Goal: Information Seeking & Learning: Learn about a topic

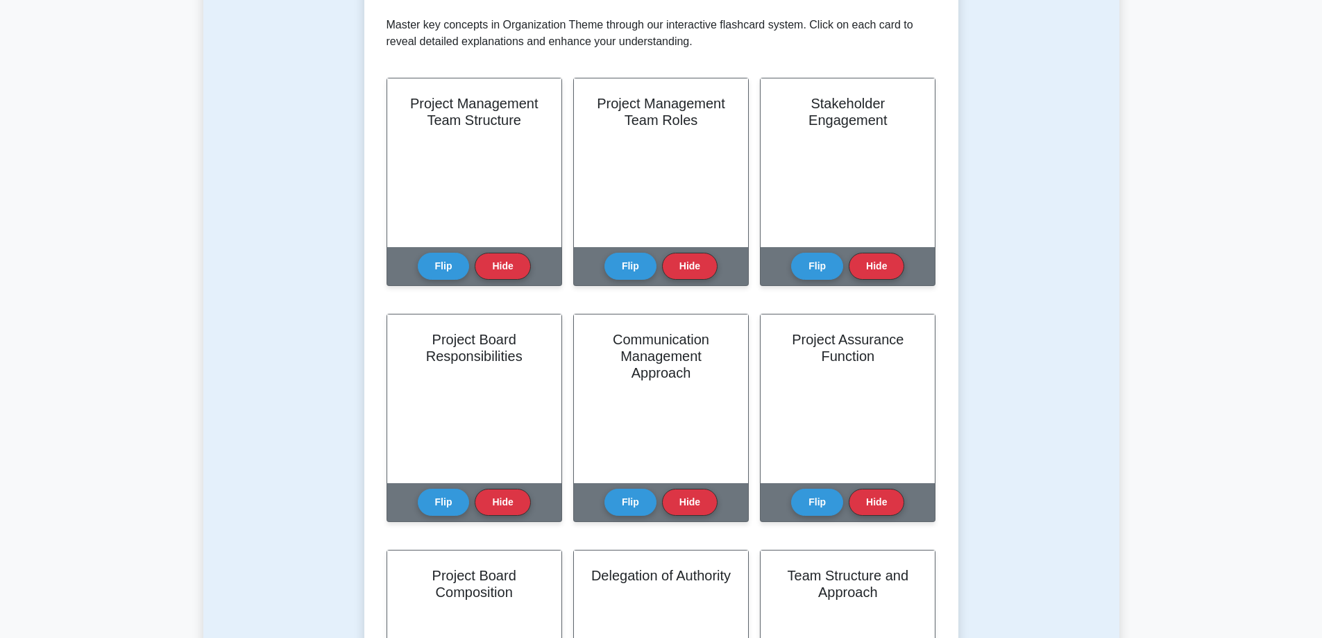
scroll to position [347, 0]
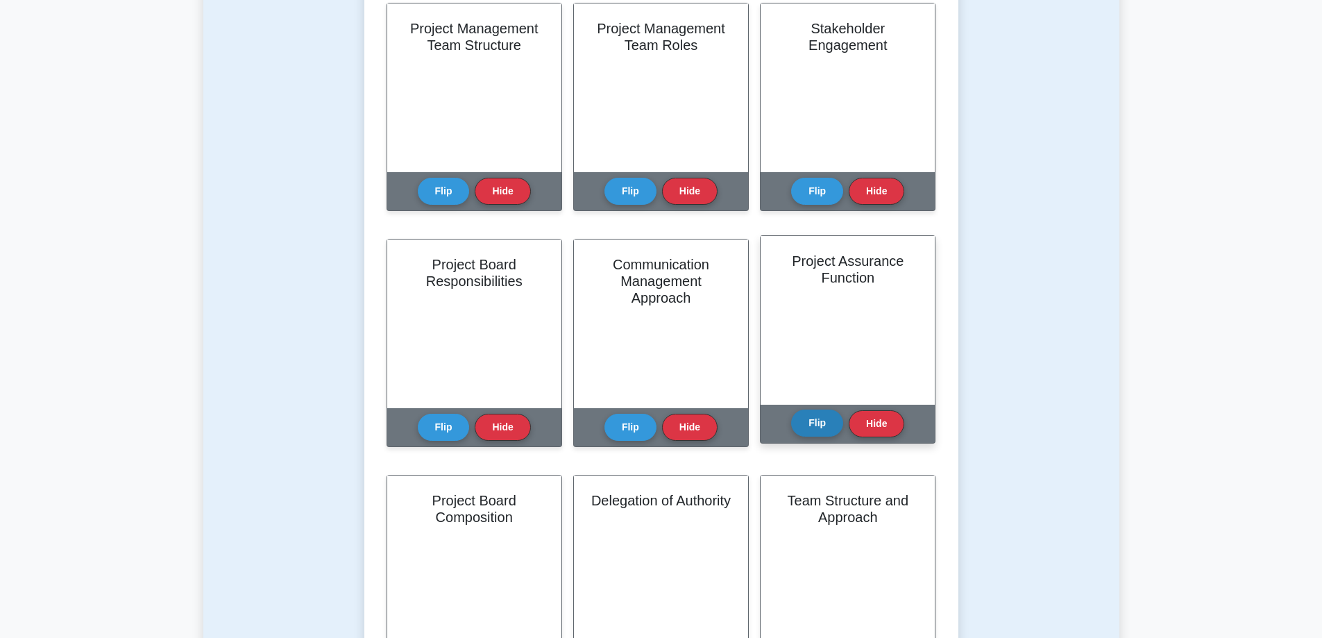
click at [812, 419] on button "Flip" at bounding box center [817, 422] width 52 height 27
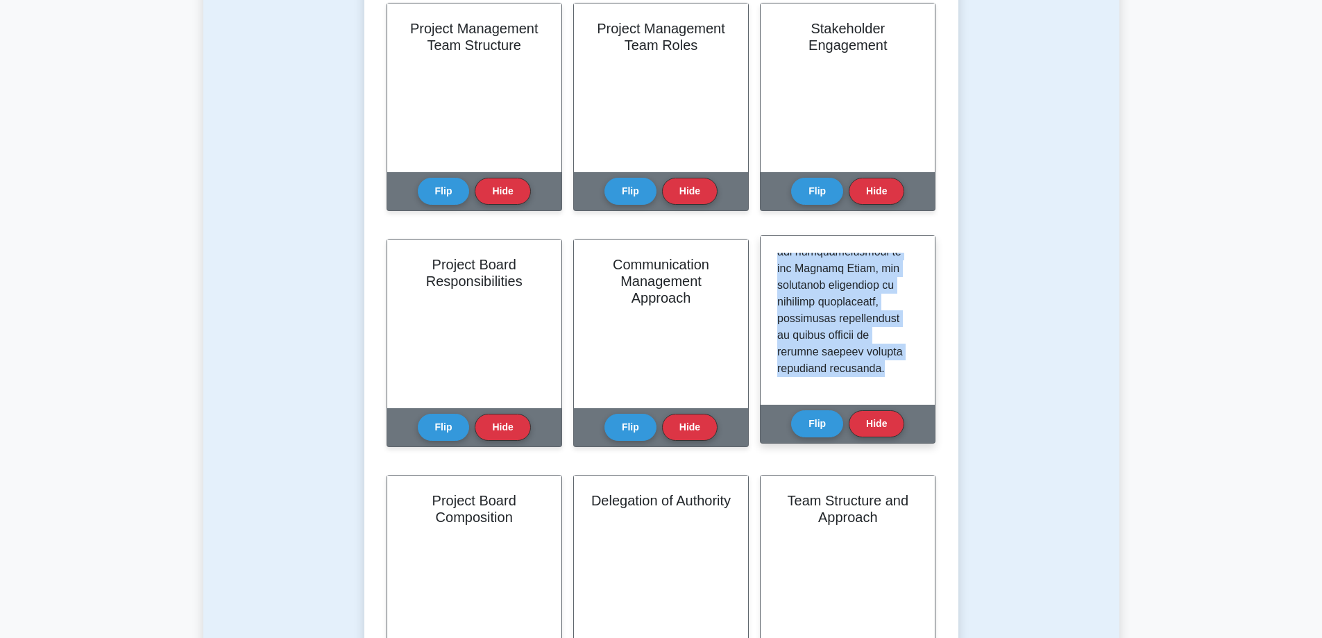
scroll to position [1091, 0]
drag, startPoint x: 779, startPoint y: 262, endPoint x: 845, endPoint y: 389, distance: 143.1
click at [845, 389] on div at bounding box center [847, 320] width 174 height 169
copy p "The Project Assurance function is a fundamental aspect of PRINCE2's Organizatio…"
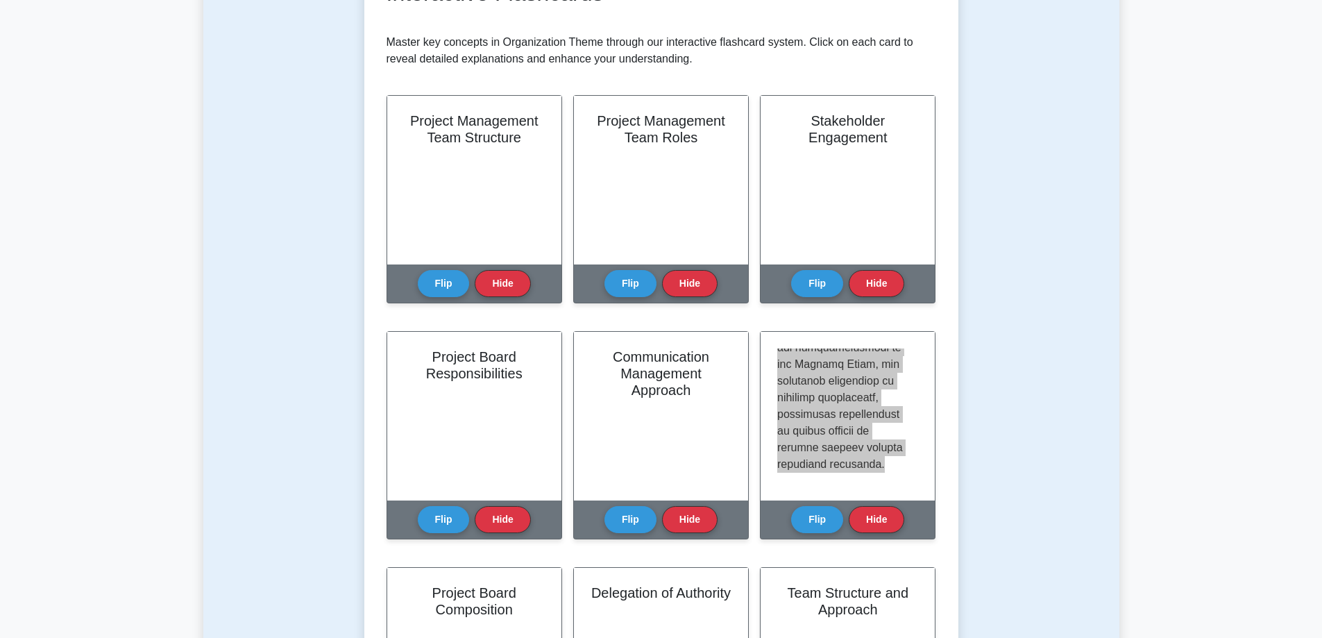
scroll to position [139, 0]
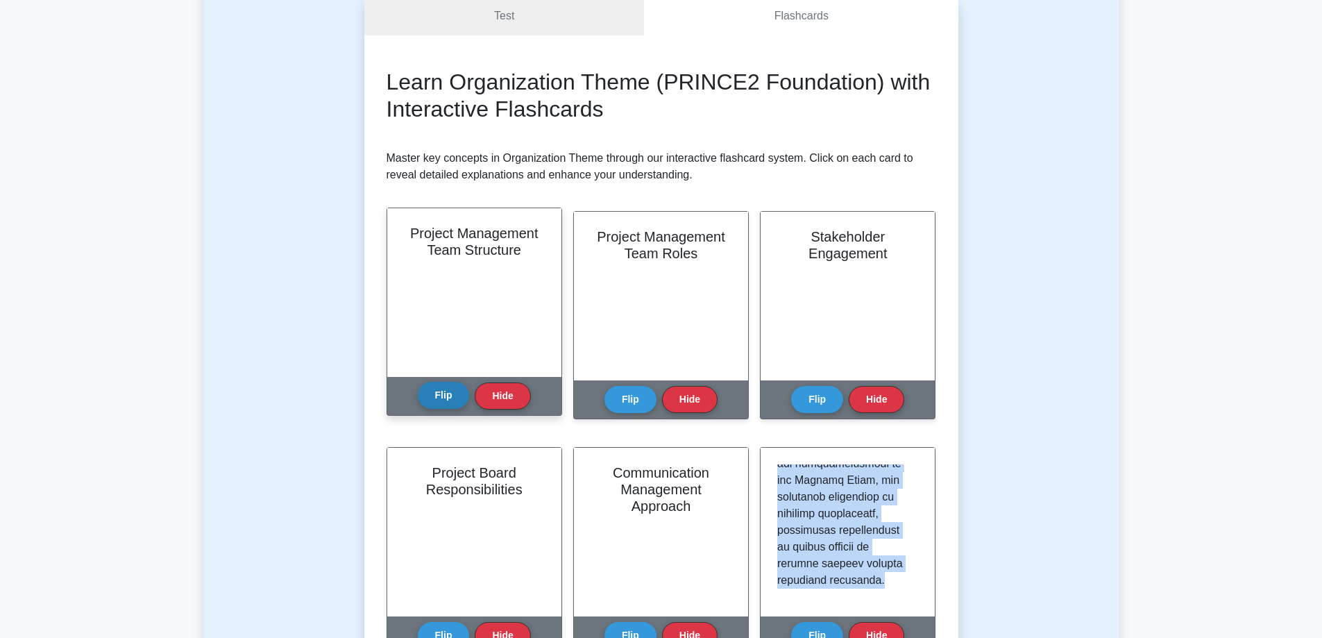
click at [448, 397] on button "Flip" at bounding box center [444, 395] width 52 height 27
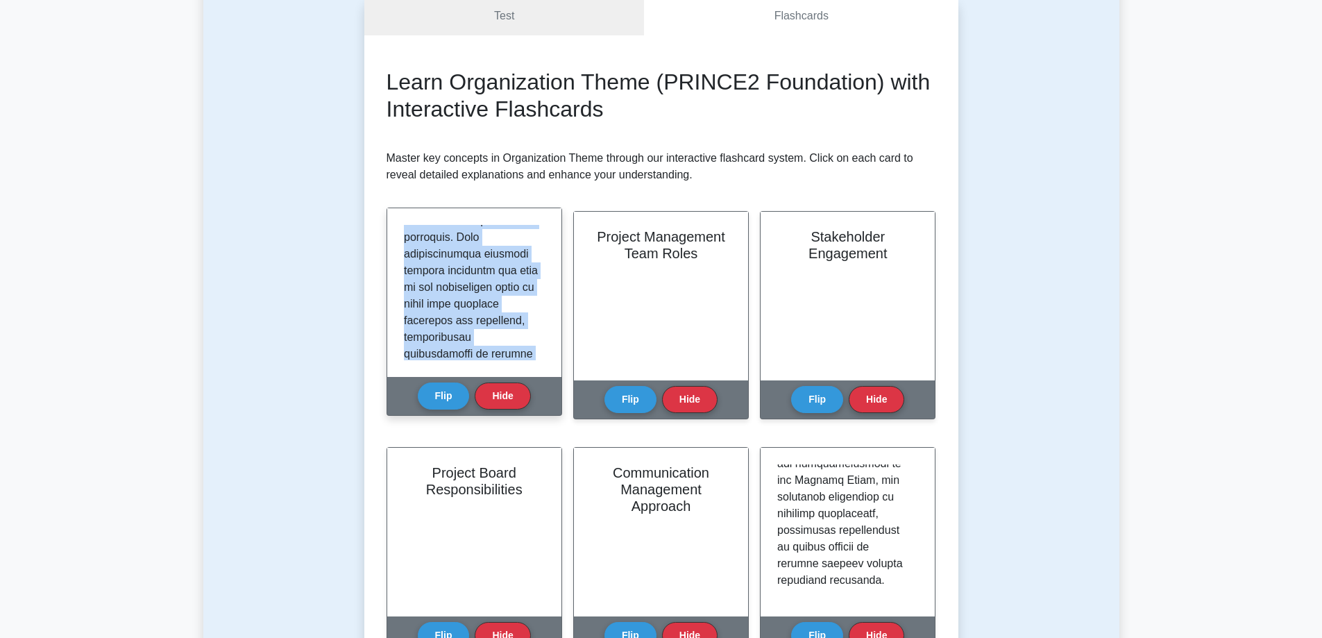
scroll to position [1125, 0]
drag, startPoint x: 404, startPoint y: 229, endPoint x: 532, endPoint y: 378, distance: 196.8
click at [532, 395] on div "Project Management Team Structure Flip Hide" at bounding box center [474, 311] width 176 height 208
copy div "The Project Management Team Structure in PRINCE2 establishes a clear hierarchy …"
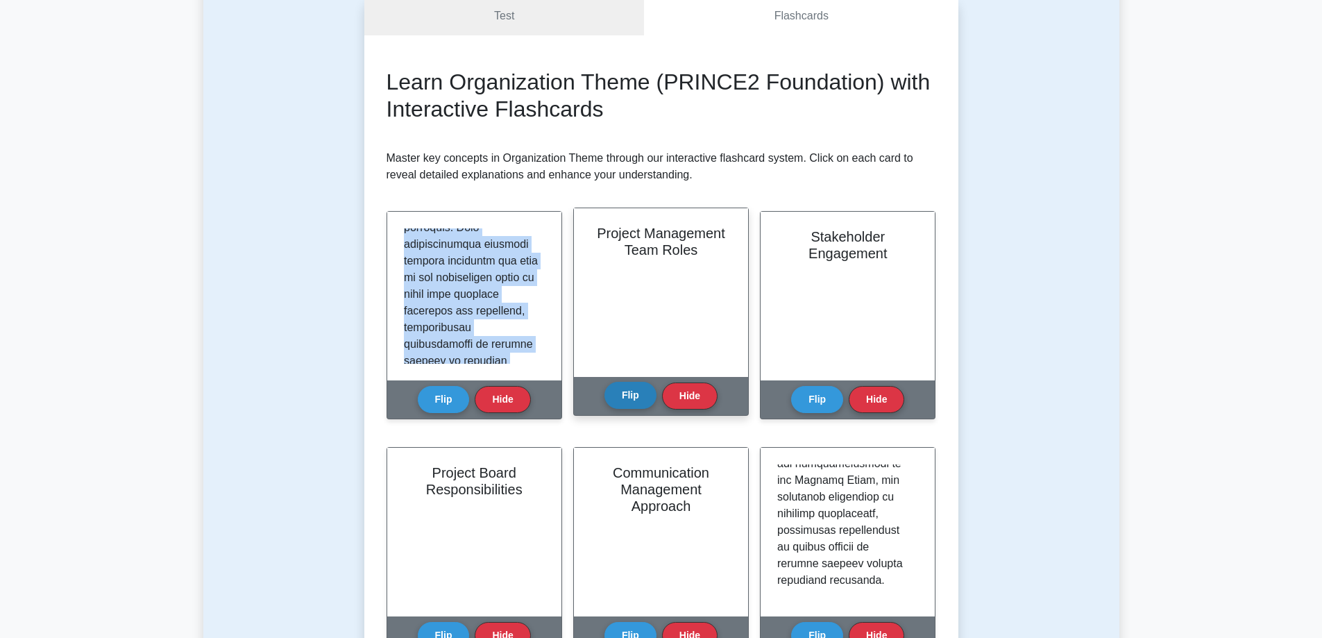
click at [624, 392] on button "Flip" at bounding box center [630, 395] width 52 height 27
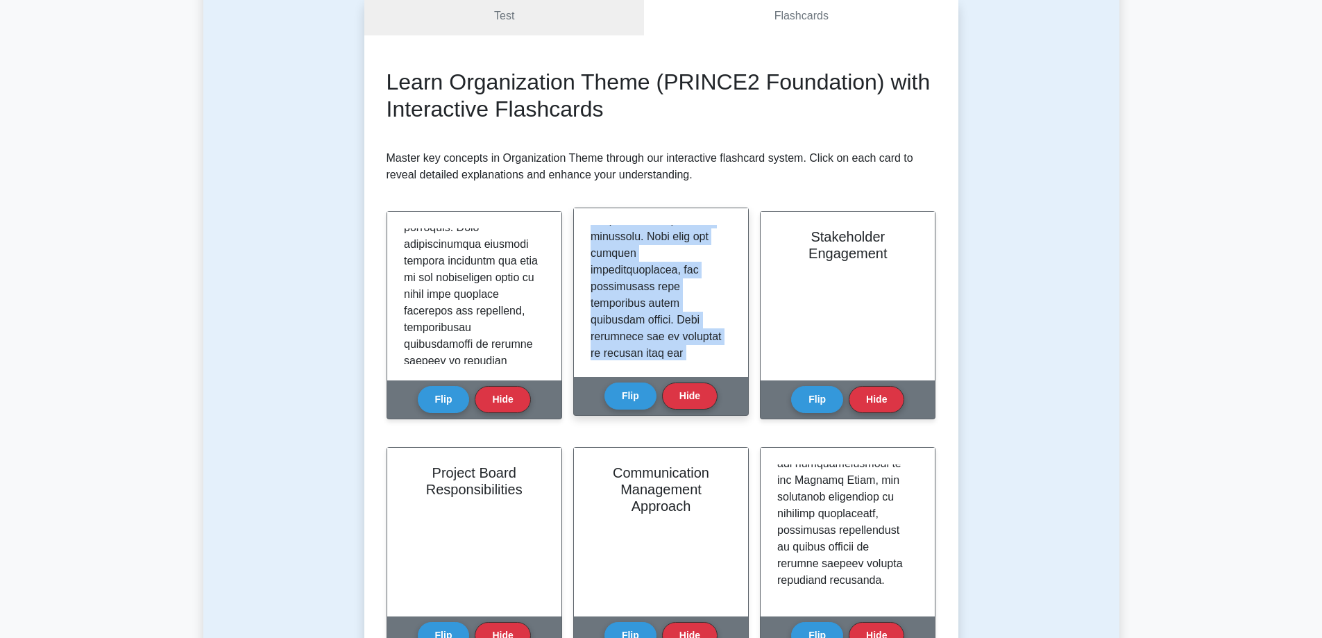
scroll to position [1158, 0]
drag, startPoint x: 592, startPoint y: 230, endPoint x: 713, endPoint y: 360, distance: 177.7
click at [713, 360] on div at bounding box center [660, 292] width 141 height 135
copy p "PRINCE2's Project Management Team Roles provide a comprehensive framework of re…"
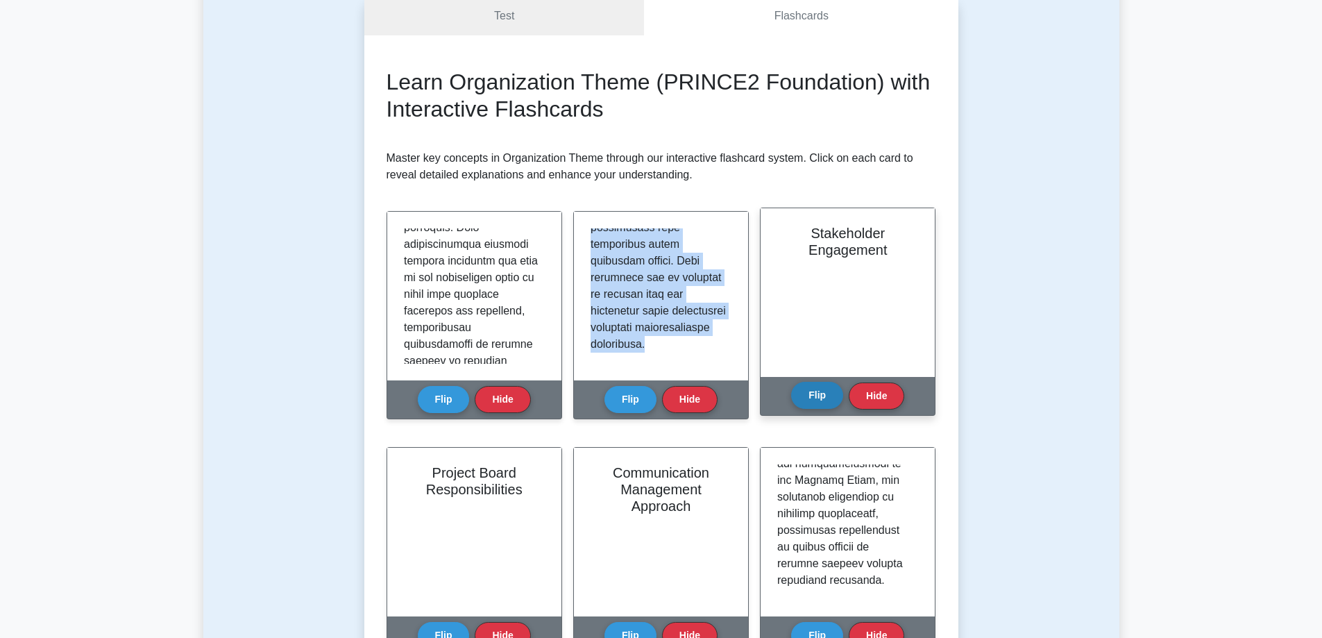
click at [812, 398] on button "Flip" at bounding box center [817, 395] width 52 height 27
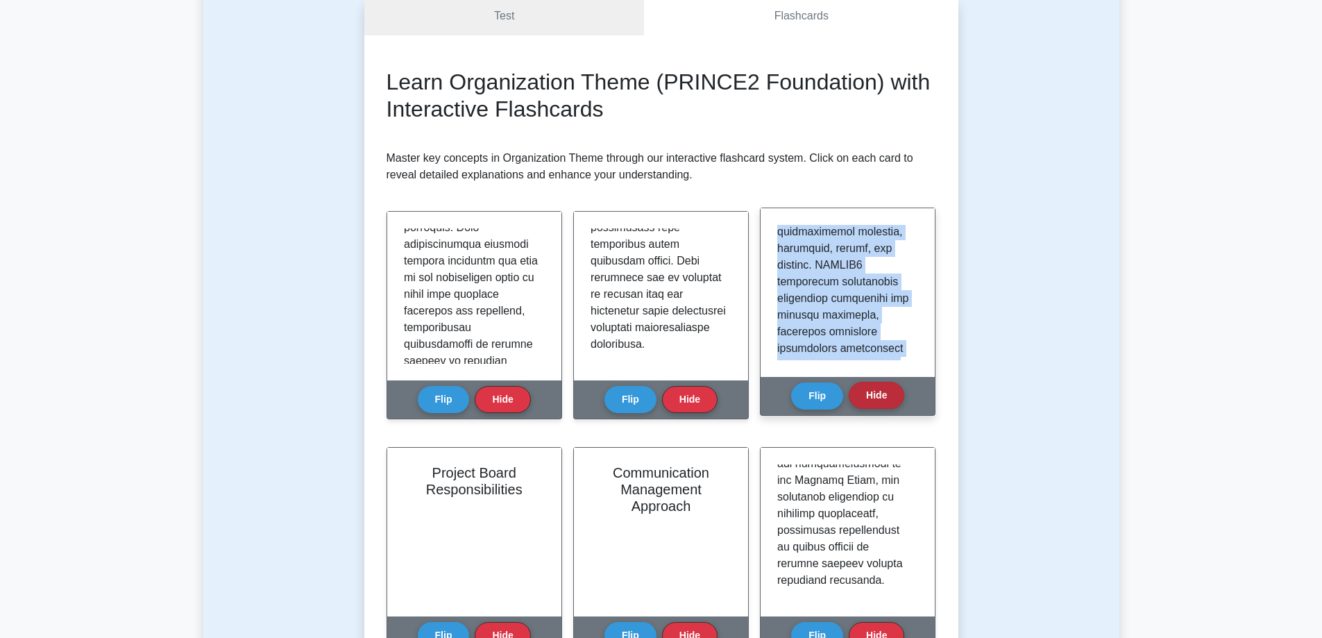
scroll to position [1258, 0]
drag, startPoint x: 776, startPoint y: 232, endPoint x: 851, endPoint y: 366, distance: 153.5
click at [851, 398] on div "Stakeholder Engagement Flip Hide" at bounding box center [848, 311] width 176 height 208
copy div "Stakeholder Engagement in PRINCE2 recognizes that project success depends on id…"
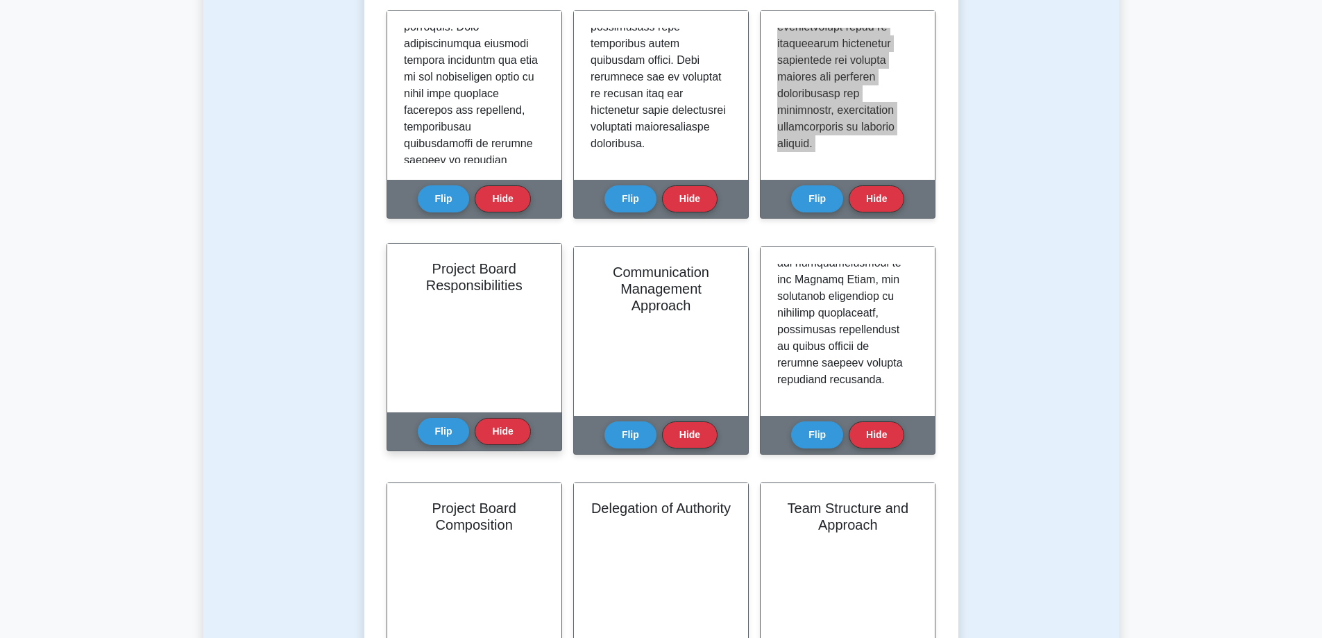
scroll to position [347, 0]
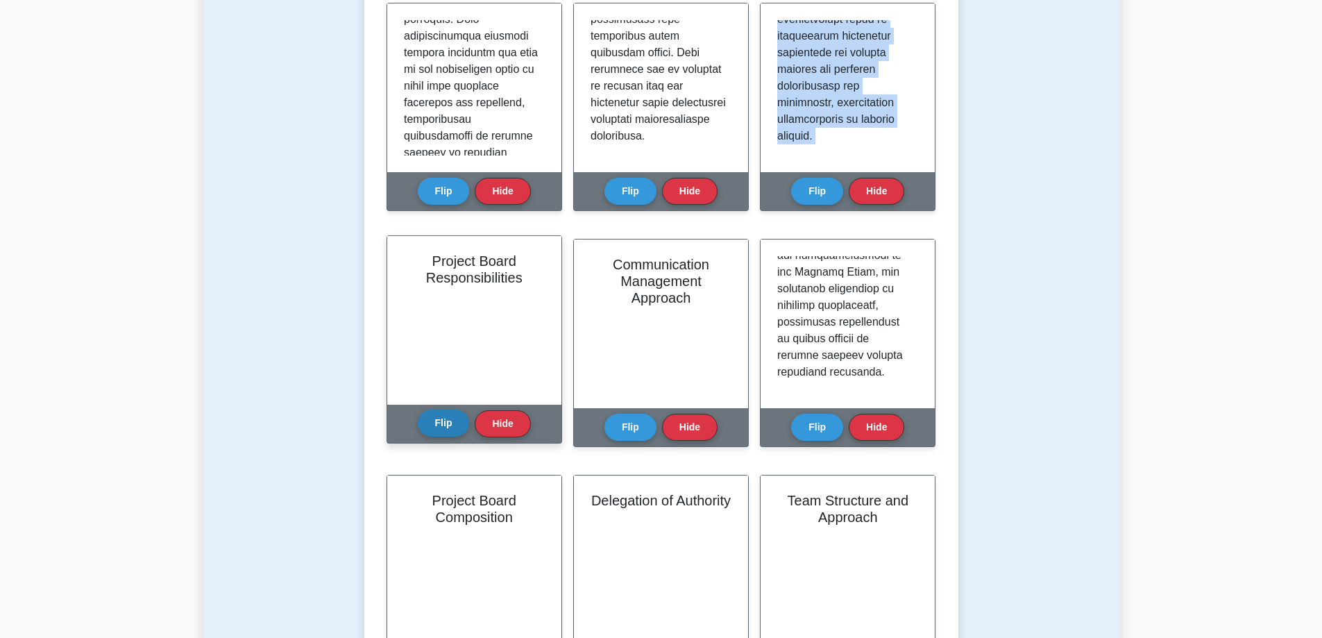
click at [450, 427] on button "Flip" at bounding box center [444, 422] width 52 height 27
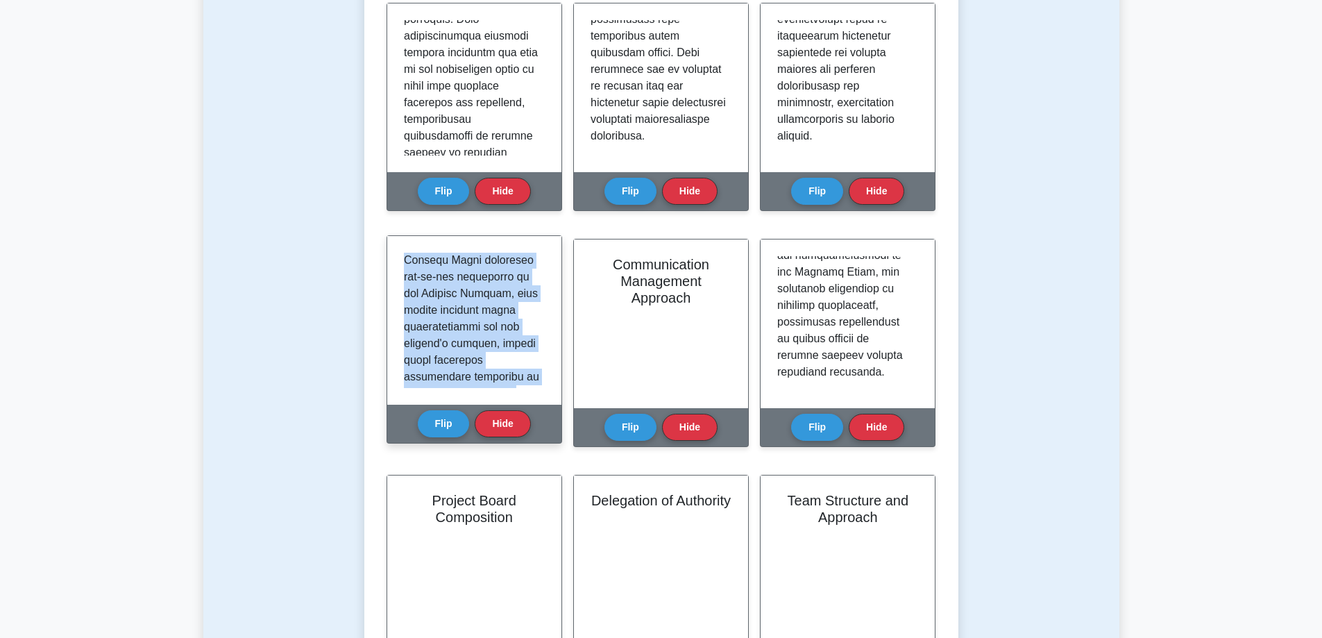
scroll to position [1008, 0]
drag, startPoint x: 405, startPoint y: 264, endPoint x: 519, endPoint y: 401, distance: 178.8
click at [519, 401] on div at bounding box center [474, 320] width 174 height 169
copy p "The Project Board is a critical component in PRINCE2's Organization Theme, oper…"
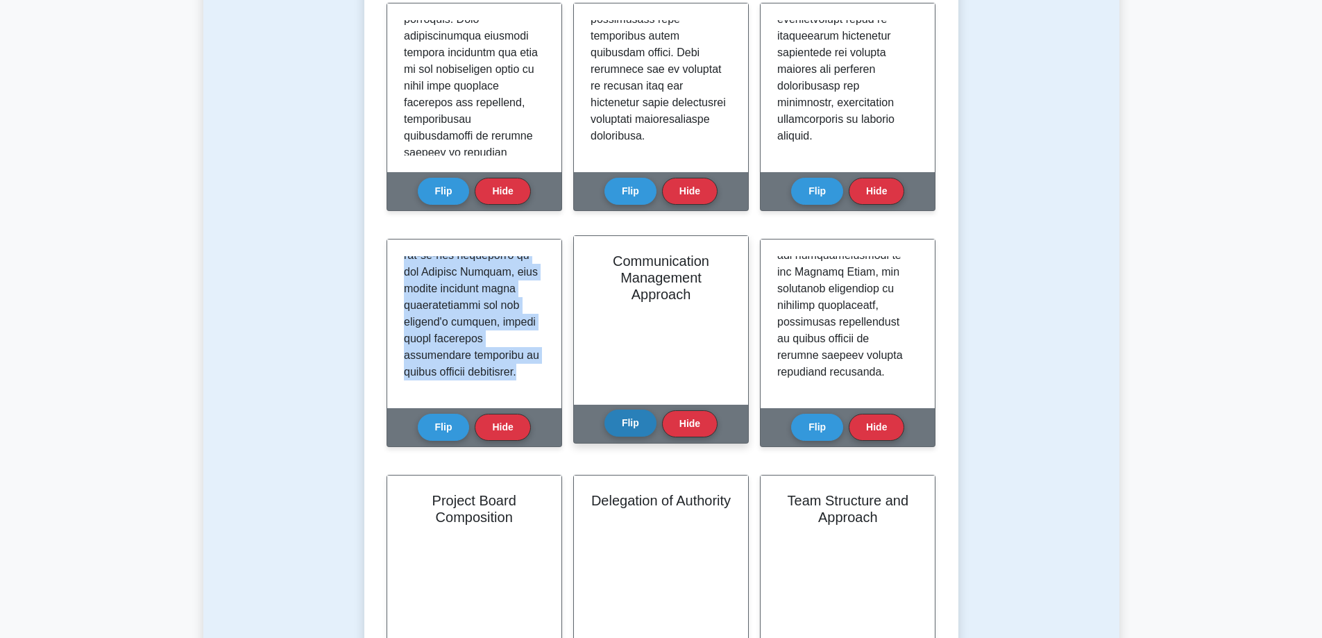
click at [624, 425] on button "Flip" at bounding box center [630, 422] width 52 height 27
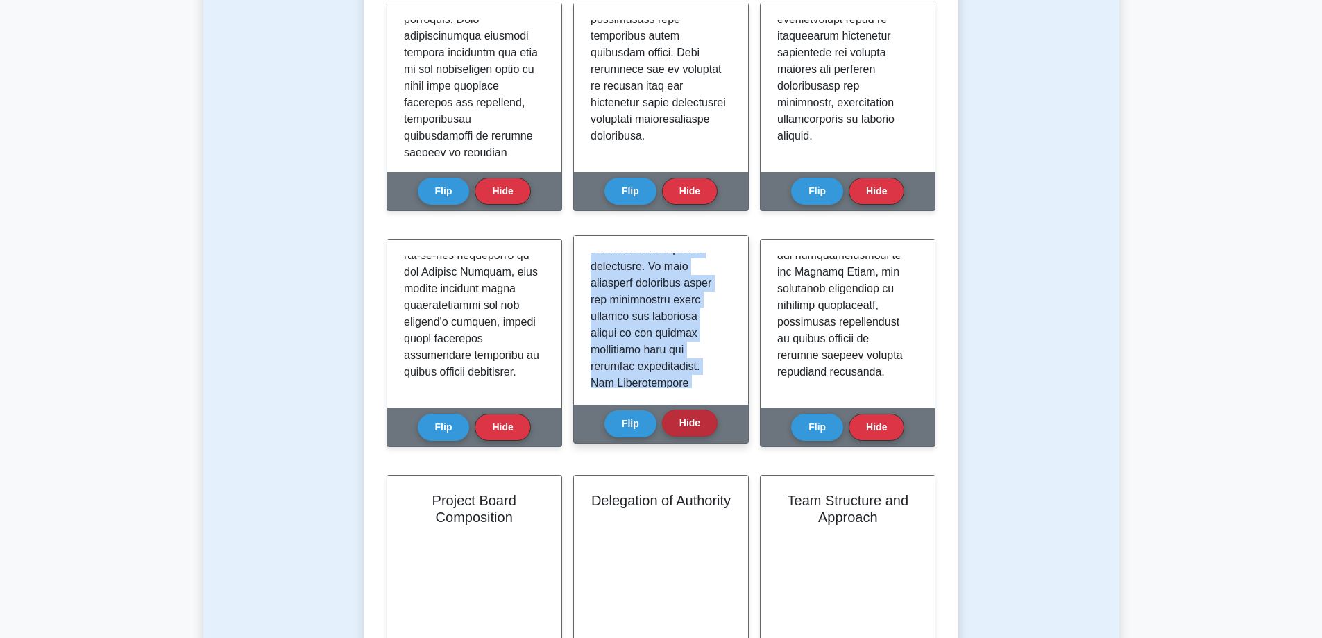
scroll to position [1075, 0]
drag, startPoint x: 592, startPoint y: 258, endPoint x: 713, endPoint y: 429, distance: 210.0
click at [713, 429] on div "Communication Management Approach Flip Hide" at bounding box center [661, 339] width 176 height 208
copy div "The Communication Management Approach is a vital strategy document within PRINC…"
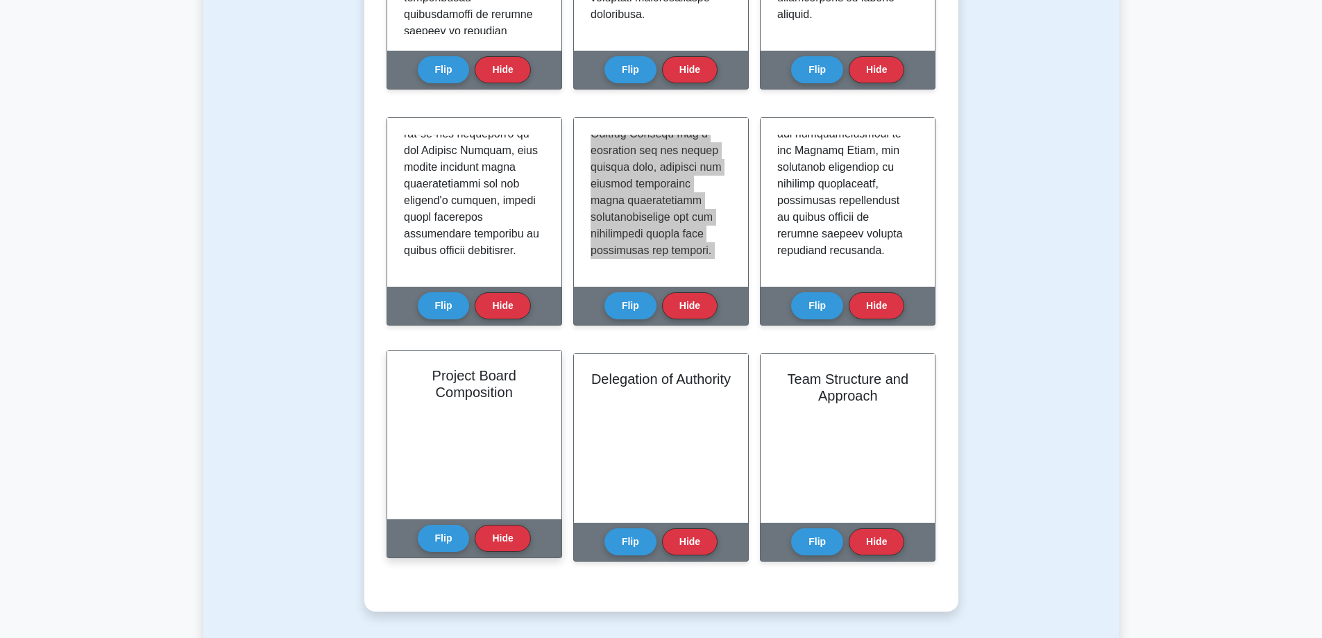
scroll to position [486, 0]
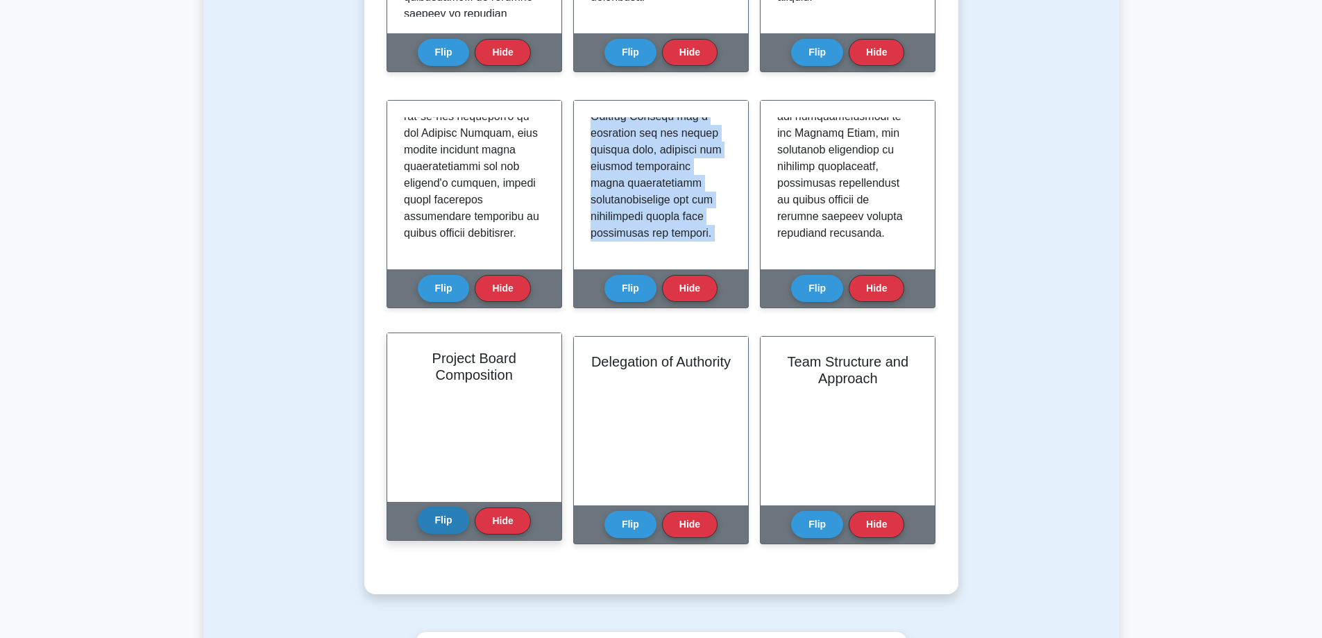
click at [439, 520] on button "Flip" at bounding box center [444, 520] width 52 height 27
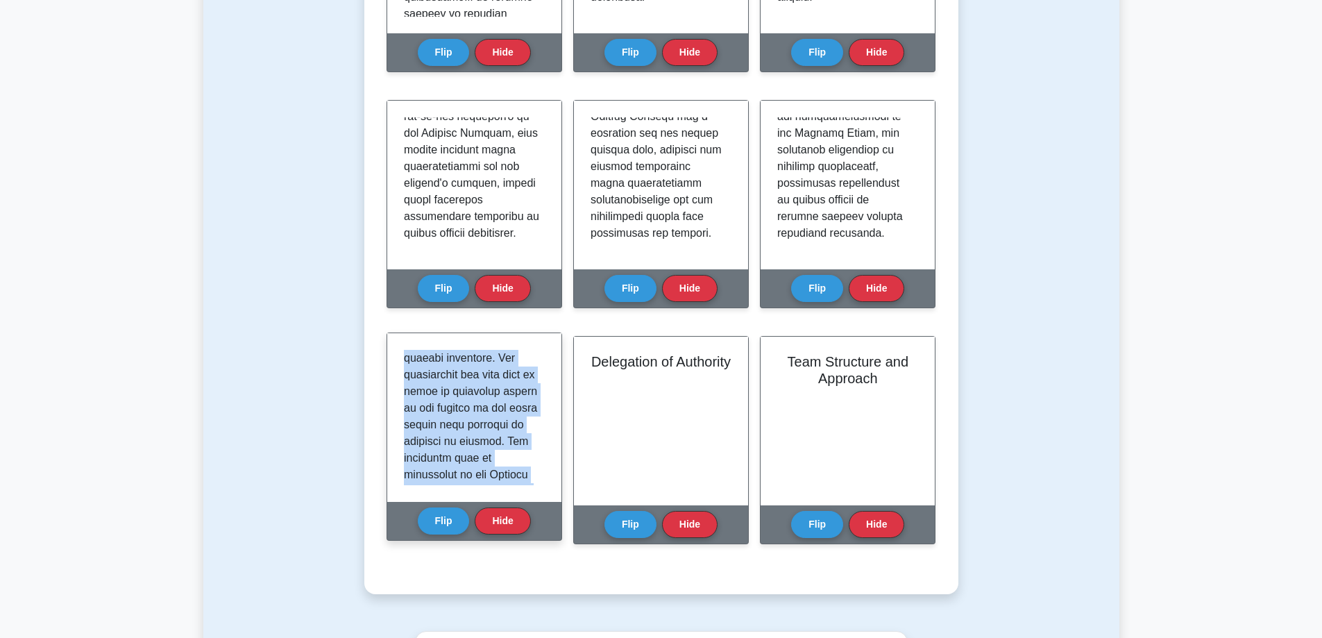
scroll to position [1008, 0]
drag, startPoint x: 406, startPoint y: 356, endPoint x: 534, endPoint y: 484, distance: 181.5
click at [534, 484] on div at bounding box center [474, 417] width 141 height 135
copy p "The Project Board composition is a critical aspect of the Organization Theme in…"
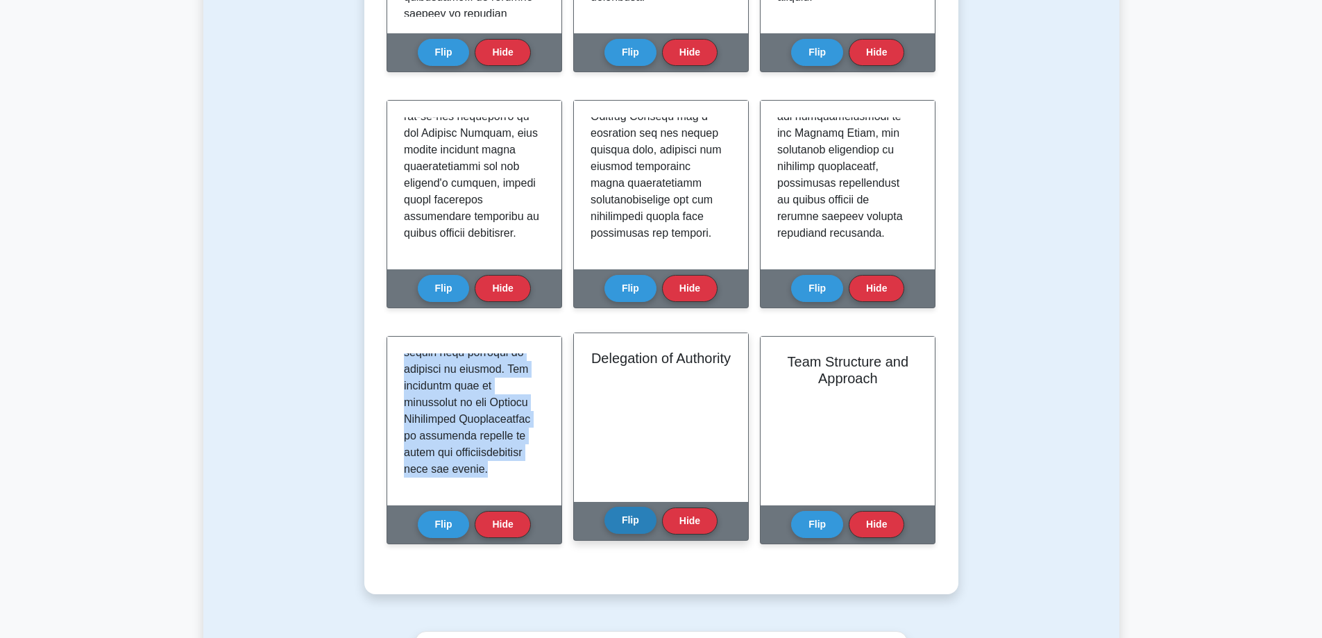
click at [636, 520] on button "Flip" at bounding box center [630, 520] width 52 height 27
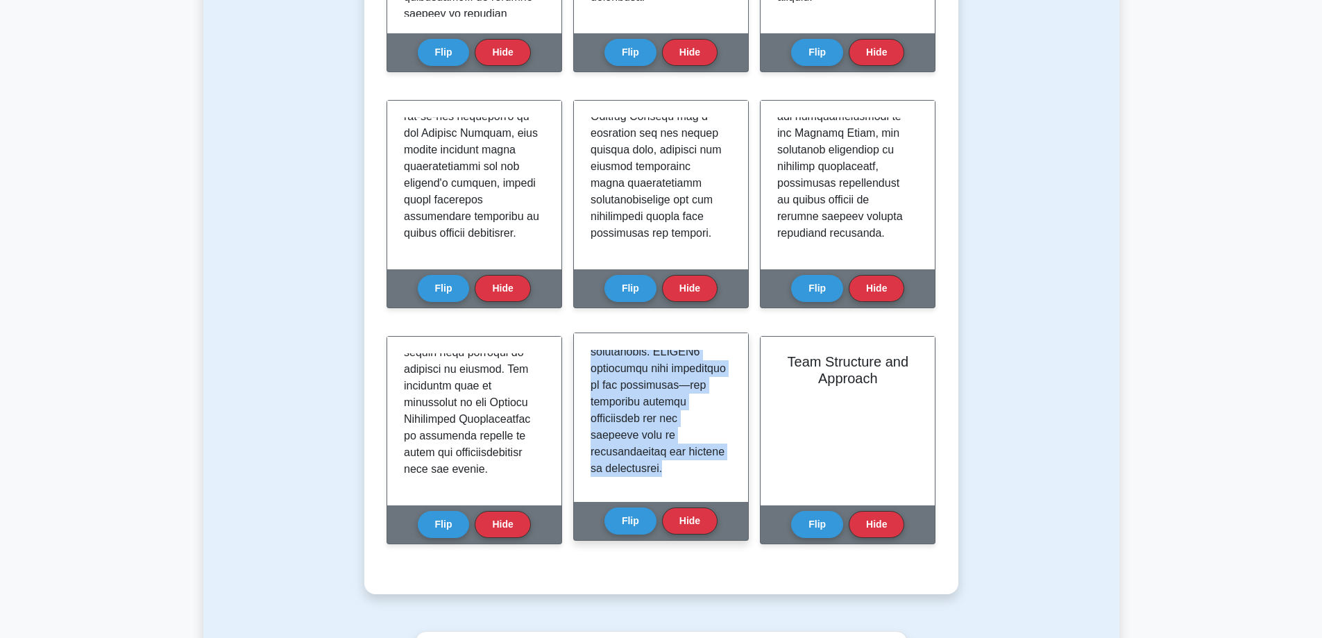
scroll to position [1108, 0]
drag, startPoint x: 591, startPoint y: 359, endPoint x: 679, endPoint y: 479, distance: 149.1
click at [679, 479] on div at bounding box center [660, 417] width 141 height 135
copy p "Delegation of Authority is a fundamental concept within the Organization Theme …"
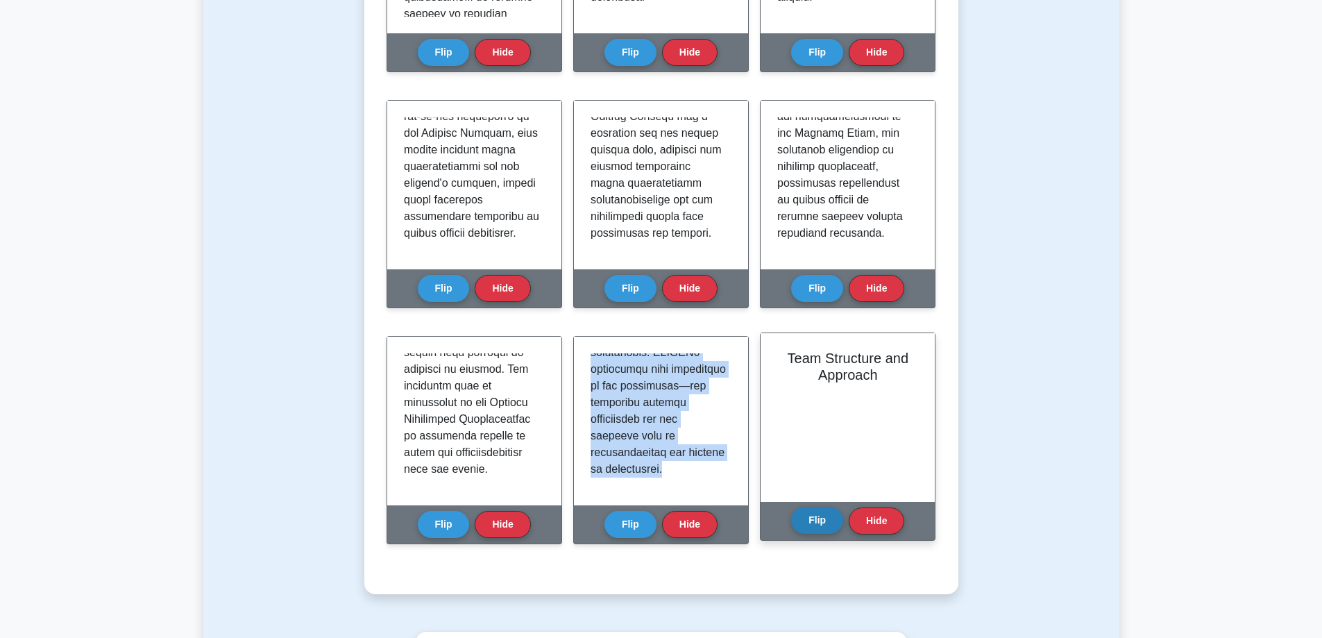
click at [822, 520] on button "Flip" at bounding box center [817, 520] width 52 height 27
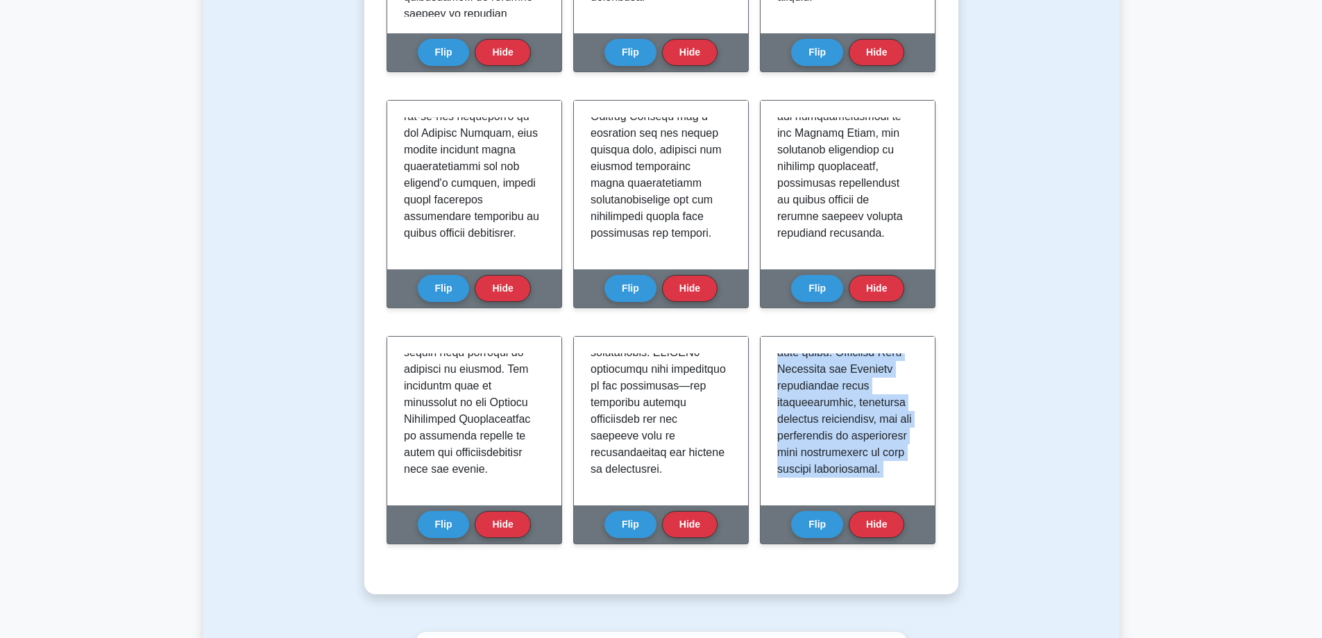
scroll to position [1275, 0]
drag, startPoint x: 777, startPoint y: 354, endPoint x: 894, endPoint y: 543, distance: 222.2
click at [894, 543] on div "Team Structure and Approach Flip Hide" at bounding box center [848, 448] width 176 height 225
copy div "Team Structure and Approach within PRINCE2's Organization Theme addresses how p…"
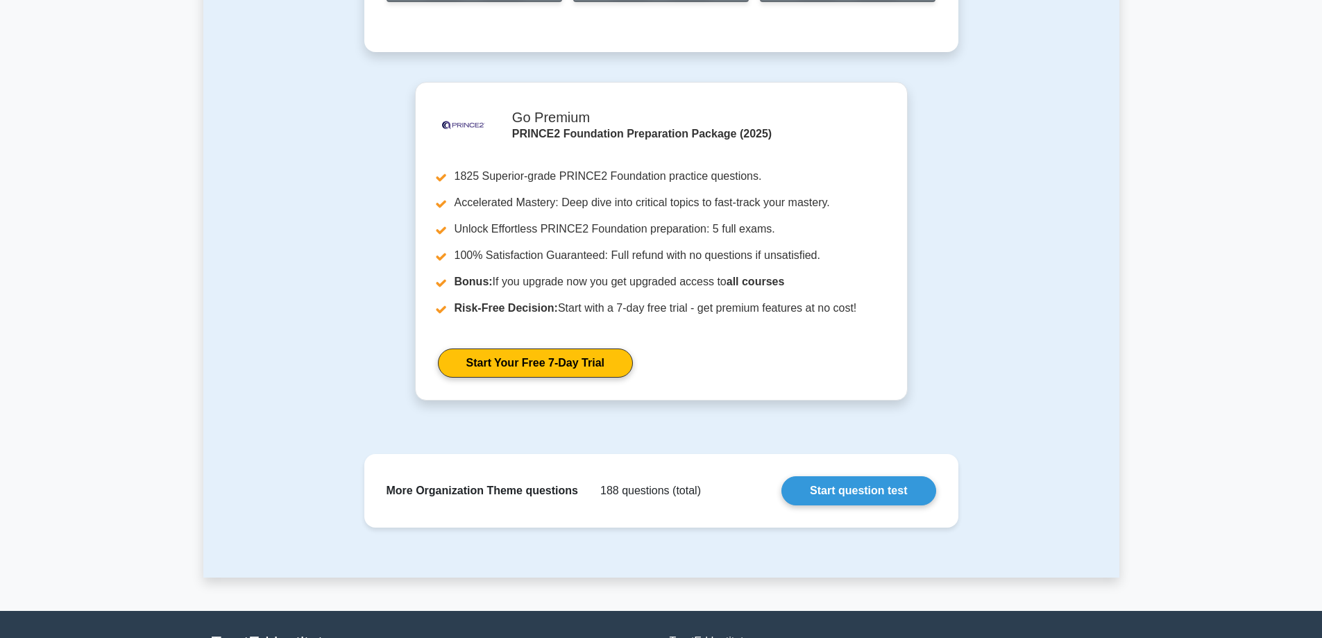
scroll to position [1041, 0]
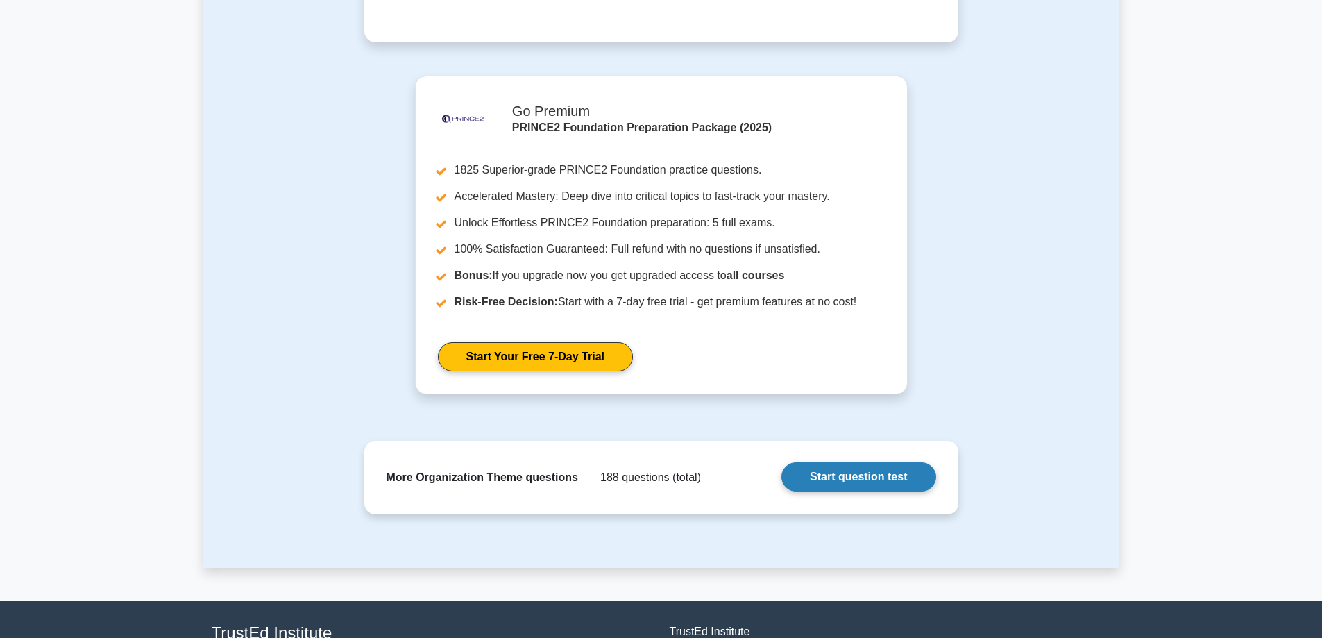
click at [858, 478] on link "Start question test" at bounding box center [858, 476] width 154 height 29
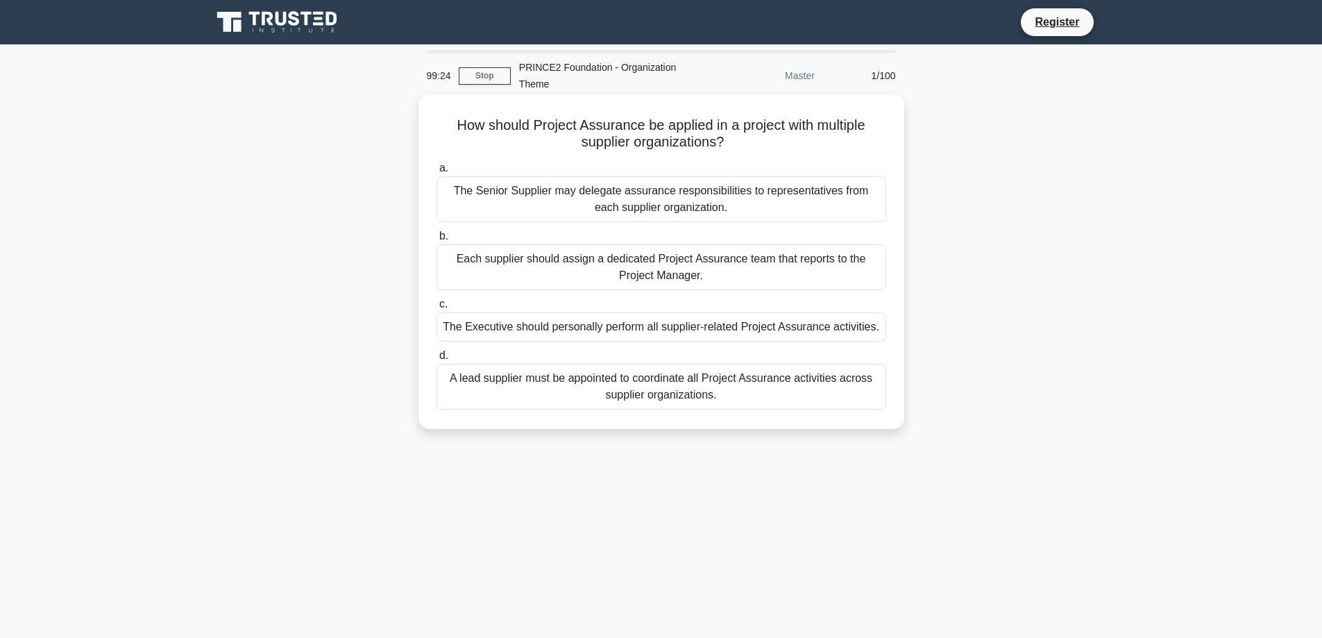
click at [749, 203] on div "The Senior Supplier may delegate assurance responsibilities to representatives …" at bounding box center [661, 199] width 450 height 46
click at [436, 173] on input "a. The Senior Supplier may delegate assurance responsibilities to representativ…" at bounding box center [436, 168] width 0 height 9
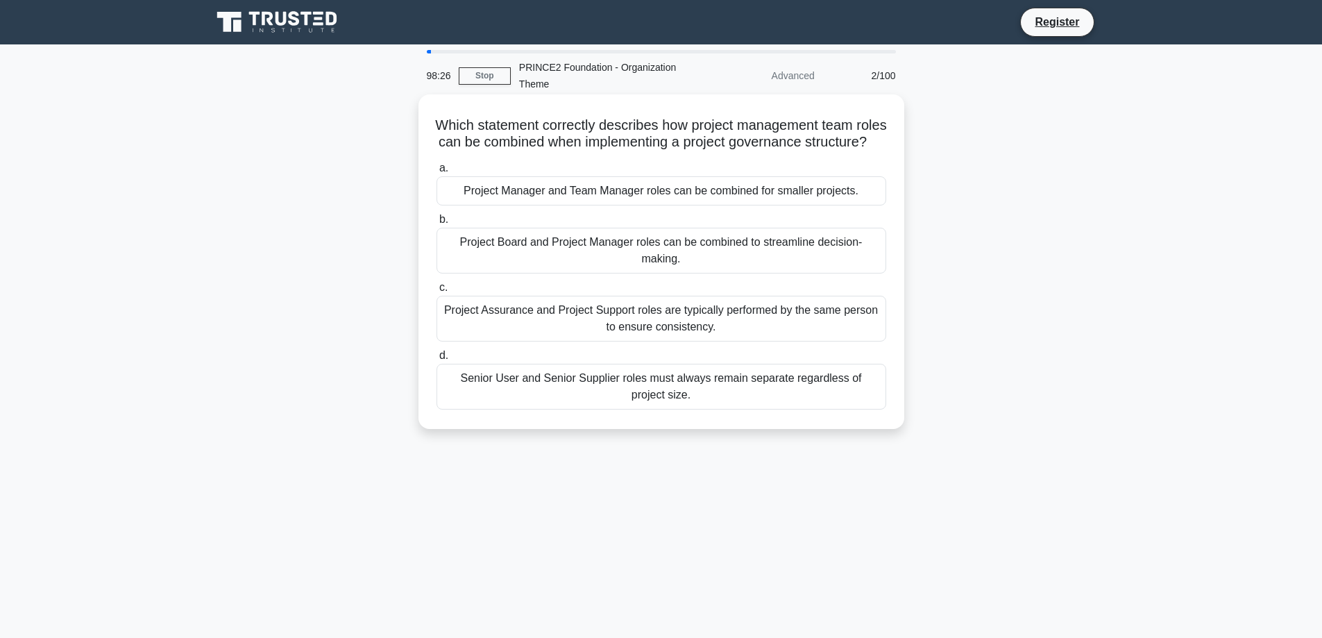
click at [644, 403] on div "Senior User and Senior Supplier roles must always remain separate regardless of…" at bounding box center [661, 387] width 450 height 46
click at [436, 360] on input "d. Senior User and Senior Supplier roles must always remain separate regardless…" at bounding box center [436, 355] width 0 height 9
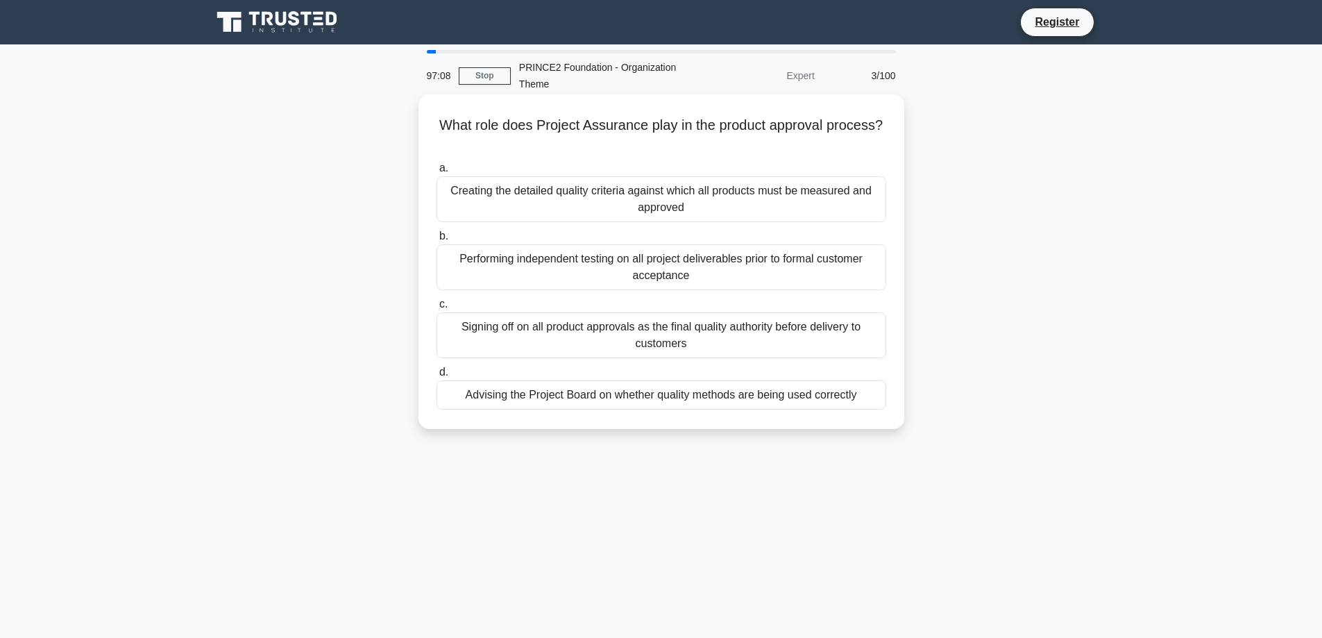
click at [640, 198] on div "Creating the detailed quality criteria against which all products must be measu…" at bounding box center [661, 199] width 450 height 46
click at [436, 173] on input "a. Creating the detailed quality criteria against which all products must be me…" at bounding box center [436, 168] width 0 height 9
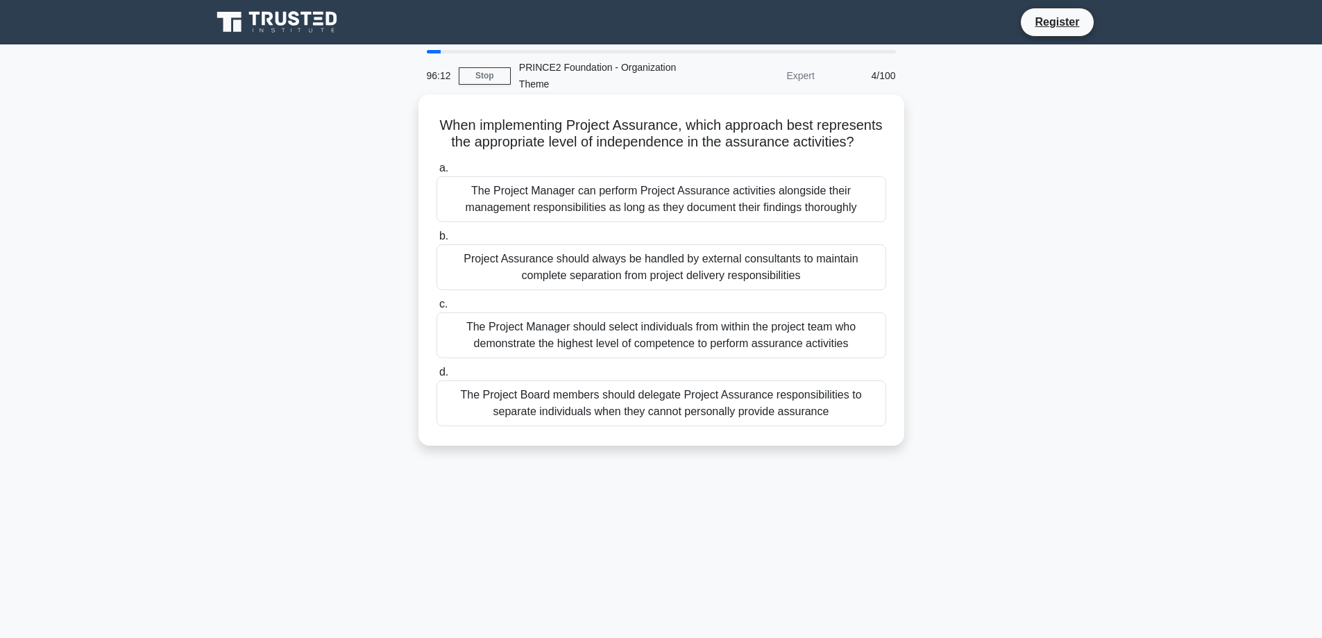
click at [599, 399] on div "The Project Board members should delegate Project Assurance responsibilities to…" at bounding box center [661, 403] width 450 height 46
click at [436, 377] on input "d. The Project Board members should delegate Project Assurance responsibilities…" at bounding box center [436, 372] width 0 height 9
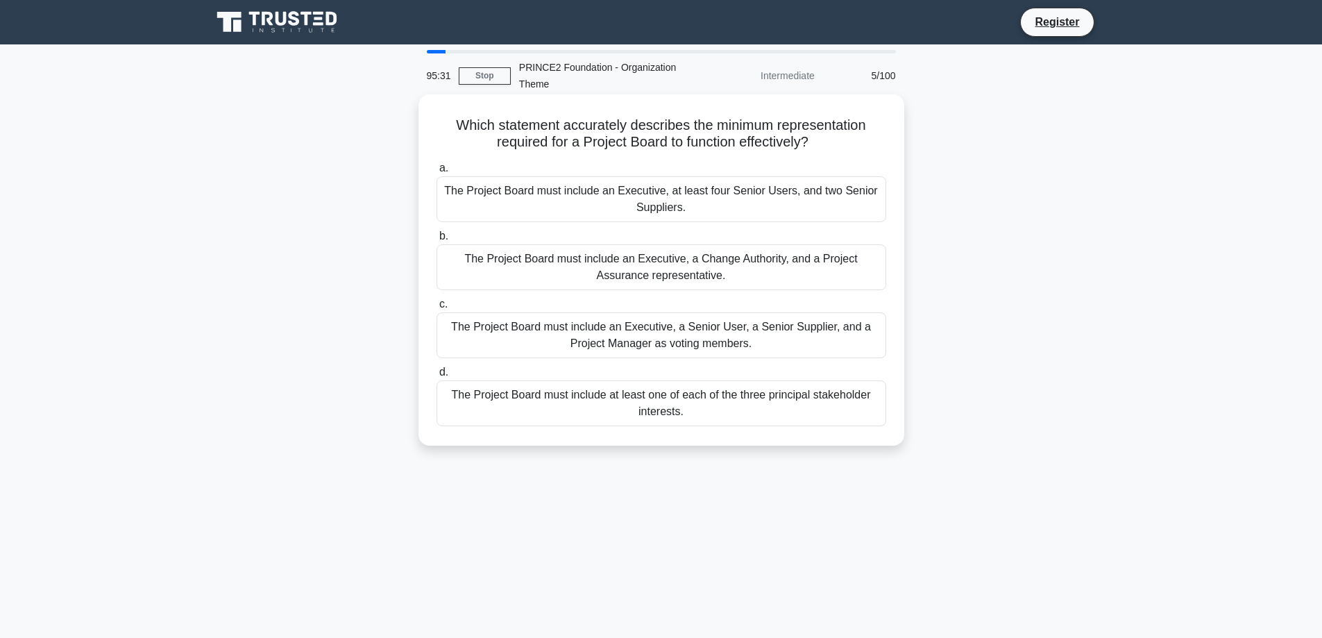
click at [781, 341] on div "The Project Board must include an Executive, a Senior User, a Senior Supplier, …" at bounding box center [661, 335] width 450 height 46
click at [436, 309] on input "c. The Project Board must include an Executive, a Senior User, a Senior Supplie…" at bounding box center [436, 304] width 0 height 9
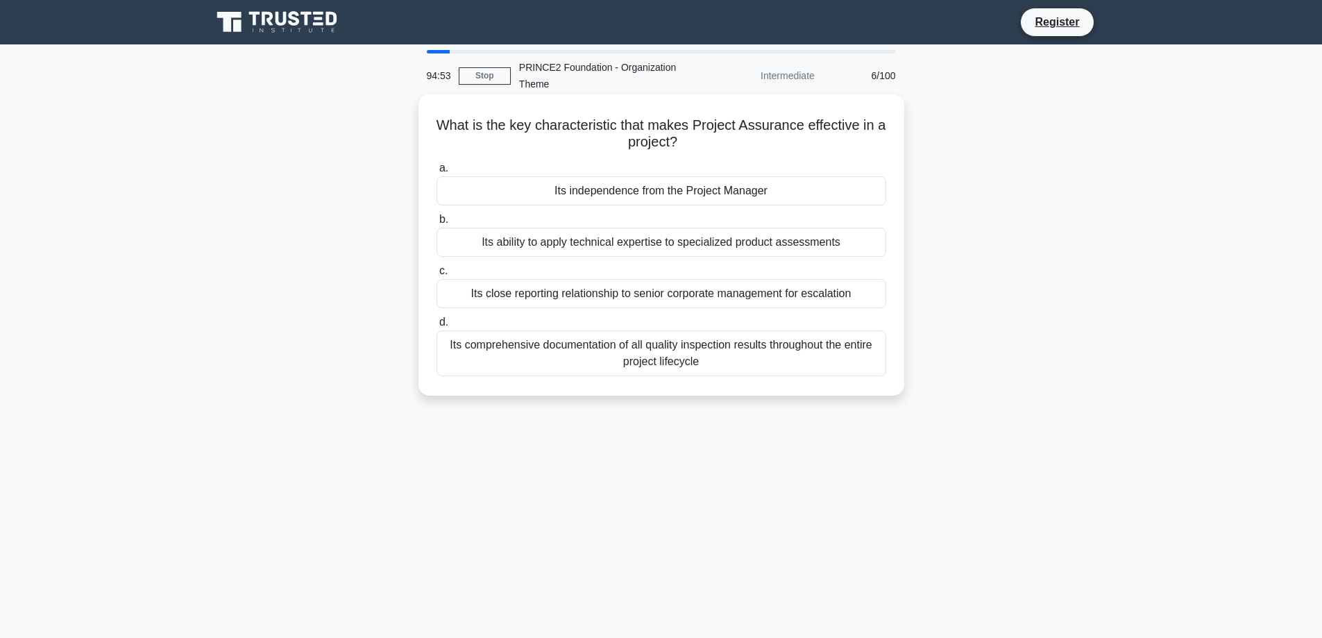
click at [790, 367] on div "Its comprehensive documentation of all quality inspection results throughout th…" at bounding box center [661, 353] width 450 height 46
click at [436, 327] on input "d. Its comprehensive documentation of all quality inspection results throughout…" at bounding box center [436, 322] width 0 height 9
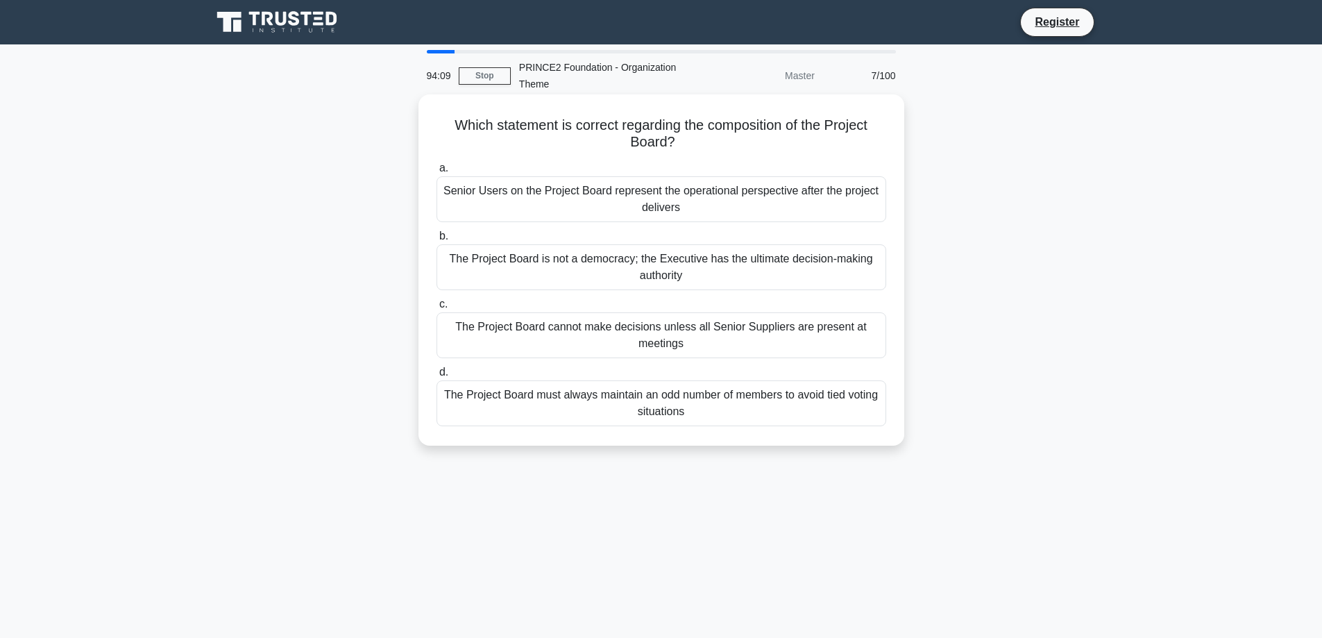
click at [690, 198] on div "Senior Users on the Project Board represent the operational perspective after t…" at bounding box center [661, 199] width 450 height 46
click at [436, 173] on input "a. Senior Users on the Project Board represent the operational perspective afte…" at bounding box center [436, 168] width 0 height 9
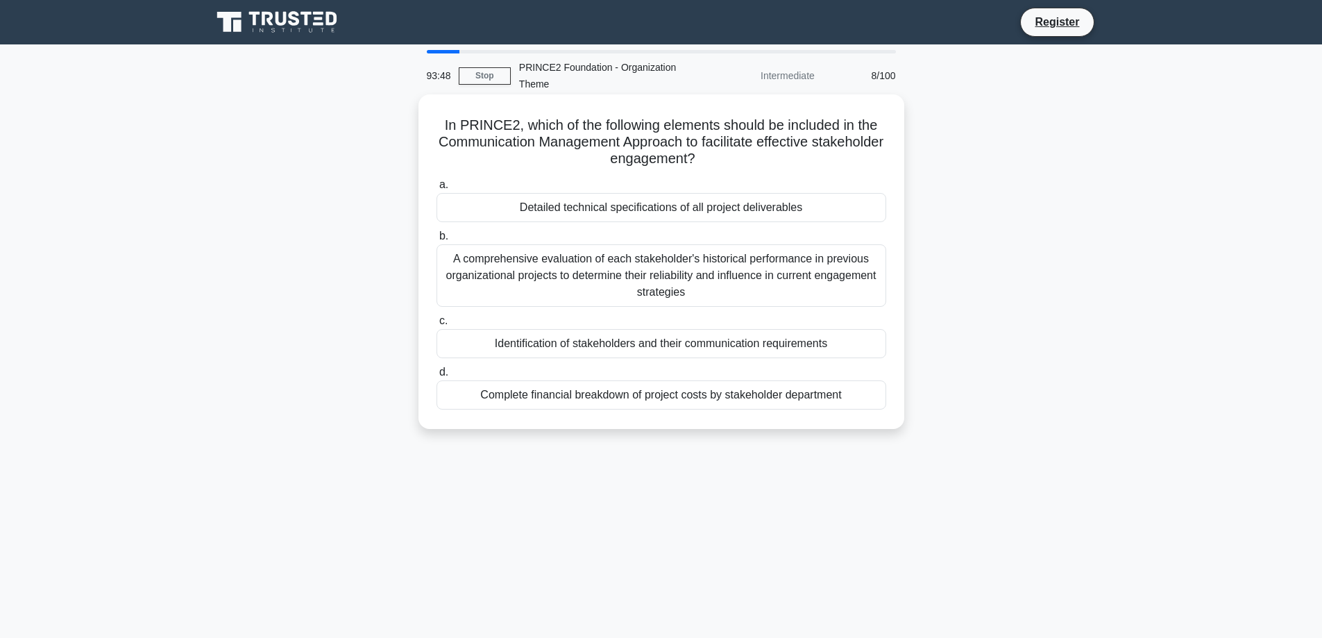
click at [702, 341] on div "Identification of stakeholders and their communication requirements" at bounding box center [661, 343] width 450 height 29
click at [436, 325] on input "c. Identification of stakeholders and their communication requirements" at bounding box center [436, 320] width 0 height 9
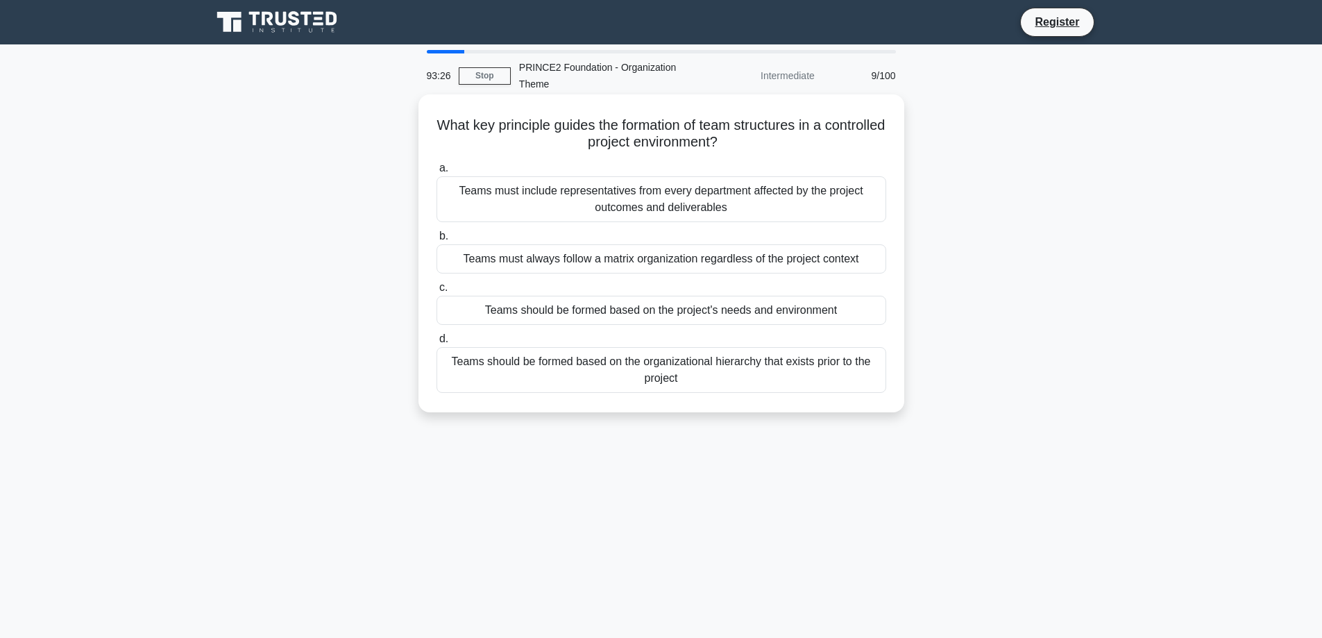
click at [812, 307] on div "Teams should be formed based on the project's needs and environment" at bounding box center [661, 310] width 450 height 29
click at [436, 292] on input "c. Teams should be formed based on the project's needs and environment" at bounding box center [436, 287] width 0 height 9
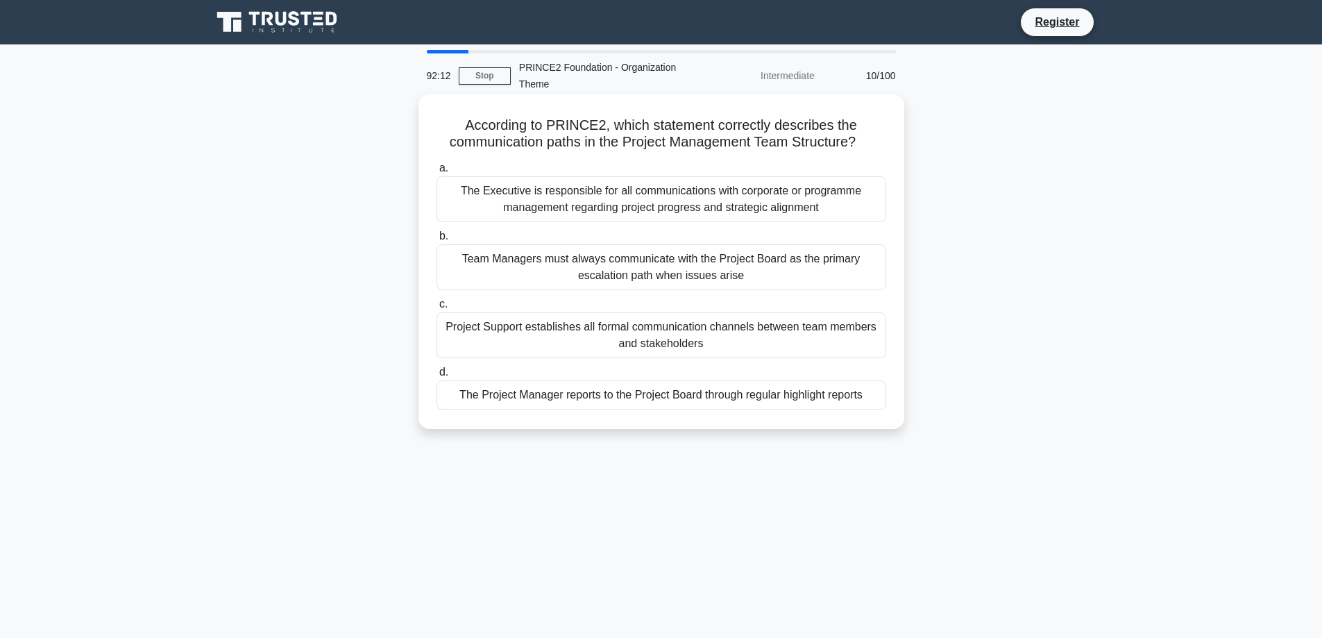
click at [714, 393] on div "The Project Manager reports to the Project Board through regular highlight repo…" at bounding box center [661, 394] width 450 height 29
click at [436, 377] on input "d. The Project Manager reports to the Project Board through regular highlight r…" at bounding box center [436, 372] width 0 height 9
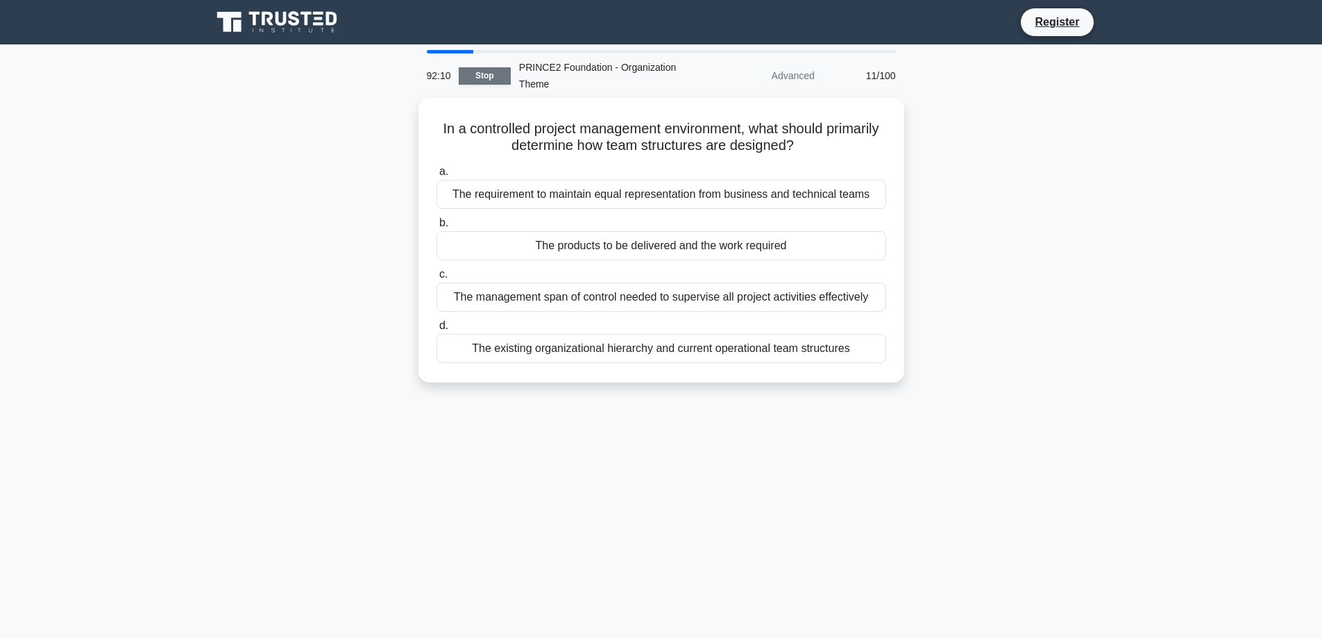
click at [478, 74] on link "Stop" at bounding box center [485, 75] width 52 height 17
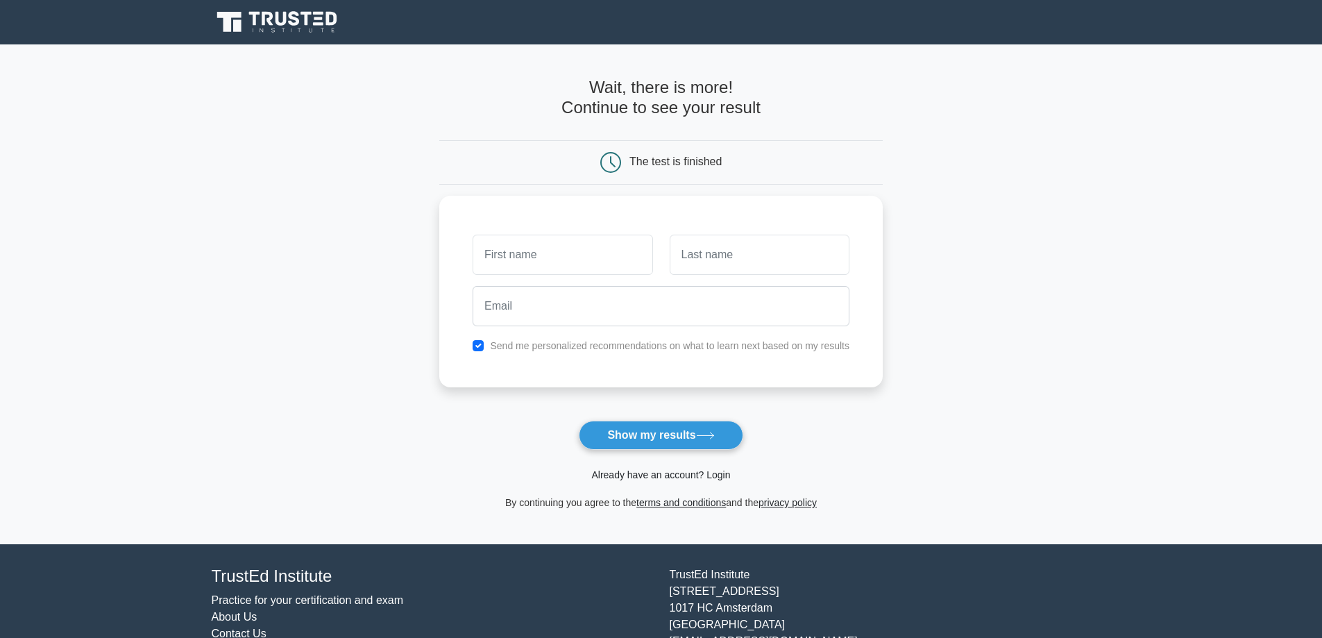
click at [652, 473] on link "Already have an account? Login" at bounding box center [660, 474] width 139 height 11
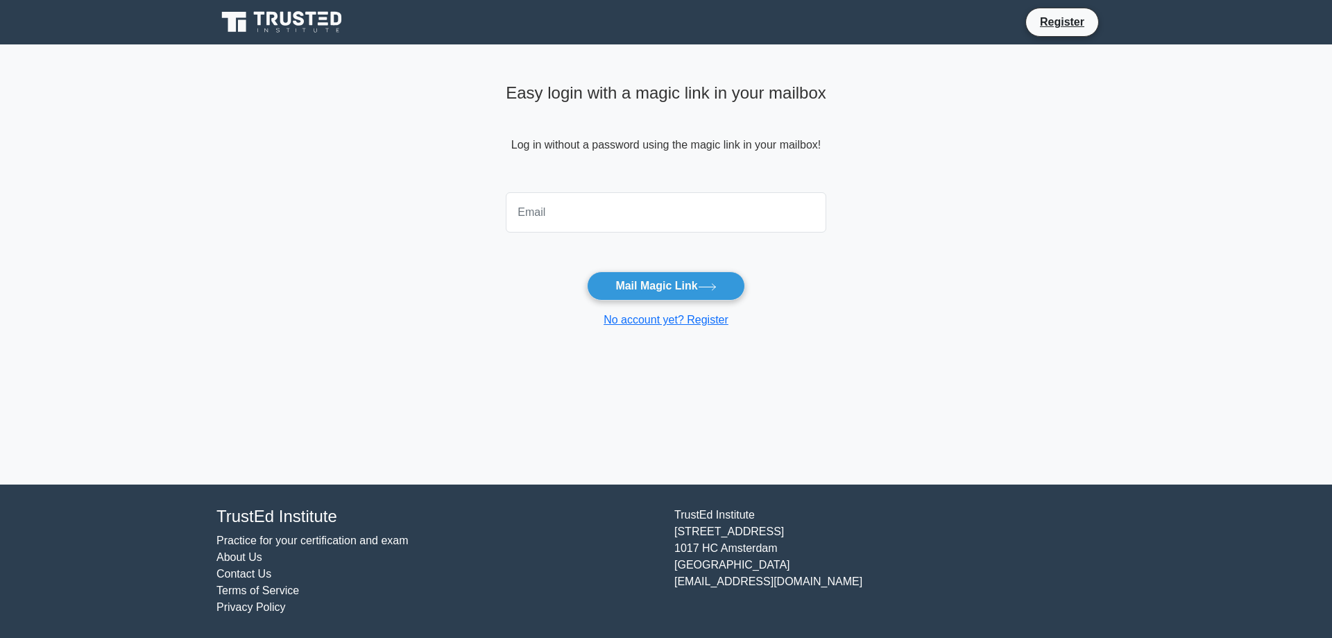
click at [706, 224] on input "email" at bounding box center [666, 212] width 321 height 40
type input "eyoakakan@gmail.com"
click at [684, 291] on button "Mail Magic Link" at bounding box center [666, 285] width 158 height 29
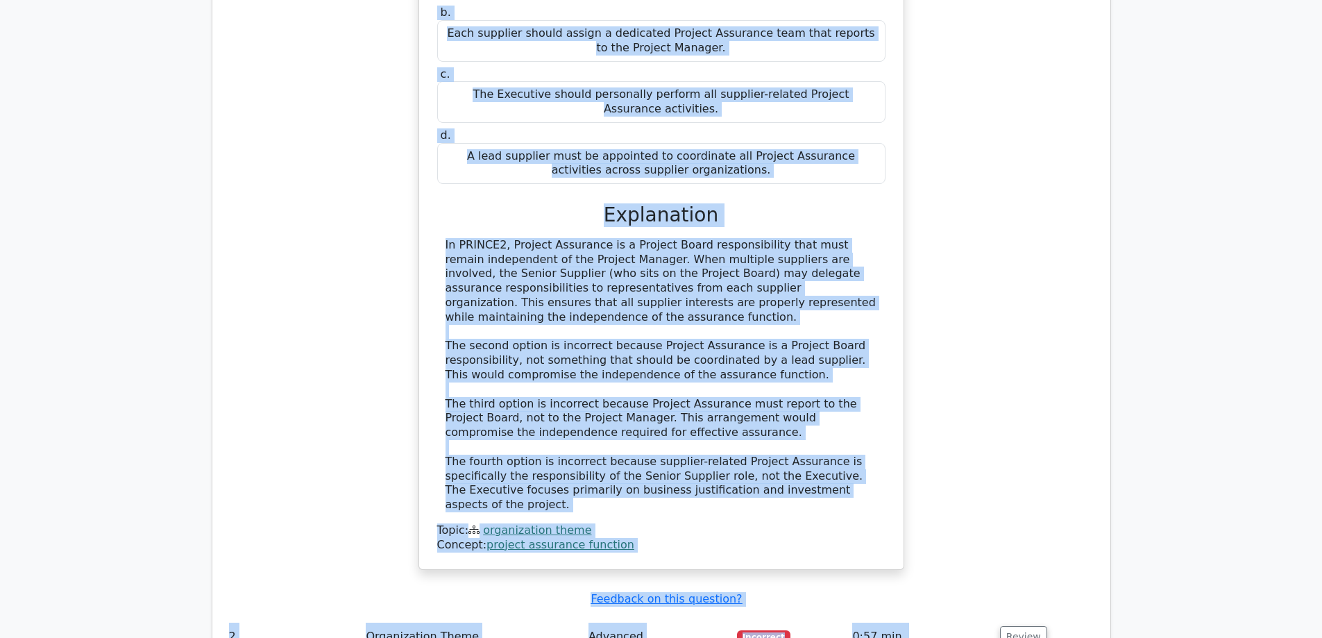
scroll to position [890, 0]
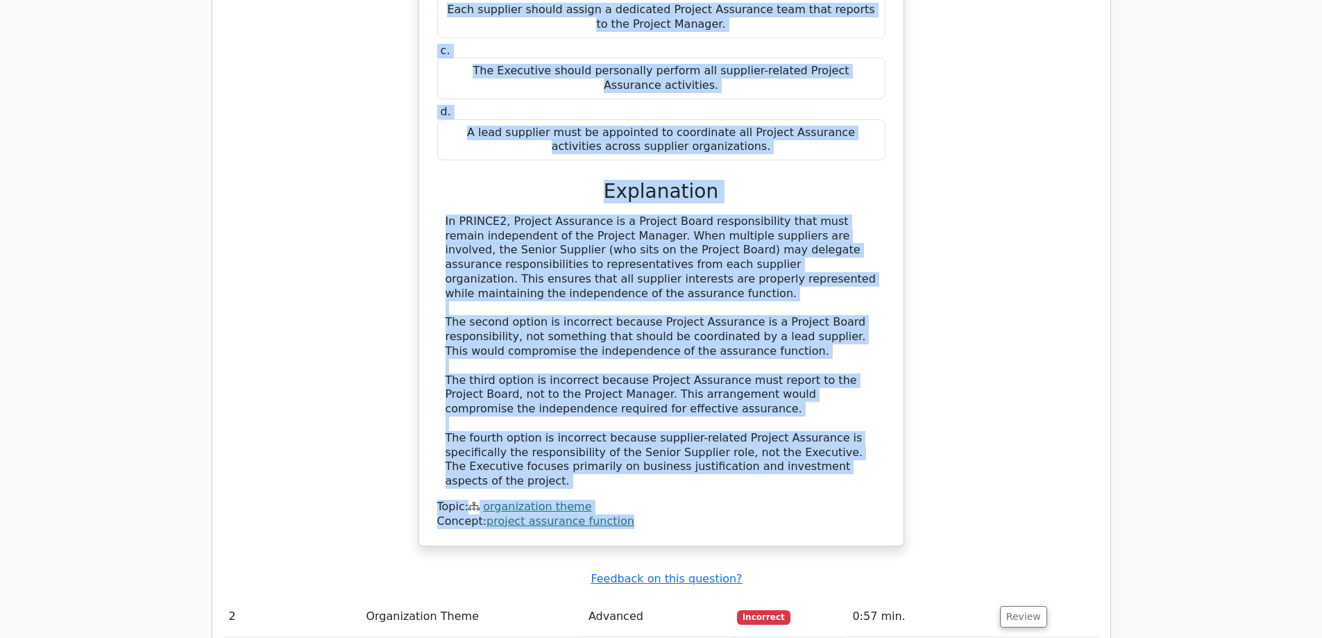
drag, startPoint x: 448, startPoint y: 151, endPoint x: 724, endPoint y: 483, distance: 432.0
click at [724, 483] on div "How should Project Assurance be applied in a project with multiple supplier org…" at bounding box center [661, 201] width 473 height 677
copy div "How should Project Assurance be applied in a project with multiple supplier org…"
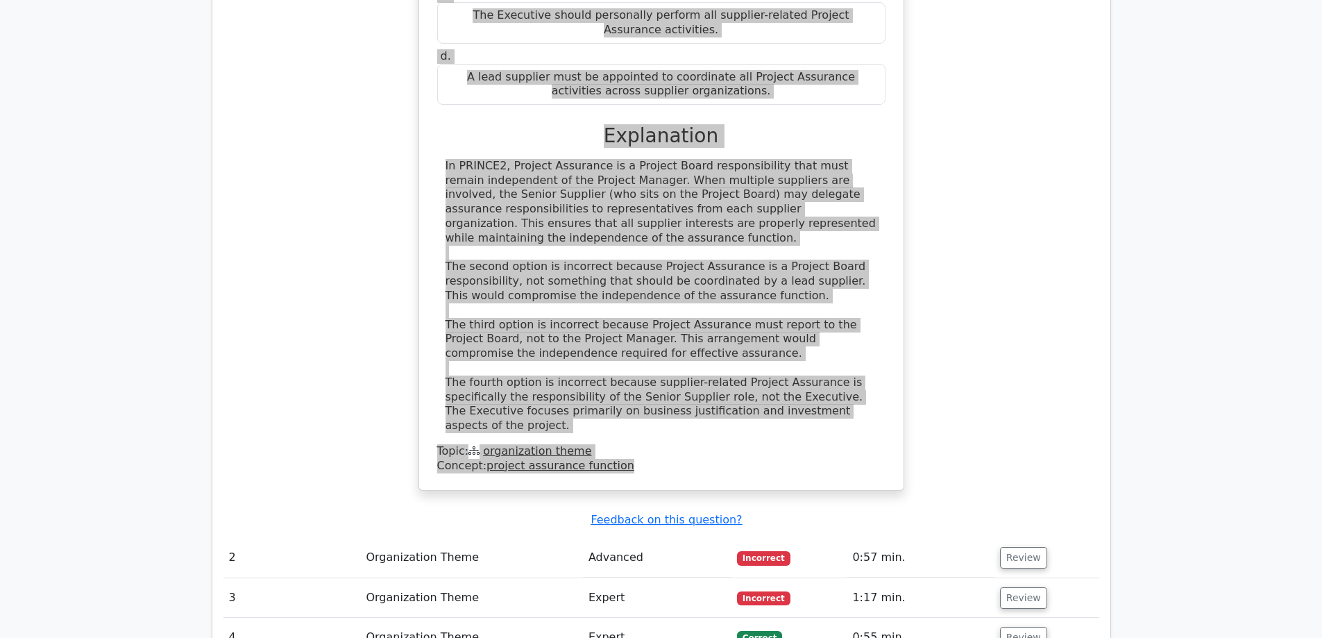
scroll to position [1028, 0]
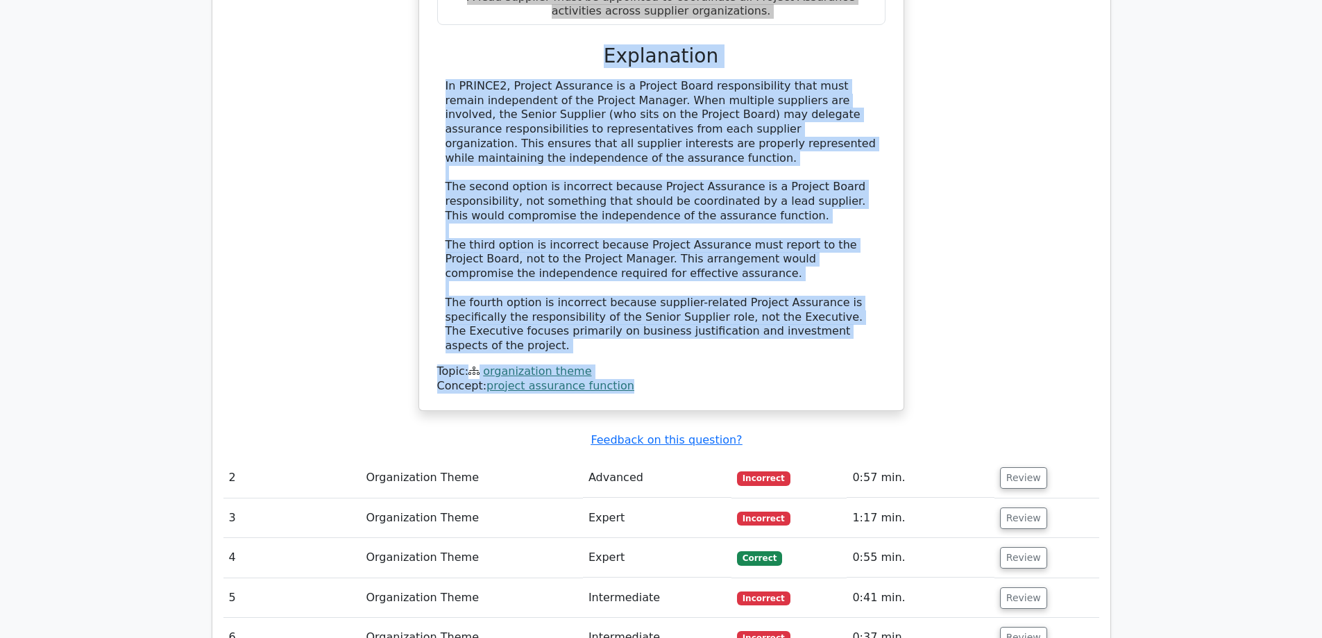
click at [997, 326] on div "How should Project Assurance be applied in a project with multiple supplier org…" at bounding box center [661, 74] width 876 height 706
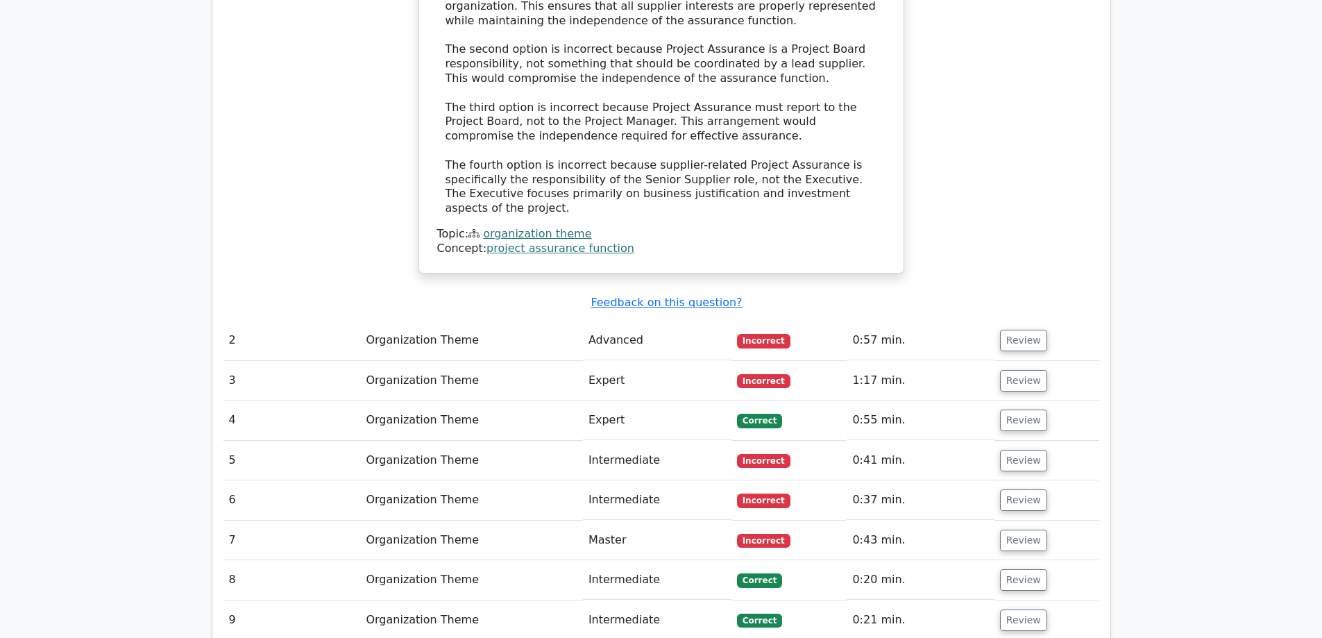
scroll to position [1167, 0]
click at [1016, 328] on button "Review" at bounding box center [1023, 339] width 47 height 22
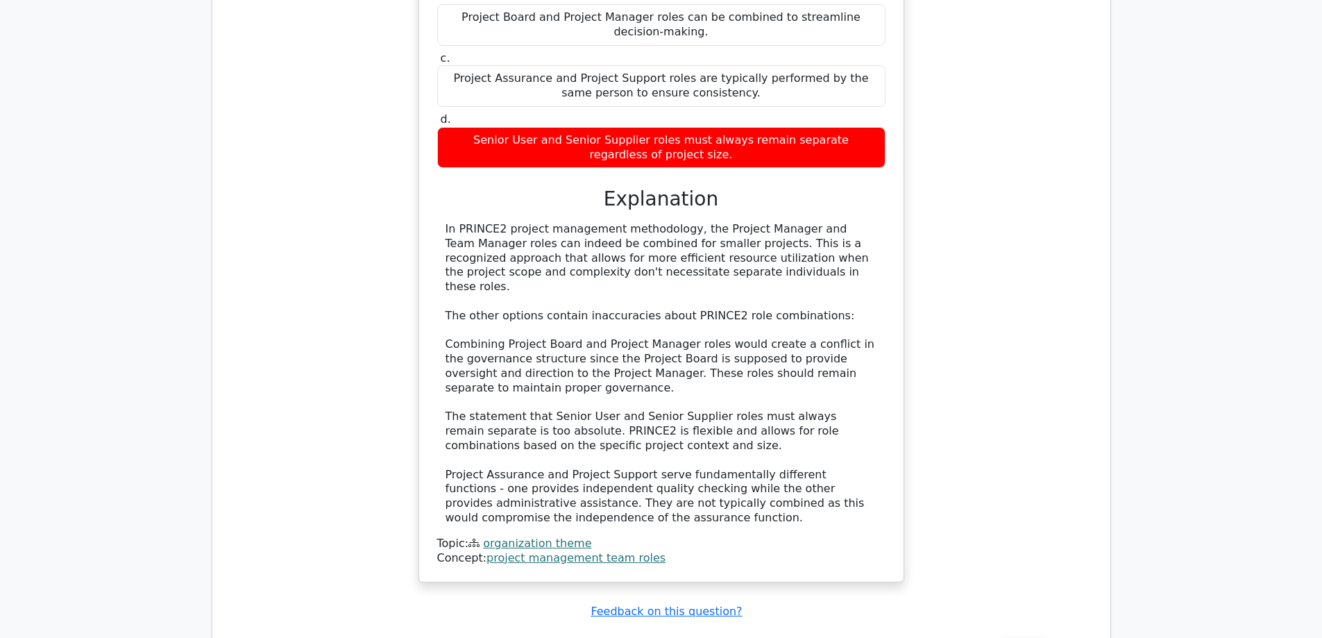
scroll to position [1683, 0]
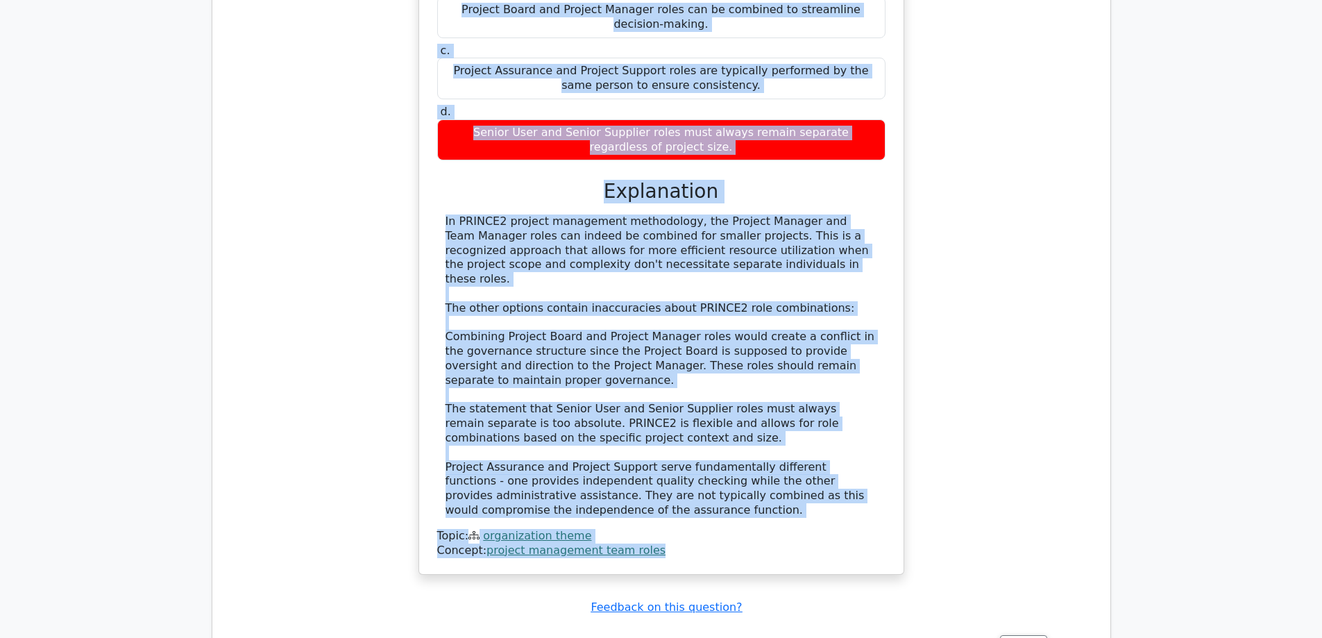
drag, startPoint x: 448, startPoint y: 344, endPoint x: 758, endPoint y: 475, distance: 336.1
click at [758, 475] on div "Which statement correctly describes how project management team roles can be co…" at bounding box center [661, 207] width 473 height 722
copy div "Which statement correctly describes how project management team roles can be co…"
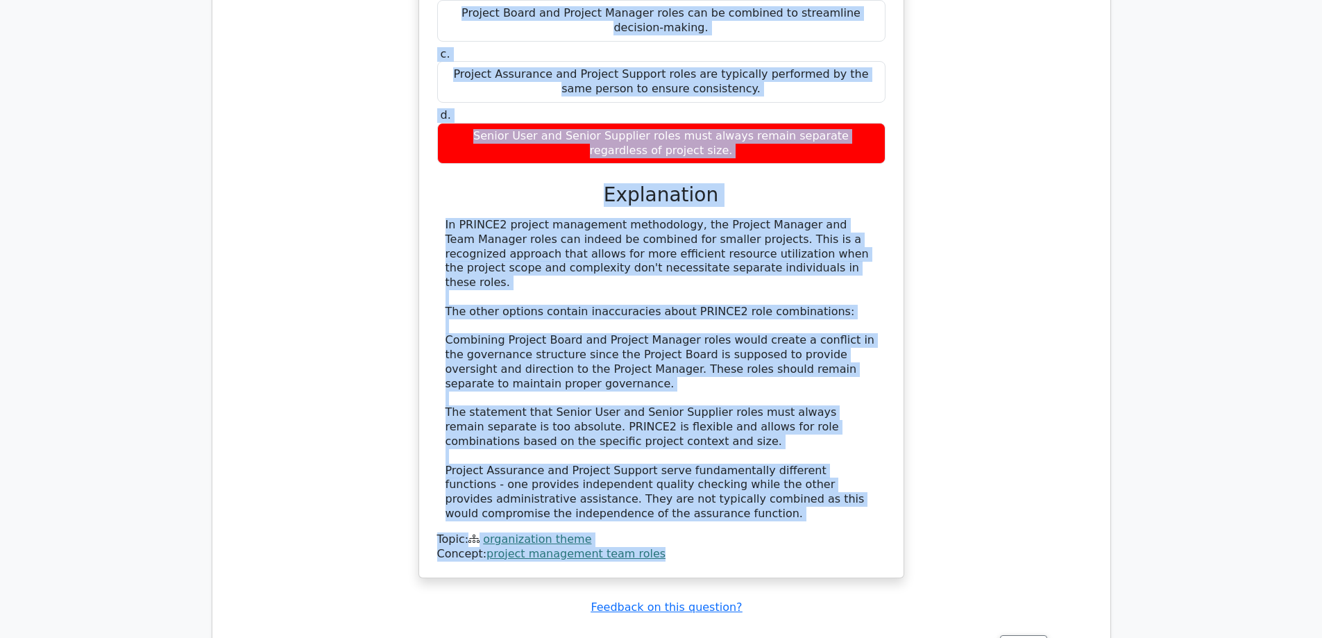
click at [981, 425] on div "Which statement correctly describes how project management team roles can be co…" at bounding box center [661, 218] width 876 height 751
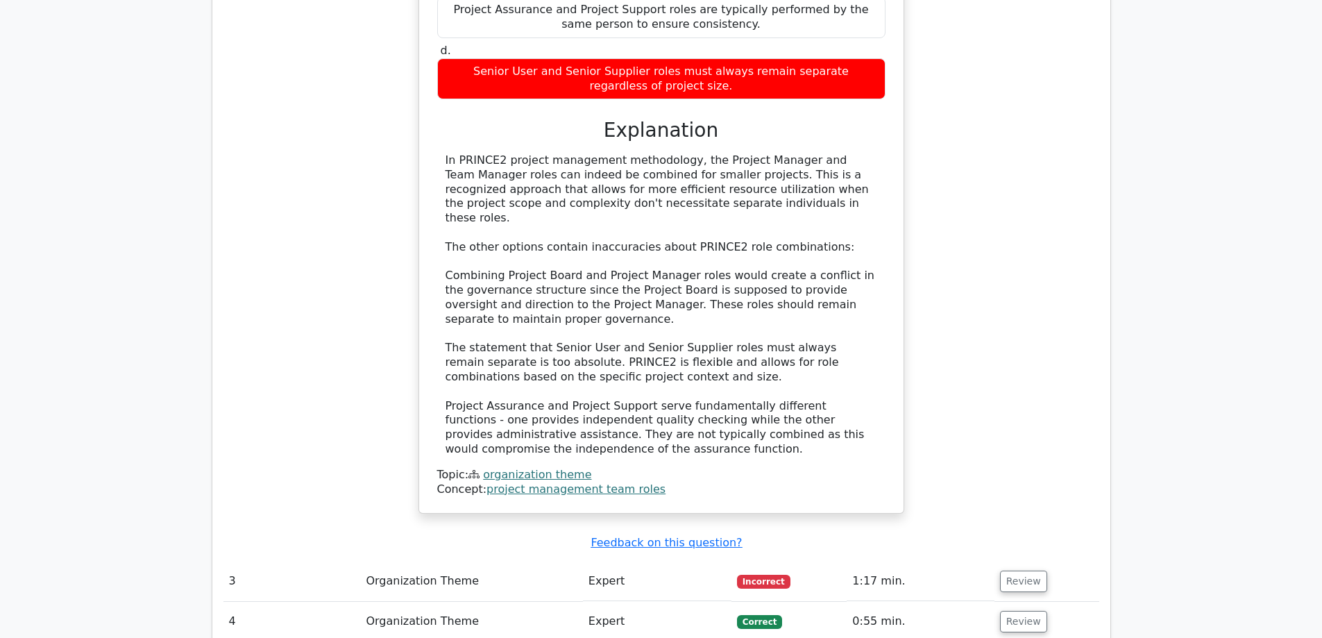
scroll to position [1891, 0]
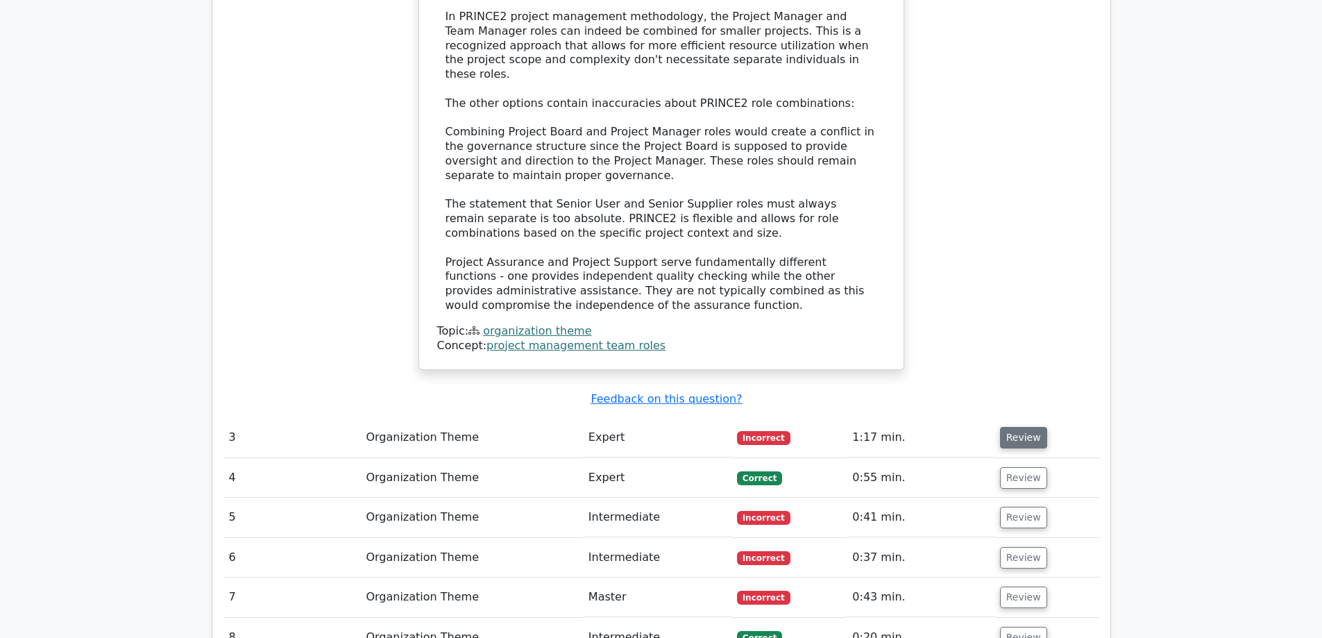
click at [1021, 427] on button "Review" at bounding box center [1023, 438] width 47 height 22
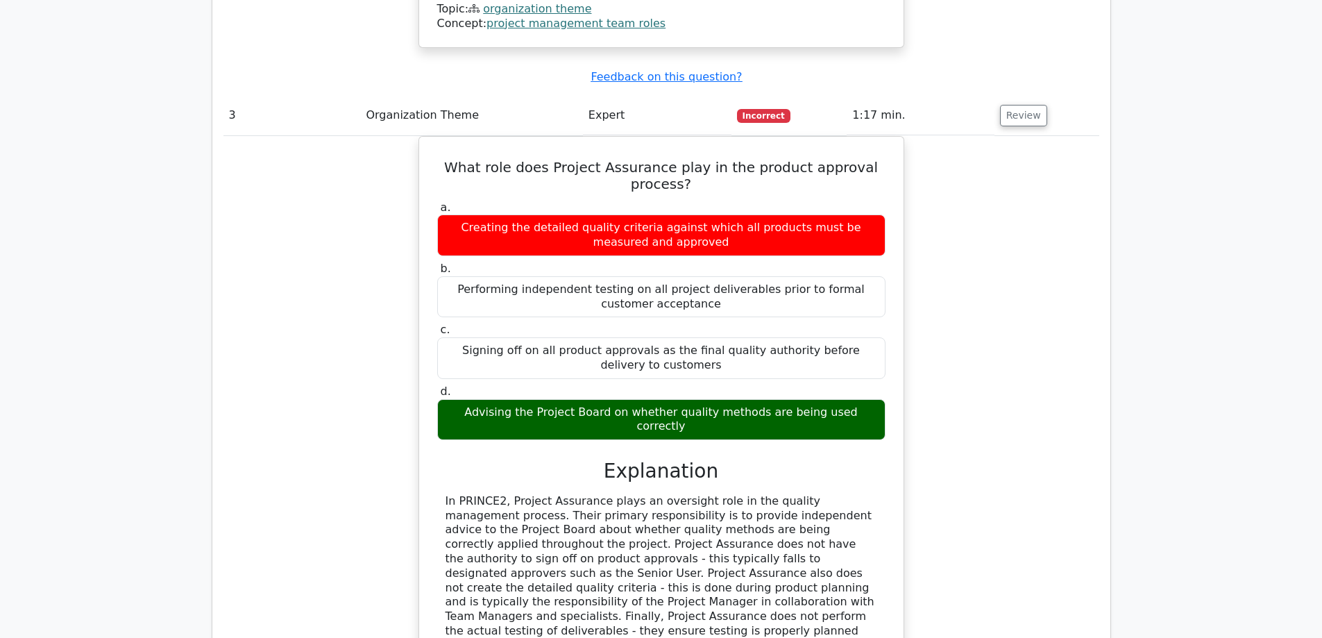
scroll to position [2238, 0]
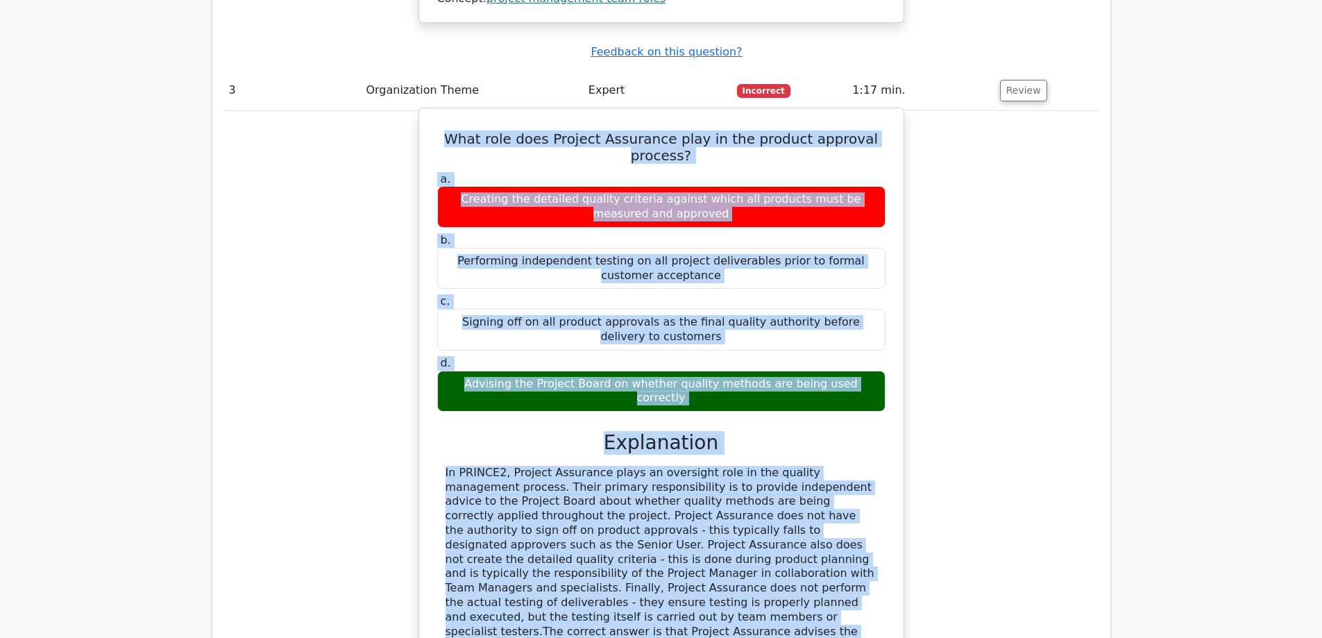
drag, startPoint x: 436, startPoint y: 65, endPoint x: 677, endPoint y: 570, distance: 560.5
click at [677, 570] on div "What role does Project Assurance play in the product approval process? a. Creat…" at bounding box center [661, 416] width 473 height 605
copy div "What role does Project Assurance play in the product approval process? a. Creat…"
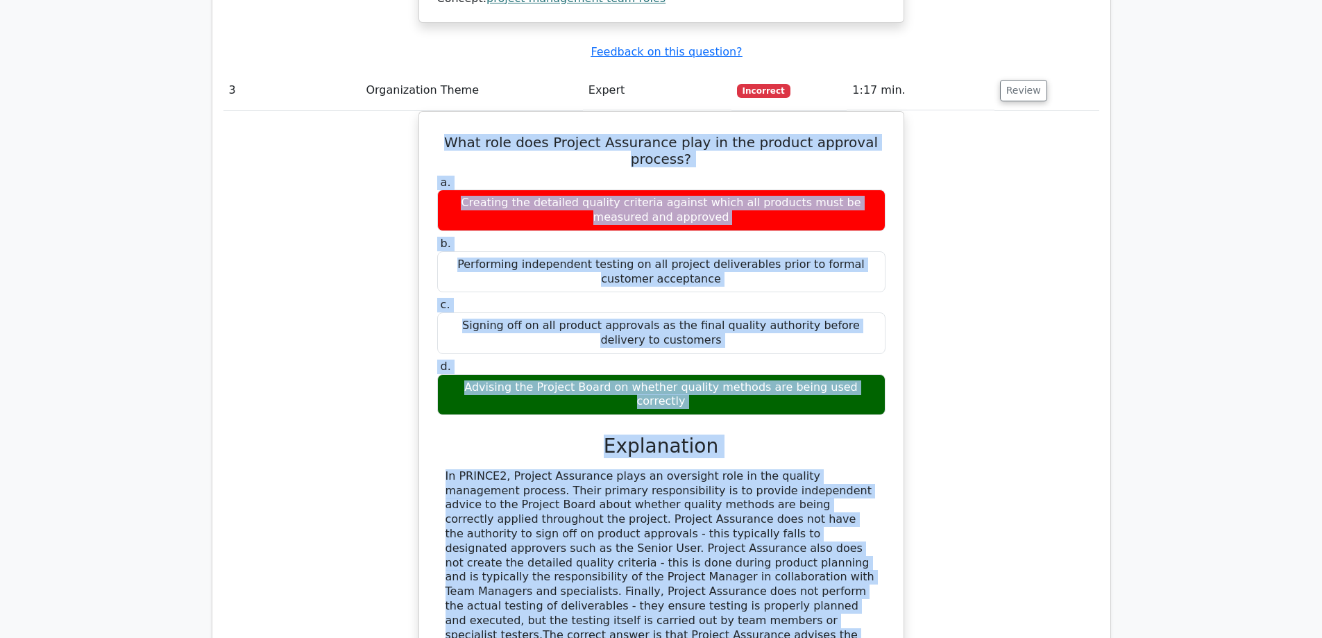
click at [948, 445] on div "What role does Project Assurance play in the product approval process? a. Creat…" at bounding box center [661, 428] width 876 height 634
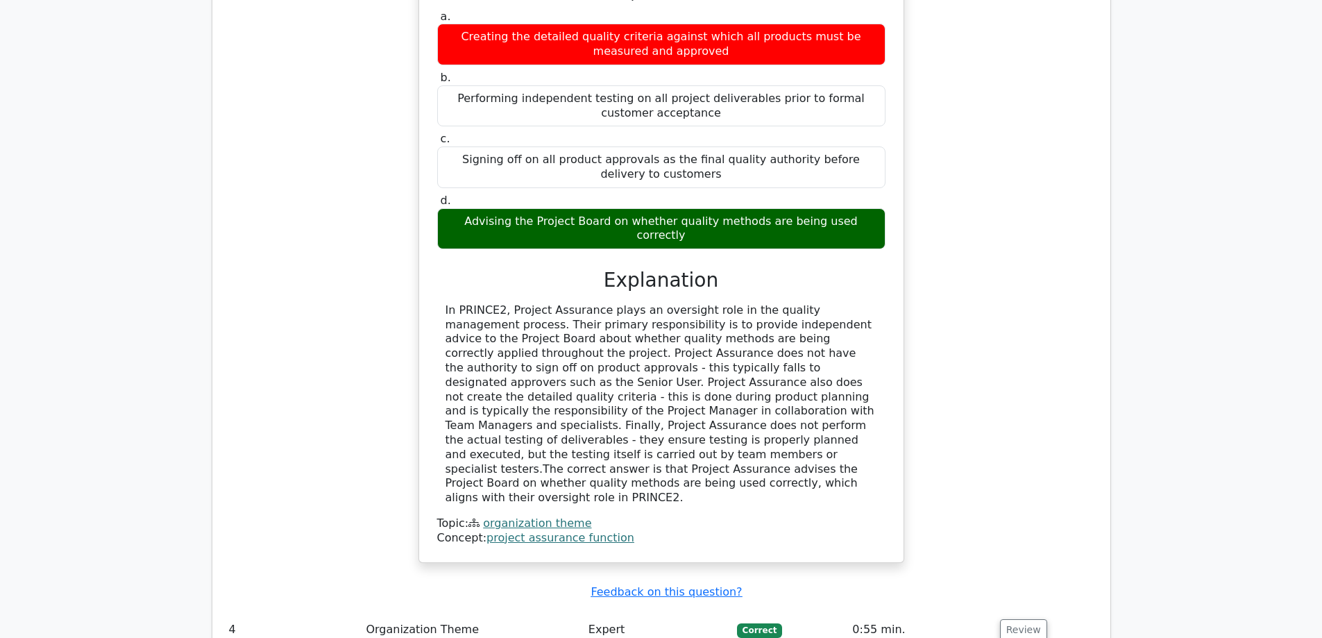
scroll to position [2516, 0]
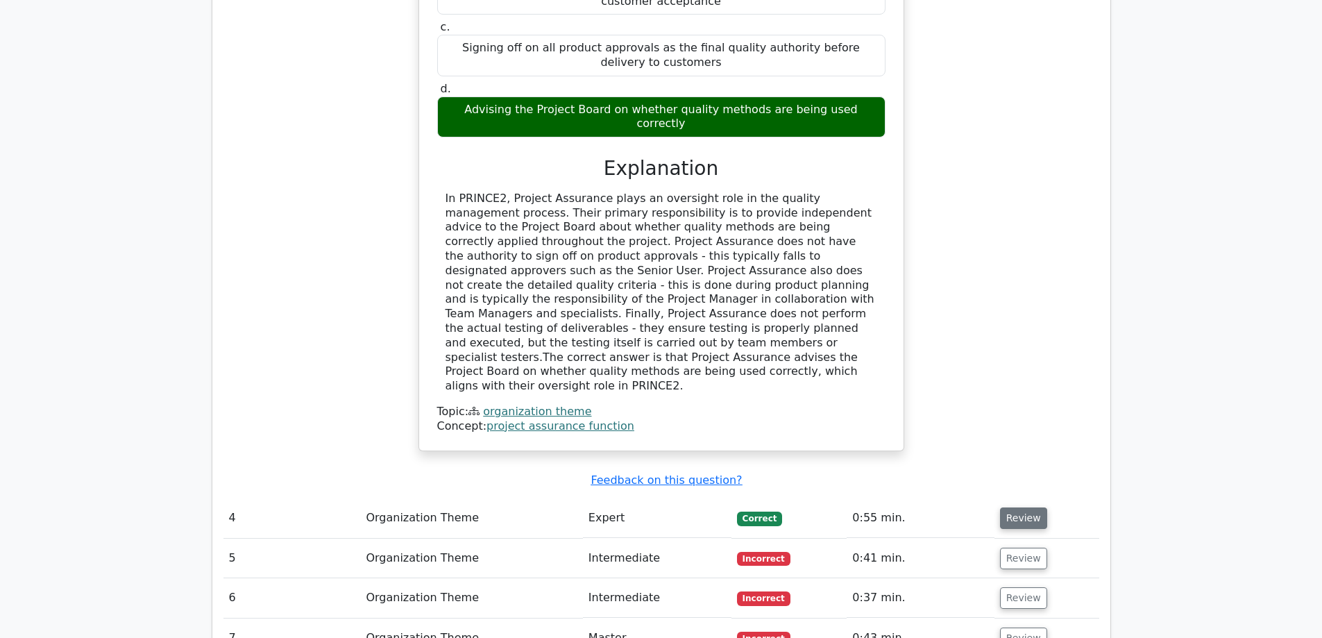
click at [1023, 507] on button "Review" at bounding box center [1023, 518] width 47 height 22
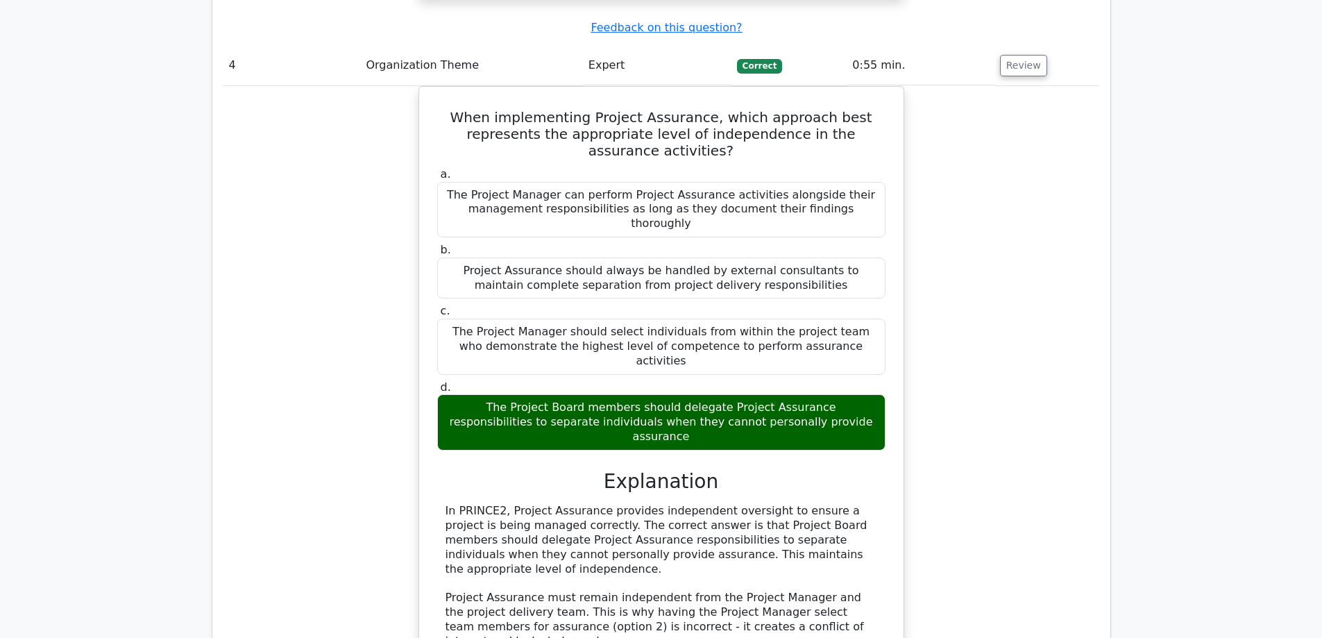
scroll to position [3023, 0]
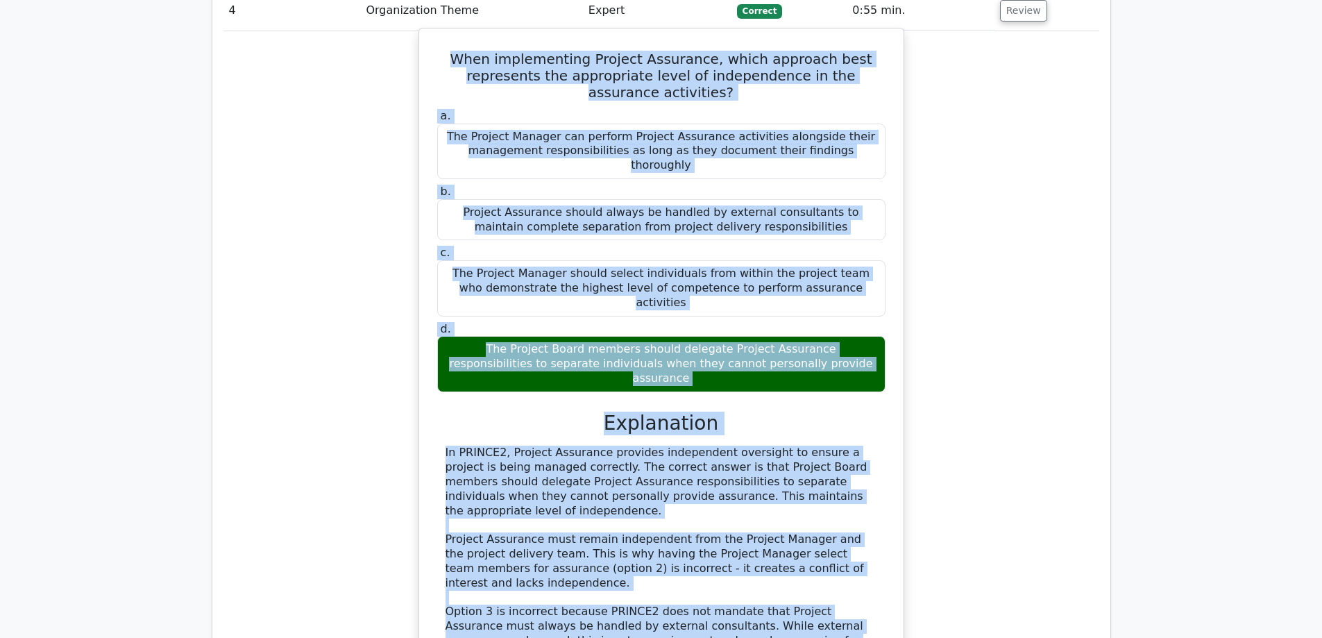
drag, startPoint x: 439, startPoint y: 228, endPoint x: 763, endPoint y: 559, distance: 463.2
click at [763, 559] on div "When implementing Project Assurance, which approach best represents the appropr…" at bounding box center [661, 409] width 473 height 751
copy div "When implementing Project Assurance, which approach best represents the appropr…"
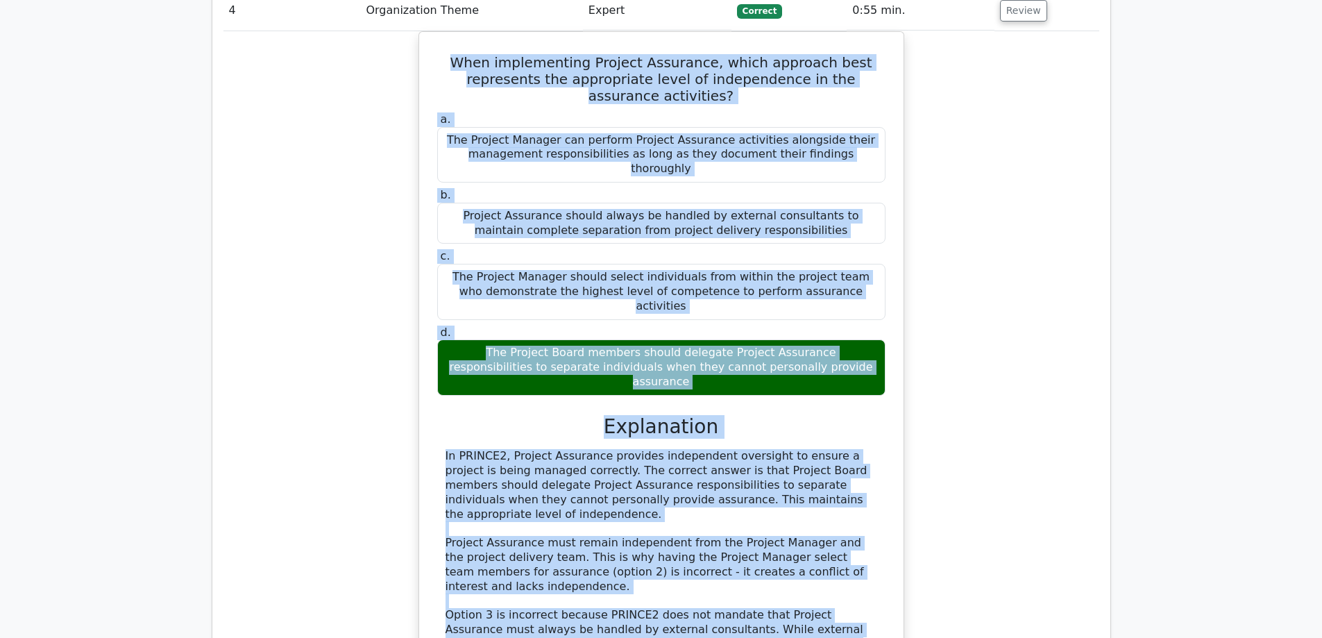
click at [989, 428] on div "When implementing Project Assurance, which approach best represents the appropr…" at bounding box center [661, 421] width 876 height 781
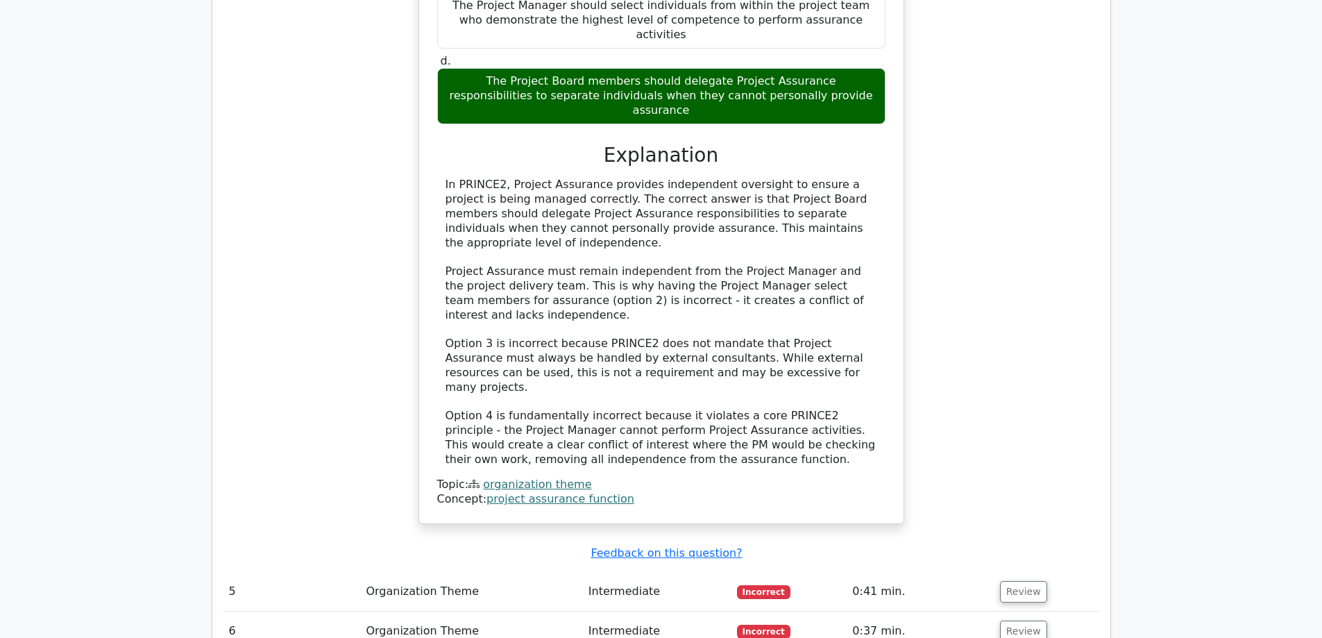
scroll to position [3439, 0]
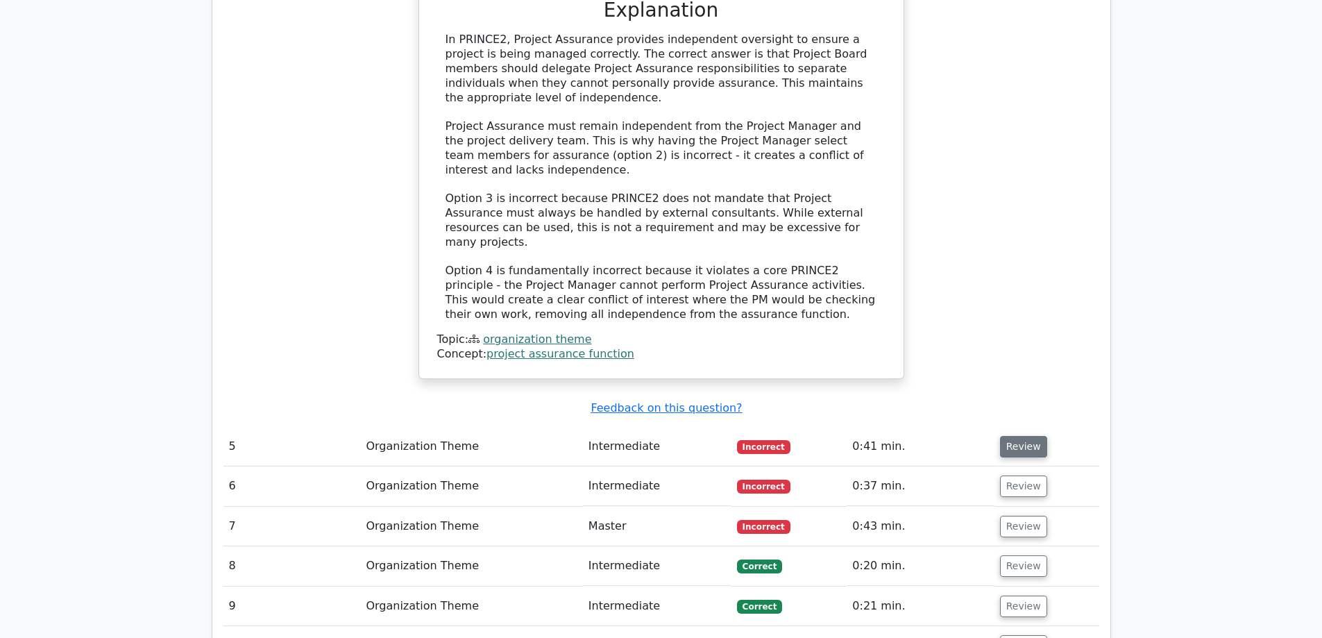
click at [1015, 436] on button "Review" at bounding box center [1023, 447] width 47 height 22
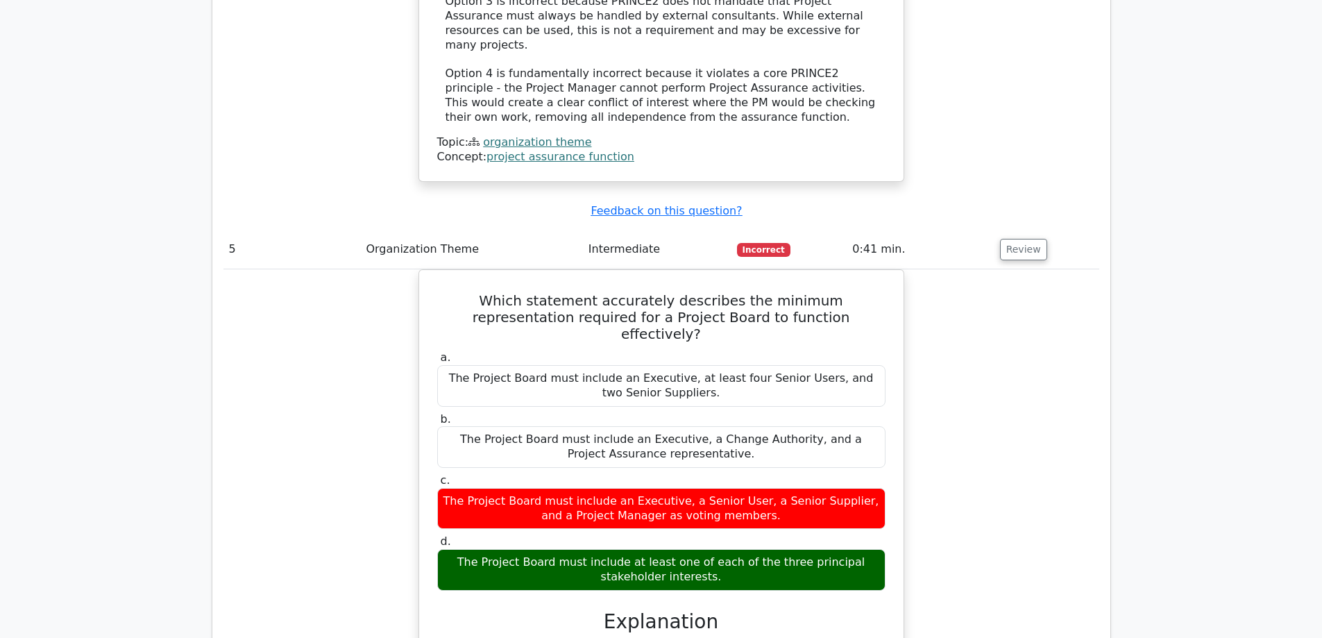
scroll to position [3648, 0]
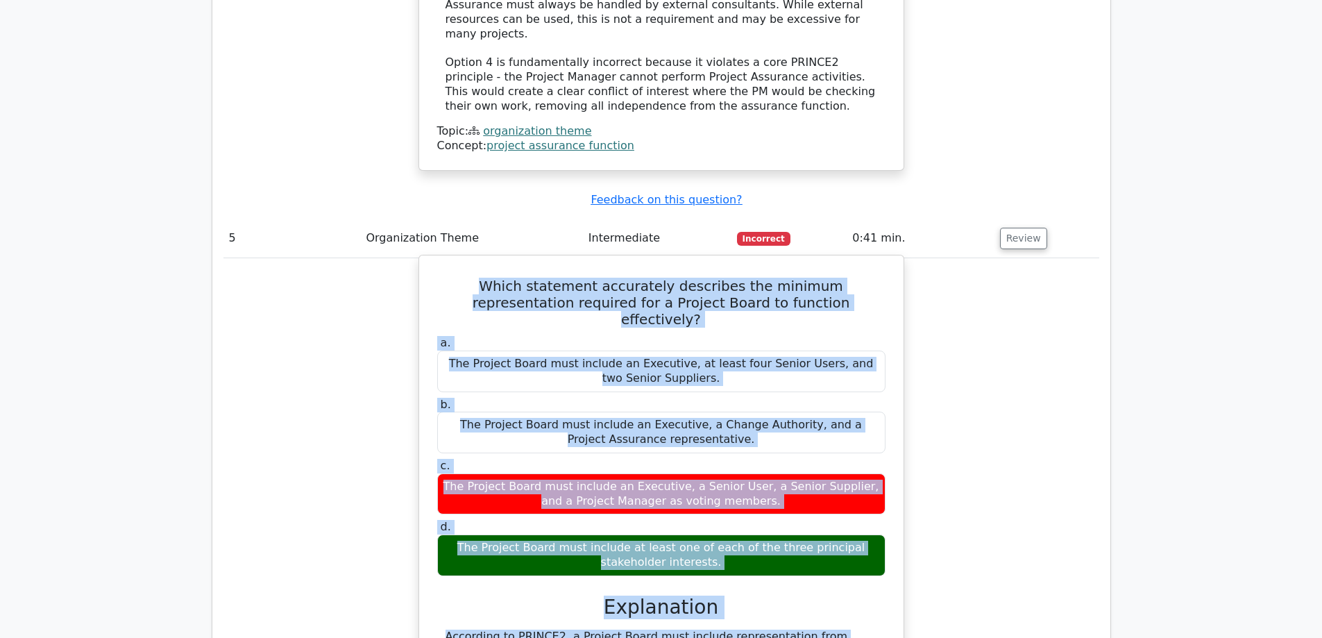
drag, startPoint x: 444, startPoint y: 64, endPoint x: 817, endPoint y: 626, distance: 674.7
click at [817, 626] on div "Which statement accurately describes the minimum representation required for a …" at bounding box center [661, 629] width 473 height 737
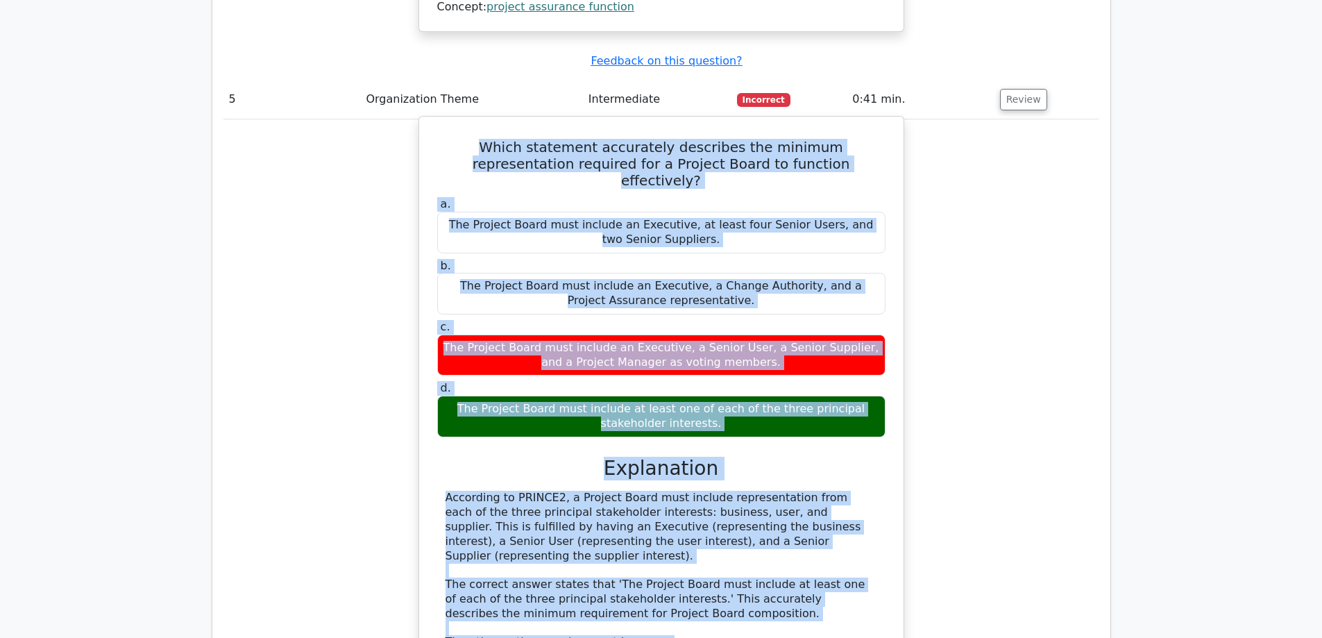
scroll to position [3788, 0]
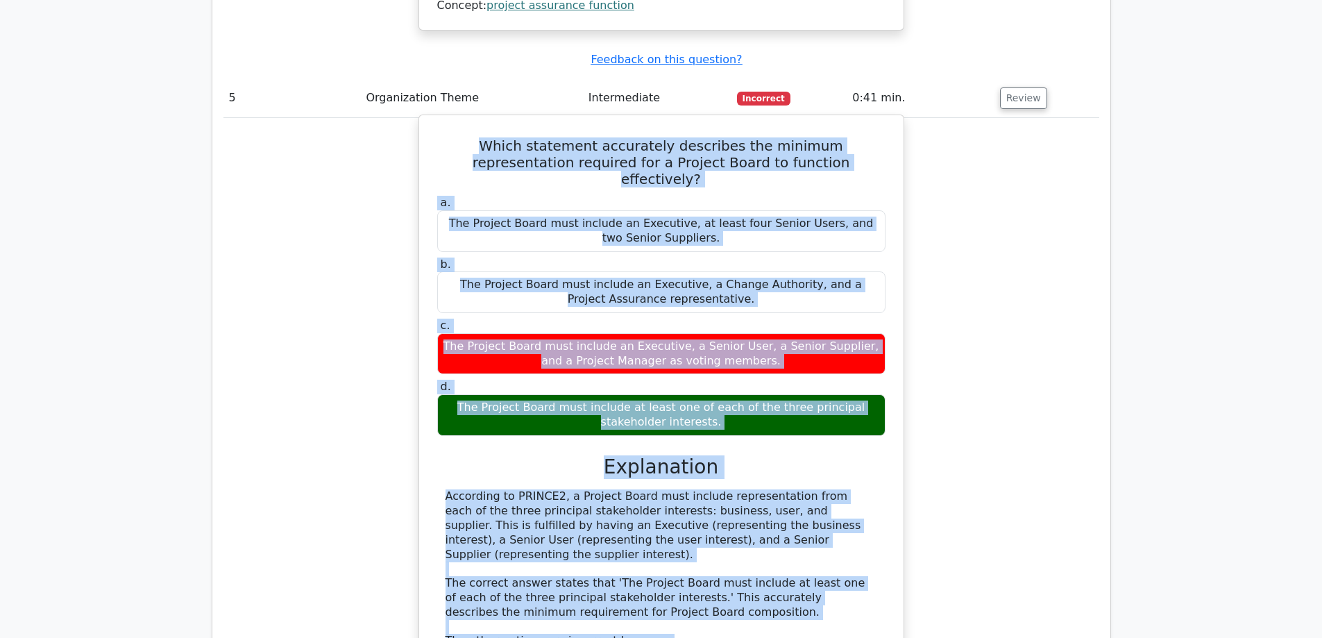
copy div "Which statement accurately describes the minimum representation required for a …"
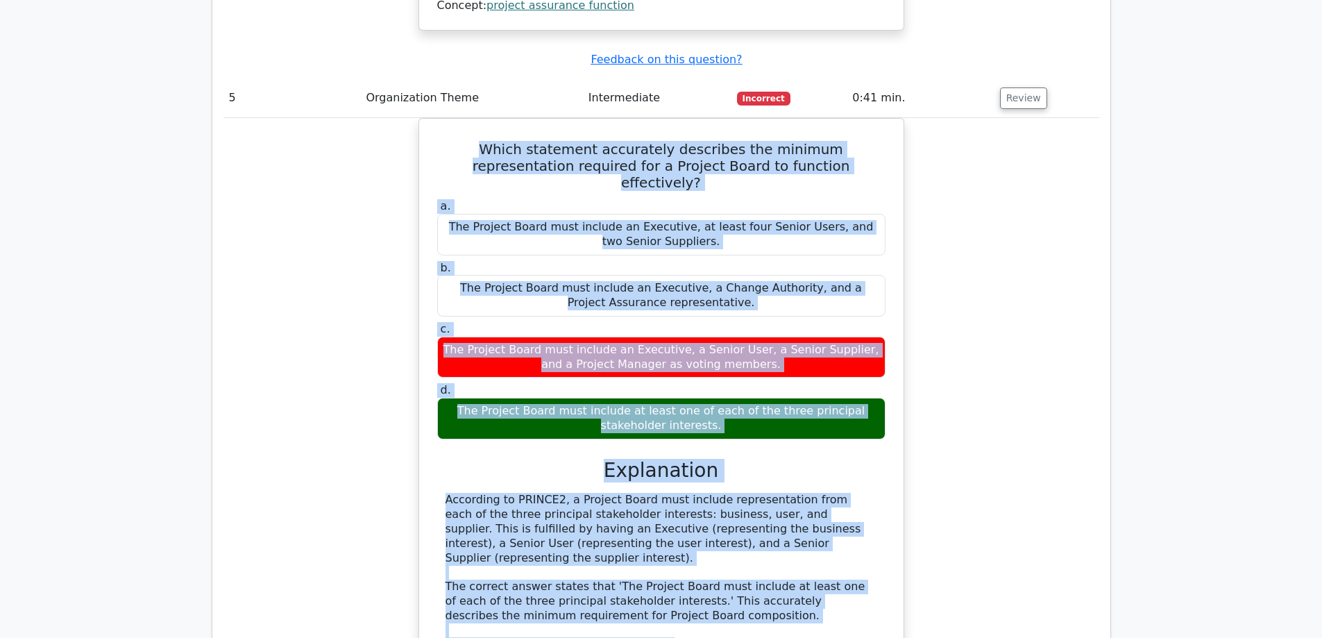
click at [910, 400] on div "Which statement accurately describes the minimum representation required for a …" at bounding box center [661, 501] width 876 height 766
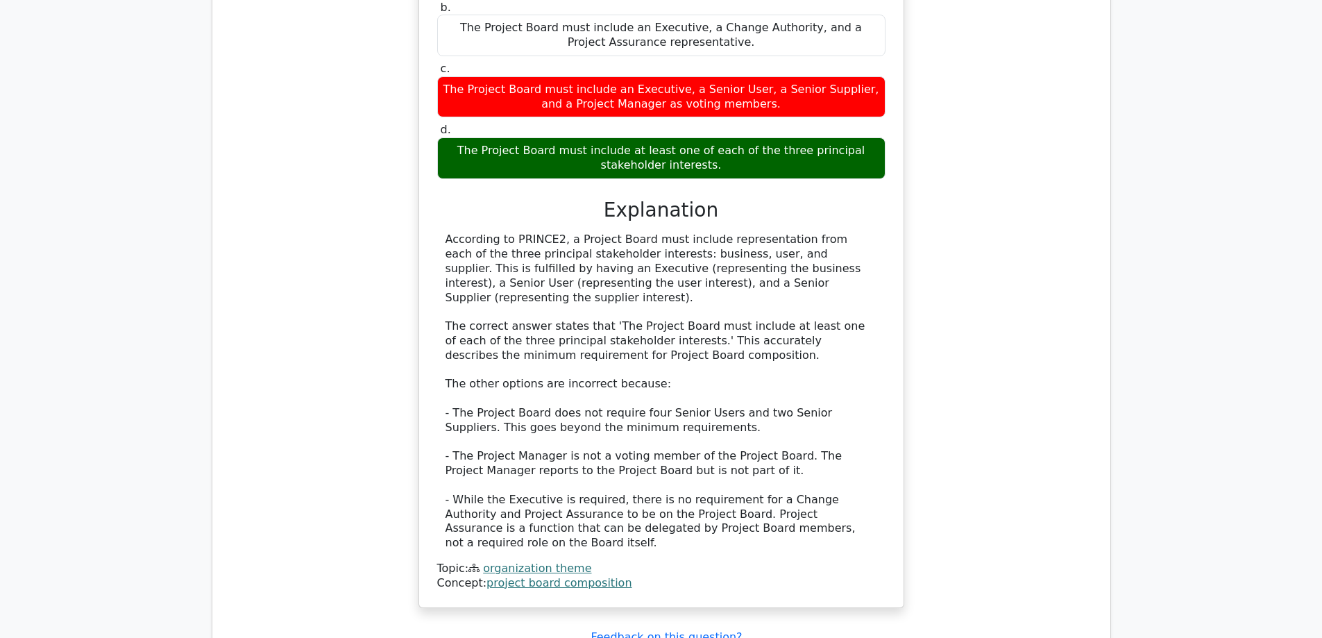
scroll to position [4135, 0]
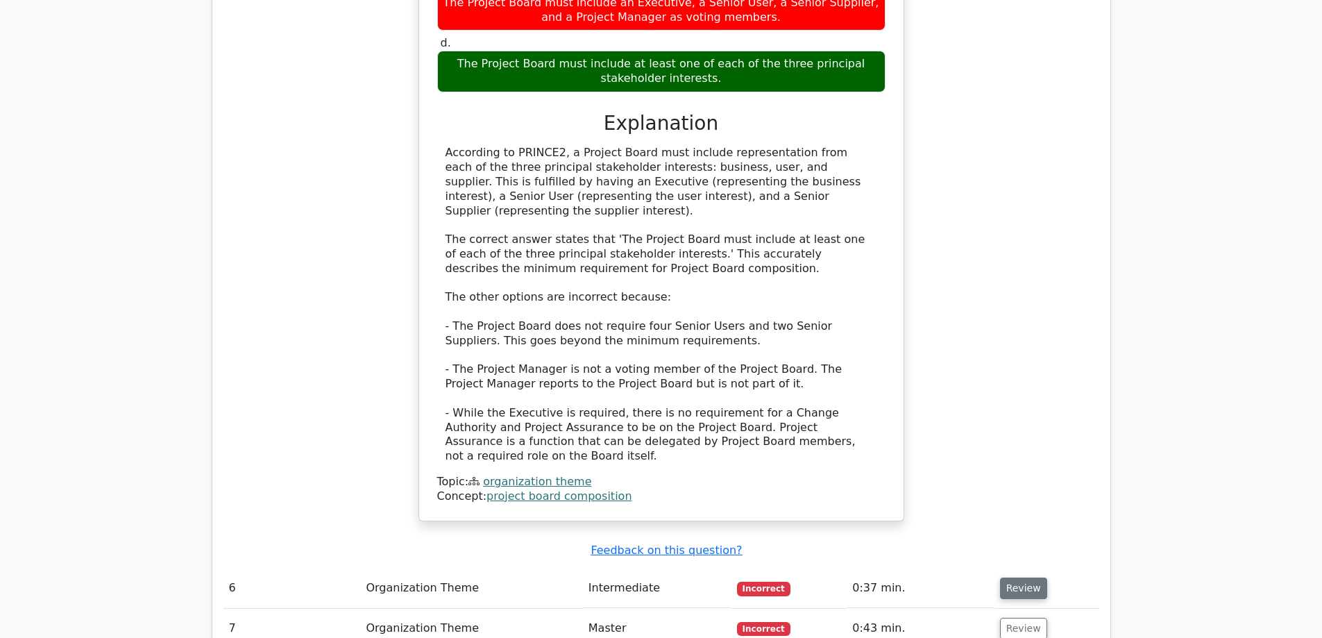
click at [1023, 577] on button "Review" at bounding box center [1023, 588] width 47 height 22
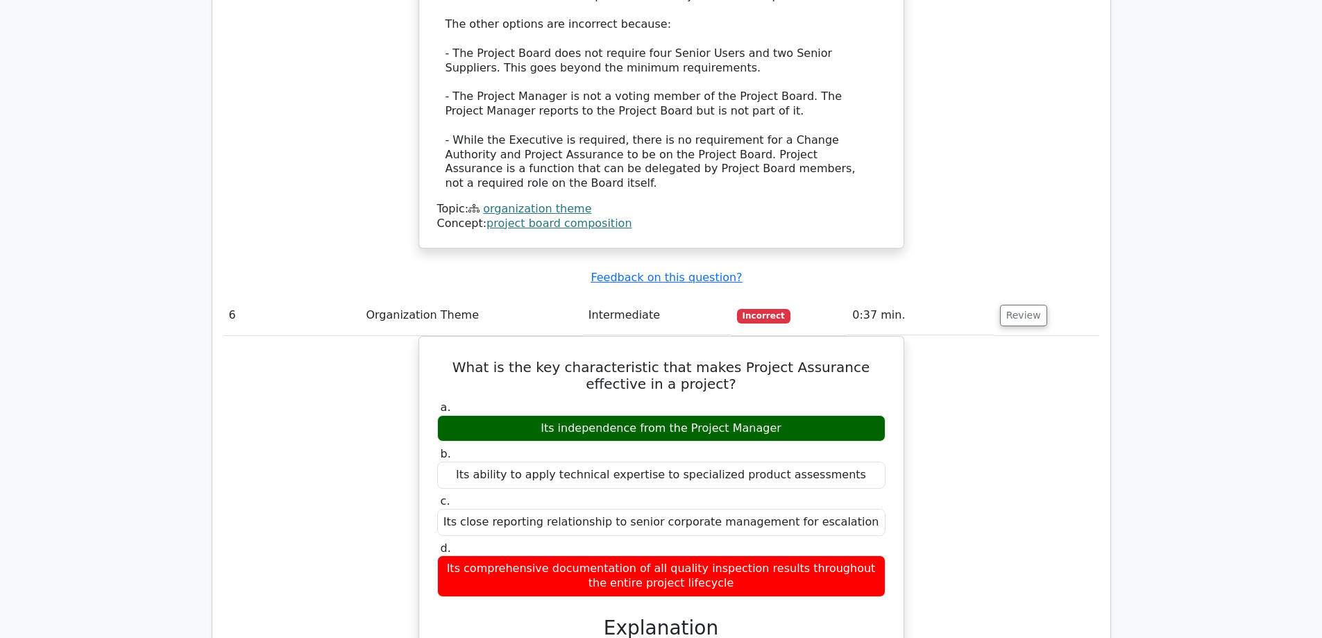
scroll to position [4412, 0]
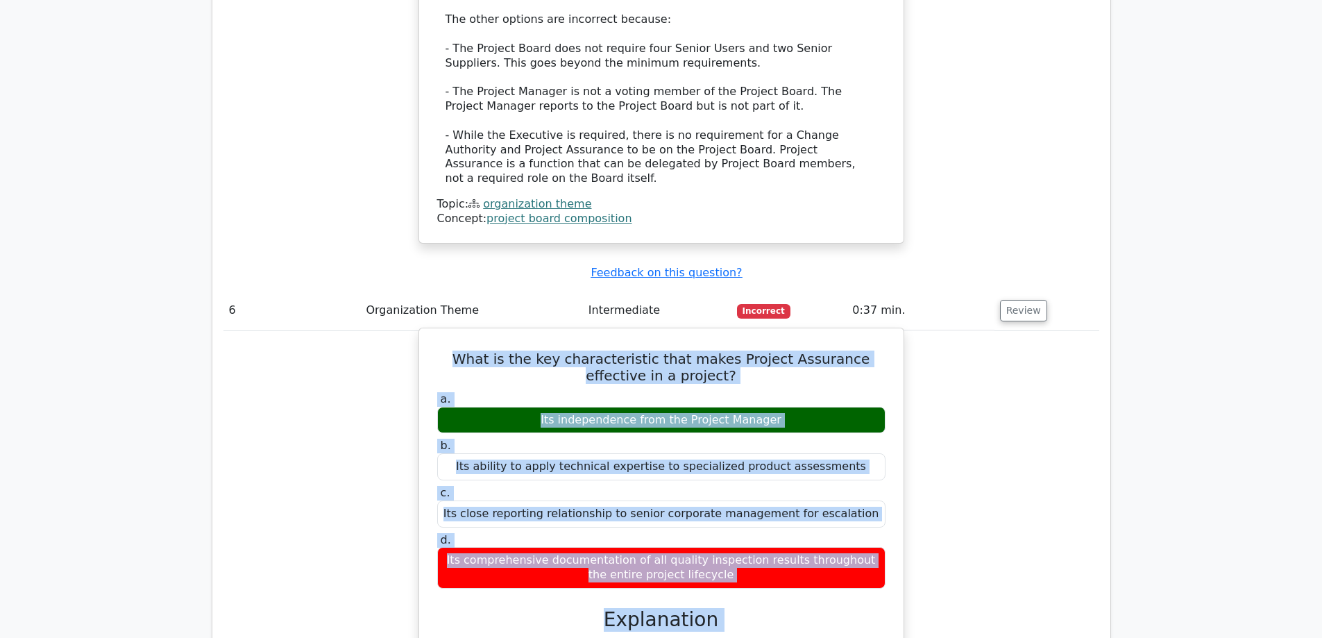
drag, startPoint x: 439, startPoint y: 92, endPoint x: 683, endPoint y: 600, distance: 563.6
click at [683, 600] on div "What is the key characteristic that makes Project Assurance effective in a proj…" at bounding box center [661, 607] width 473 height 547
copy div "What is the key characteristic that makes Project Assurance effective in a proj…"
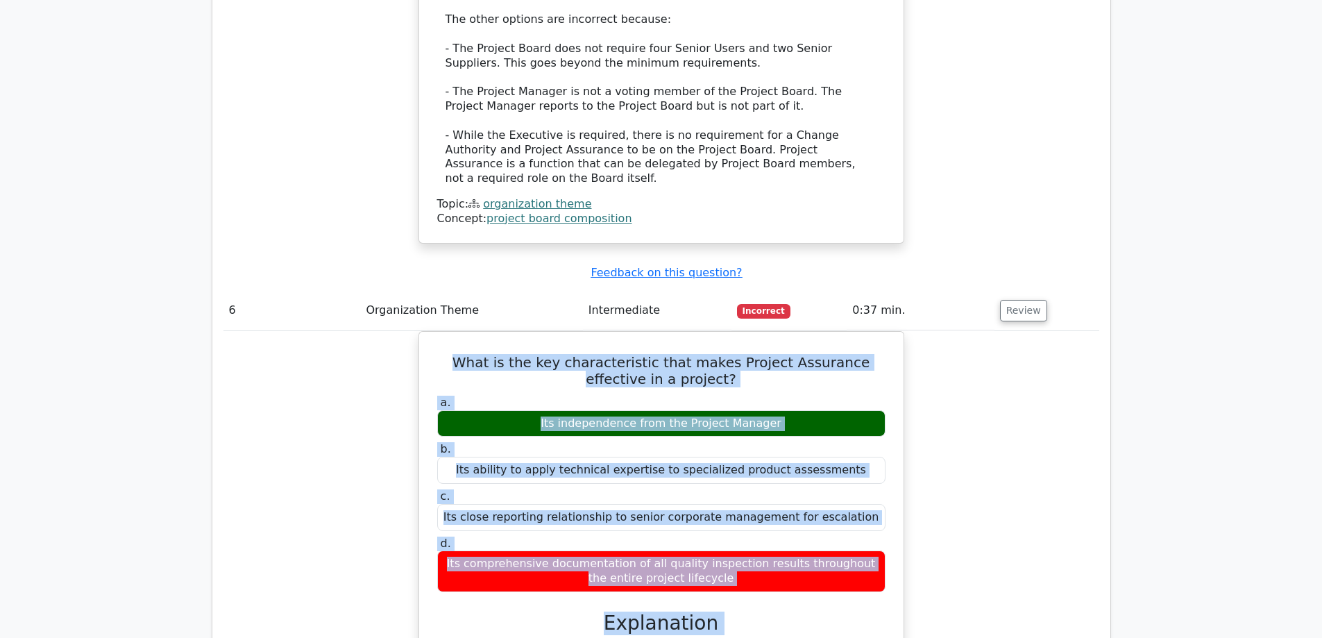
click at [1001, 498] on div "What is the key characteristic that makes Project Assurance effective in a proj…" at bounding box center [661, 619] width 876 height 577
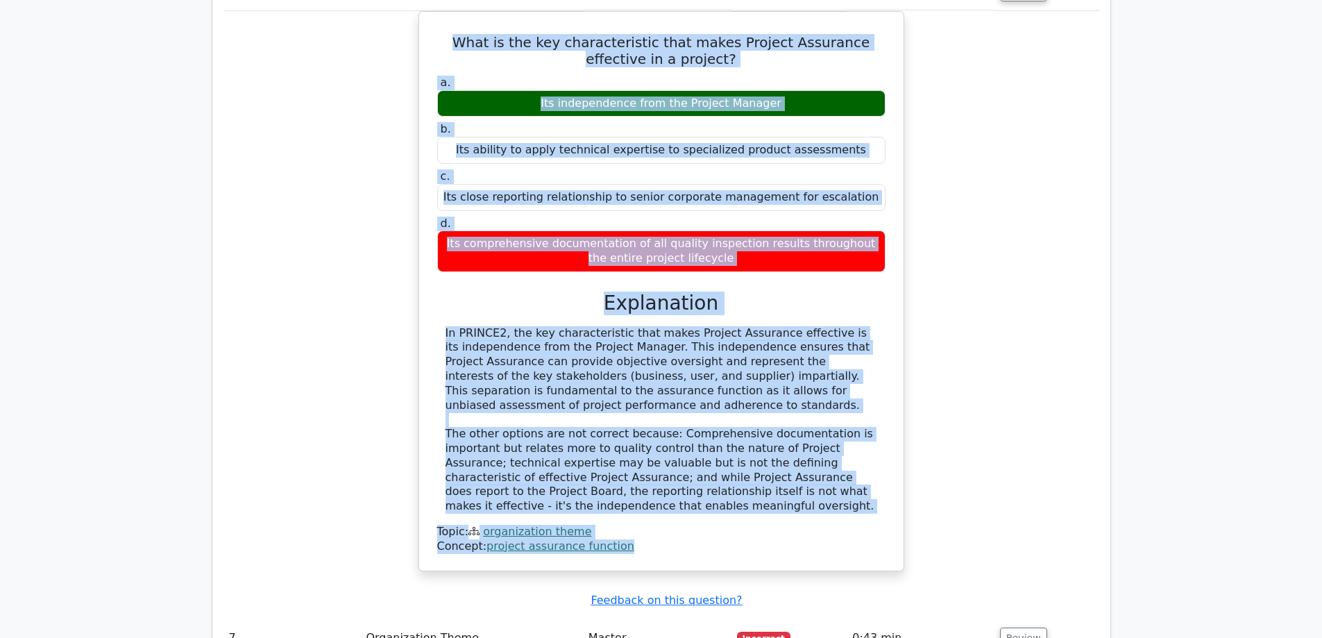
scroll to position [4759, 0]
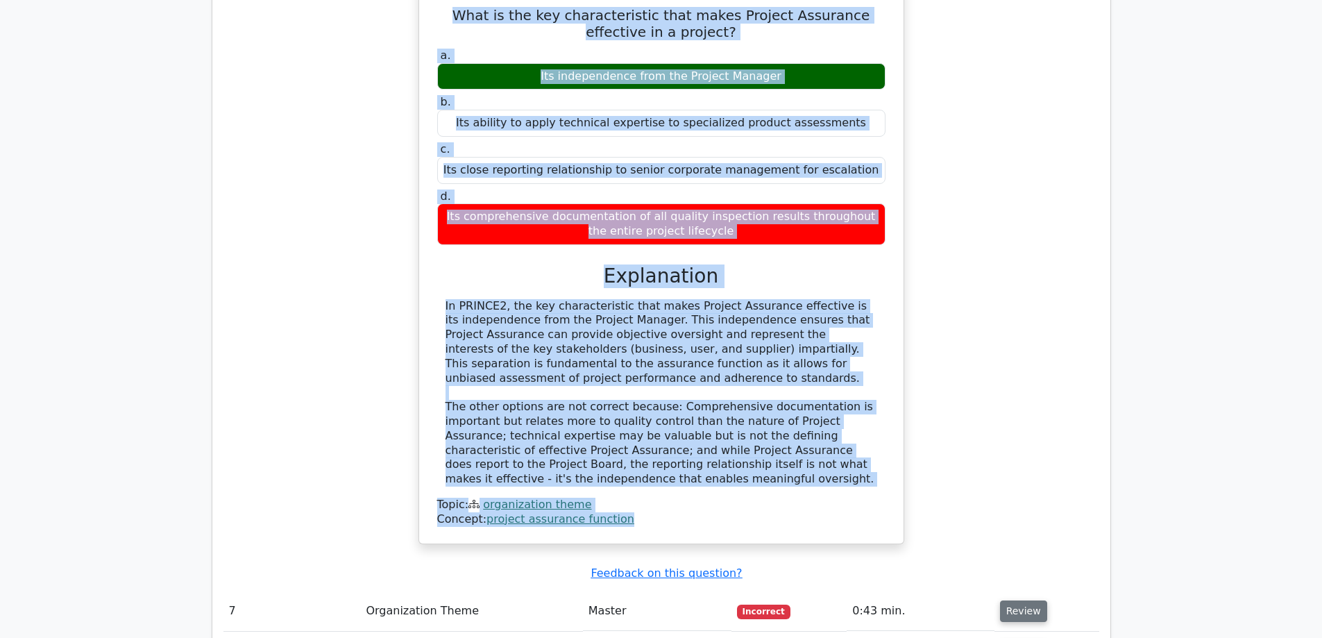
click at [1014, 600] on button "Review" at bounding box center [1023, 611] width 47 height 22
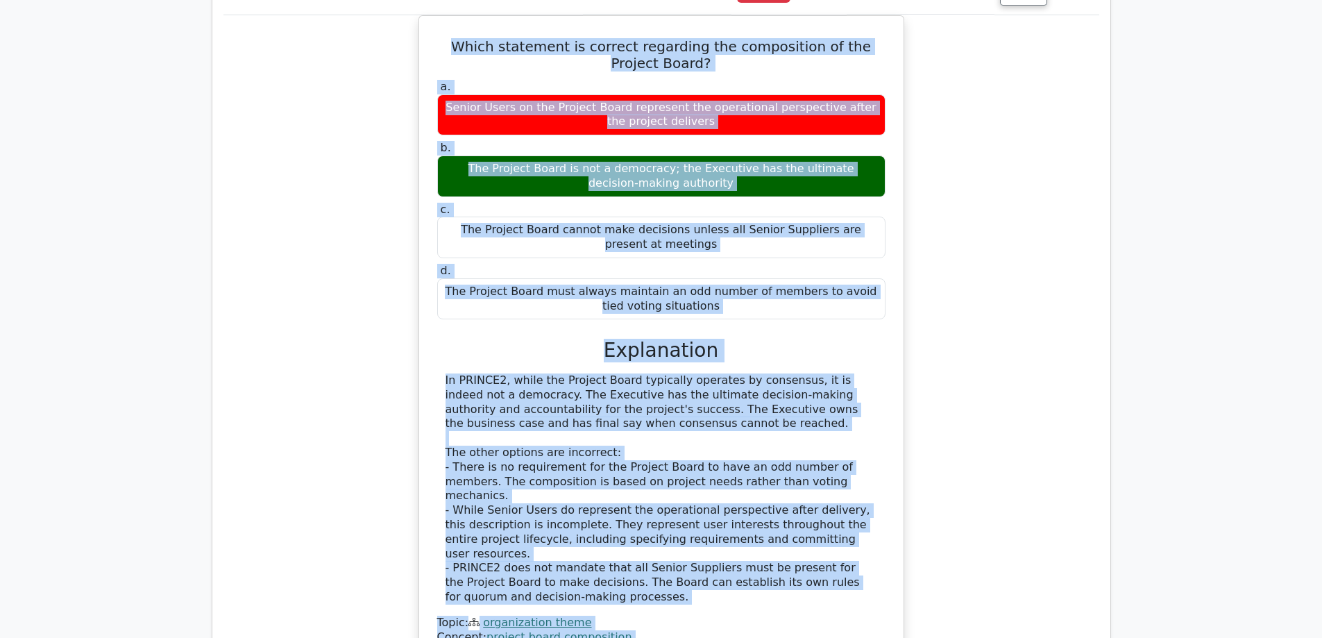
scroll to position [5582, 0]
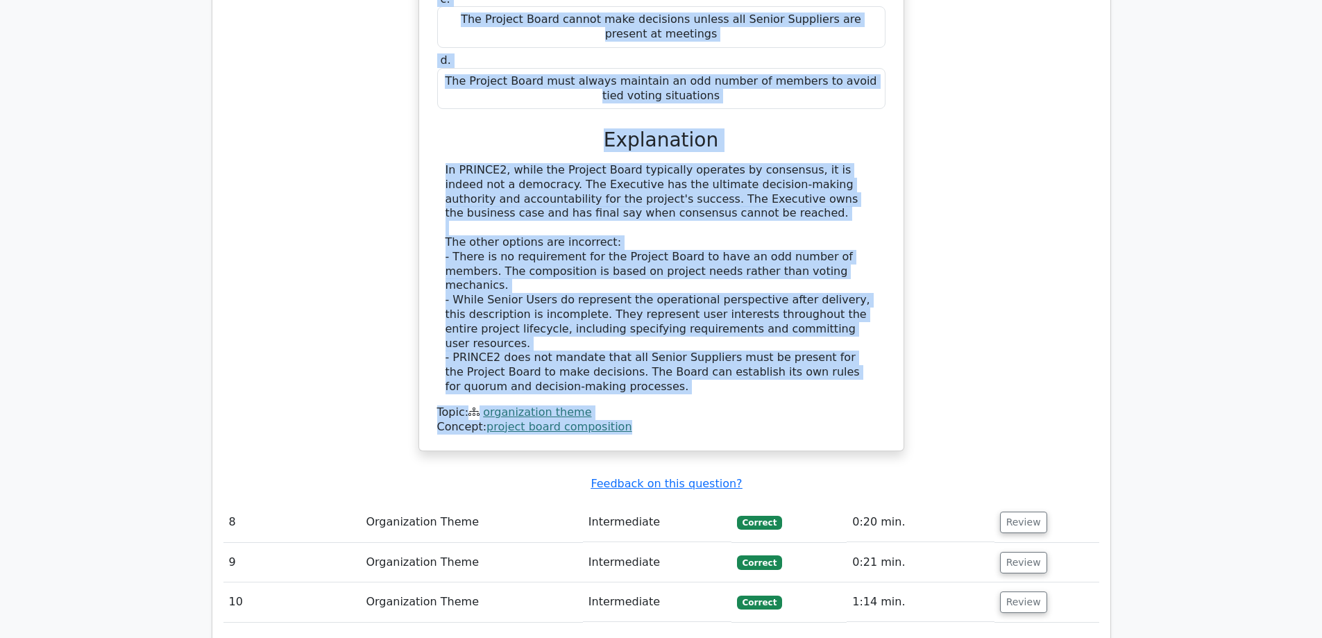
drag, startPoint x: 447, startPoint y: 114, endPoint x: 730, endPoint y: 153, distance: 285.7
click at [730, 153] on div "Which statement is correct regarding the composition of the Project Board? a. S…" at bounding box center [661, 128] width 486 height 647
copy div "Which statement is correct regarding the composition of the Project Board? a. S…"
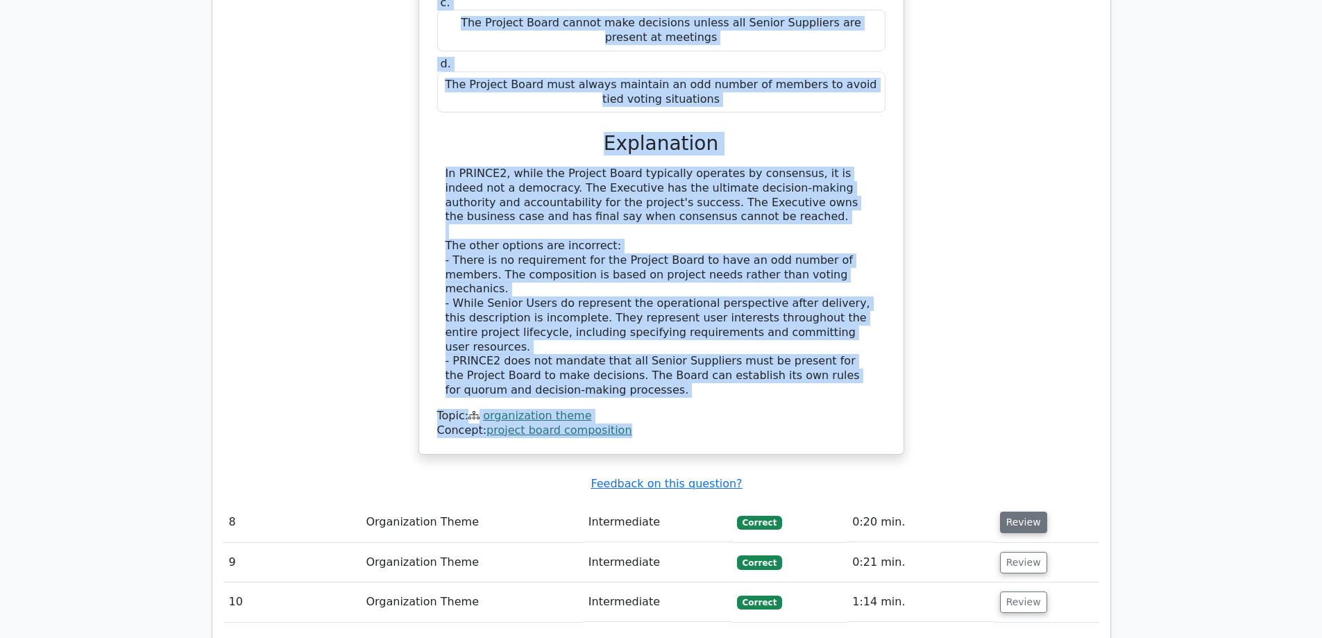
click at [1013, 511] on button "Review" at bounding box center [1023, 522] width 47 height 22
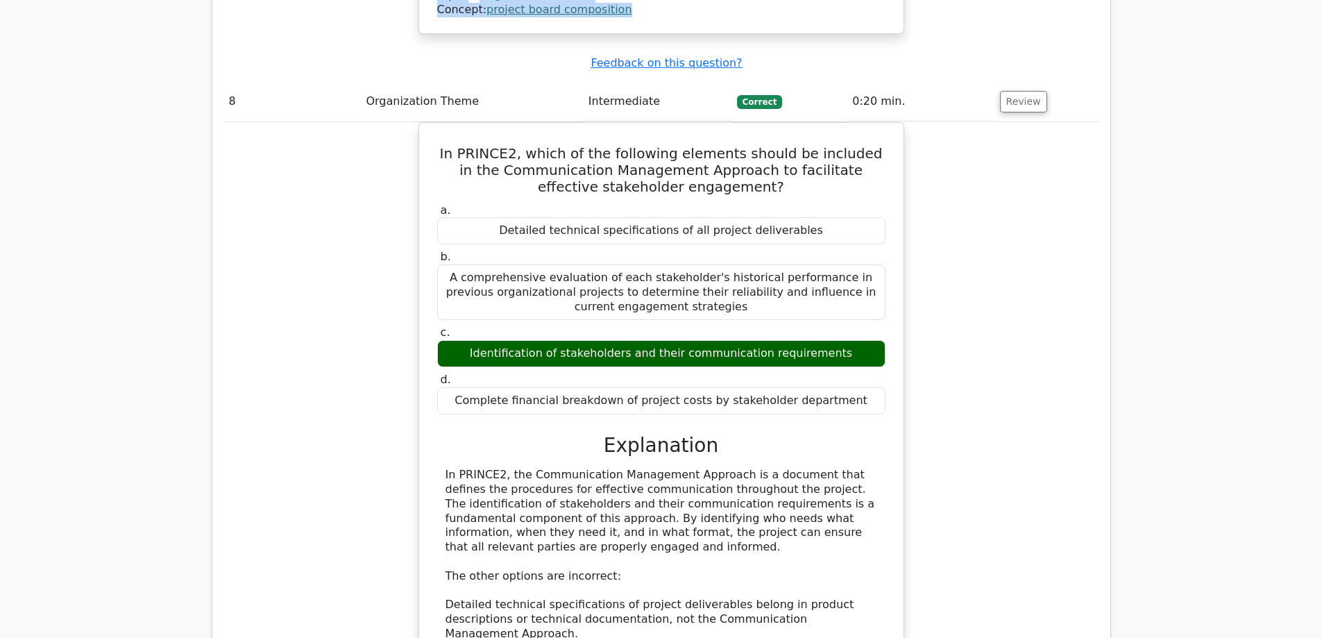
scroll to position [6350, 0]
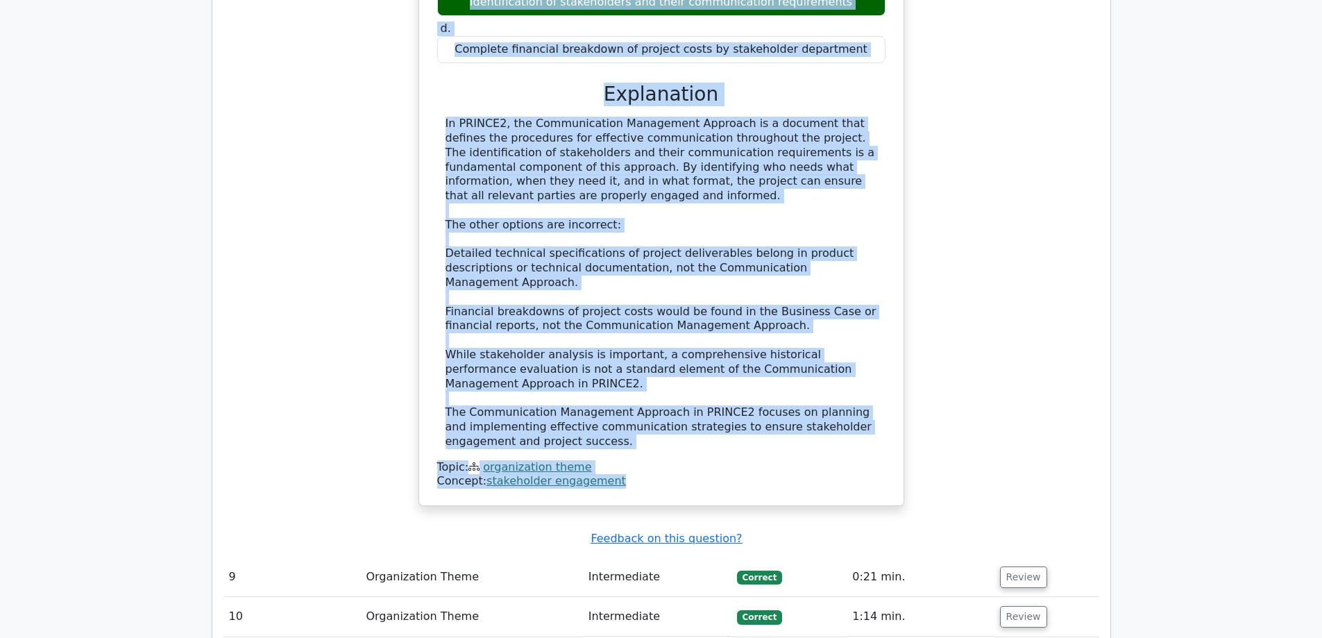
drag, startPoint x: 434, startPoint y: 63, endPoint x: 790, endPoint y: 170, distance: 371.0
click at [790, 170] on div "In PRINCE2, which of the following elements should be included in the Communica…" at bounding box center [661, 138] width 473 height 722
copy div "In PRINCE2, which of the following elements should be included in the Communica…"
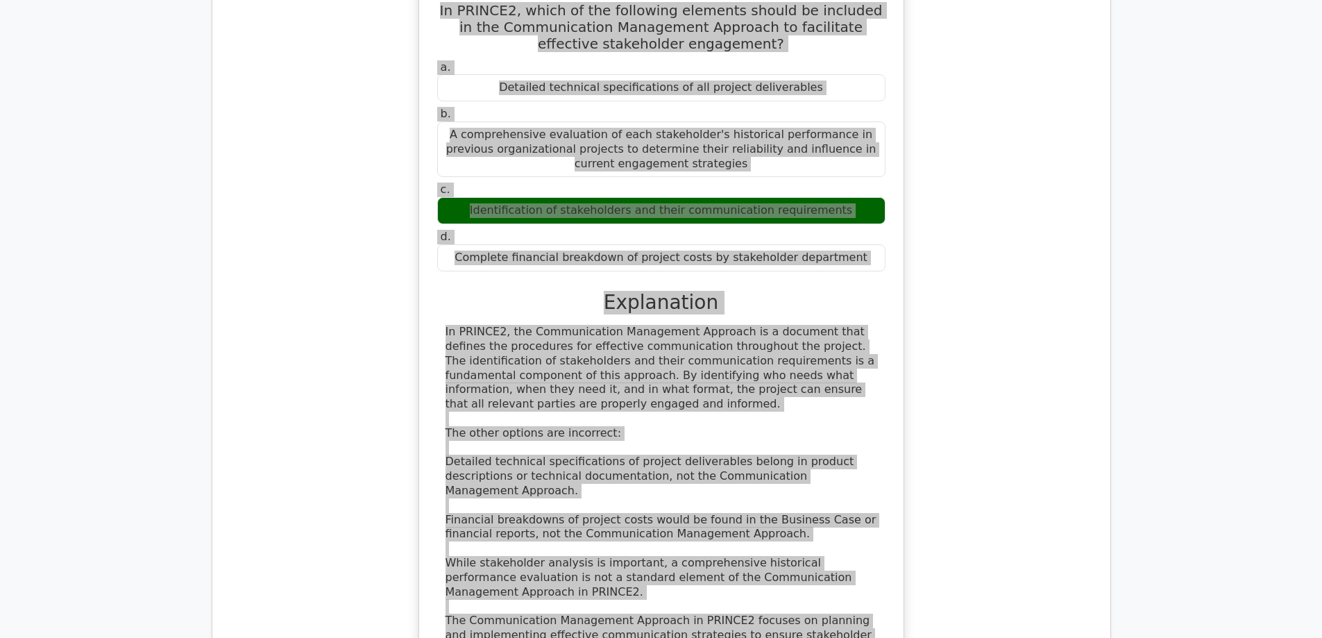
scroll to position [6003, 0]
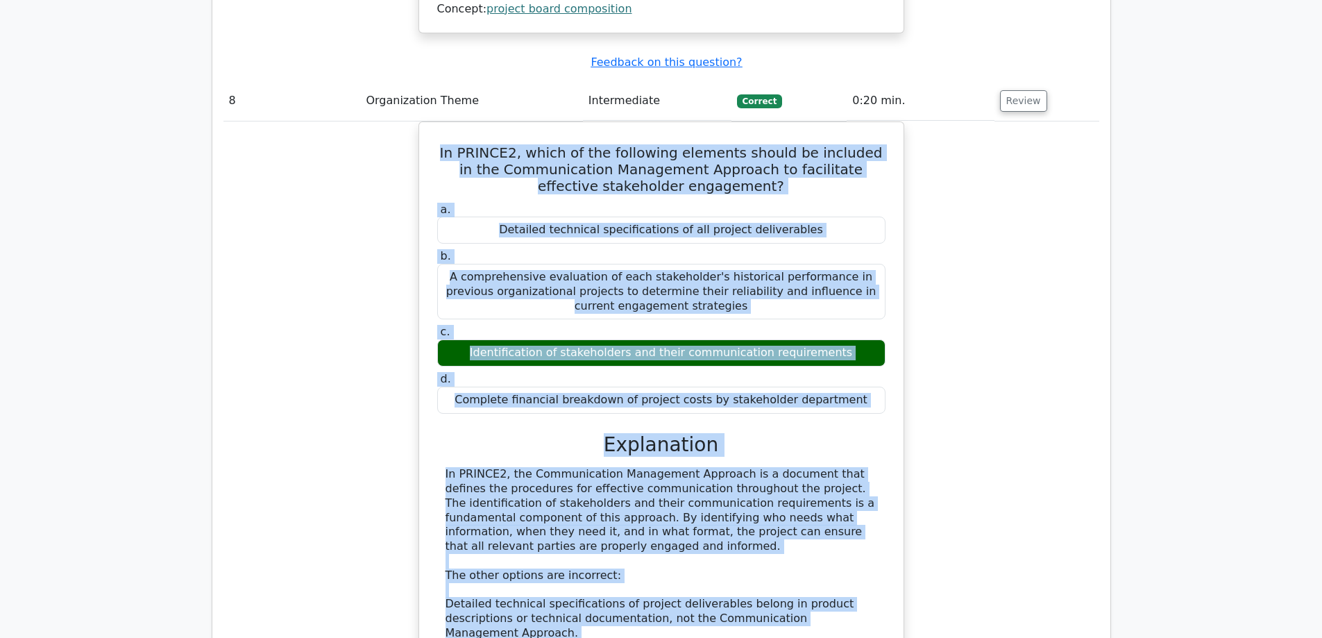
click at [945, 255] on div "In PRINCE2, which of the following elements should be included in the Communica…" at bounding box center [661, 496] width 876 height 751
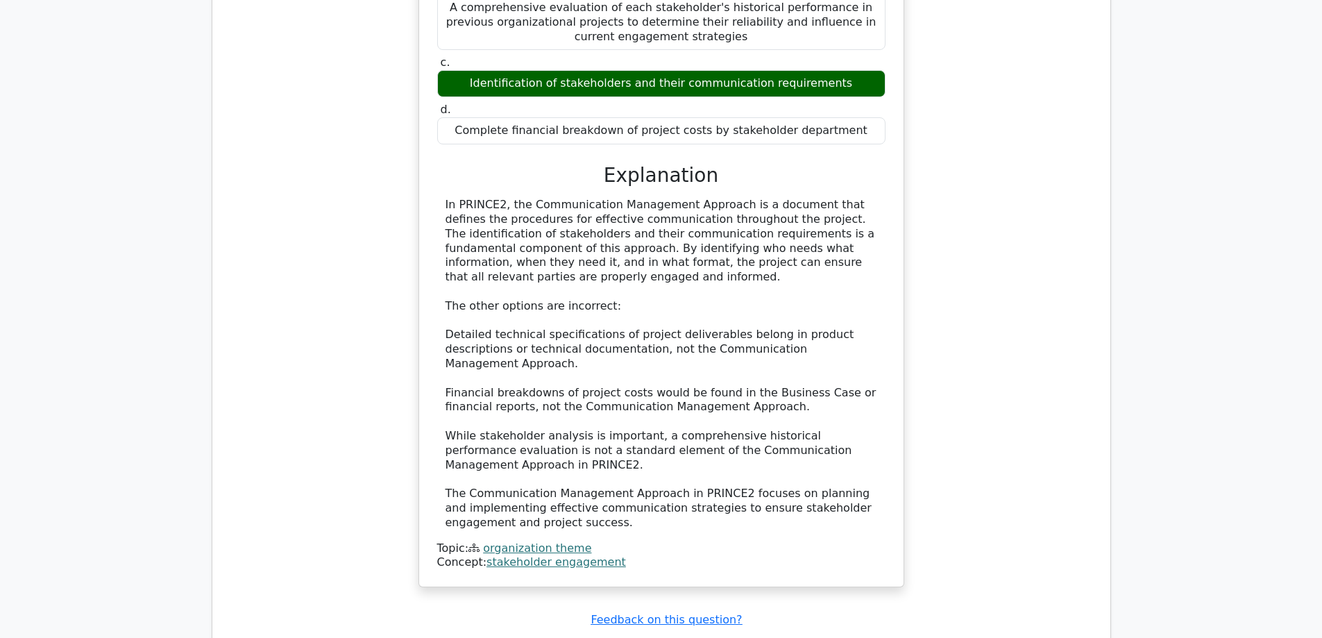
scroll to position [6281, 0]
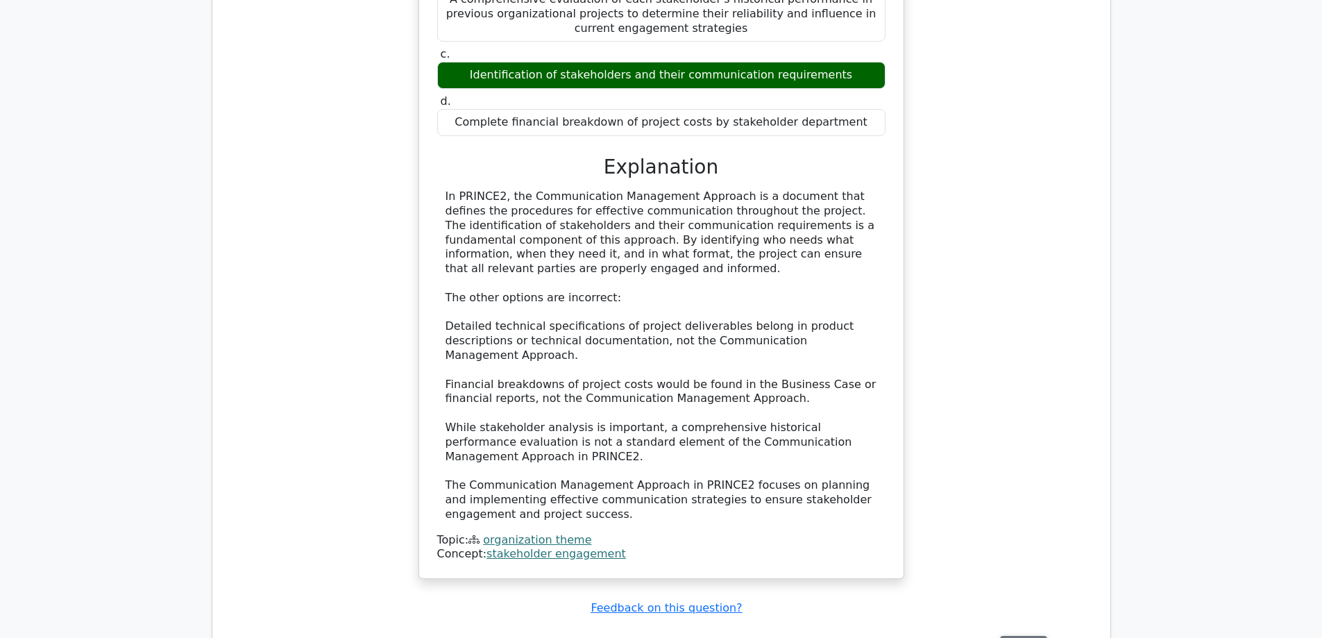
click at [1024, 636] on button "Review" at bounding box center [1023, 647] width 47 height 22
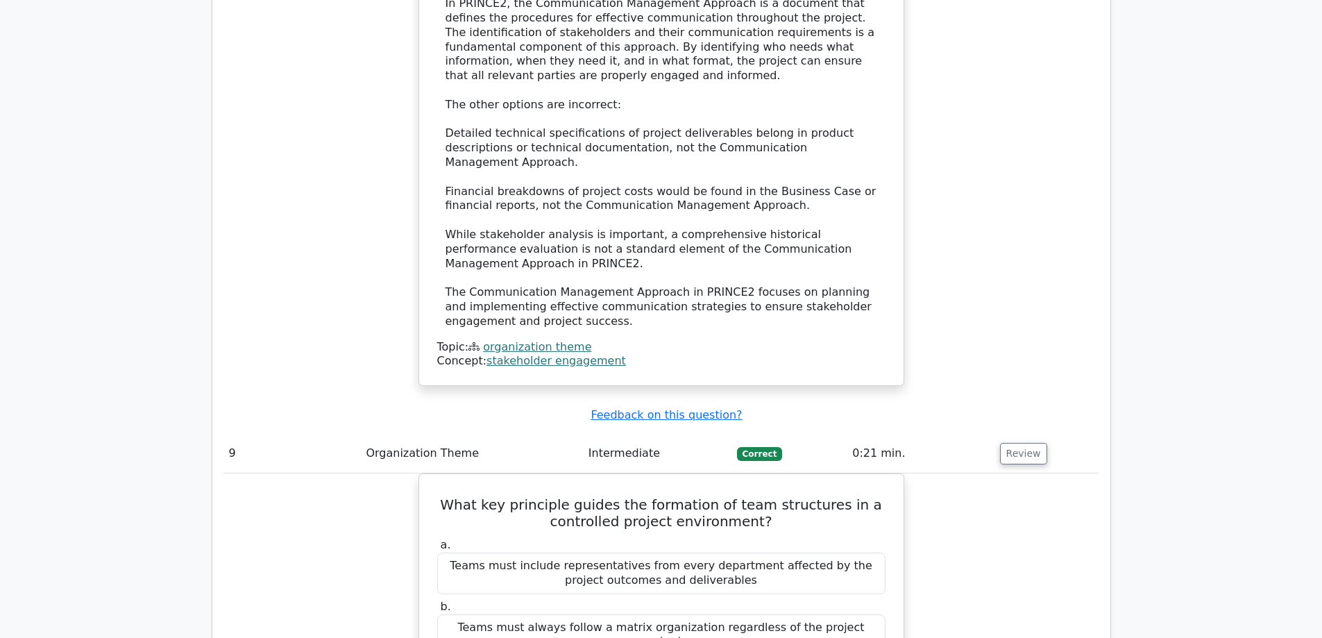
scroll to position [6628, 0]
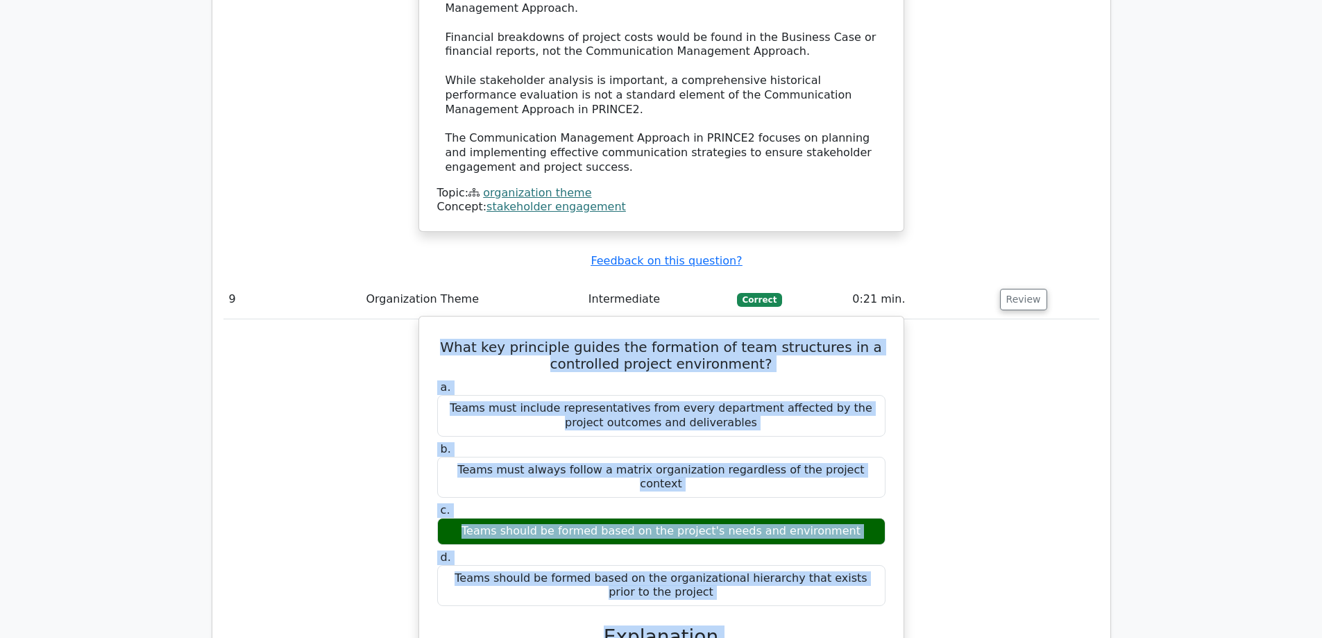
drag, startPoint x: 458, startPoint y: 34, endPoint x: 776, endPoint y: 564, distance: 618.4
click at [776, 579] on div "What key principle guides the formation of team structures in a controlled proj…" at bounding box center [661, 639] width 473 height 634
copy div "What key principle guides the formation of team structures in a controlled proj…"
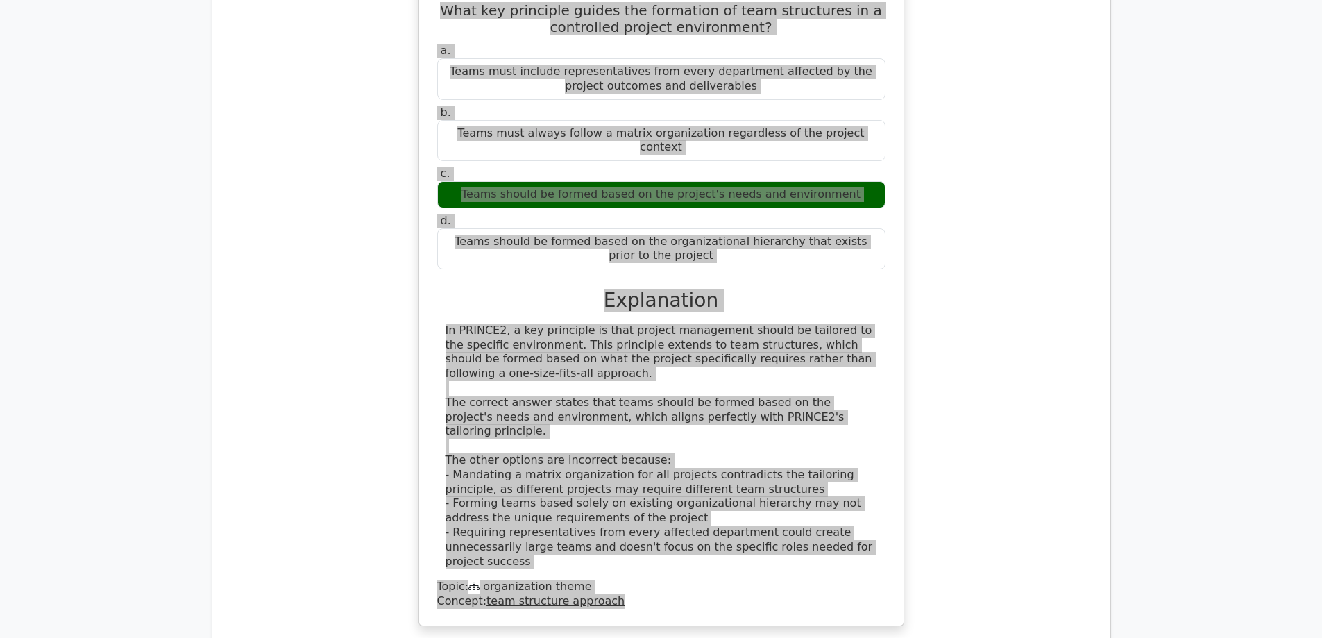
scroll to position [7001, 0]
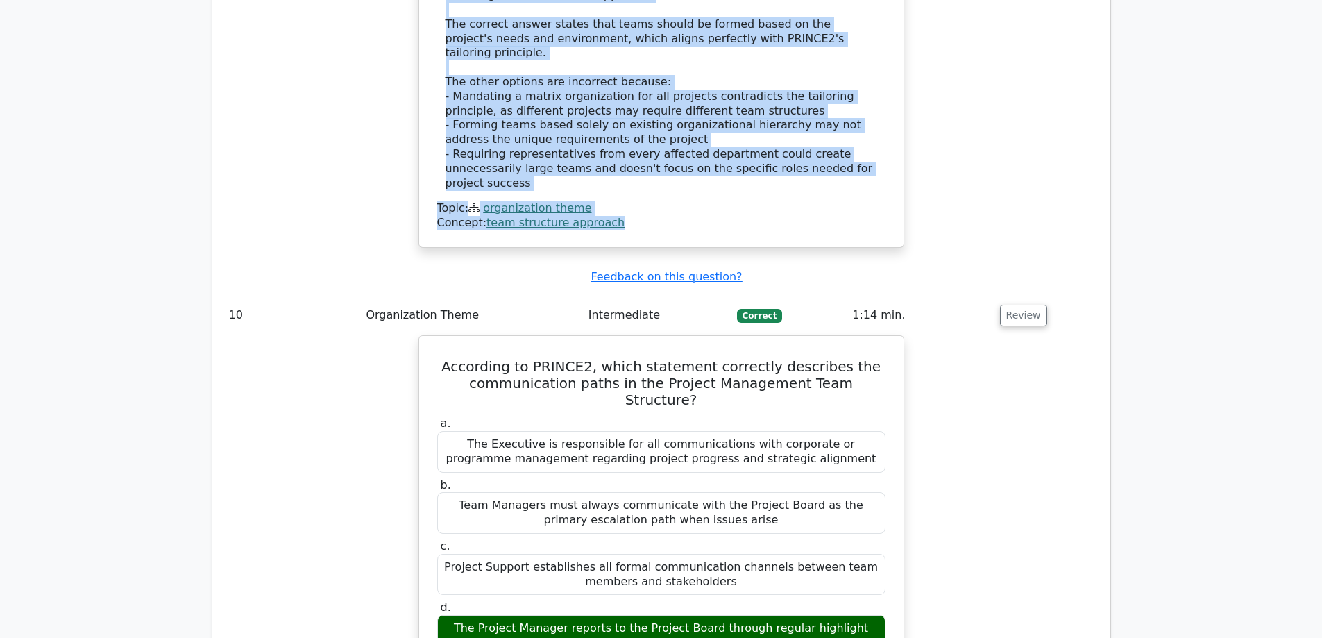
scroll to position [7623, 0]
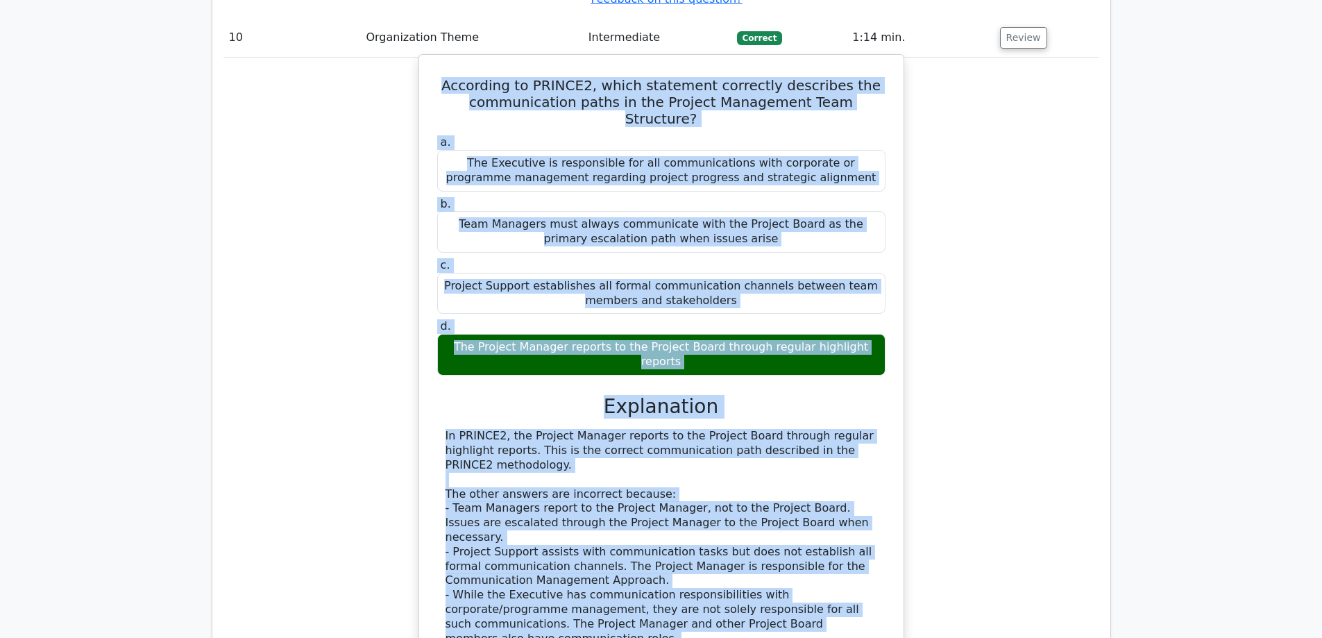
drag, startPoint x: 462, startPoint y: 211, endPoint x: 810, endPoint y: 253, distance: 350.1
click at [810, 253] on div "According to PRINCE2, which statement correctly describes the communication pat…" at bounding box center [661, 378] width 473 height 636
copy div "According to PRINCE2, which statement correctly describes the communication pat…"
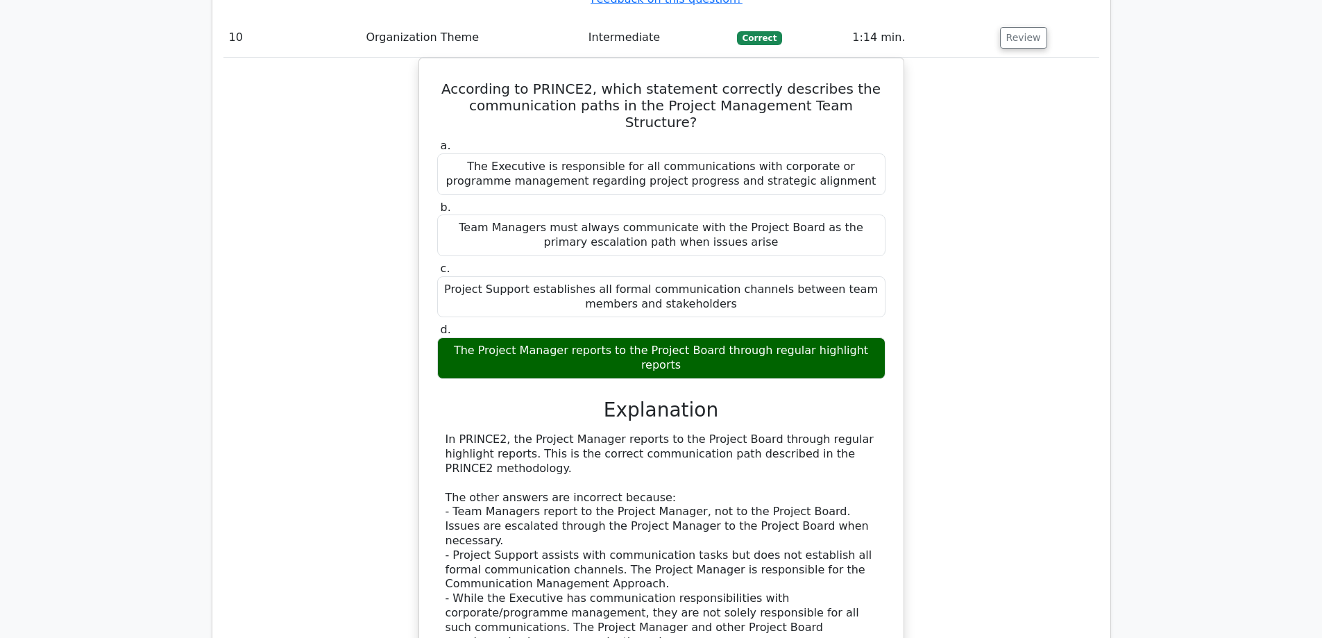
click at [1088, 298] on div "According to PRINCE2, which statement correctly describes the communication pat…" at bounding box center [661, 401] width 876 height 686
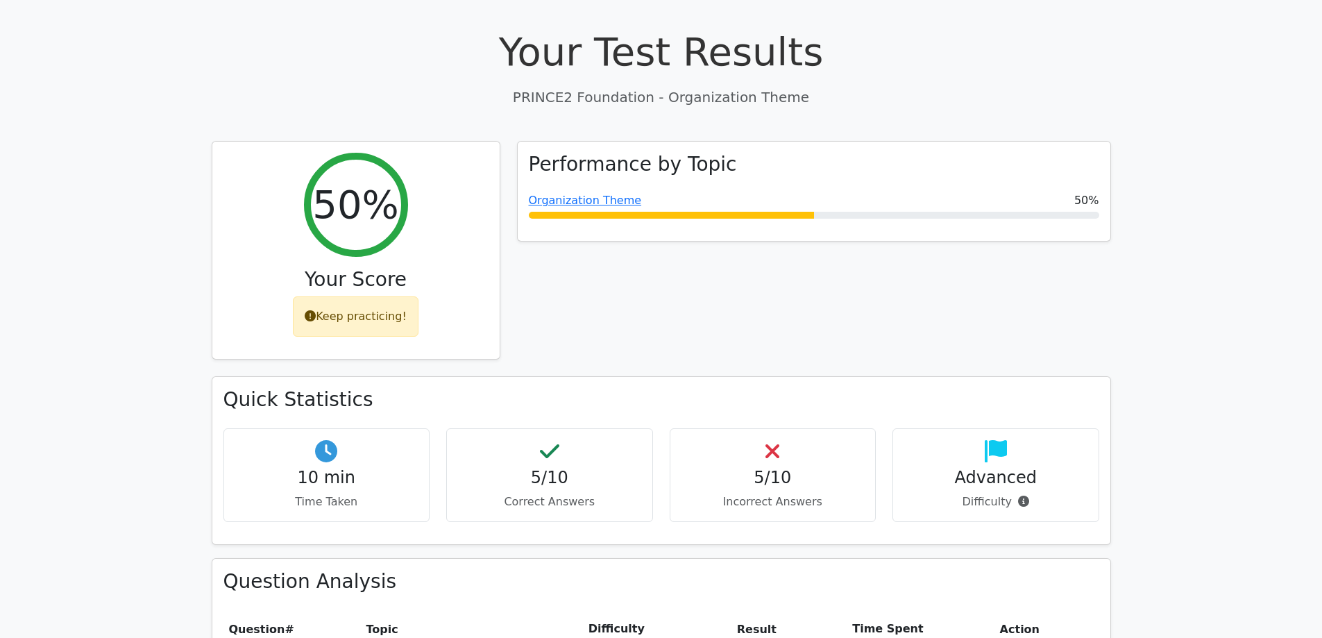
scroll to position [0, 0]
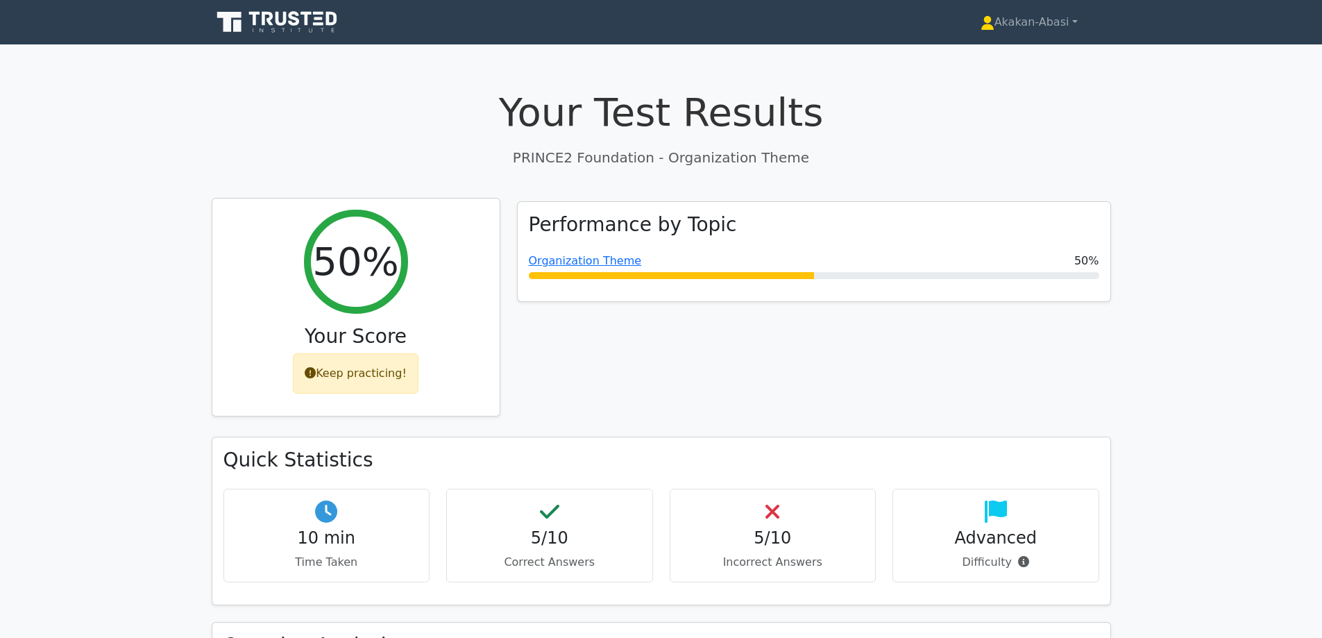
click at [312, 372] on icon at bounding box center [310, 372] width 11 height 11
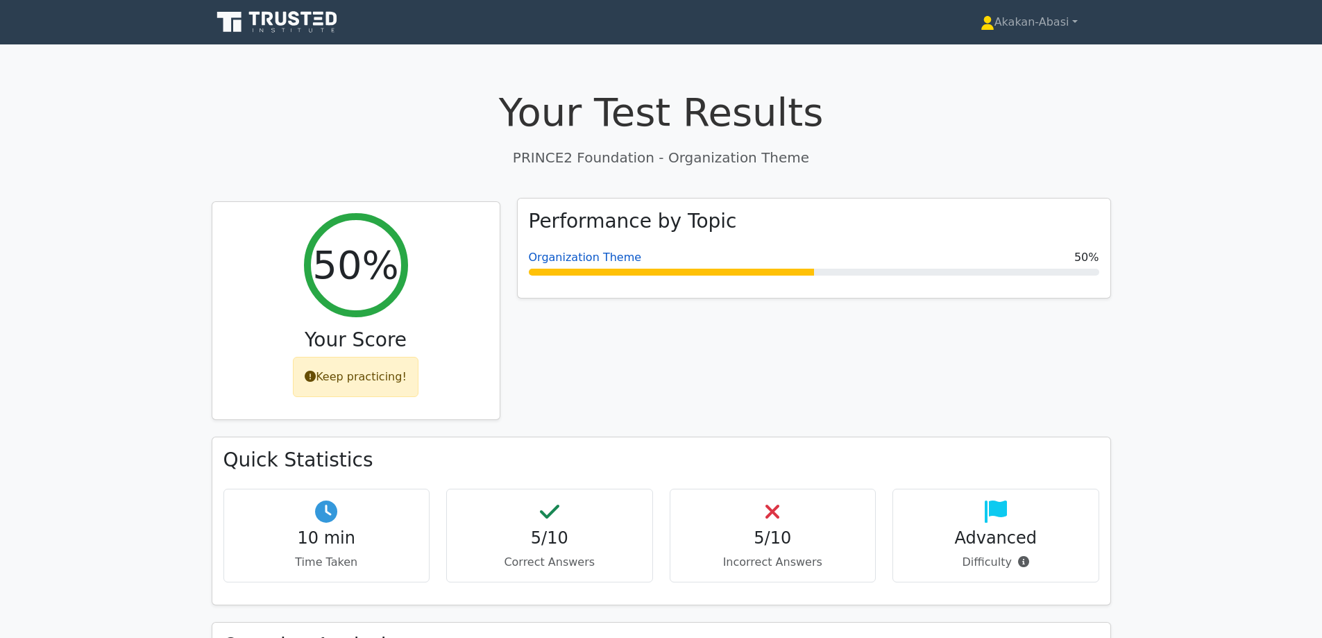
click at [568, 253] on link "Organization Theme" at bounding box center [585, 256] width 113 height 13
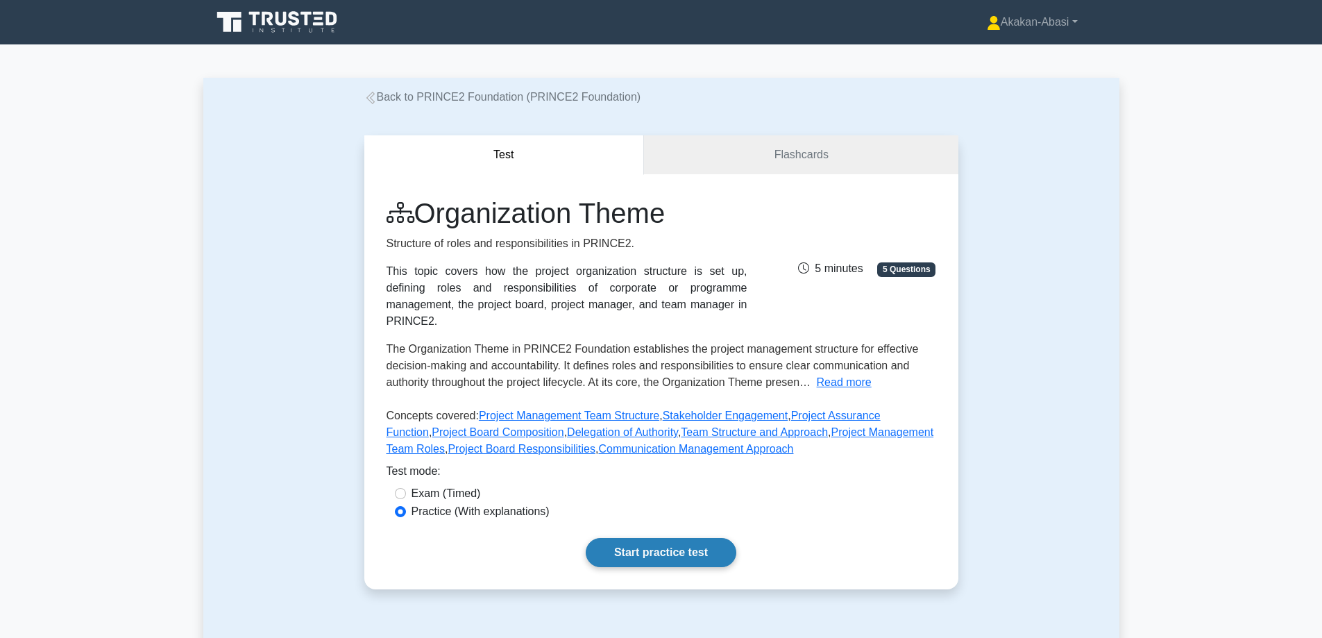
click at [665, 538] on link "Start practice test" at bounding box center [661, 552] width 151 height 29
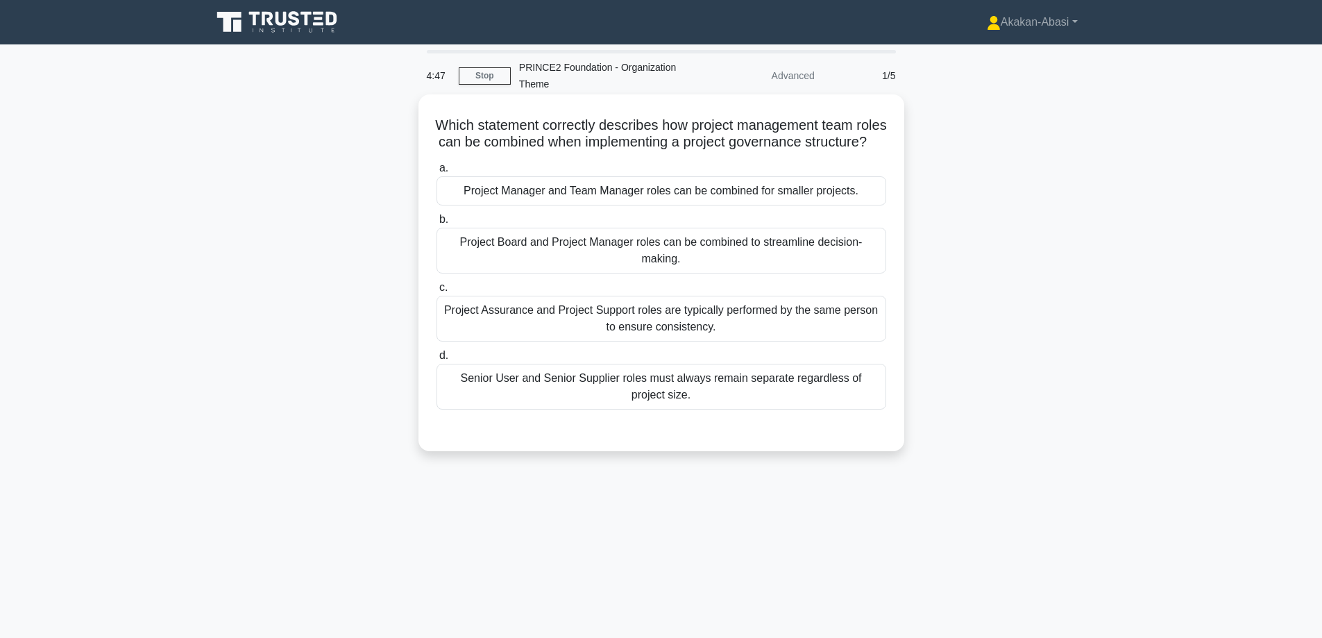
click at [642, 205] on div "Project Manager and Team Manager roles can be combined for smaller projects." at bounding box center [661, 190] width 450 height 29
click at [436, 173] on input "a. Project Manager and Team Manager roles can be combined for smaller projects." at bounding box center [436, 168] width 0 height 9
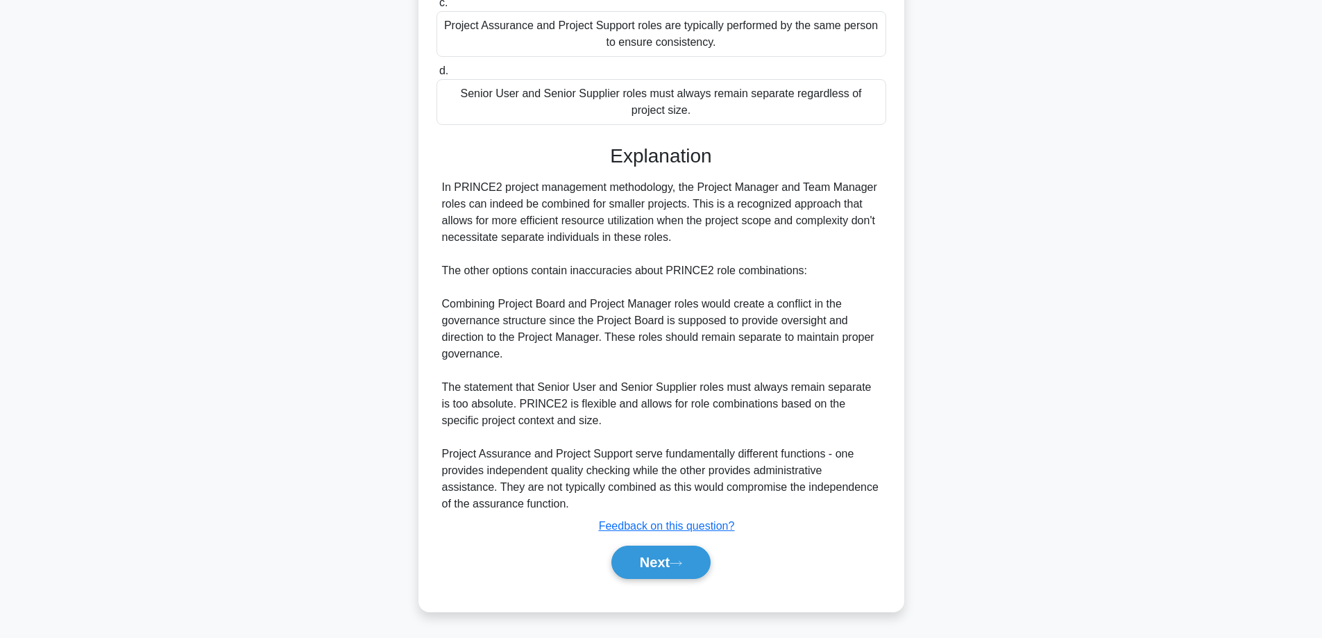
scroll to position [302, 0]
click at [658, 559] on button "Next" at bounding box center [660, 561] width 99 height 33
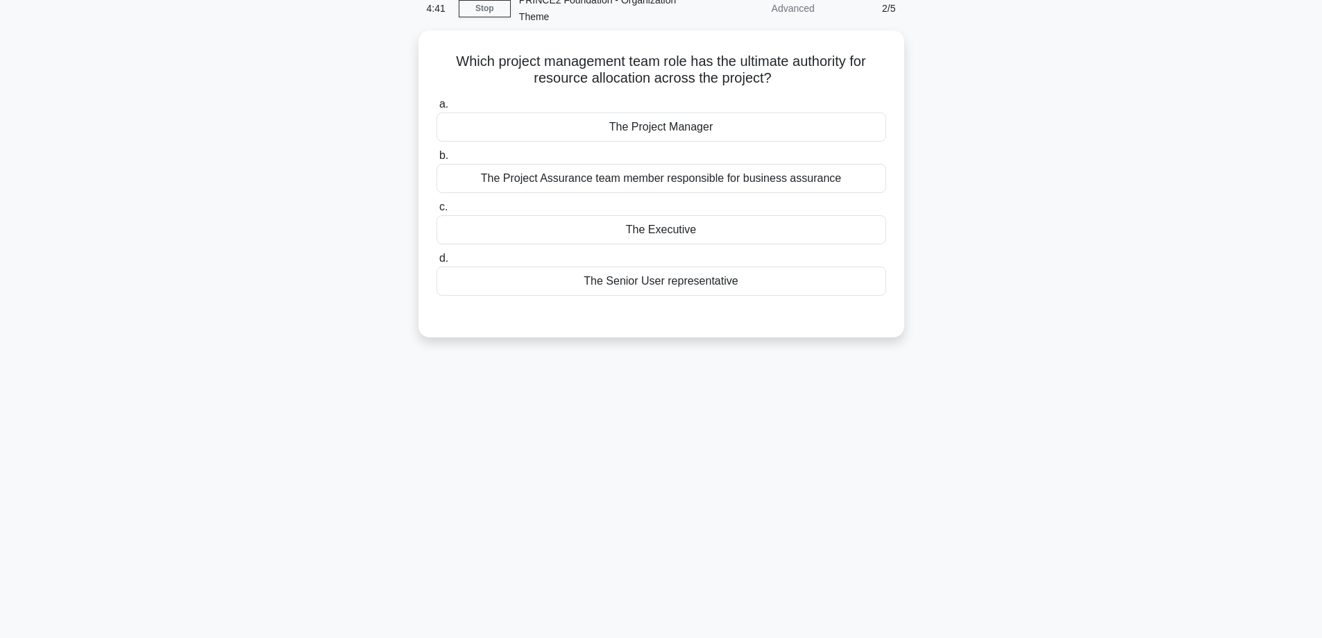
scroll to position [42, 0]
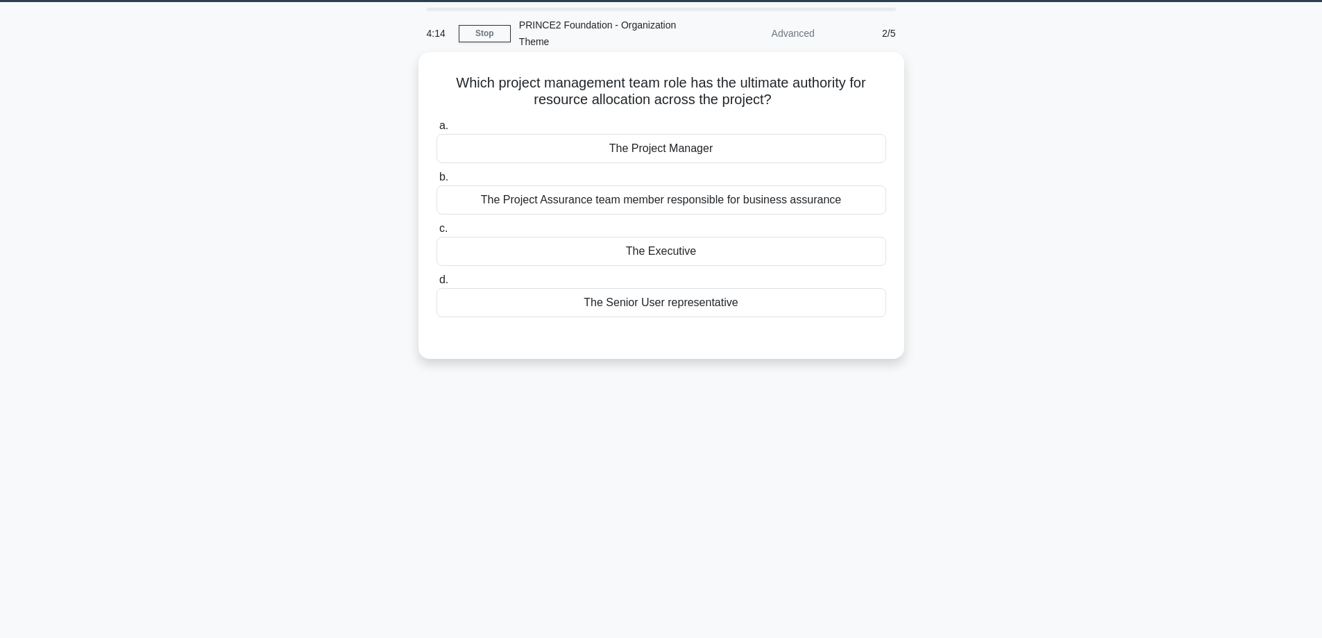
click at [693, 260] on div "The Executive" at bounding box center [661, 251] width 450 height 29
click at [436, 233] on input "c. The Executive" at bounding box center [436, 228] width 0 height 9
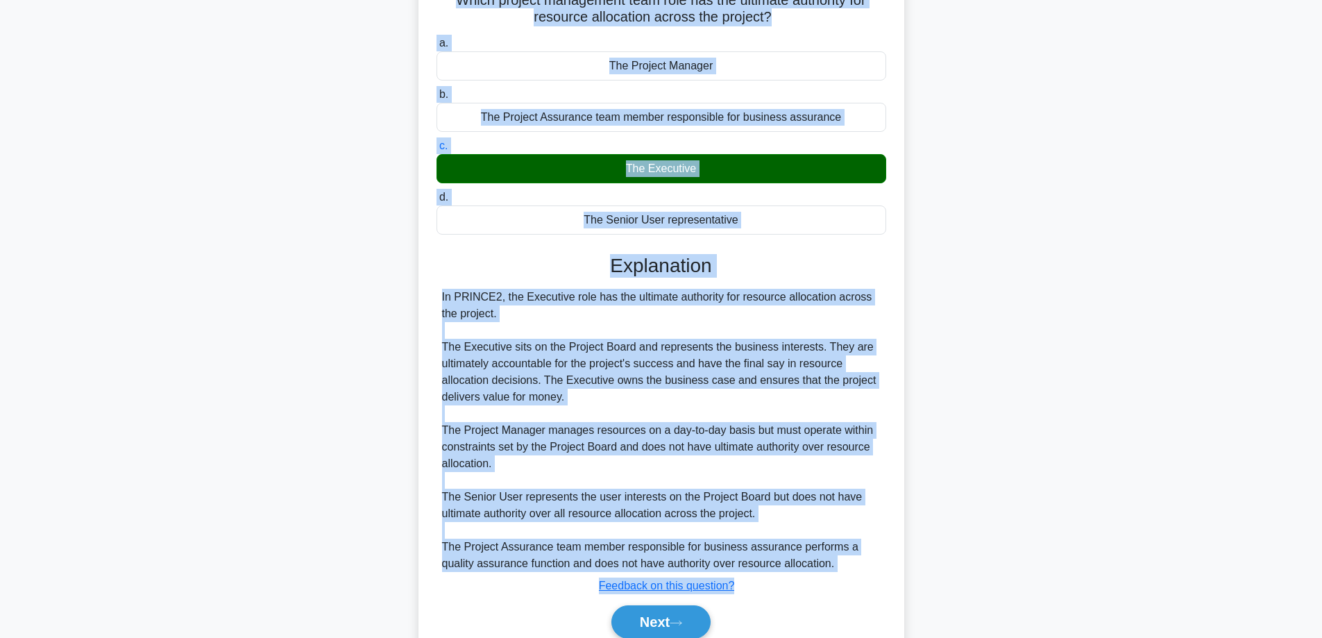
scroll to position [185, 0]
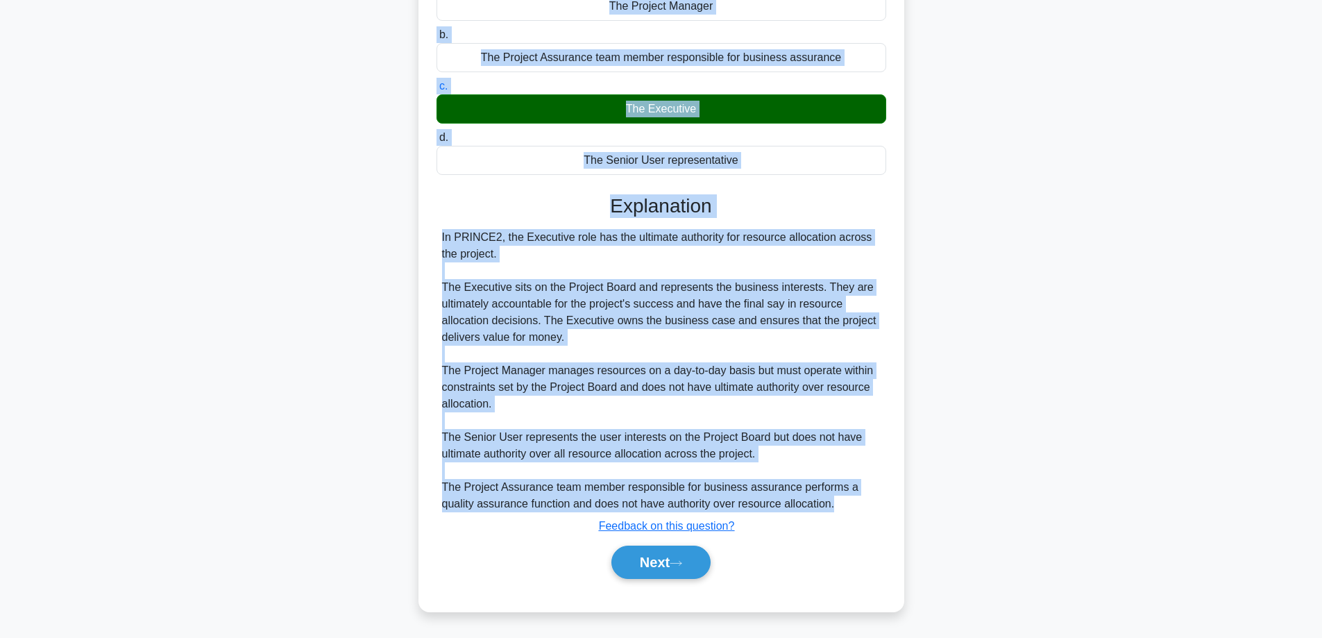
drag, startPoint x: 450, startPoint y: 119, endPoint x: 832, endPoint y: 504, distance: 542.1
click at [832, 504] on div "Which project management team role has the ultimate authority for resource allo…" at bounding box center [661, 260] width 475 height 690
copy div "Which project management team role has the ultimate authority for resource allo…"
click at [690, 570] on button "Next" at bounding box center [660, 561] width 99 height 33
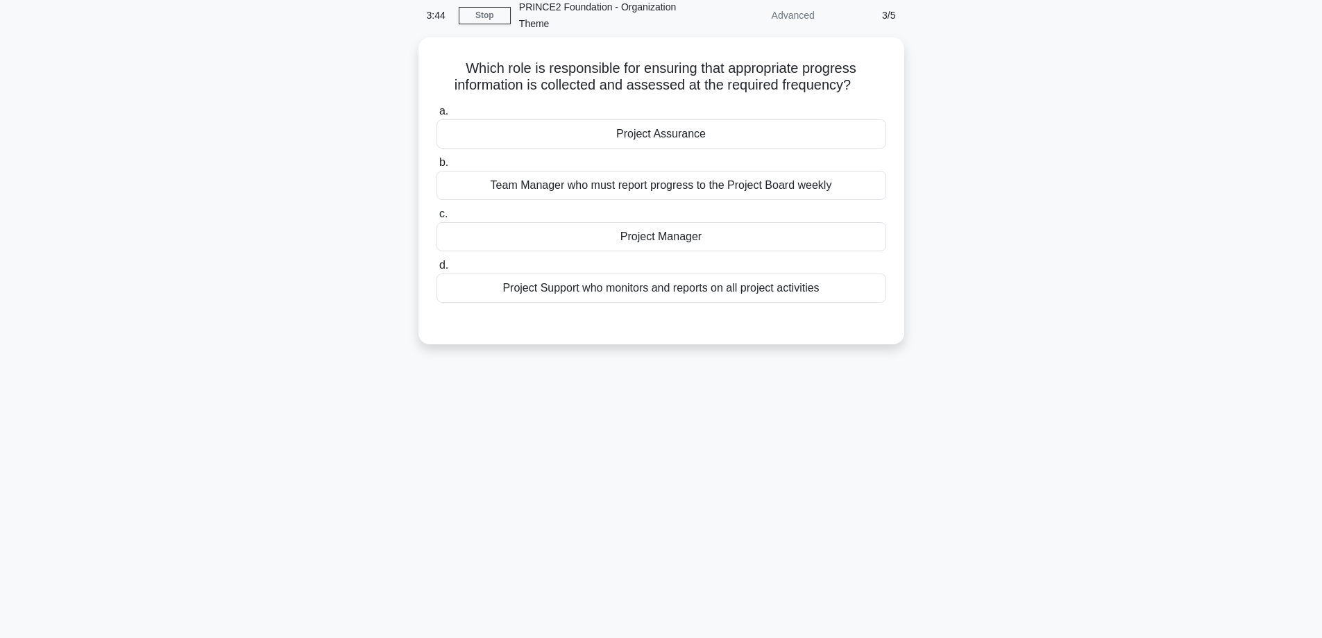
scroll to position [0, 0]
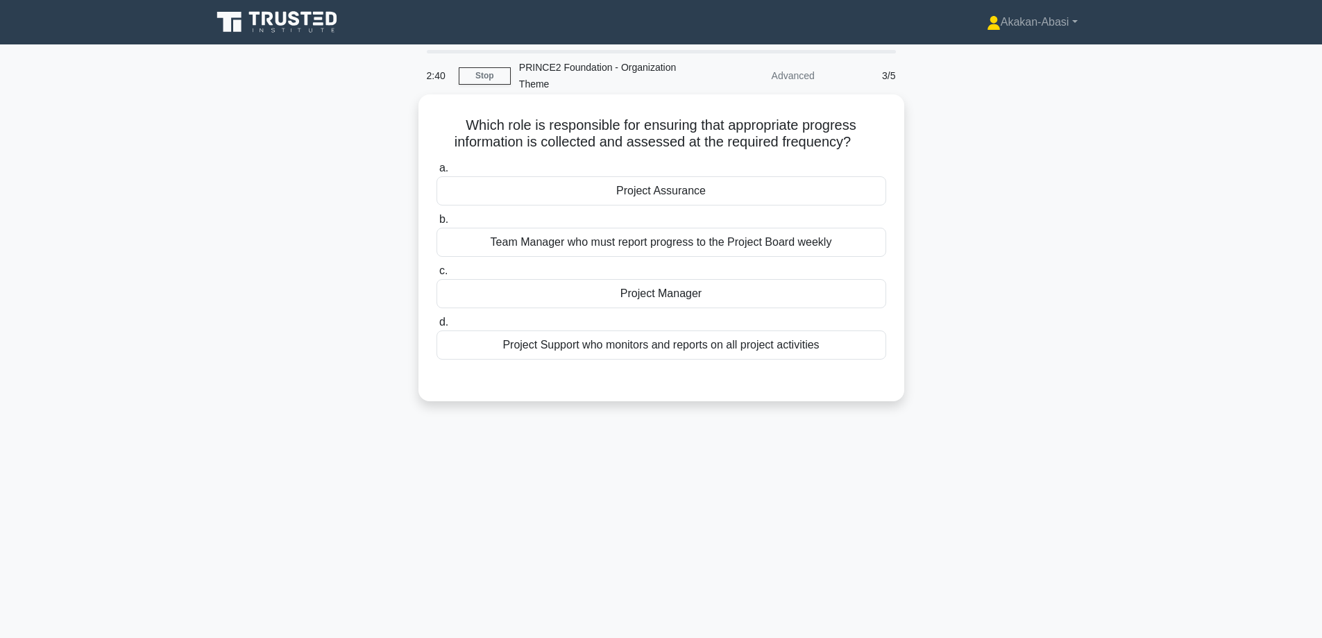
click at [808, 306] on div "Project Manager" at bounding box center [661, 293] width 450 height 29
click at [436, 275] on input "c. Project Manager" at bounding box center [436, 270] width 0 height 9
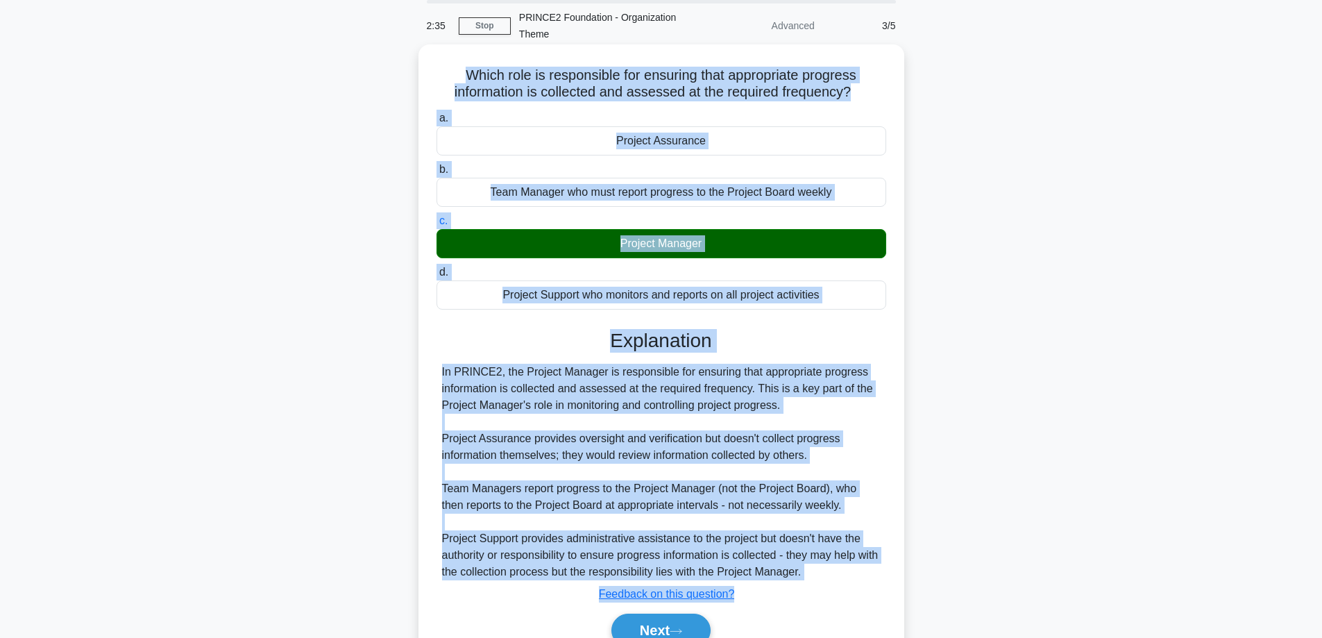
scroll to position [119, 0]
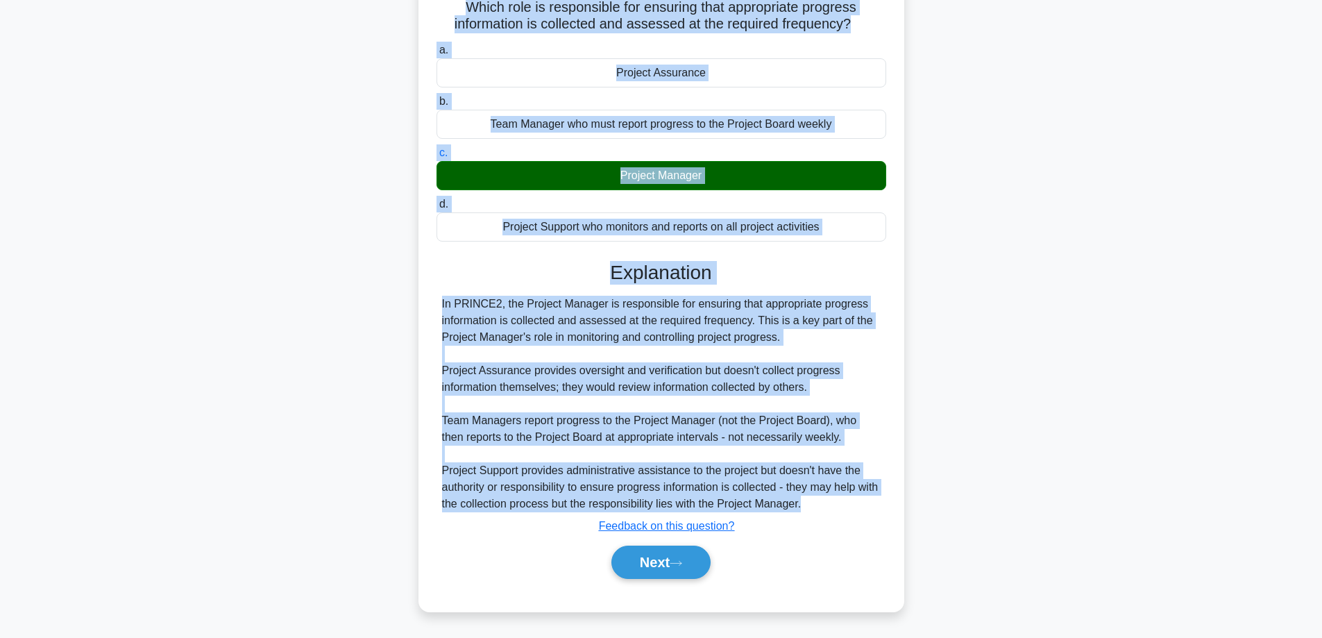
drag, startPoint x: 461, startPoint y: 122, endPoint x: 841, endPoint y: 504, distance: 538.2
click at [841, 504] on div "Which role is responsible for ensuring that appropriate progress information is…" at bounding box center [661, 294] width 475 height 624
copy div "Which role is responsible for ensuring that appropriate progress information is…"
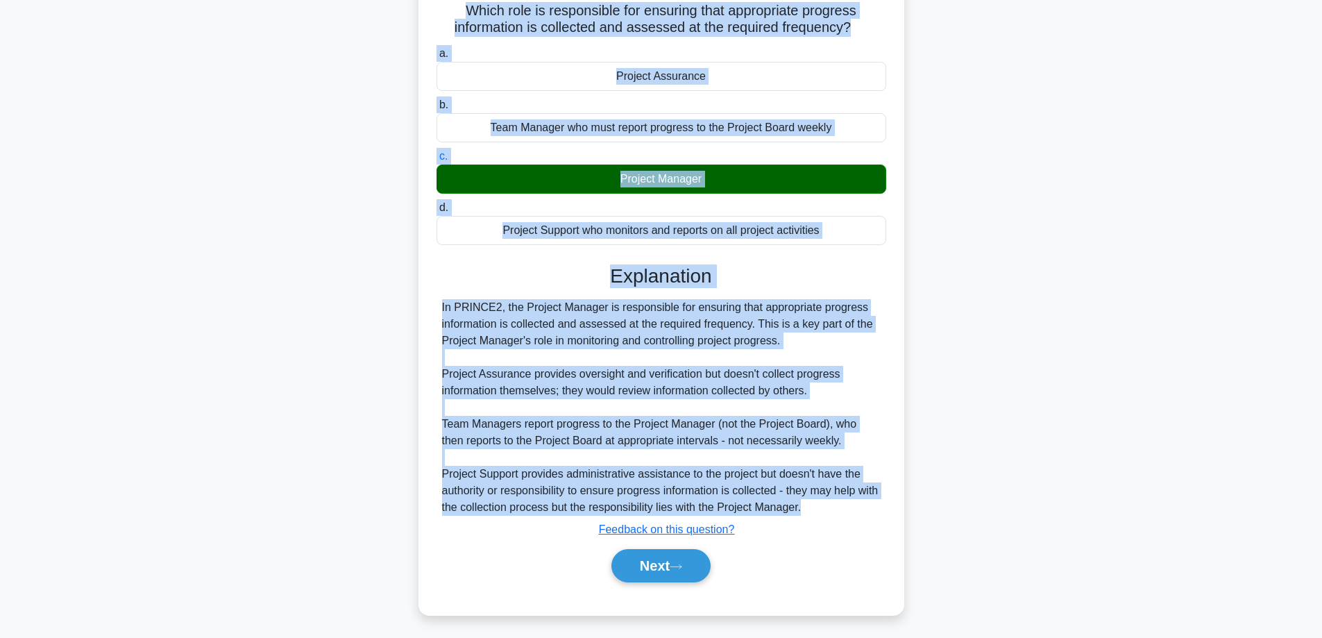
click at [974, 412] on div "Which role is responsible for ensuring that appropriate progress information is…" at bounding box center [661, 306] width 916 height 652
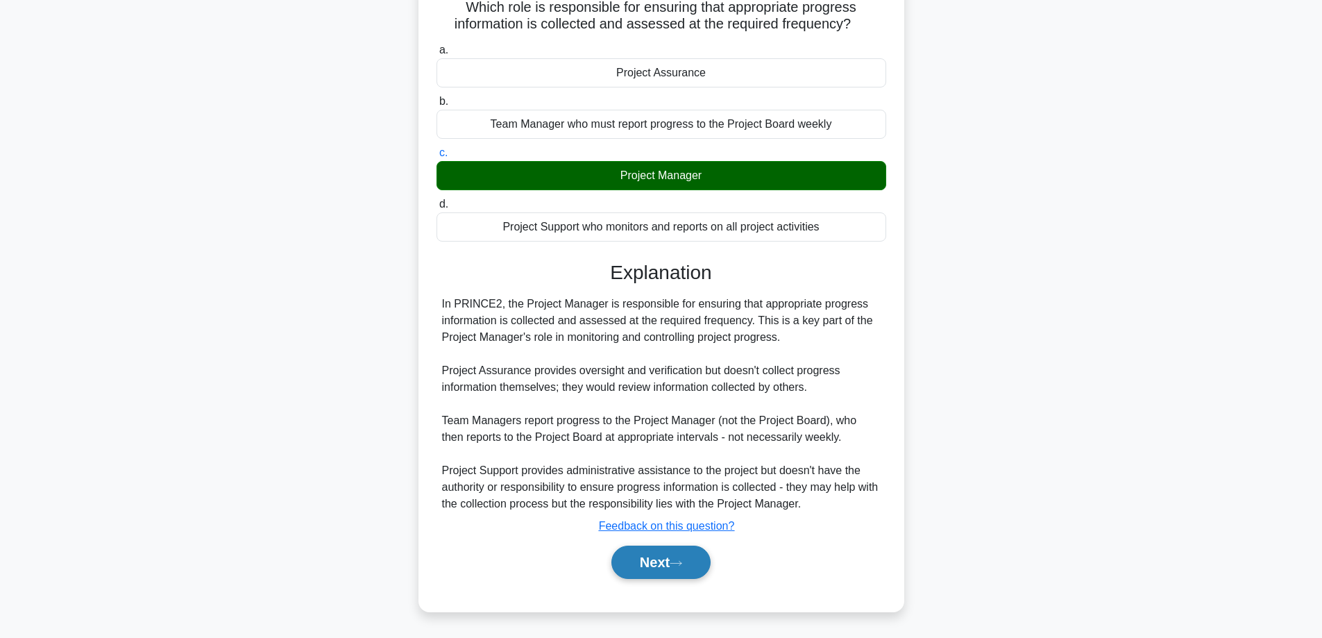
click at [671, 564] on button "Next" at bounding box center [660, 561] width 99 height 33
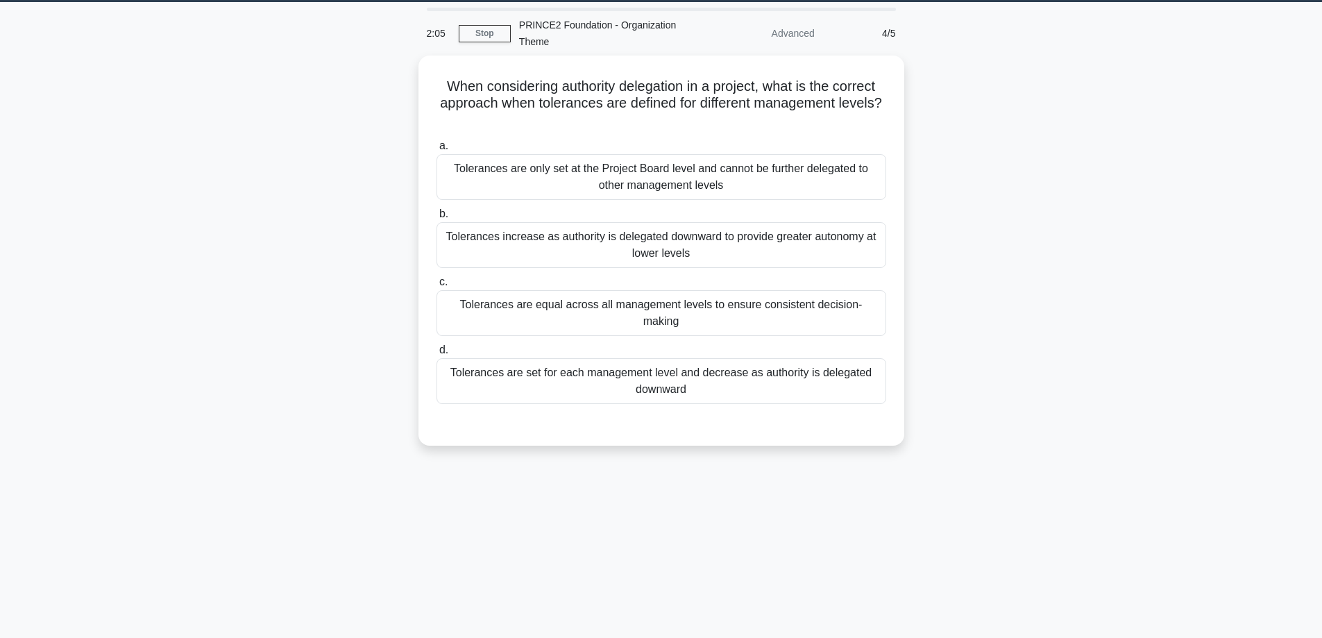
scroll to position [0, 0]
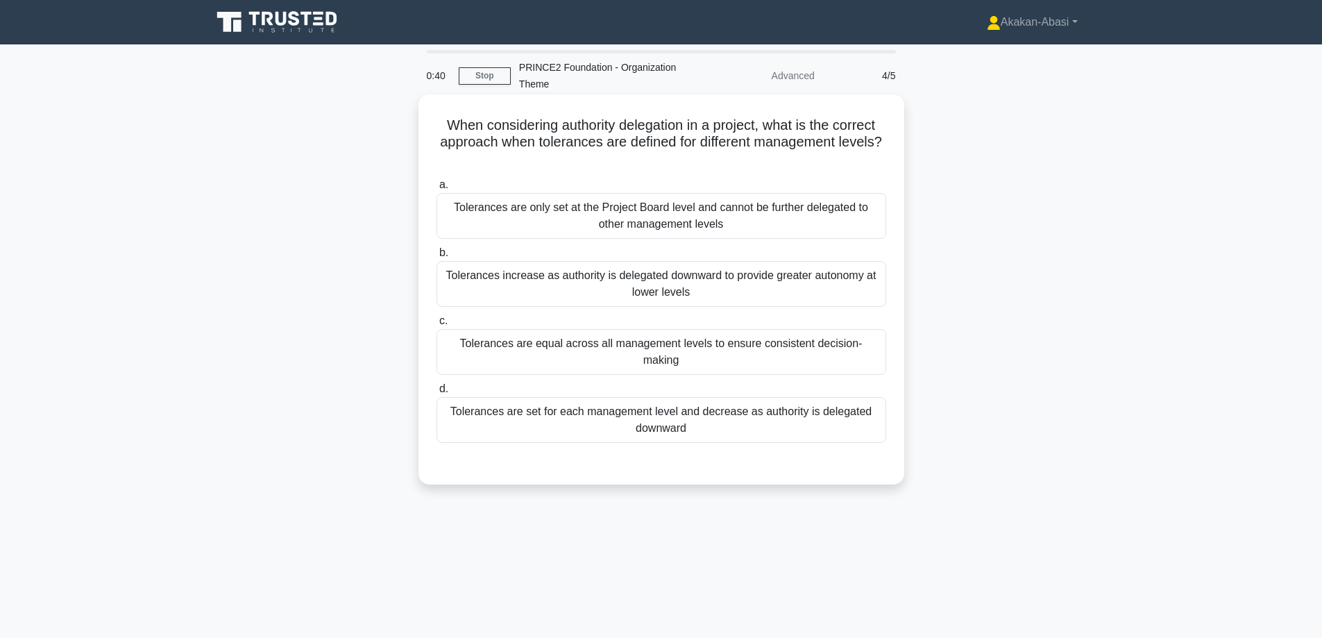
click at [746, 291] on div "Tolerances increase as authority is delegated downward to provide greater auton…" at bounding box center [661, 284] width 450 height 46
click at [436, 257] on input "b. Tolerances increase as authority is delegated downward to provide greater au…" at bounding box center [436, 252] width 0 height 9
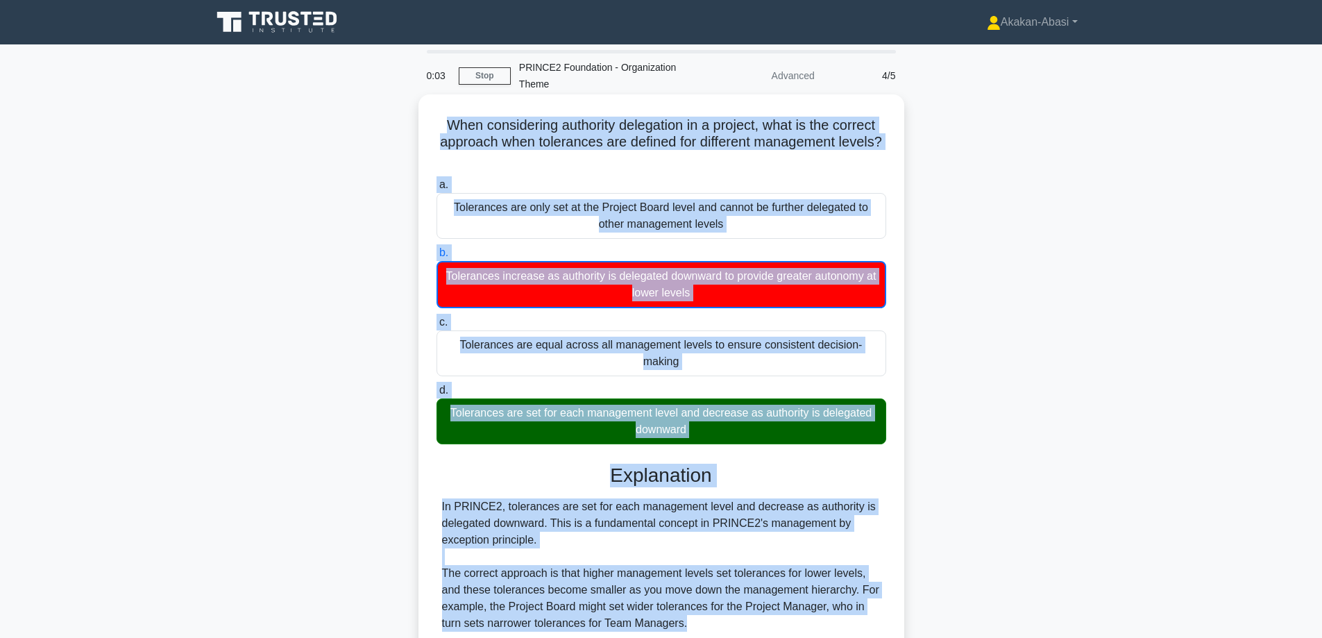
drag, startPoint x: 436, startPoint y: 122, endPoint x: 808, endPoint y: 613, distance: 615.6
click at [808, 613] on div "When considering authority delegation in a project, what is the correct approac…" at bounding box center [661, 512] width 475 height 825
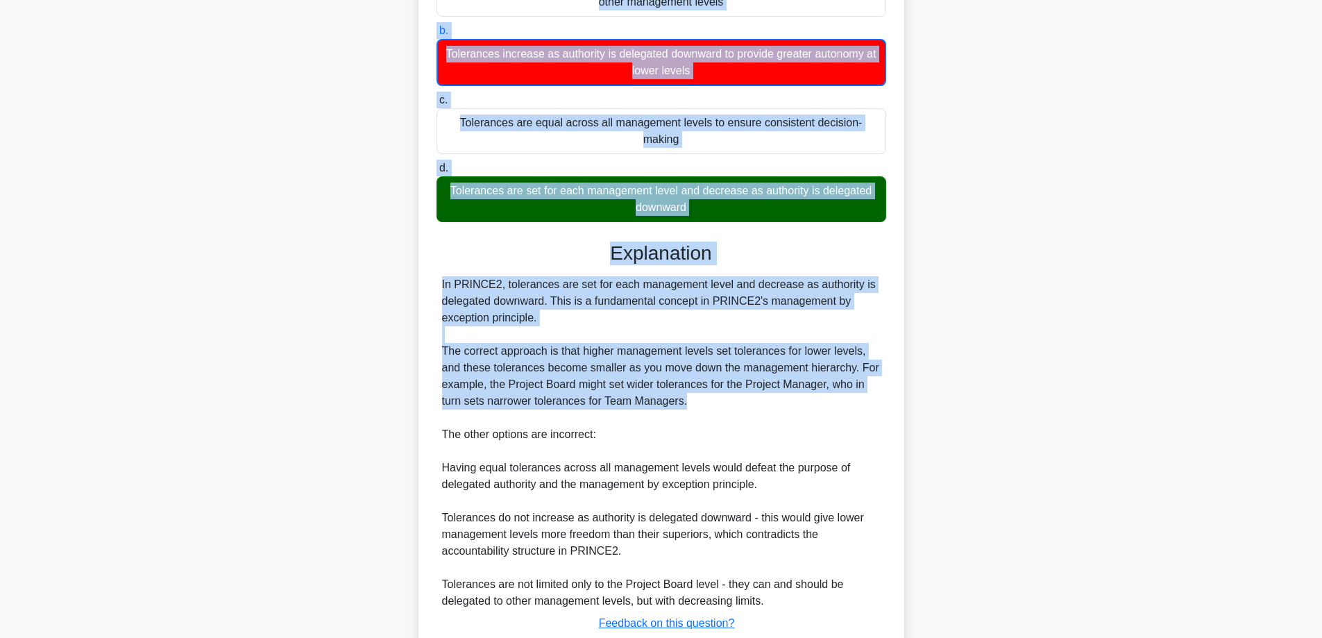
scroll to position [278, 0]
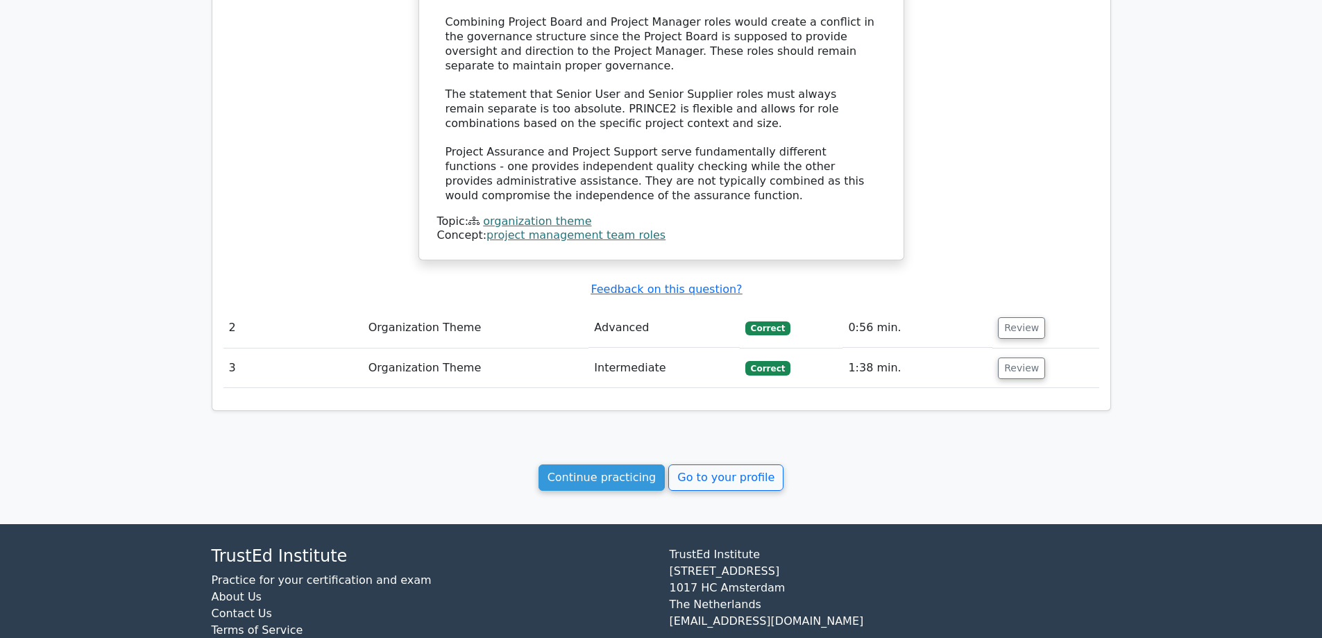
scroll to position [1256, 0]
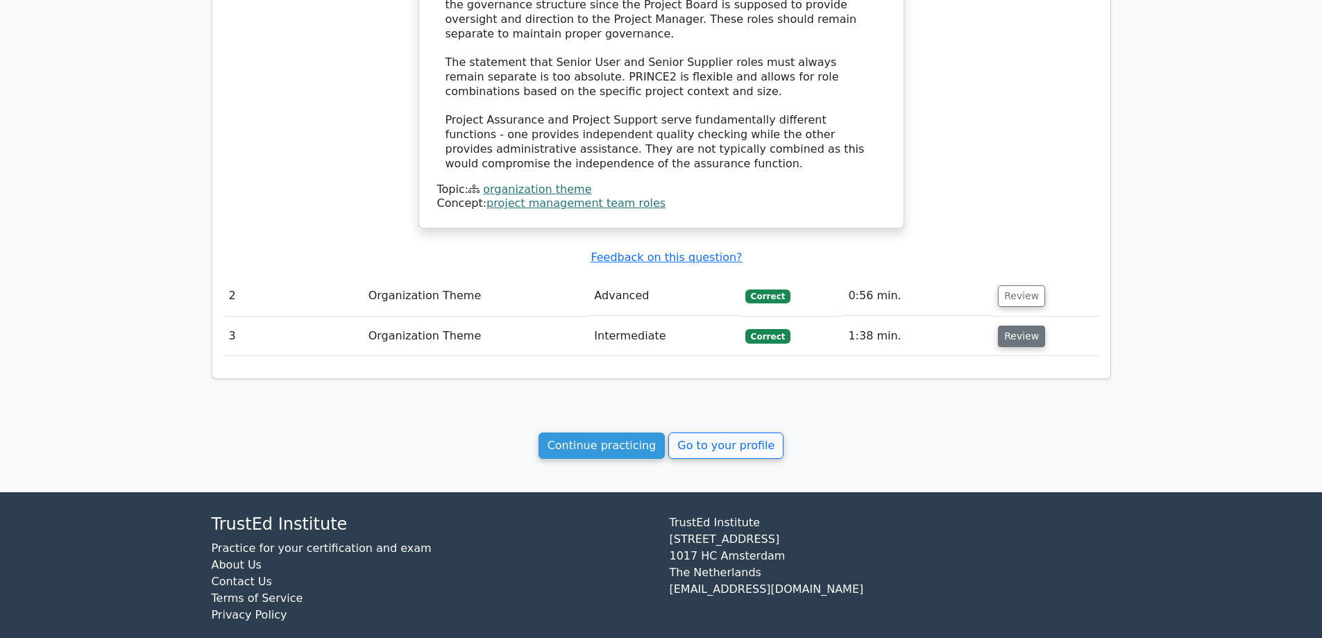
click at [1014, 325] on button "Review" at bounding box center [1021, 336] width 47 height 22
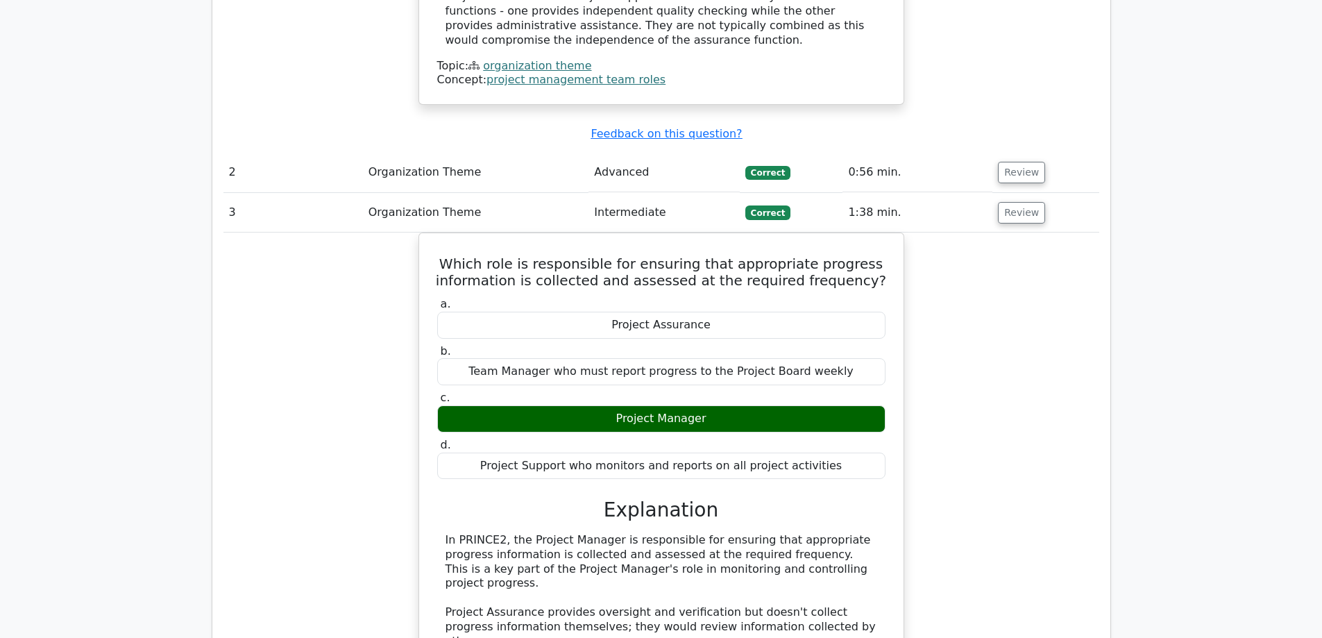
scroll to position [1363, 0]
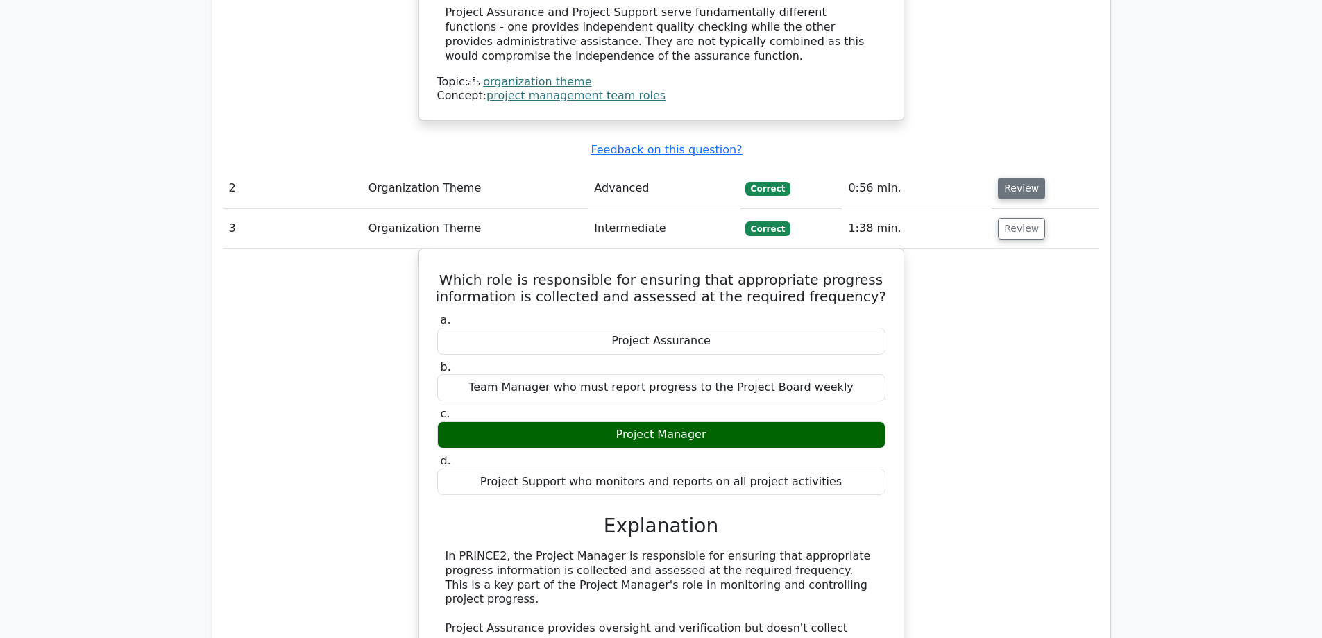
click at [1011, 178] on button "Review" at bounding box center [1021, 189] width 47 height 22
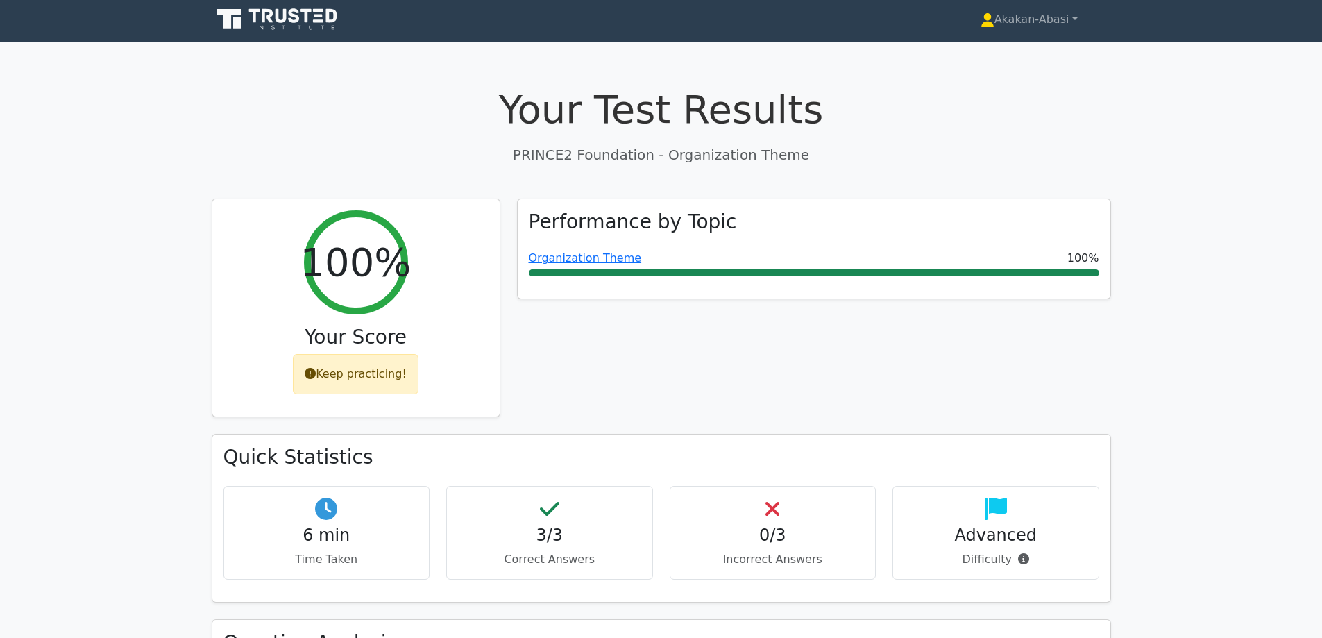
scroll to position [0, 0]
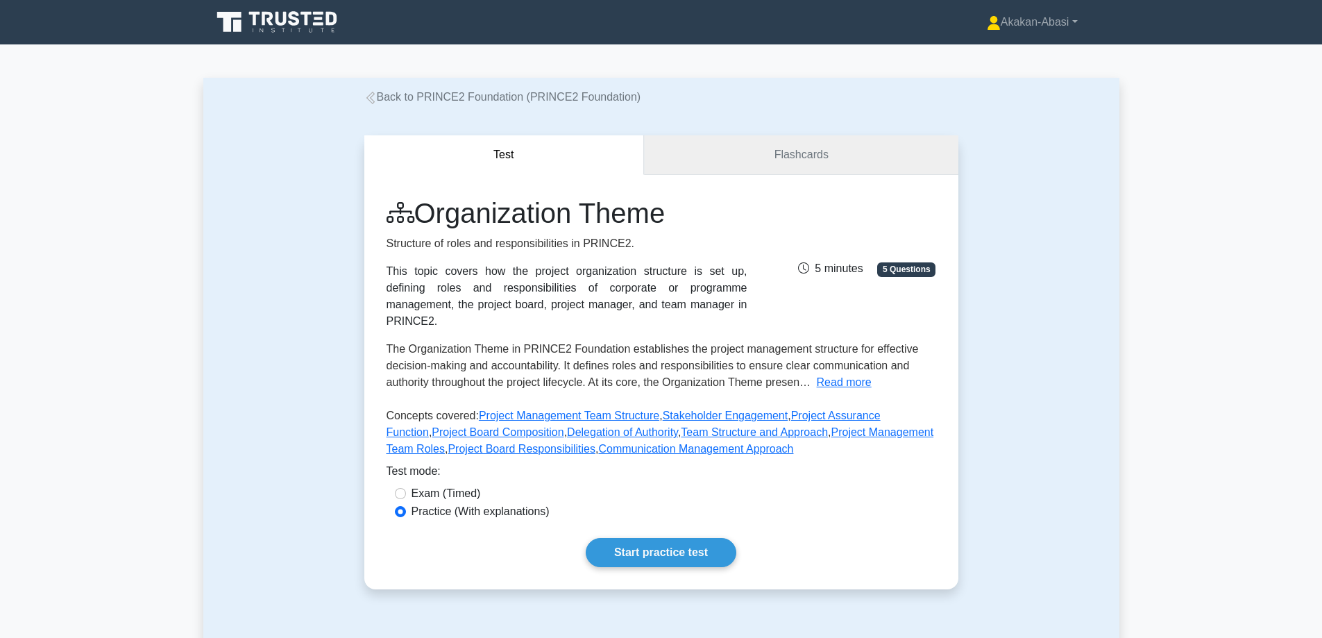
click at [770, 161] on link "Flashcards" at bounding box center [801, 155] width 314 height 40
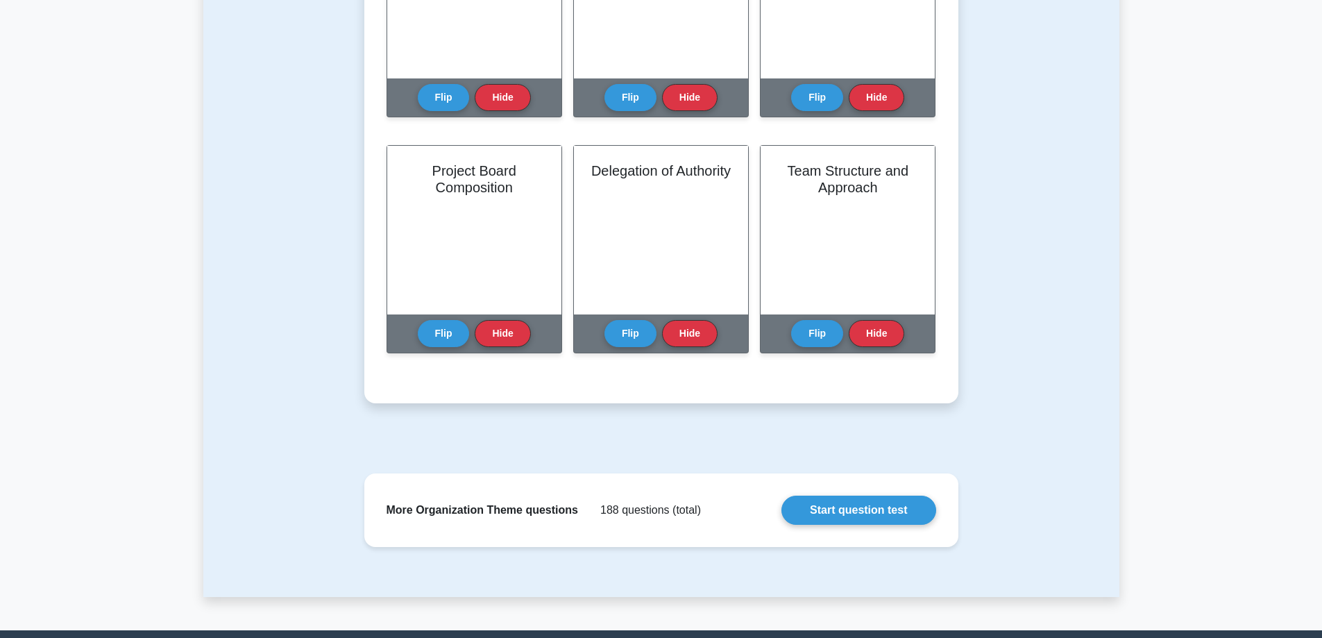
scroll to position [822, 0]
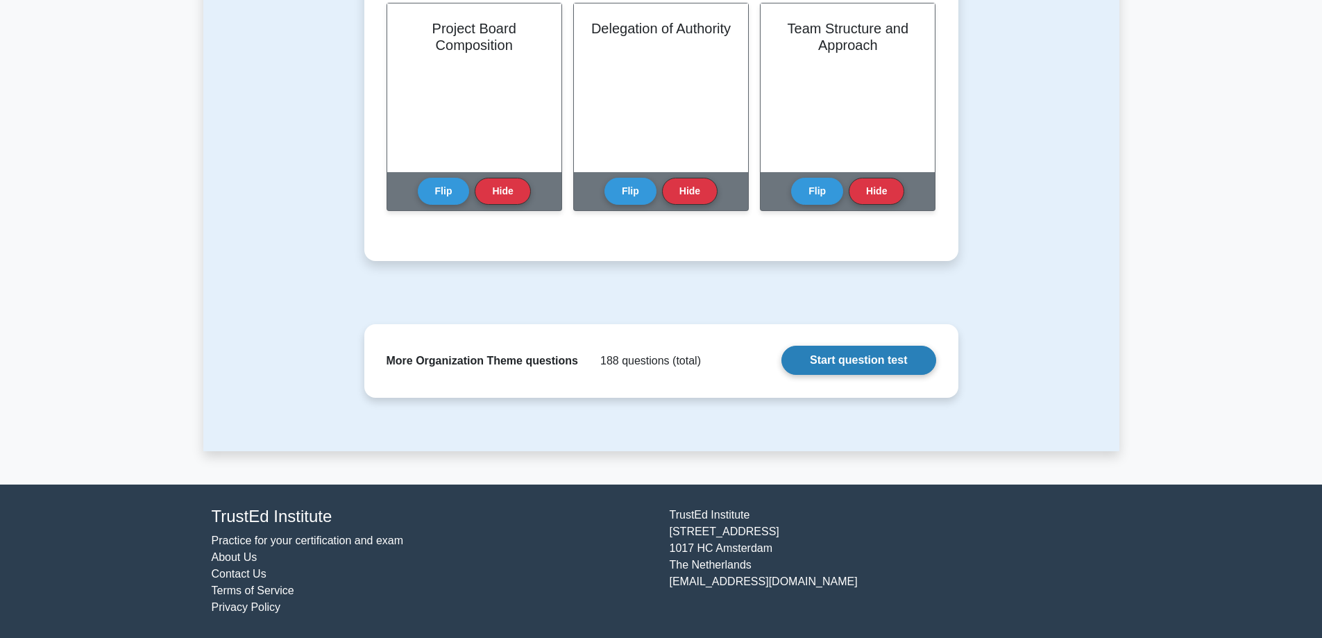
click at [873, 357] on link "Start question test" at bounding box center [858, 360] width 154 height 29
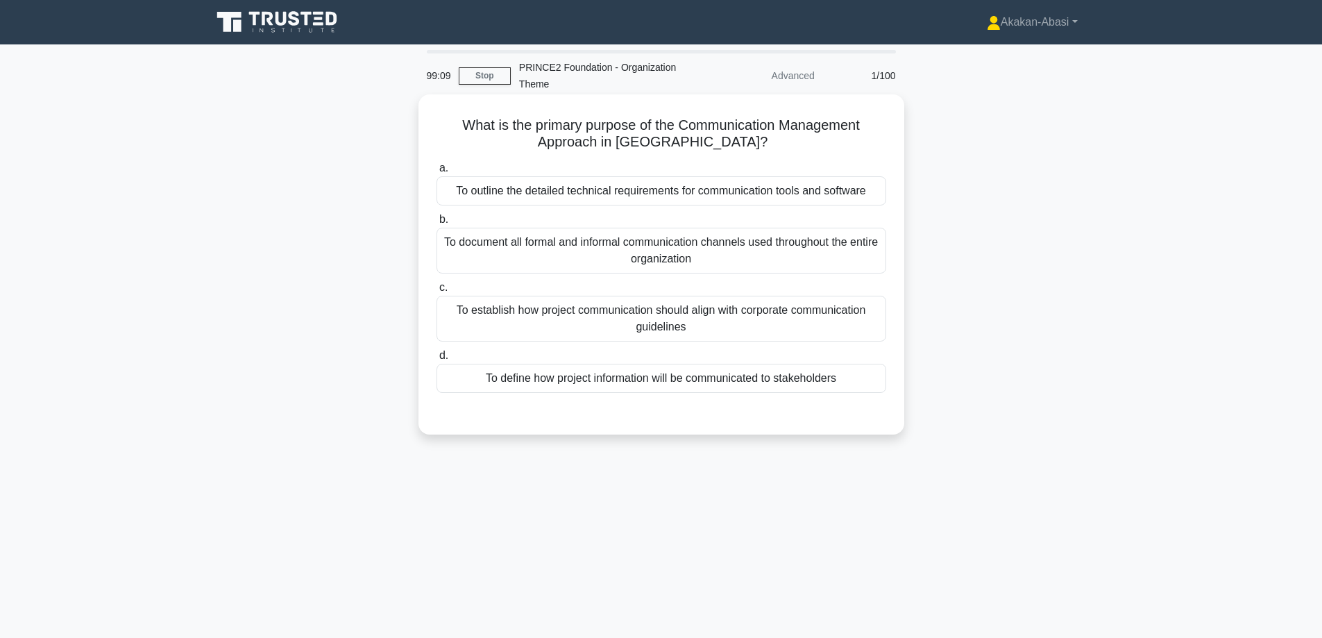
click at [661, 380] on div "To define how project information will be communicated to stakeholders" at bounding box center [661, 378] width 450 height 29
click at [436, 360] on input "d. To define how project information will be communicated to stakeholders" at bounding box center [436, 355] width 0 height 9
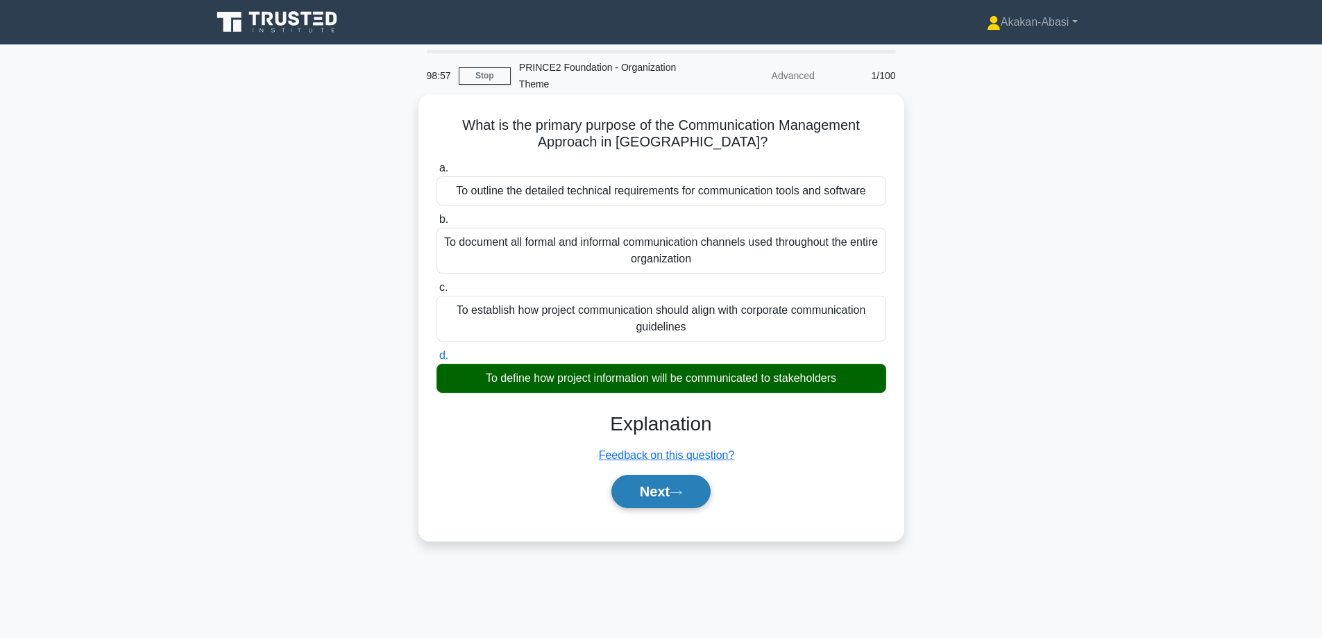
click at [675, 494] on icon at bounding box center [676, 492] width 12 height 8
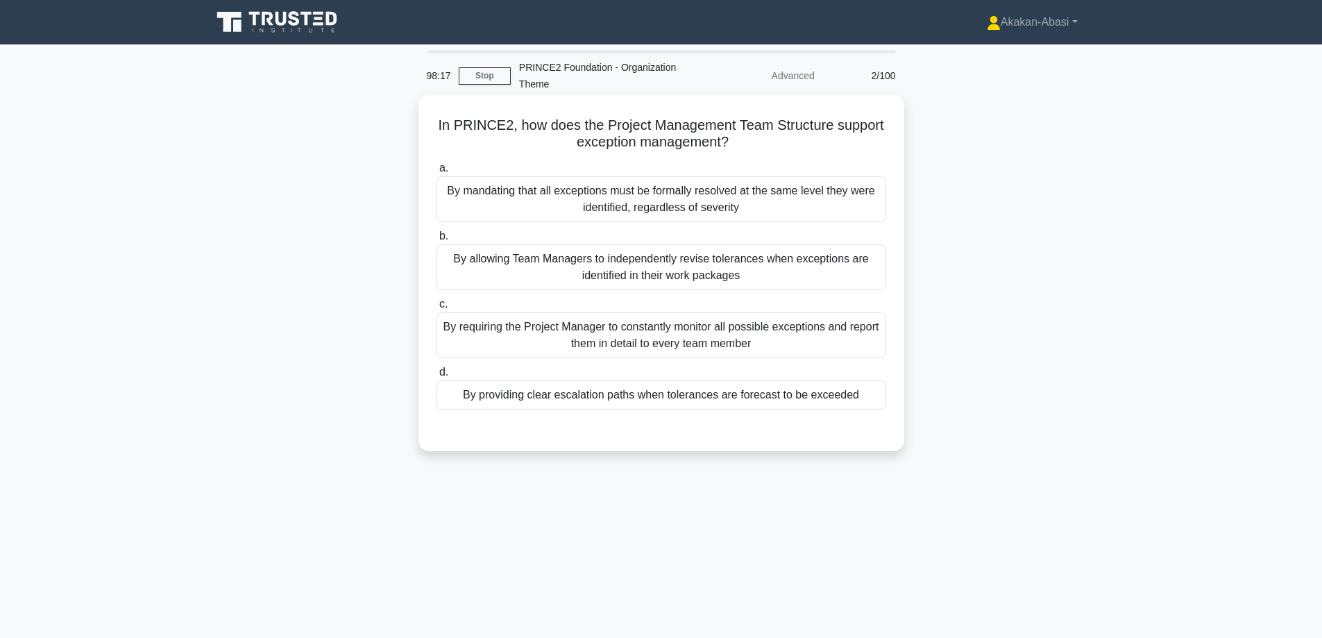
click at [606, 400] on div "By providing clear escalation paths when tolerances are forecast to be exceeded" at bounding box center [661, 394] width 450 height 29
click at [436, 377] on input "d. By providing clear escalation paths when tolerances are forecast to be excee…" at bounding box center [436, 372] width 0 height 9
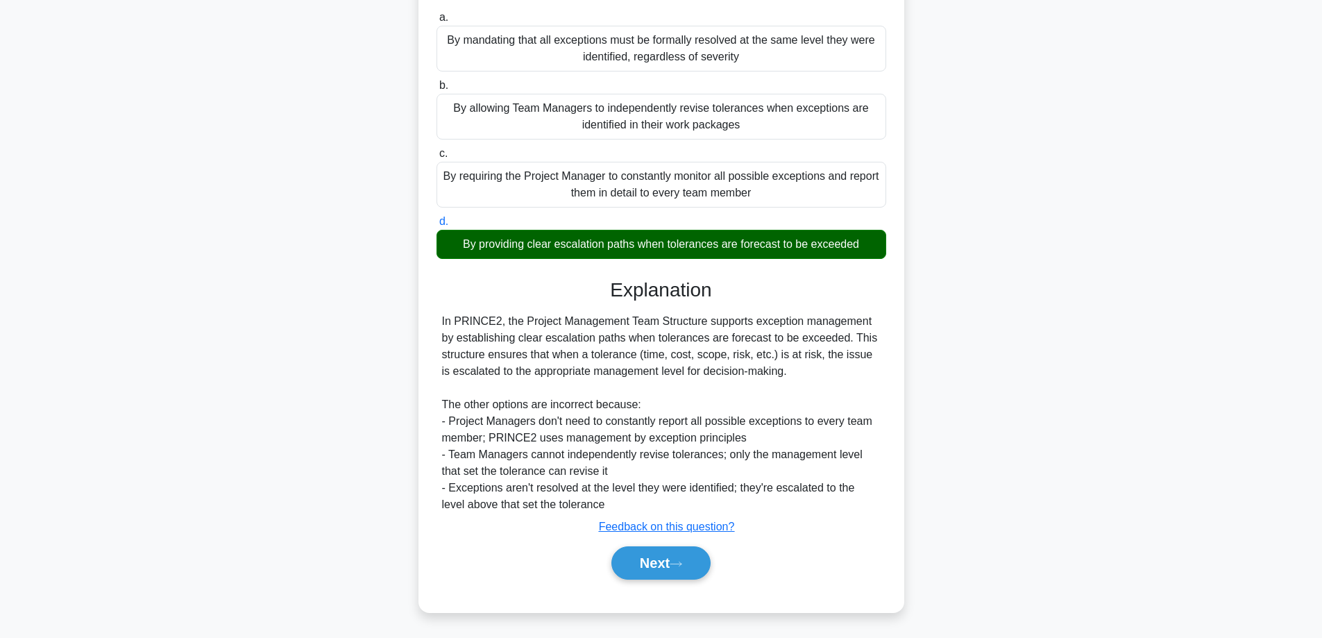
scroll to position [152, 0]
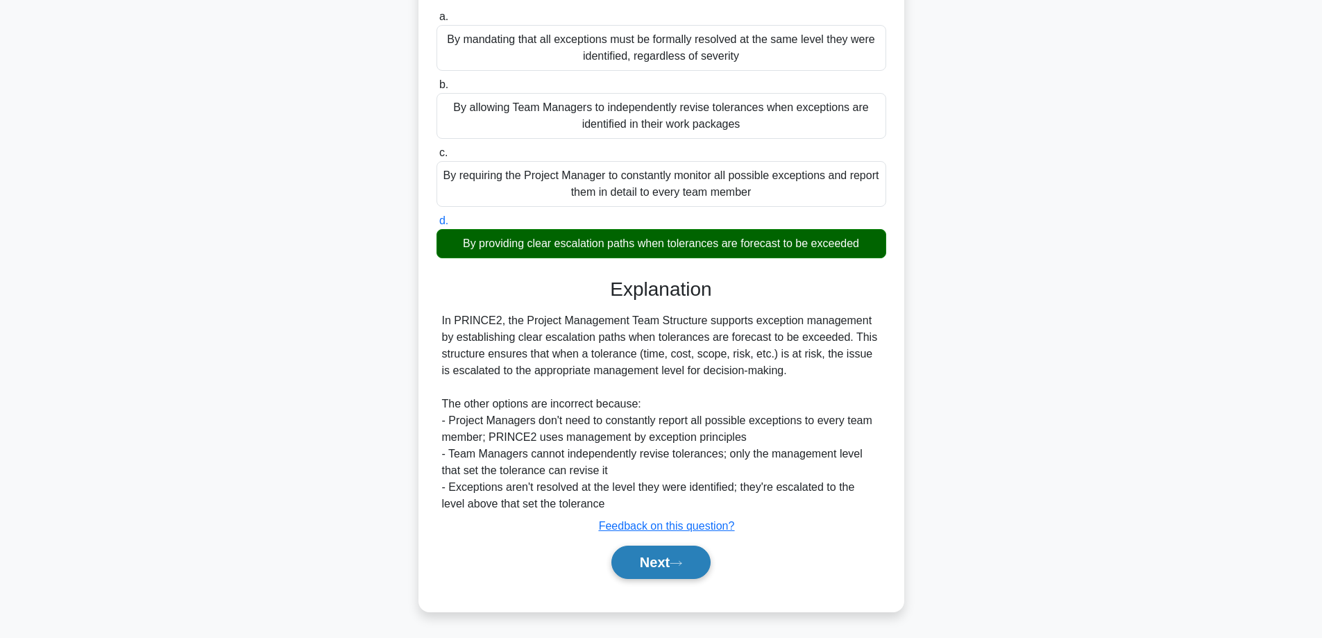
click at [643, 563] on button "Next" at bounding box center [660, 561] width 99 height 33
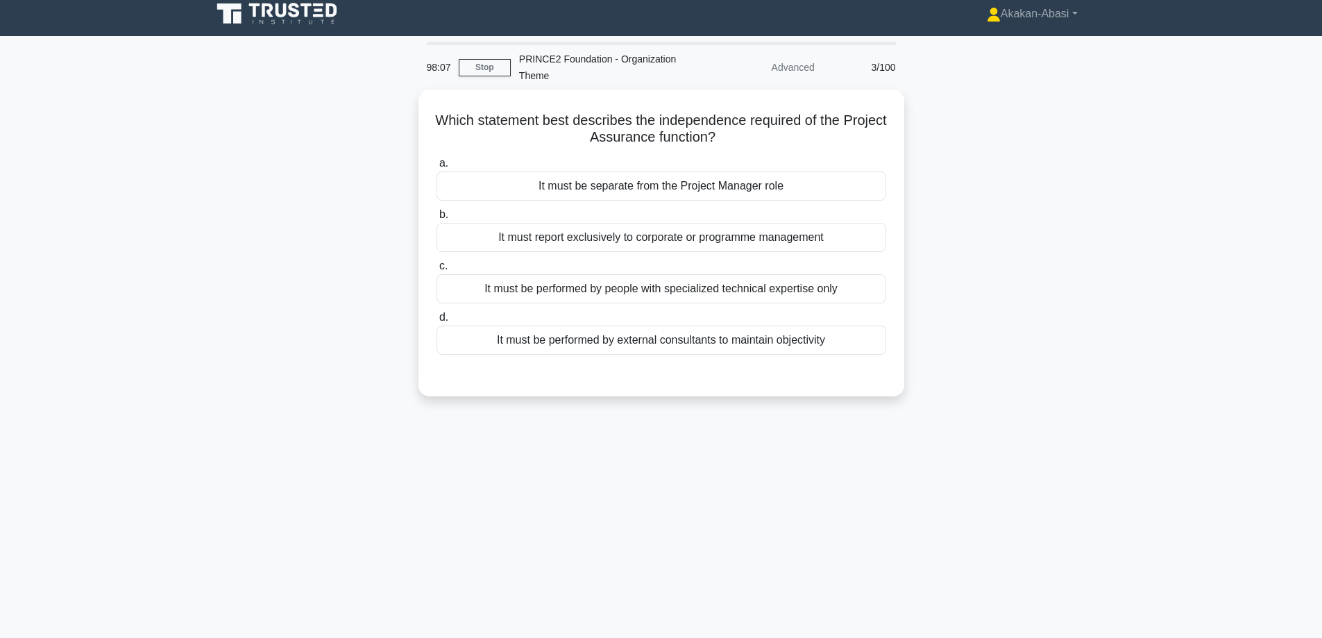
scroll to position [0, 0]
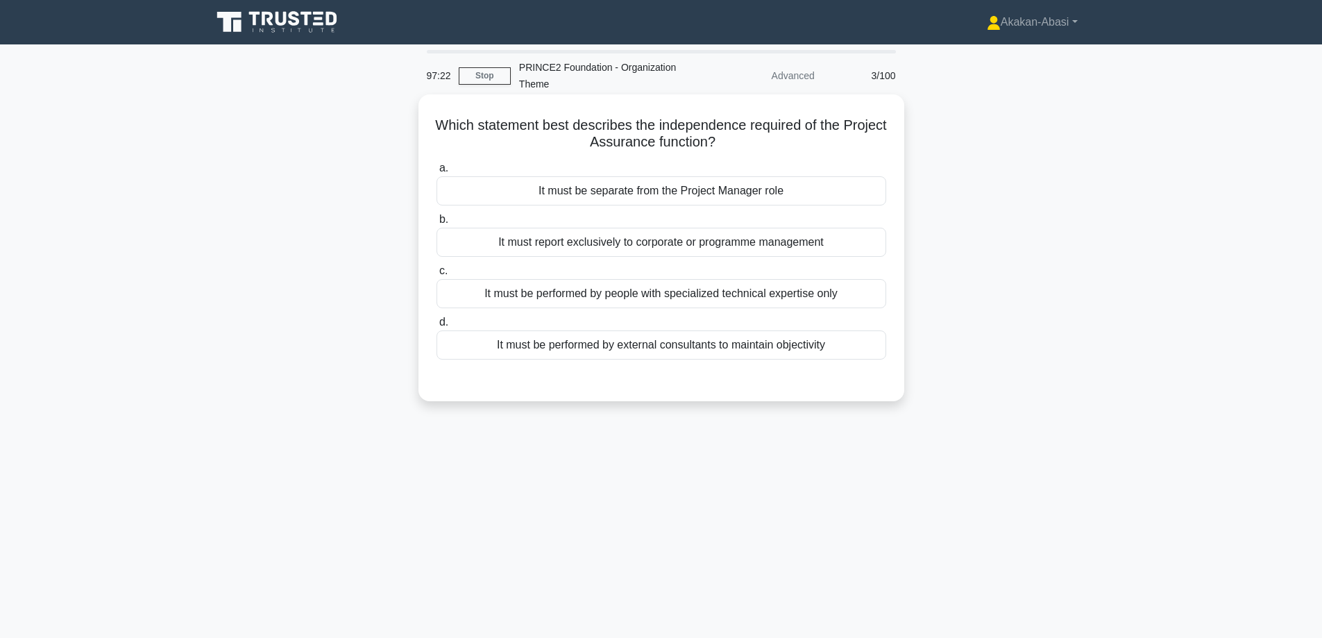
click at [633, 194] on div "It must be separate from the Project Manager role" at bounding box center [661, 190] width 450 height 29
click at [436, 173] on input "a. It must be separate from the Project Manager role" at bounding box center [436, 168] width 0 height 9
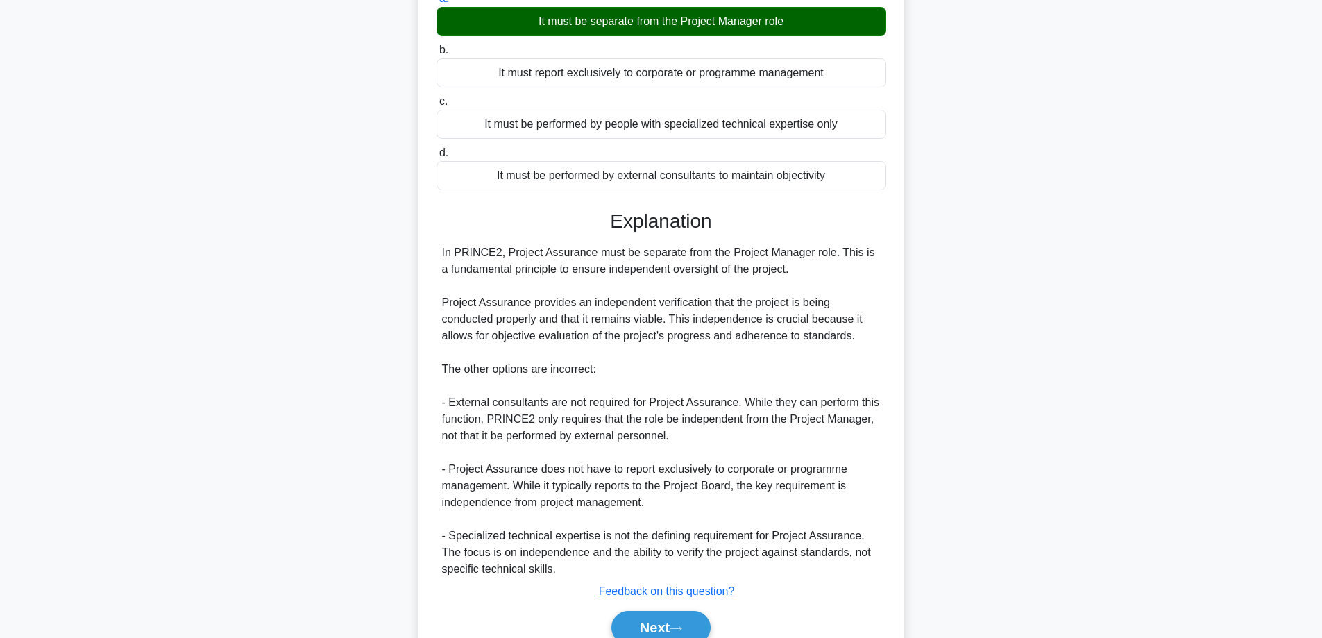
scroll to position [235, 0]
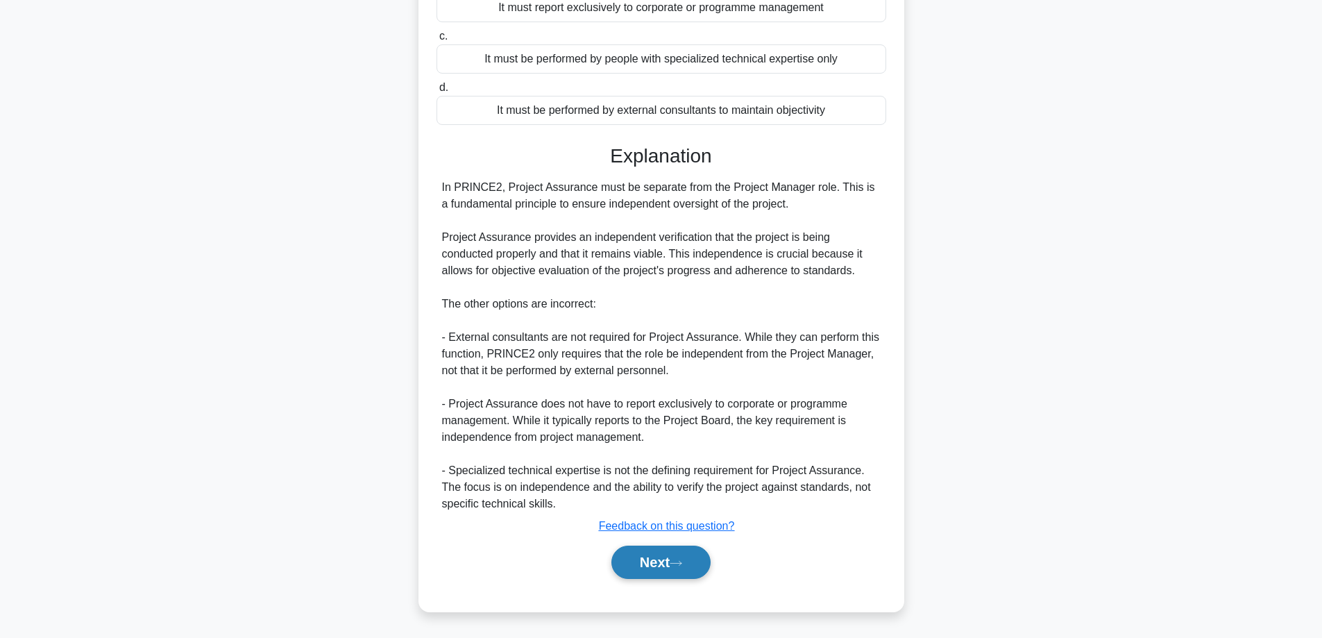
click at [682, 561] on icon at bounding box center [676, 563] width 12 height 8
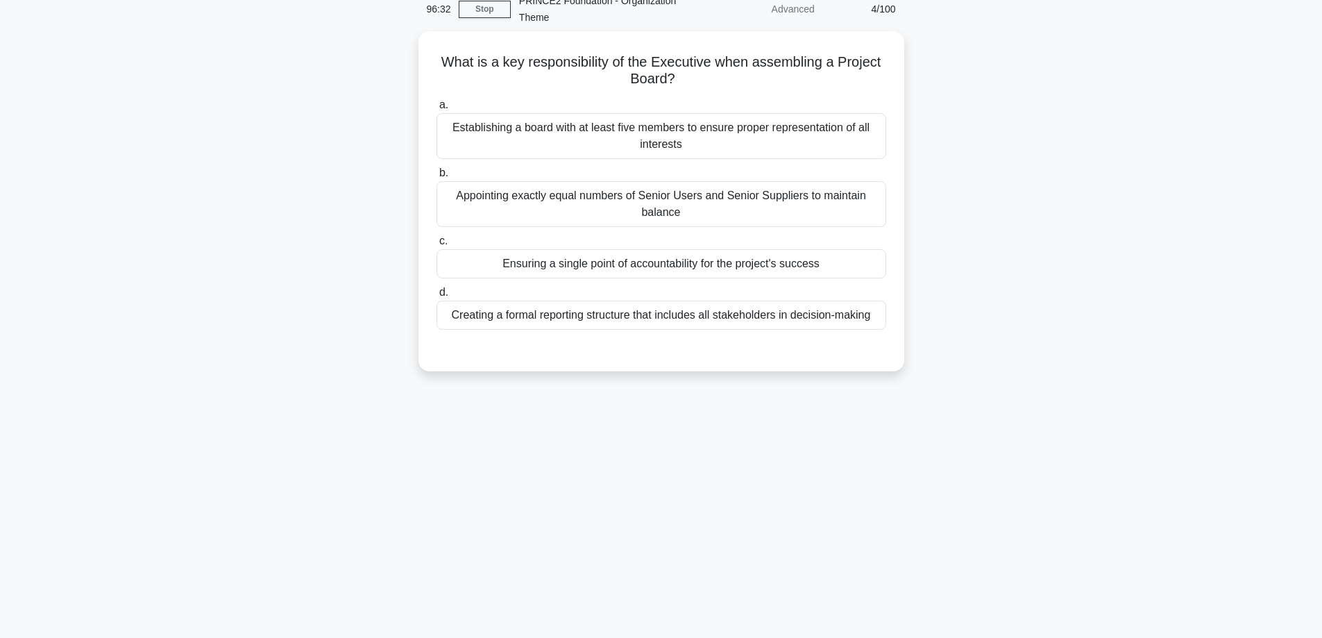
scroll to position [0, 0]
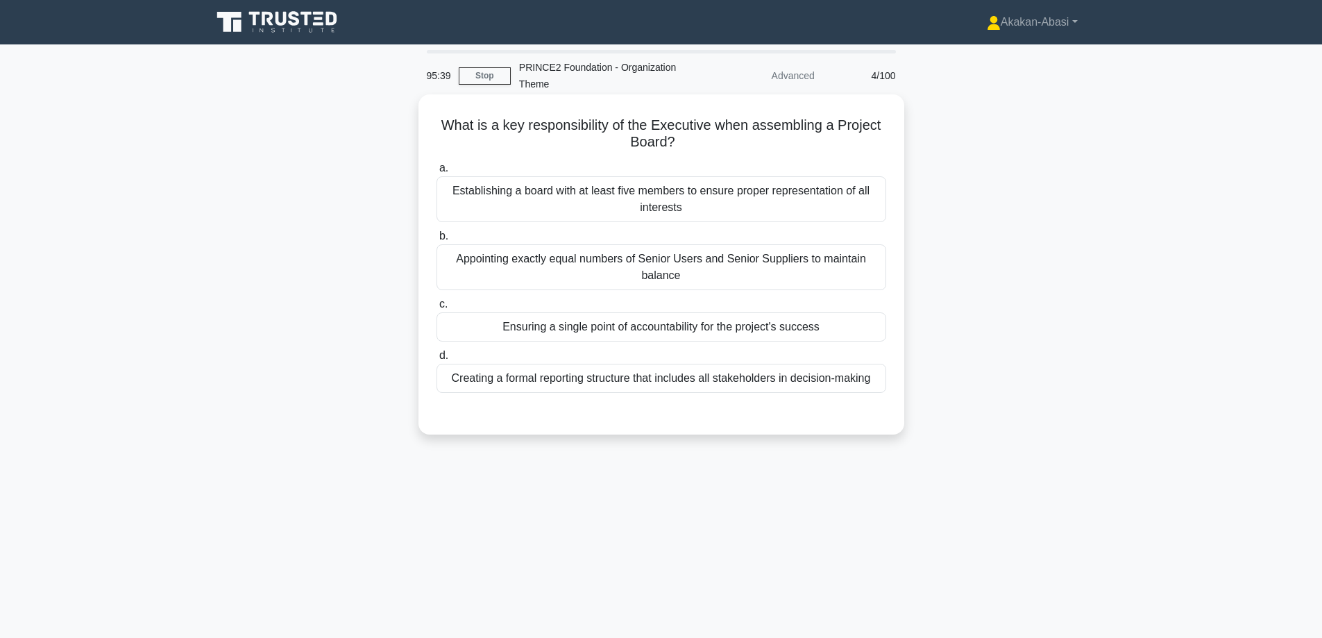
click at [748, 334] on div "Ensuring a single point of accountability for the project's success" at bounding box center [661, 326] width 450 height 29
click at [436, 309] on input "c. Ensuring a single point of accountability for the project's success" at bounding box center [436, 304] width 0 height 9
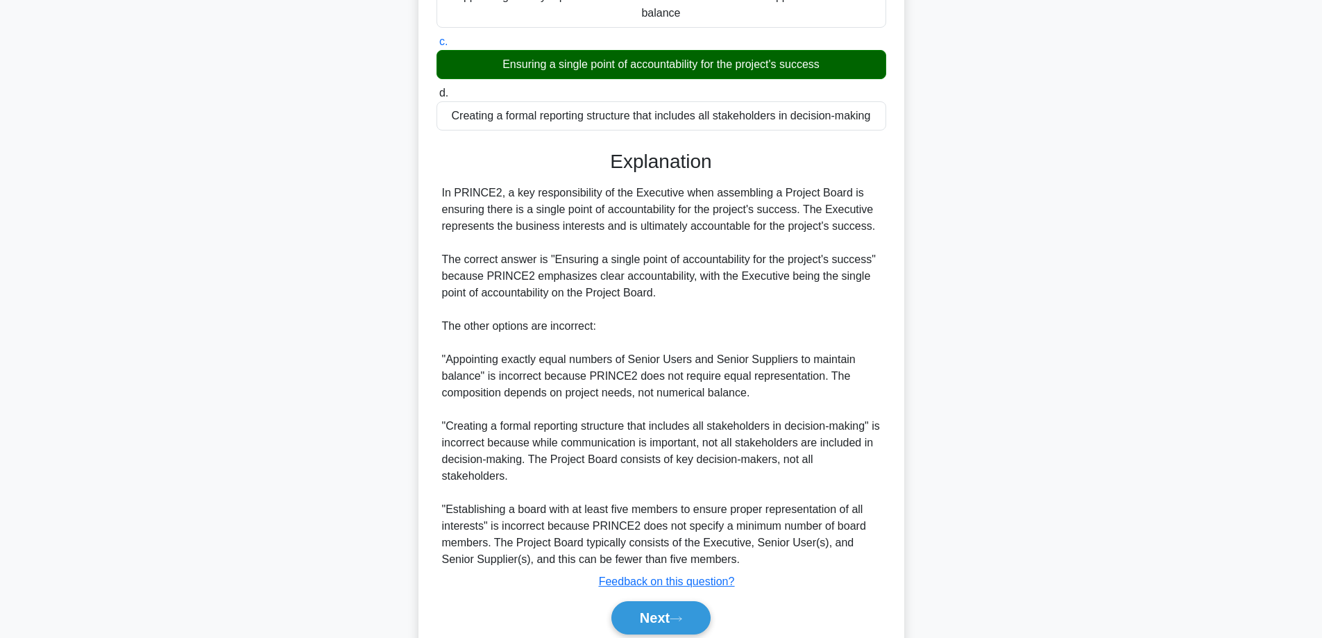
scroll to position [318, 0]
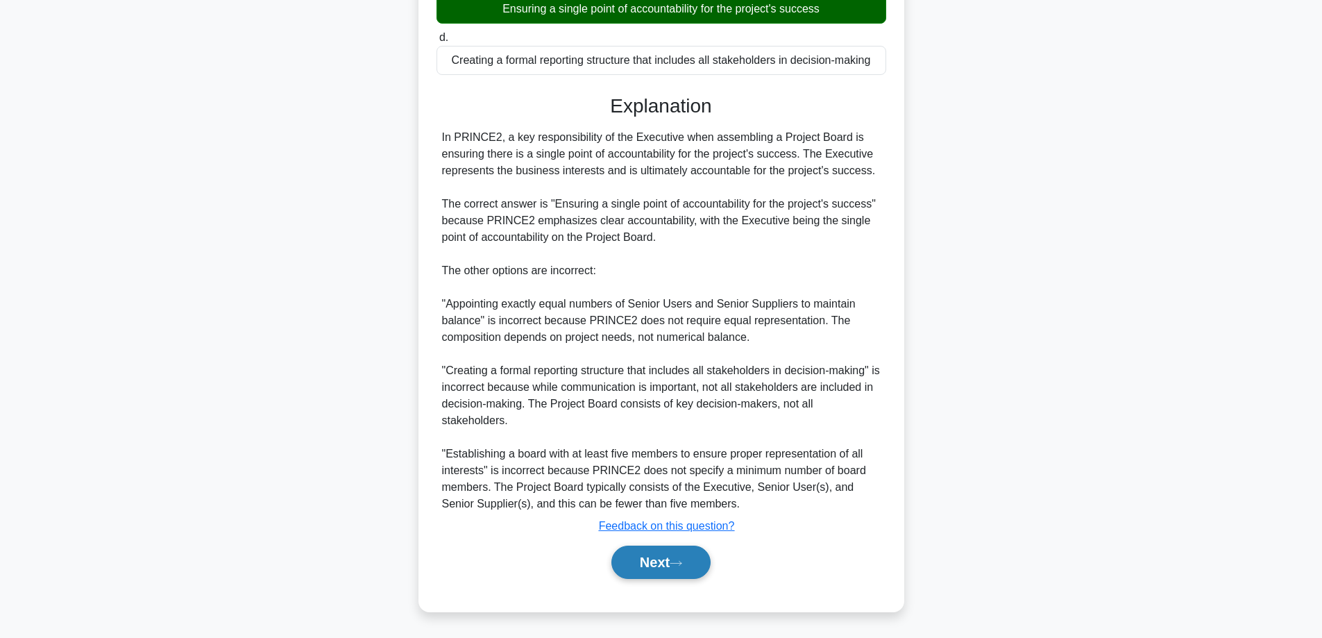
click at [666, 570] on button "Next" at bounding box center [660, 561] width 99 height 33
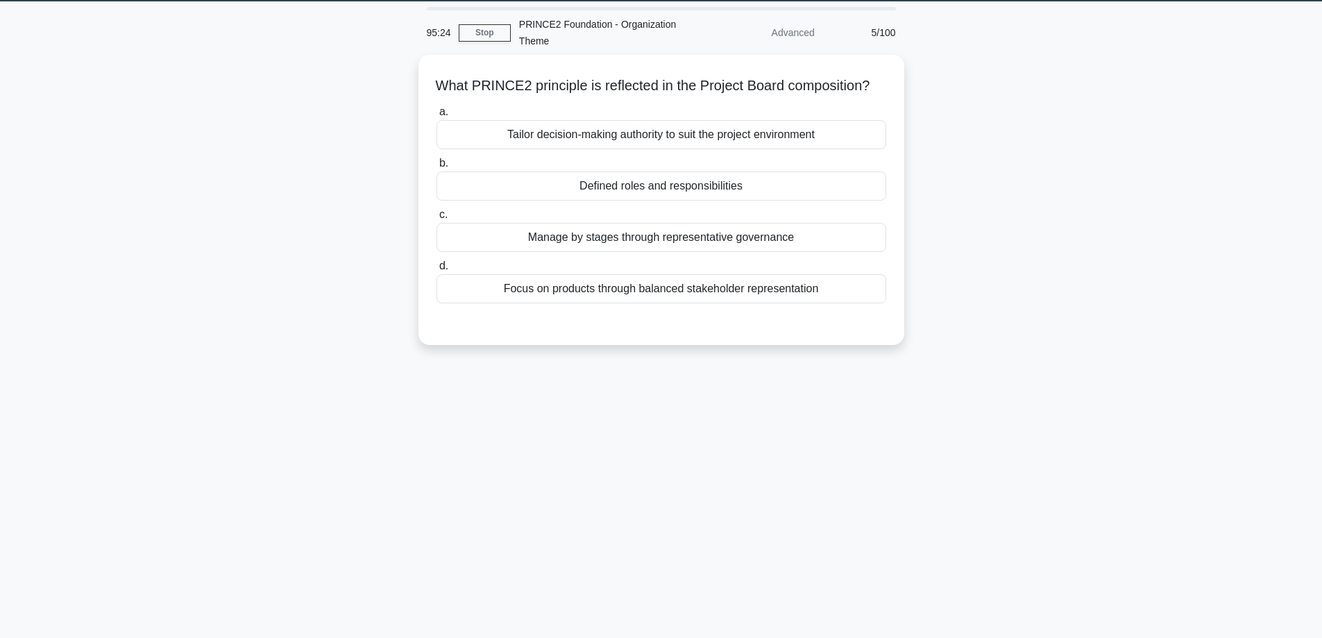
scroll to position [42, 0]
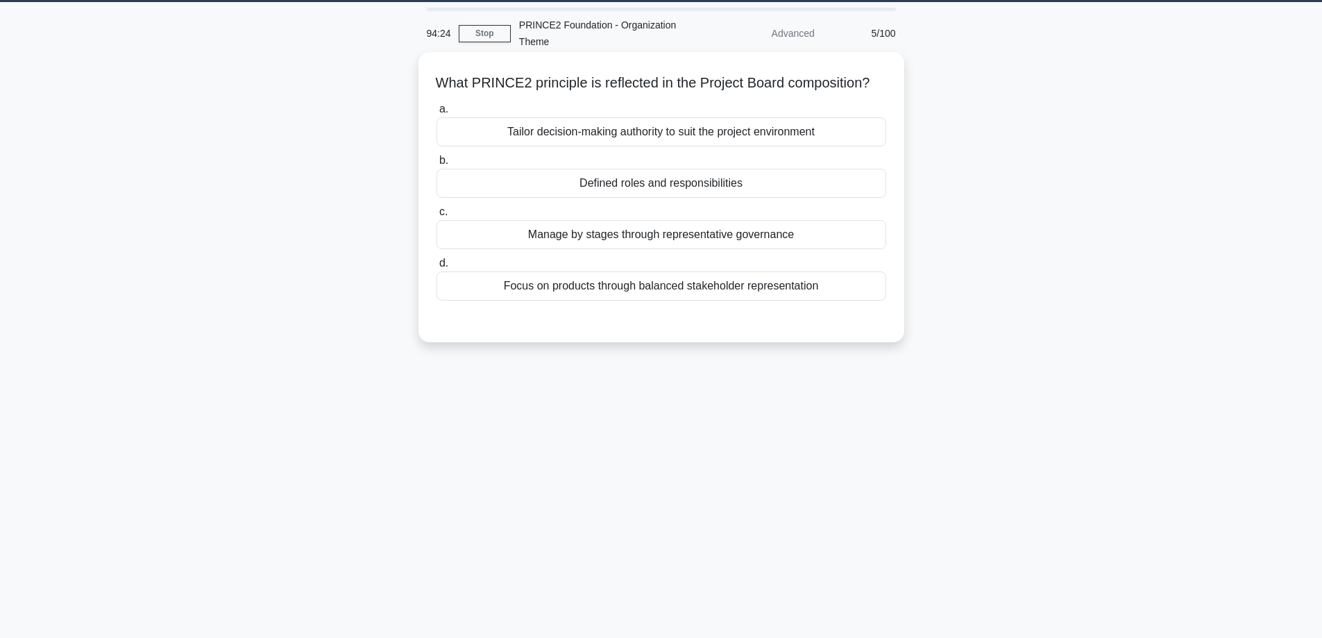
click at [713, 198] on div "Defined roles and responsibilities" at bounding box center [661, 183] width 450 height 29
click at [436, 165] on input "b. Defined roles and responsibilities" at bounding box center [436, 160] width 0 height 9
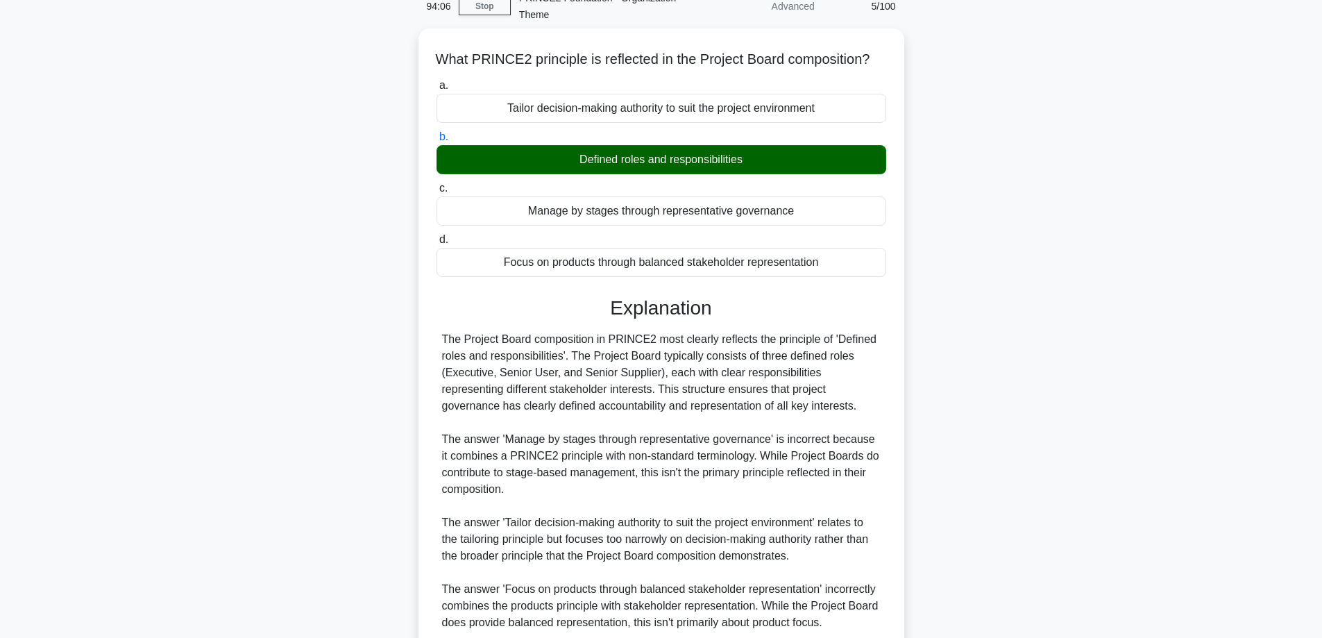
scroll to position [202, 0]
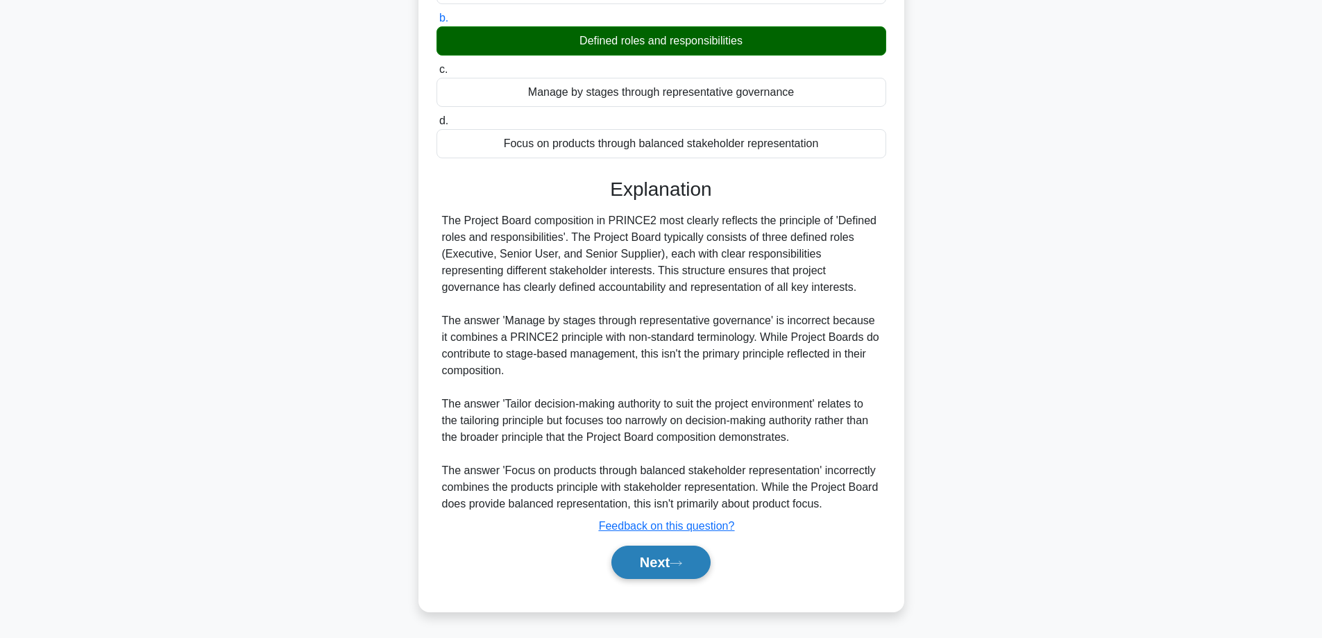
click at [654, 564] on button "Next" at bounding box center [660, 561] width 99 height 33
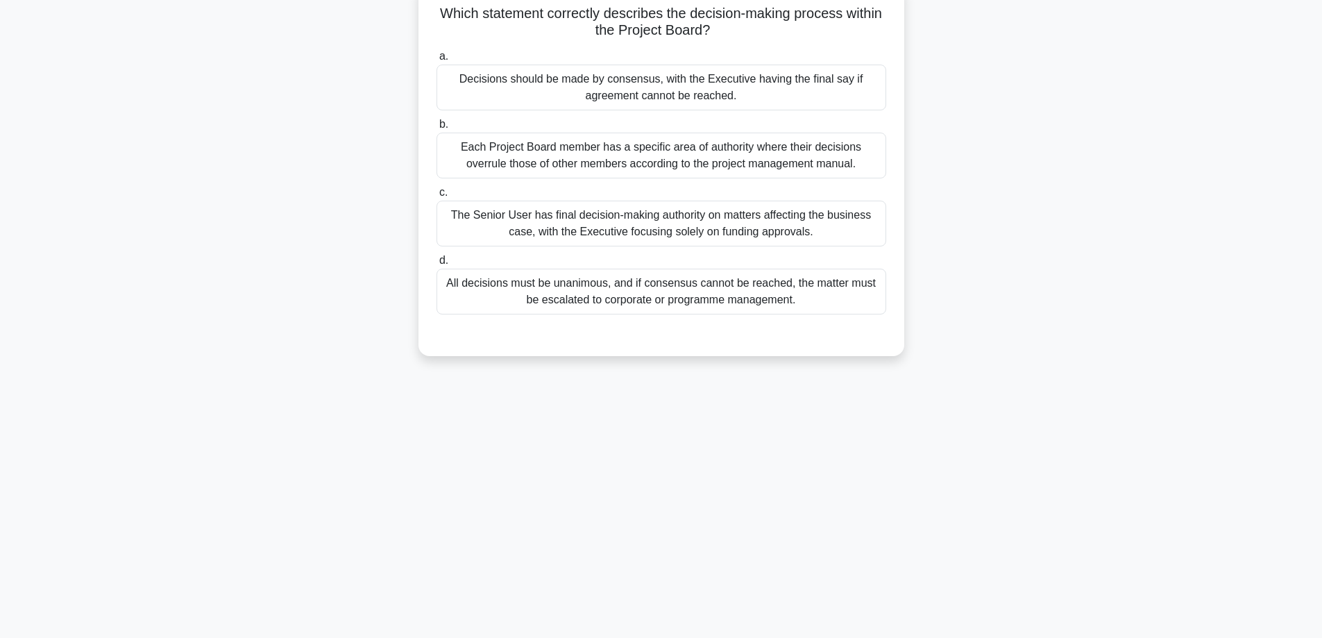
scroll to position [42, 0]
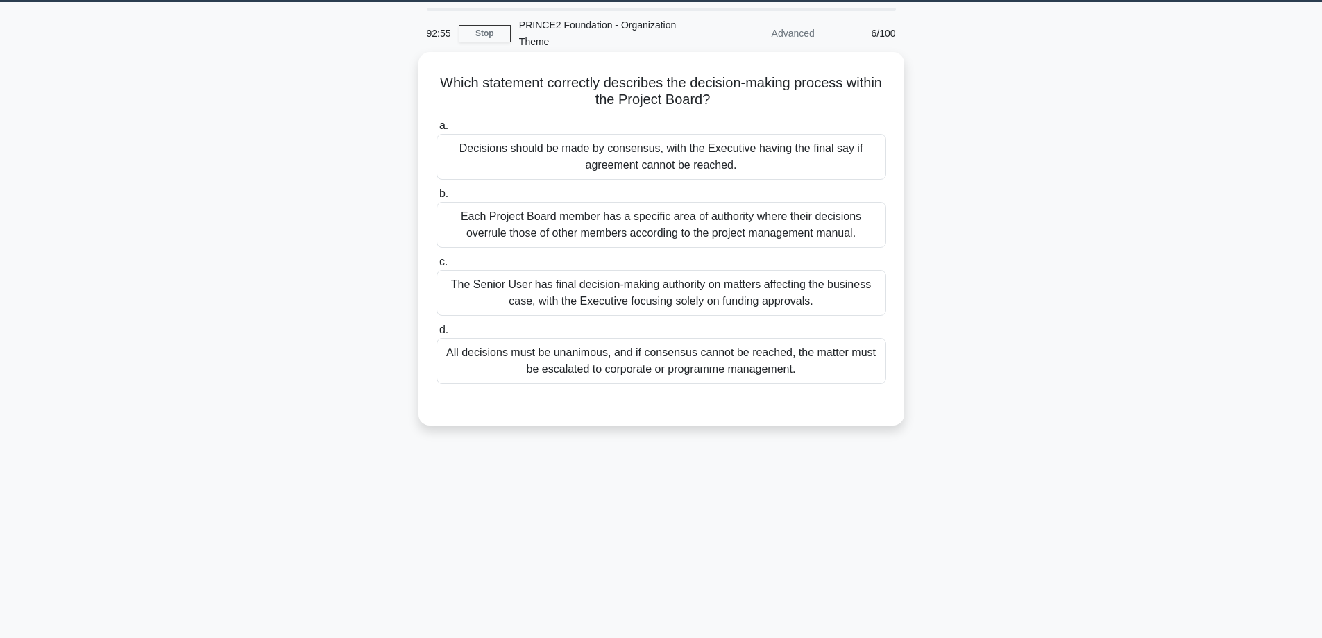
click at [702, 361] on div "All decisions must be unanimous, and if consensus cannot be reached, the matter…" at bounding box center [661, 361] width 450 height 46
click at [436, 334] on input "d. All decisions must be unanimous, and if consensus cannot be reached, the mat…" at bounding box center [436, 329] width 0 height 9
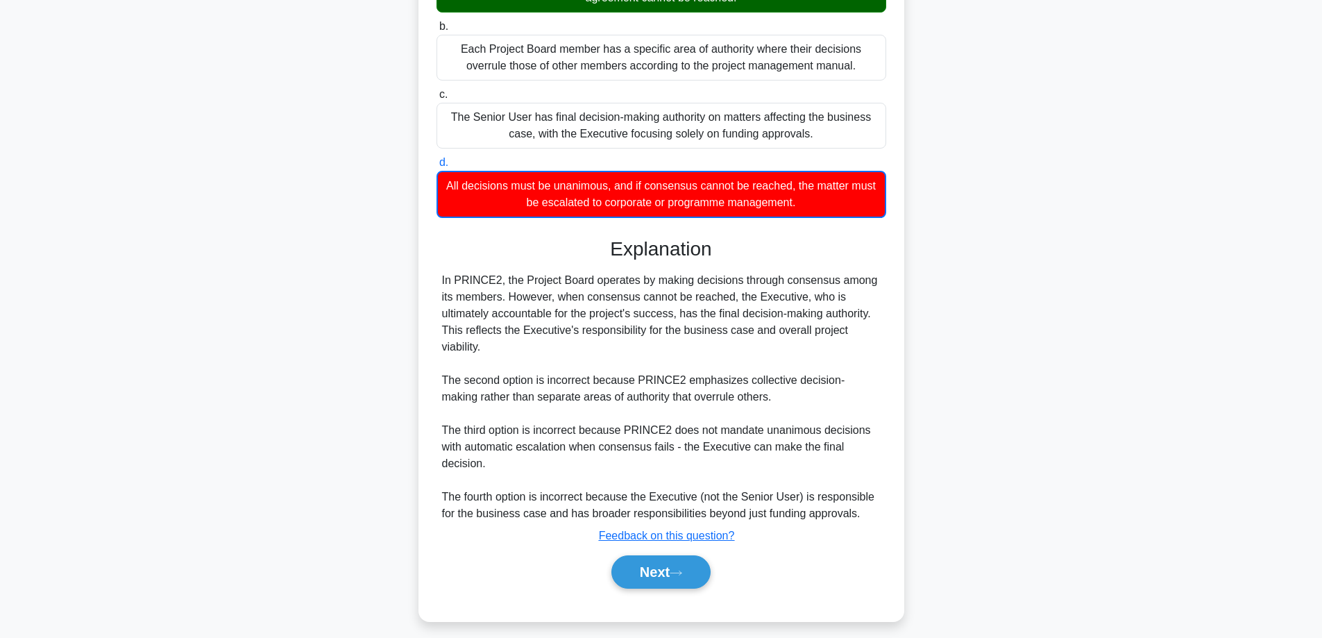
scroll to position [220, 0]
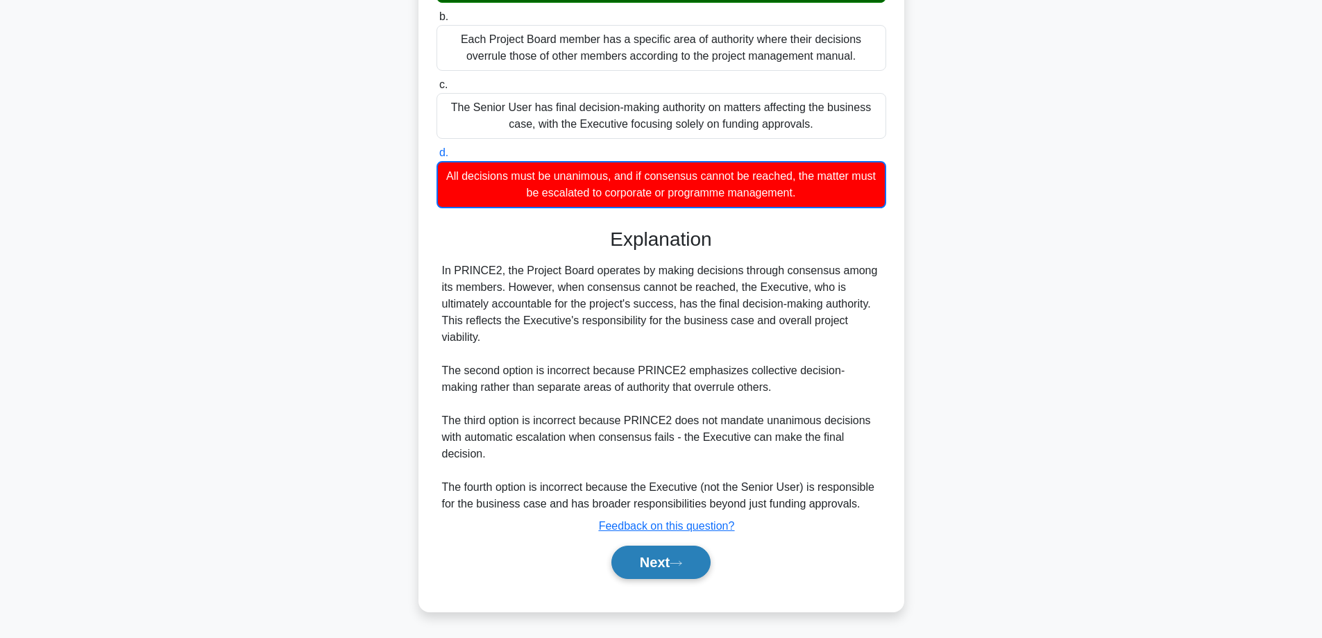
click at [656, 575] on button "Next" at bounding box center [660, 561] width 99 height 33
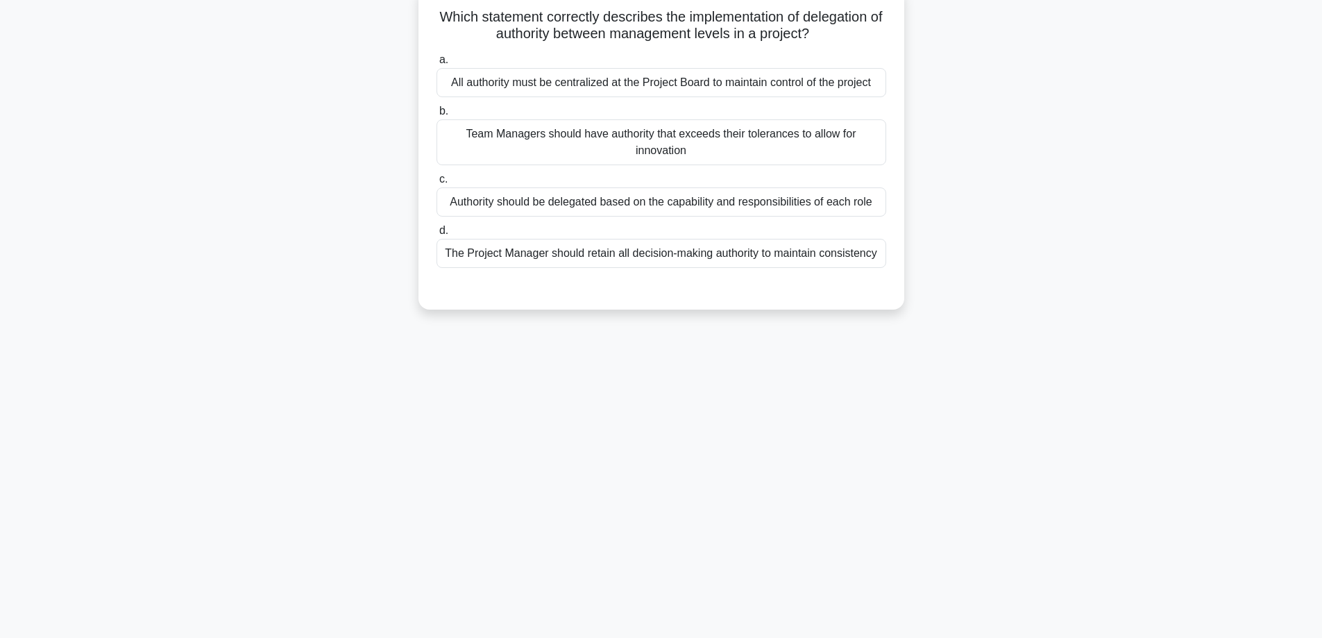
scroll to position [112, 0]
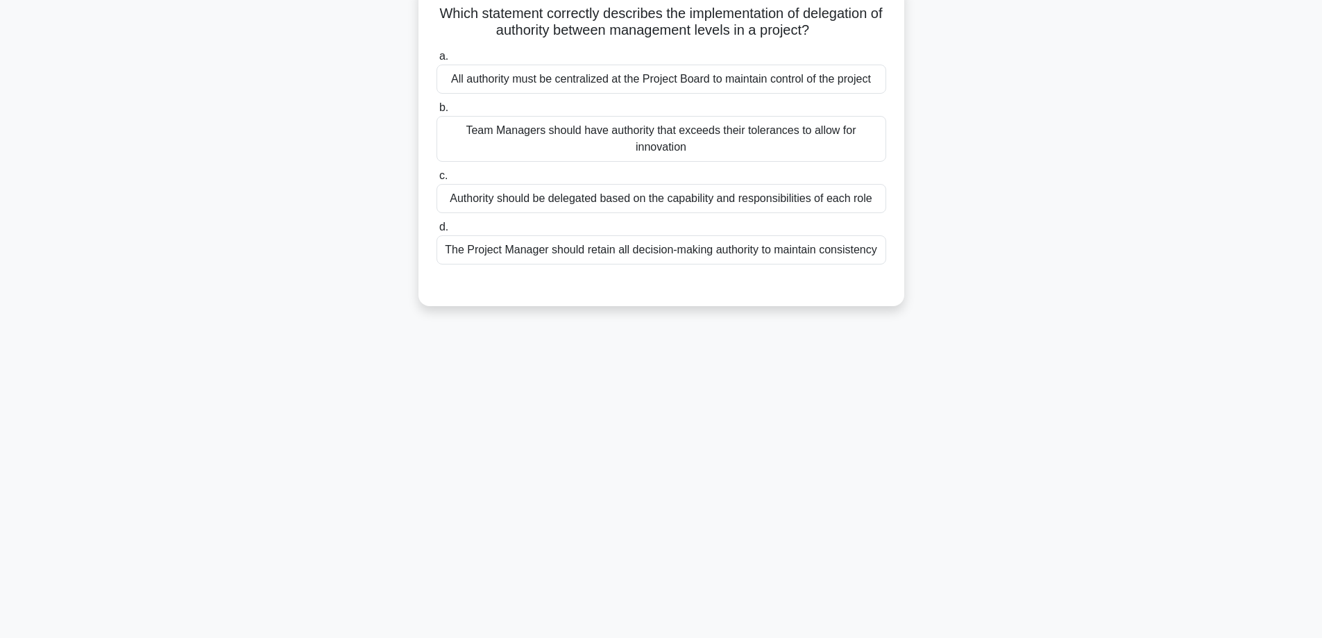
click at [579, 199] on div "Authority should be delegated based on the capability and responsibilities of e…" at bounding box center [661, 198] width 450 height 29
click at [436, 180] on input "c. Authority should be delegated based on the capability and responsibilities o…" at bounding box center [436, 175] width 0 height 9
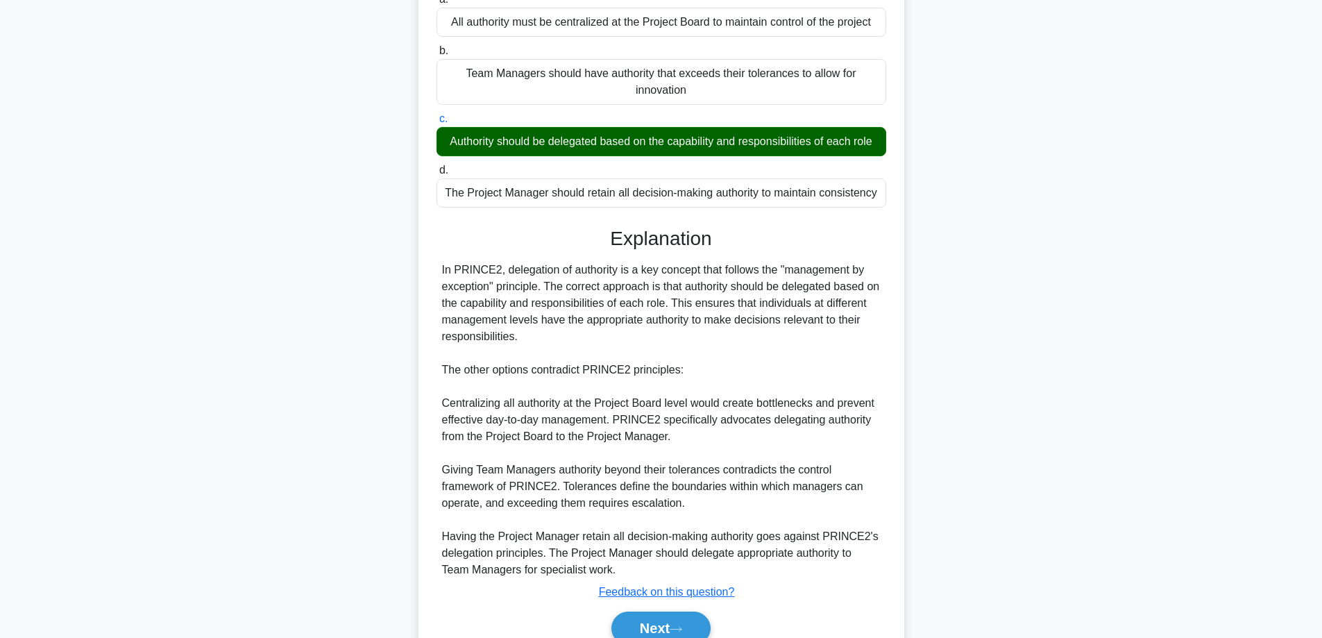
scroll to position [235, 0]
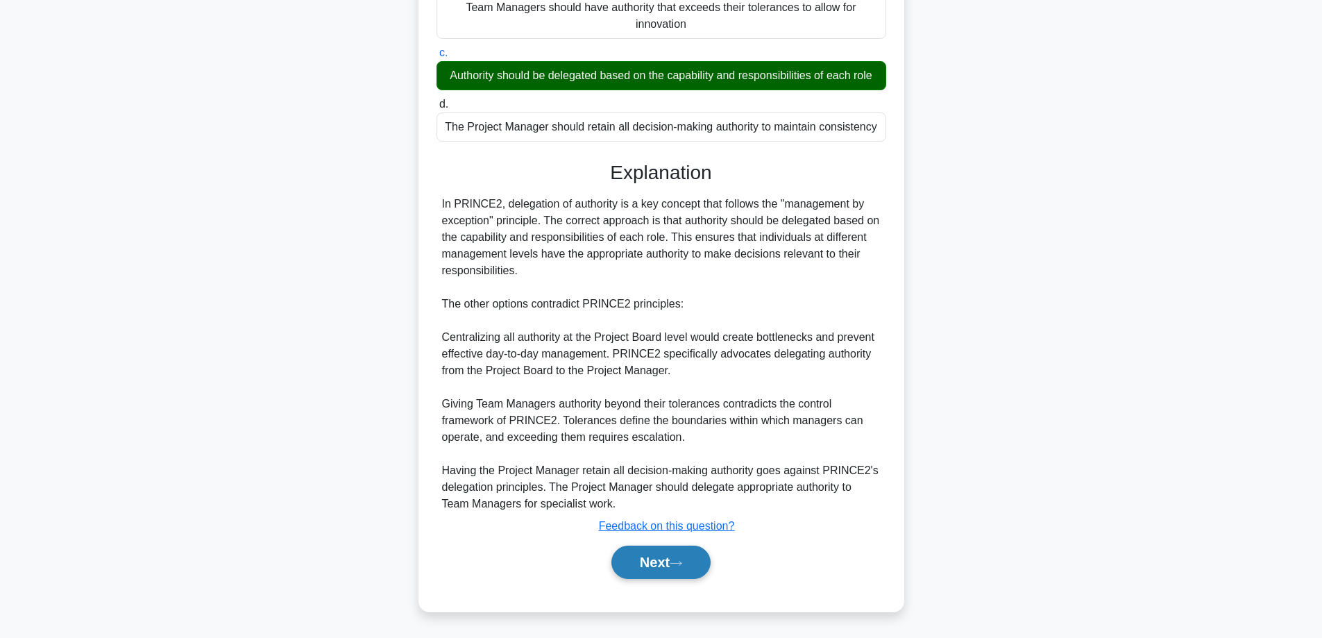
click at [642, 563] on button "Next" at bounding box center [660, 561] width 99 height 33
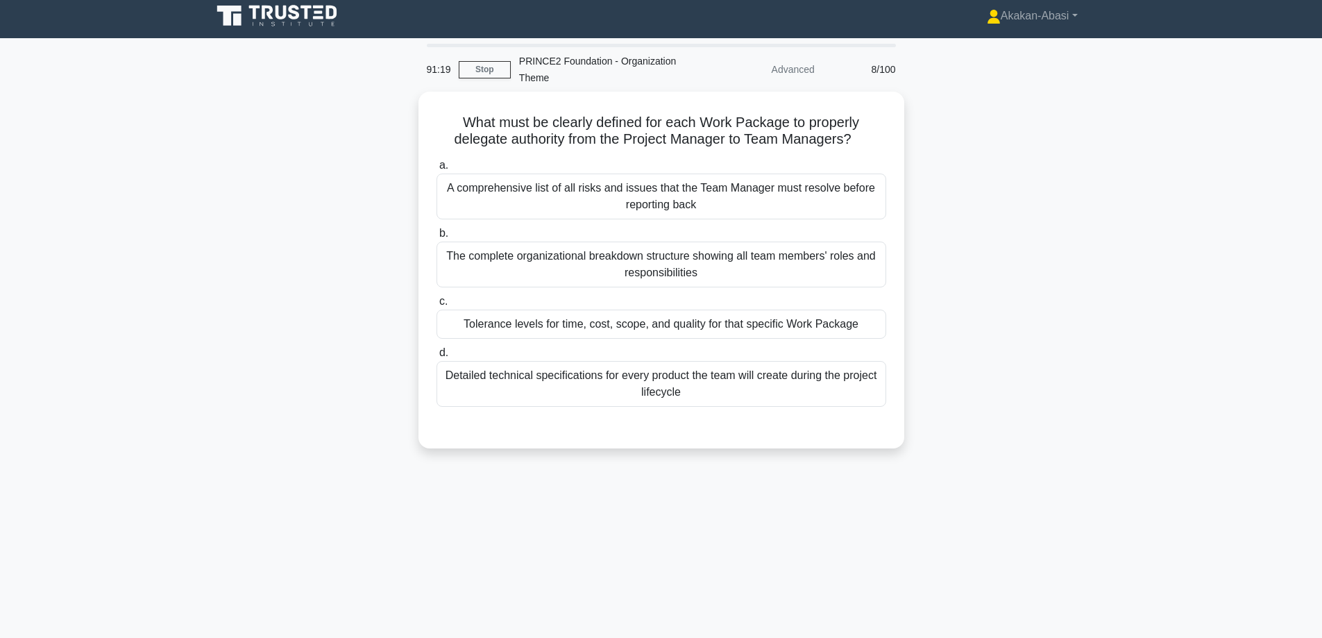
scroll to position [0, 0]
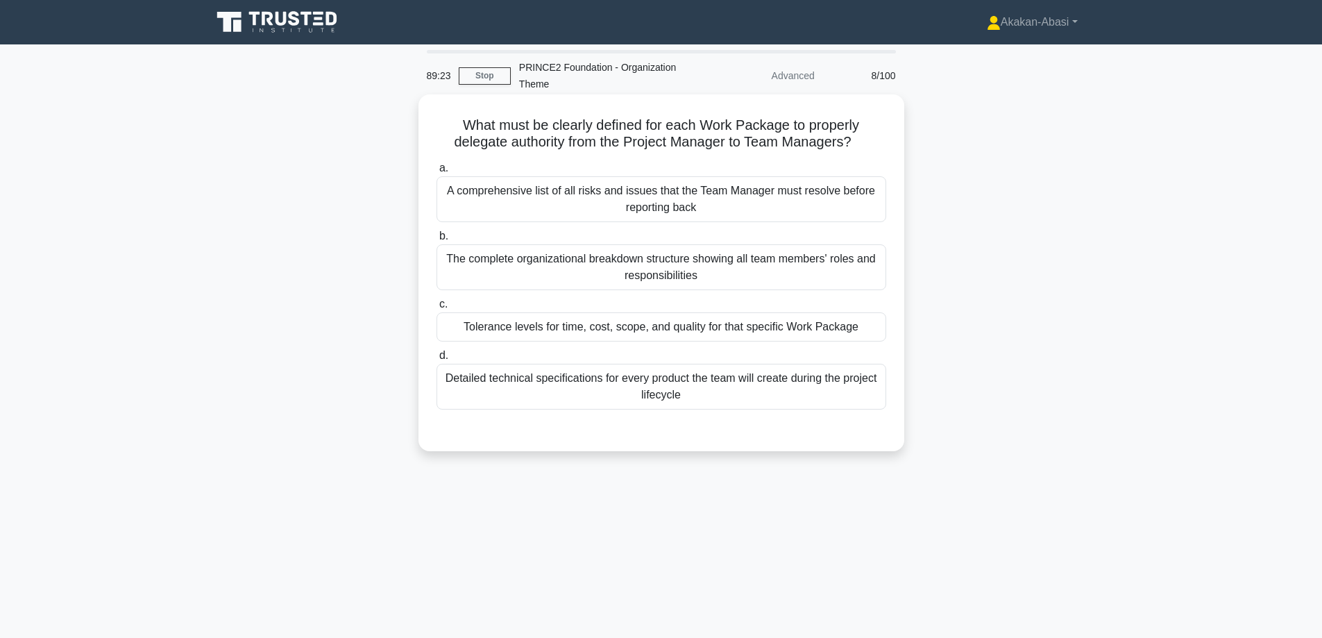
click at [576, 330] on div "Tolerance levels for time, cost, scope, and quality for that specific Work Pack…" at bounding box center [661, 326] width 450 height 29
click at [436, 309] on input "c. Tolerance levels for time, cost, scope, and quality for that specific Work P…" at bounding box center [436, 304] width 0 height 9
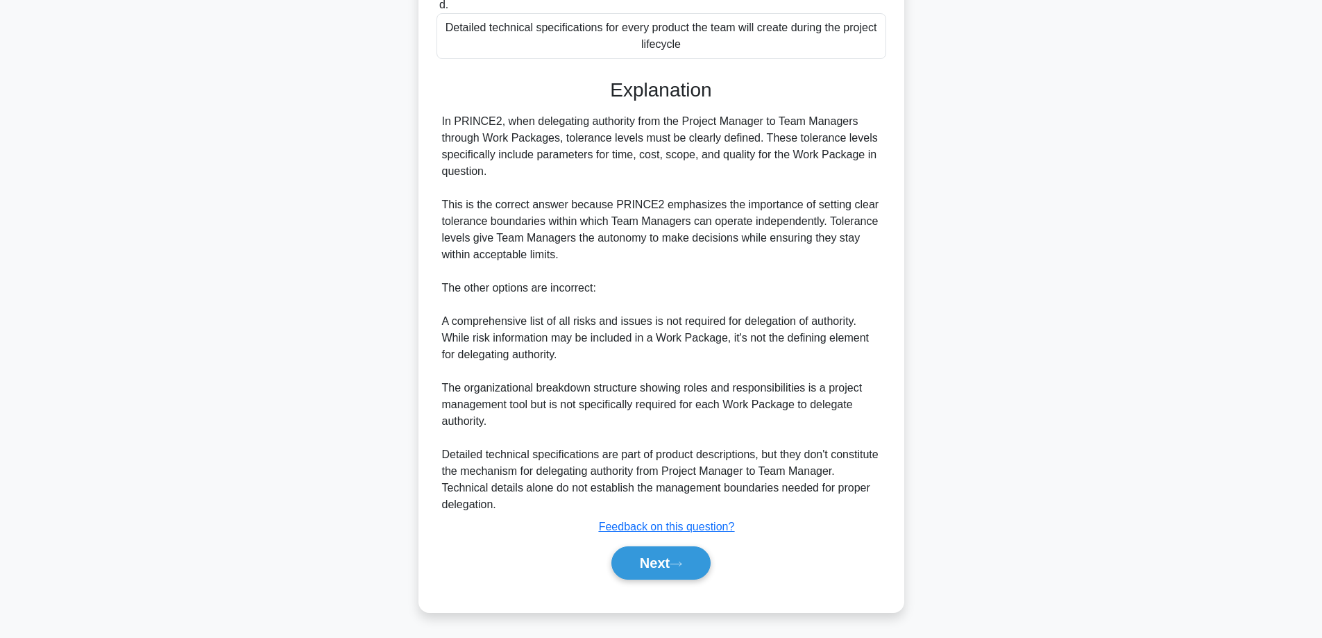
scroll to position [352, 0]
click at [652, 570] on button "Next" at bounding box center [660, 561] width 99 height 33
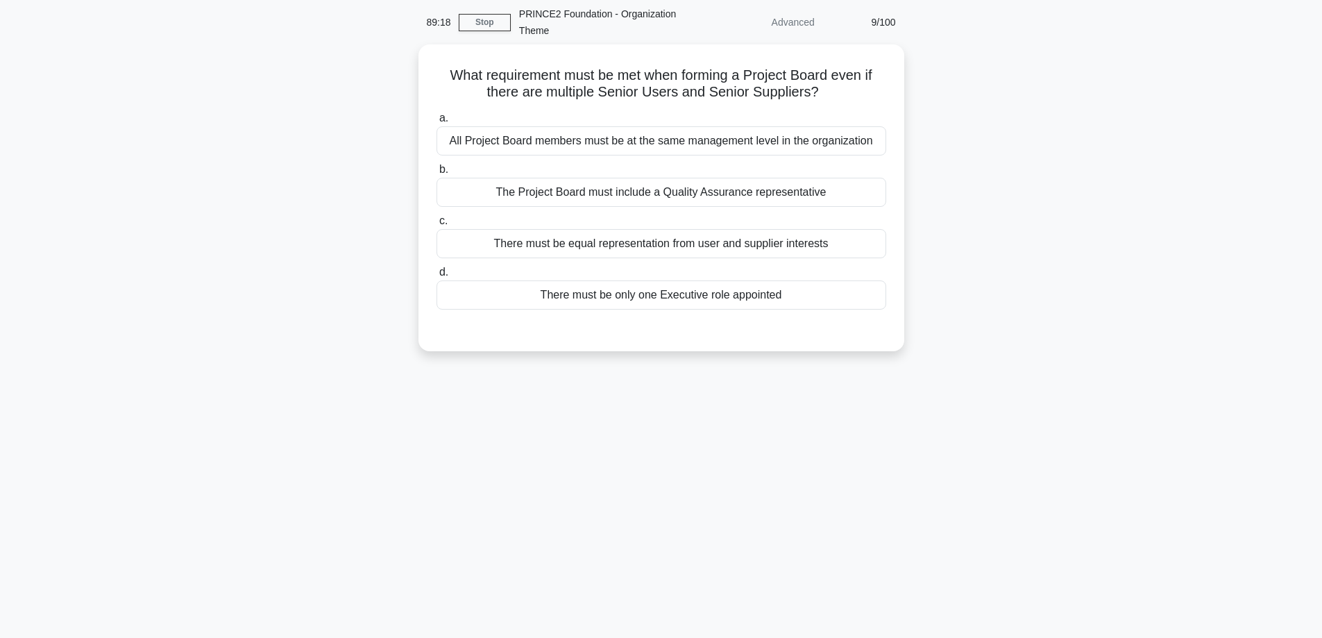
scroll to position [0, 0]
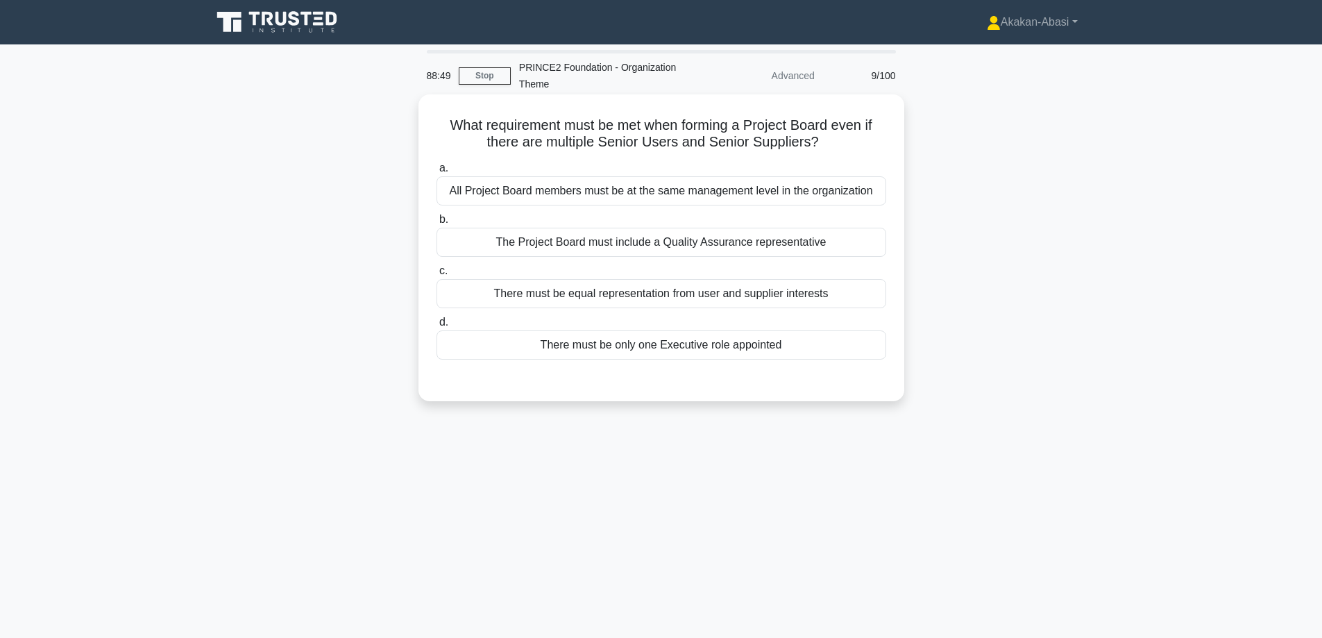
click at [803, 298] on div "There must be equal representation from user and supplier interests" at bounding box center [661, 293] width 450 height 29
click at [436, 275] on input "c. There must be equal representation from user and supplier interests" at bounding box center [436, 270] width 0 height 9
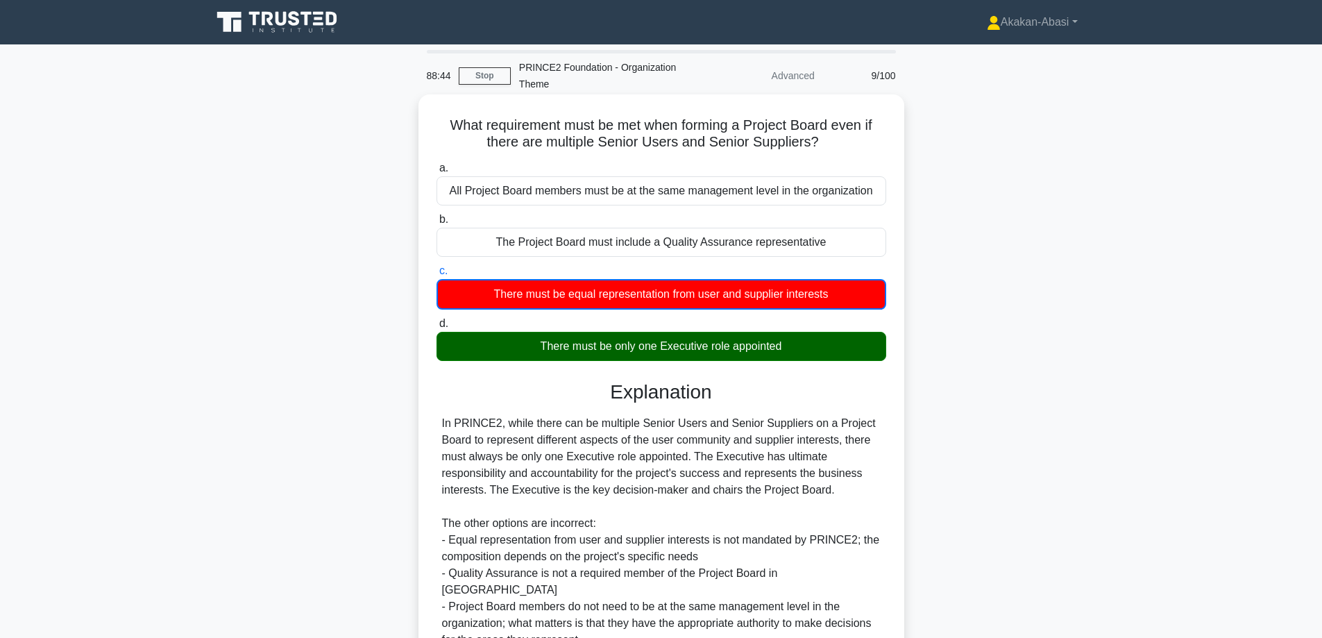
click at [711, 353] on div "There must be only one Executive role appointed" at bounding box center [661, 346] width 450 height 29
click at [436, 328] on input "d. There must be only one Executive role appointed" at bounding box center [436, 323] width 0 height 9
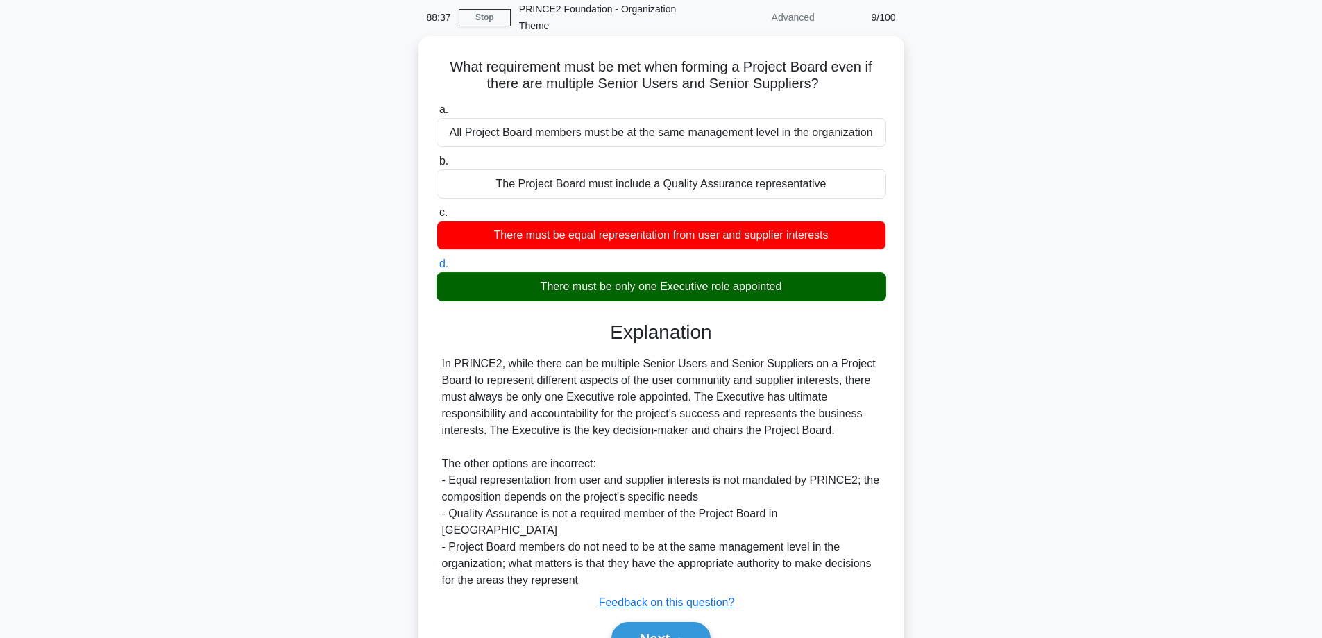
scroll to position [119, 0]
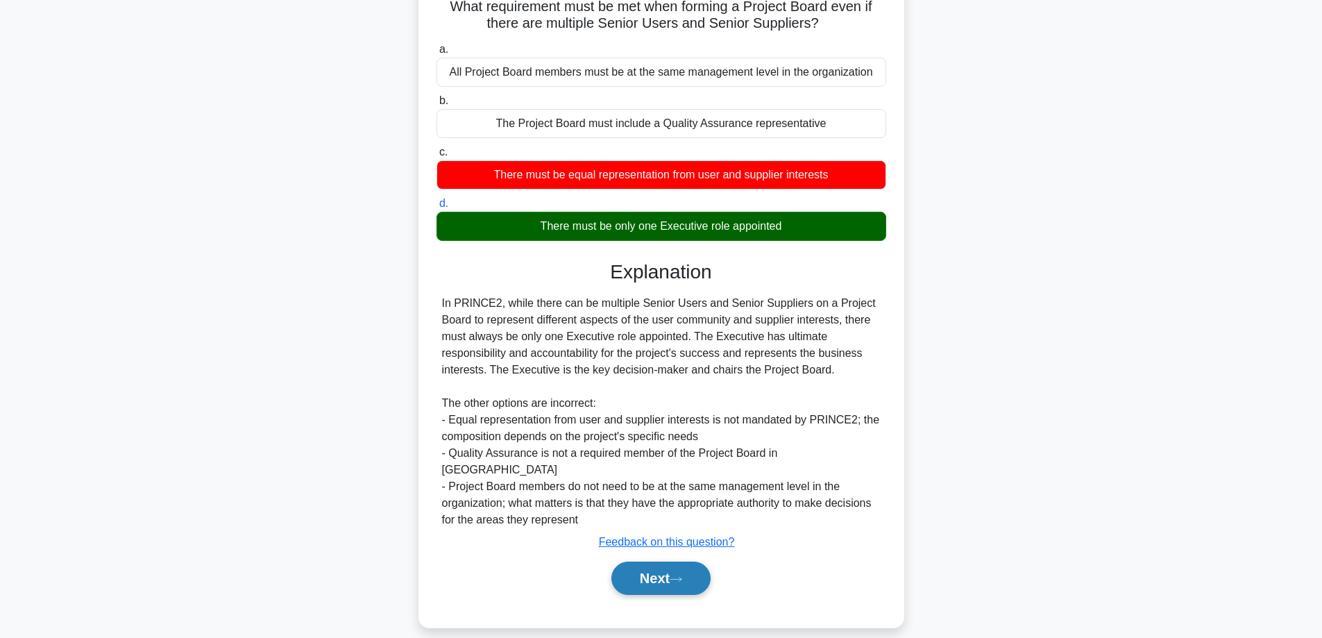
click at [642, 561] on button "Next" at bounding box center [660, 577] width 99 height 33
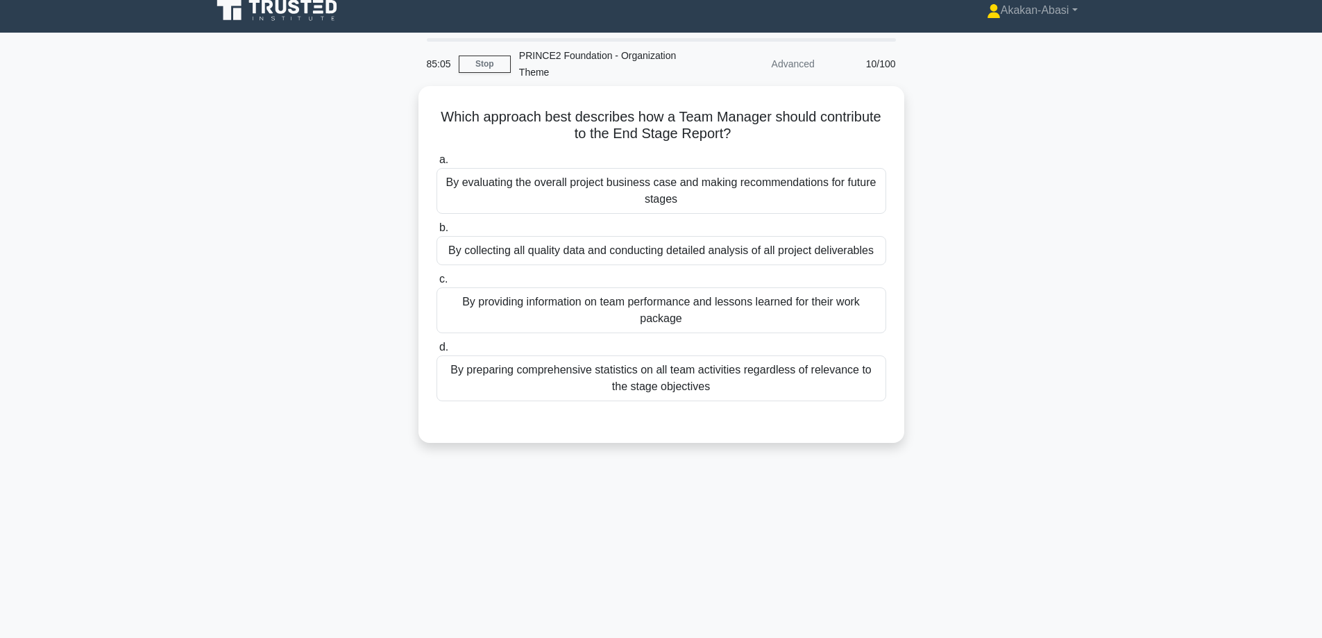
scroll to position [0, 0]
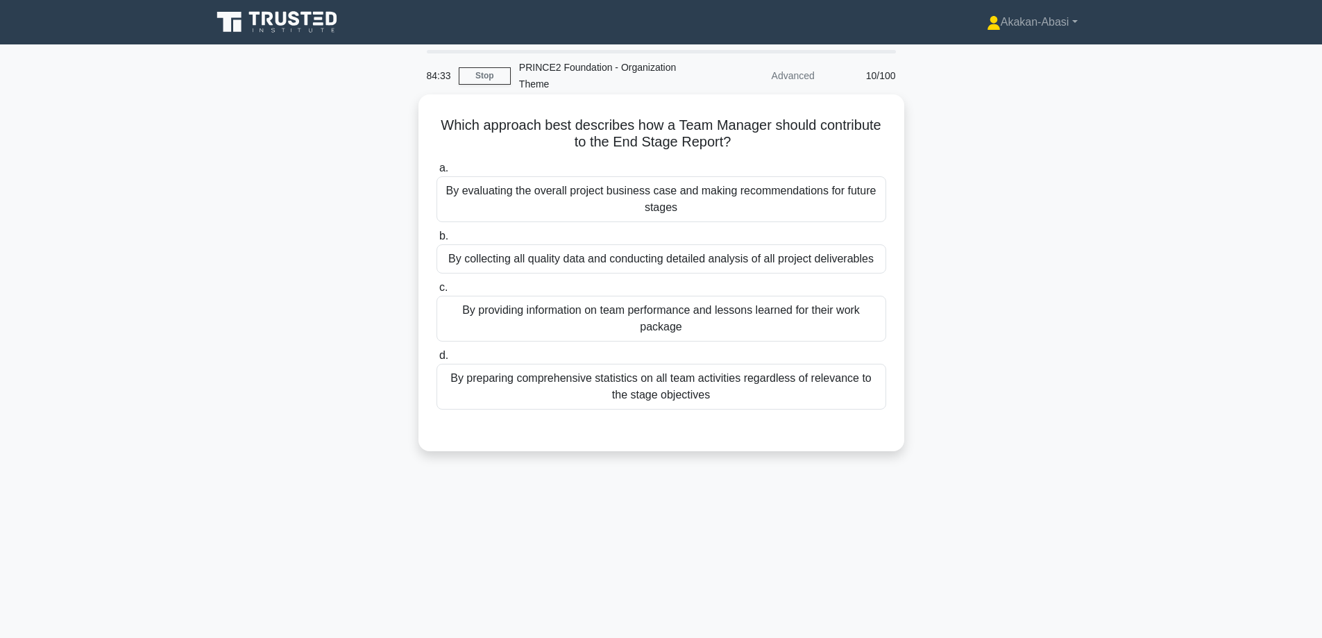
click at [652, 314] on div "By providing information on team performance and lessons learned for their work…" at bounding box center [661, 319] width 450 height 46
click at [436, 292] on input "c. By providing information on team performance and lessons learned for their w…" at bounding box center [436, 287] width 0 height 9
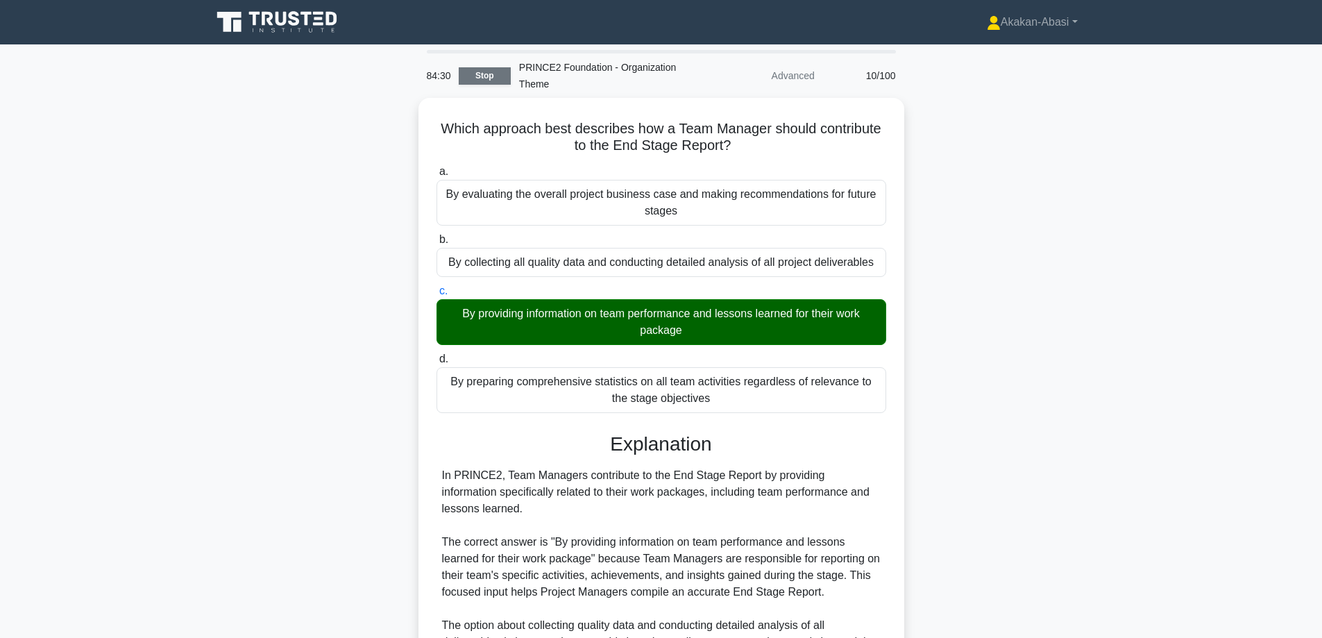
click at [475, 80] on link "Stop" at bounding box center [485, 75] width 52 height 17
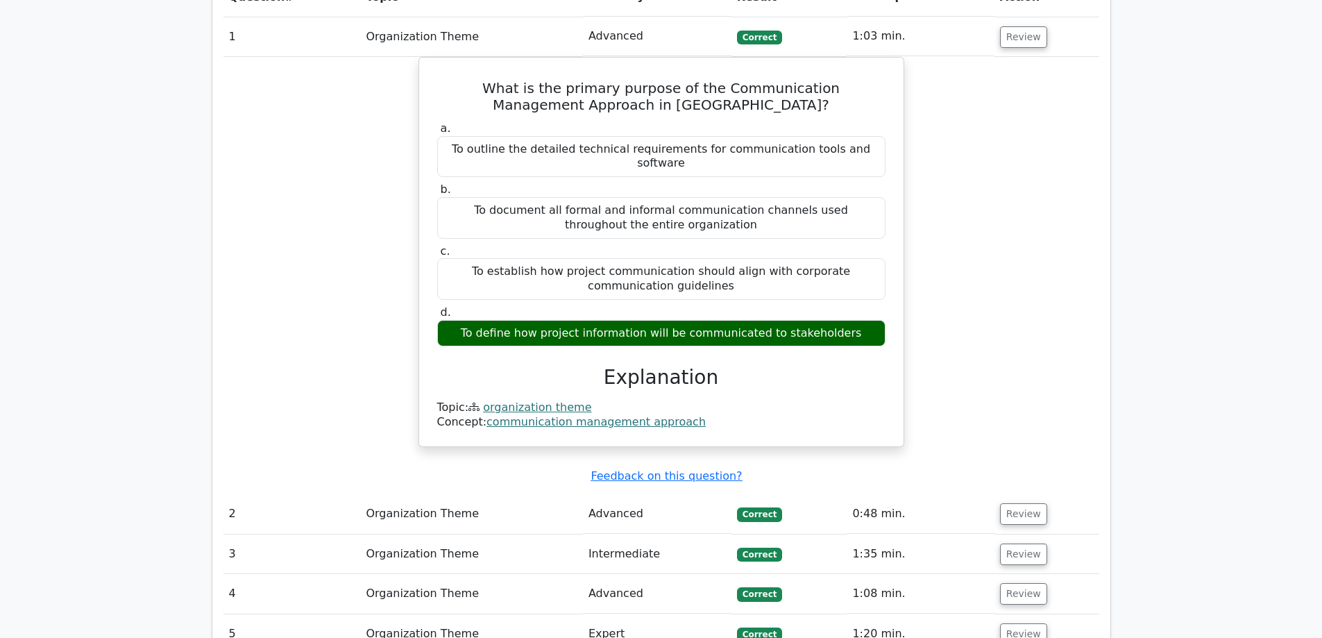
scroll to position [694, 0]
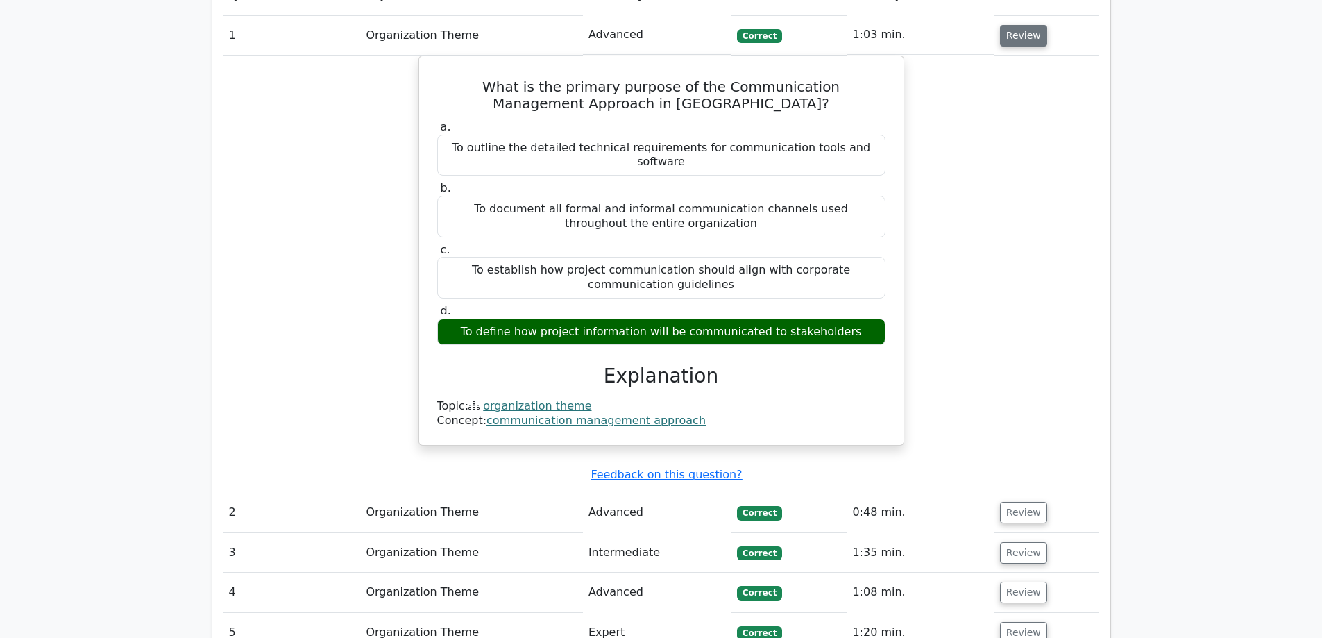
click at [1016, 33] on button "Review" at bounding box center [1023, 36] width 47 height 22
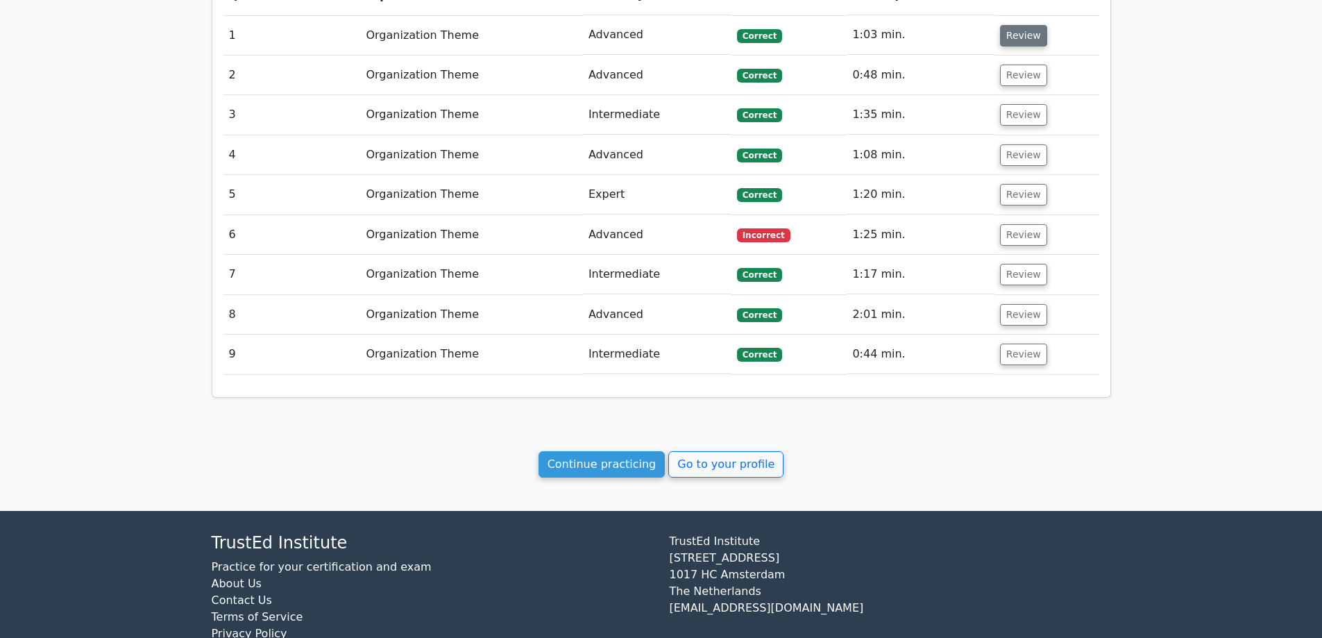
click at [1016, 33] on button "Review" at bounding box center [1023, 36] width 47 height 22
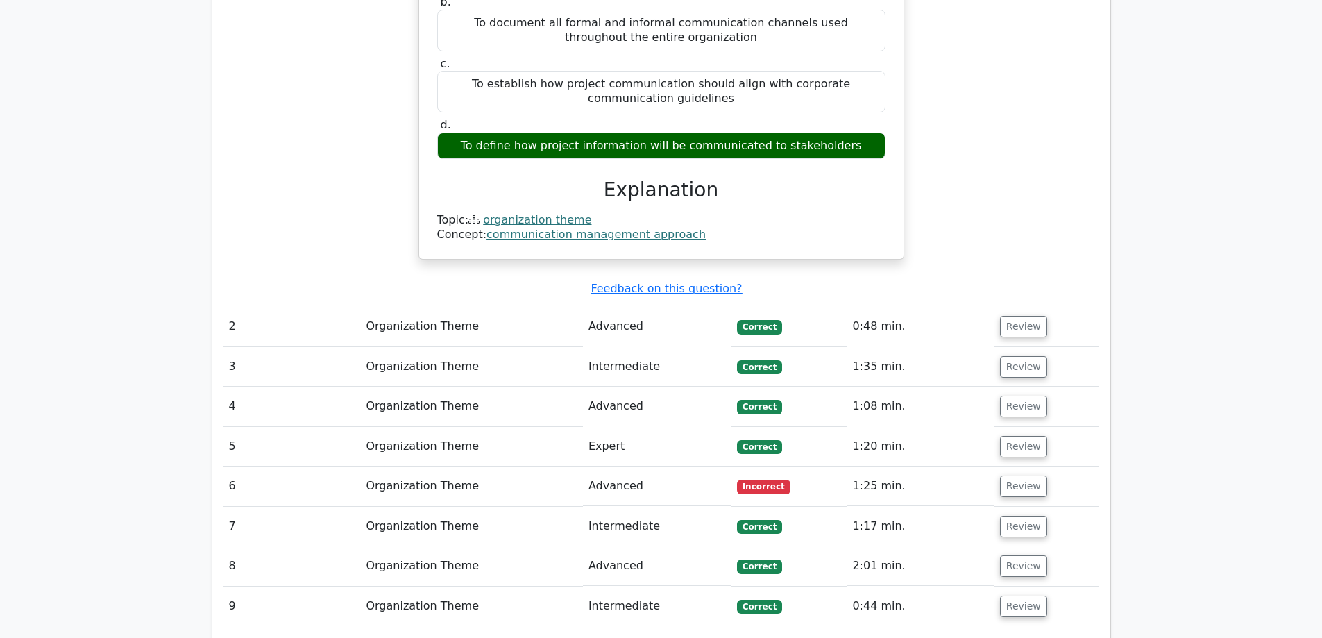
scroll to position [902, 0]
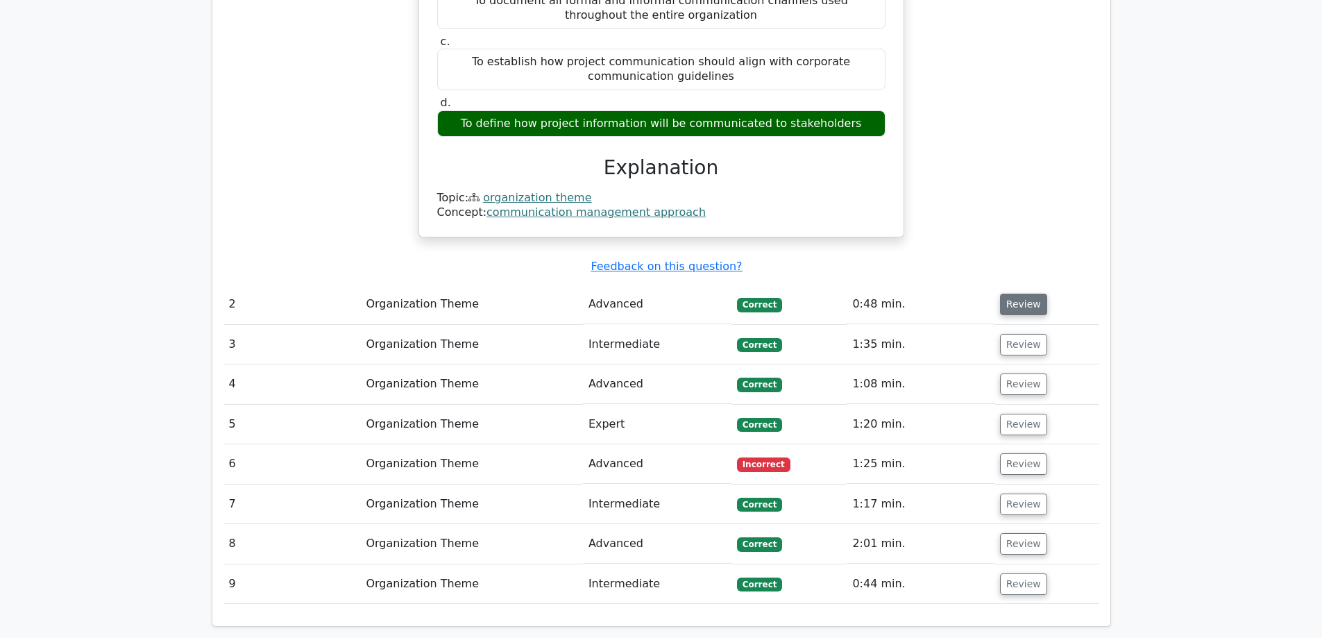
click at [1024, 293] on button "Review" at bounding box center [1023, 304] width 47 height 22
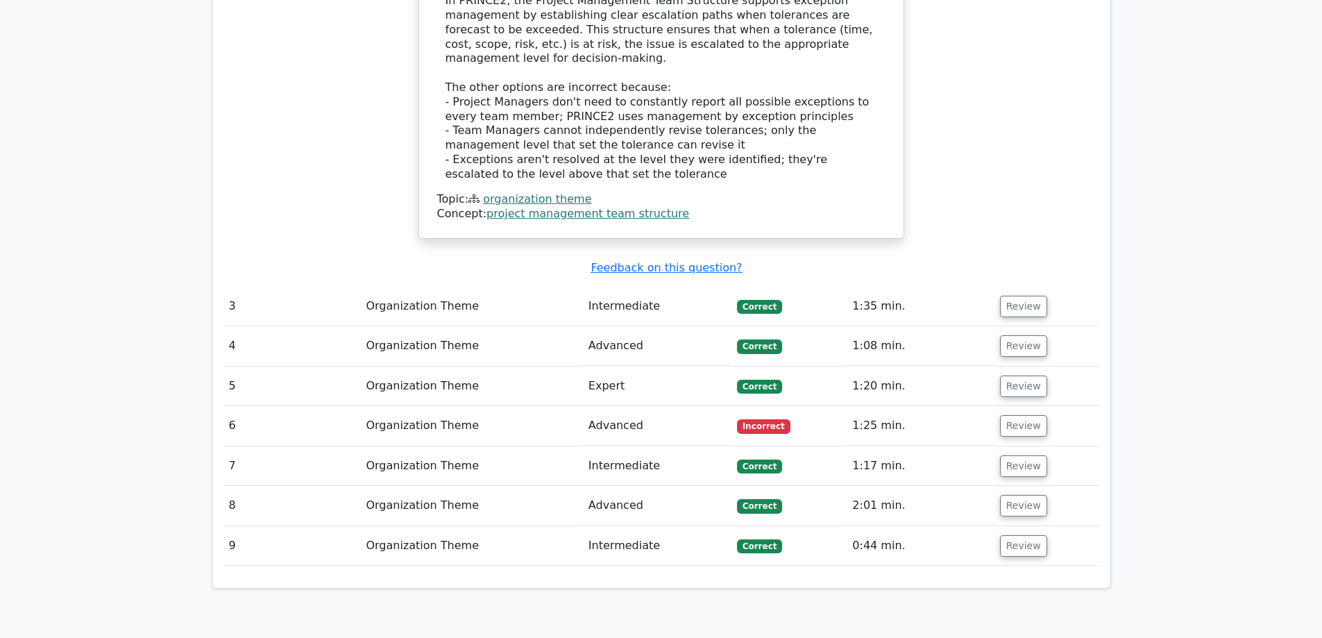
scroll to position [1596, 0]
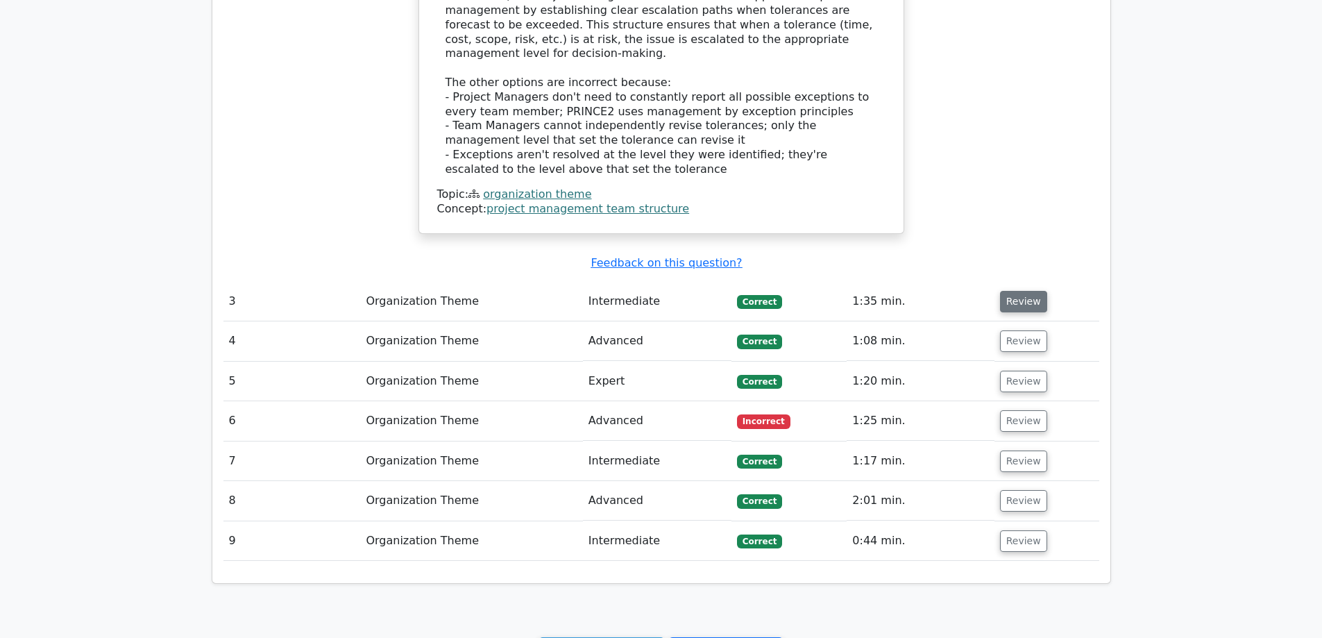
click at [1021, 291] on button "Review" at bounding box center [1023, 302] width 47 height 22
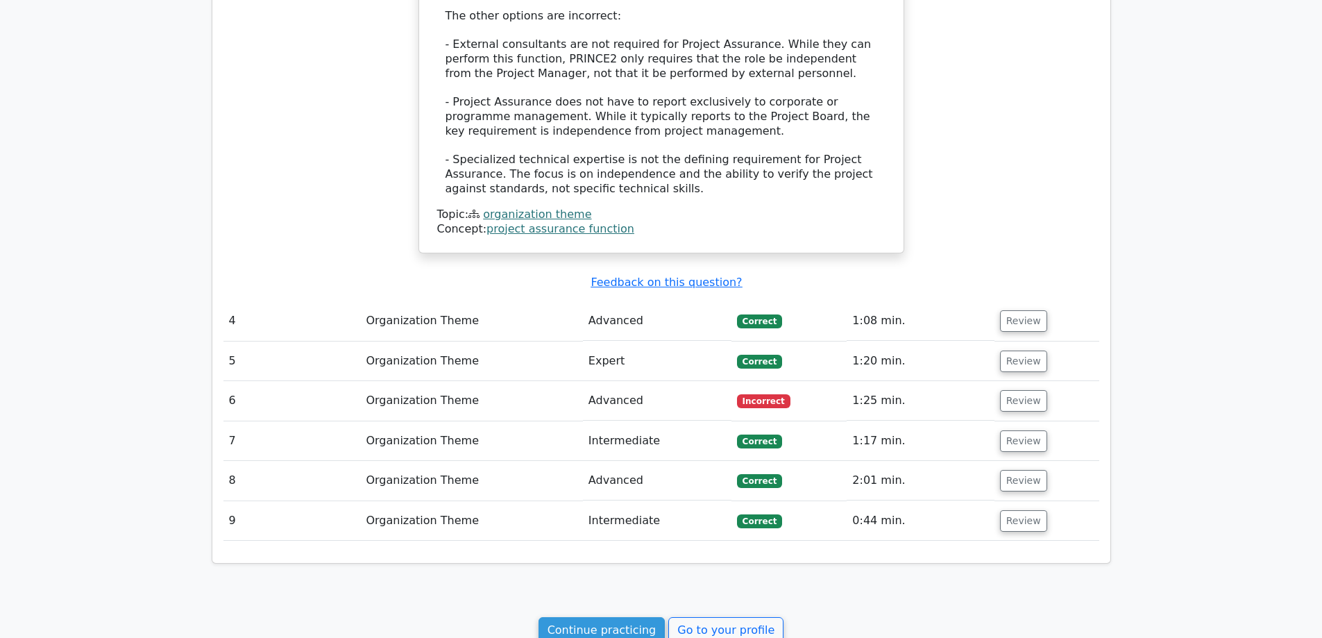
scroll to position [2359, 0]
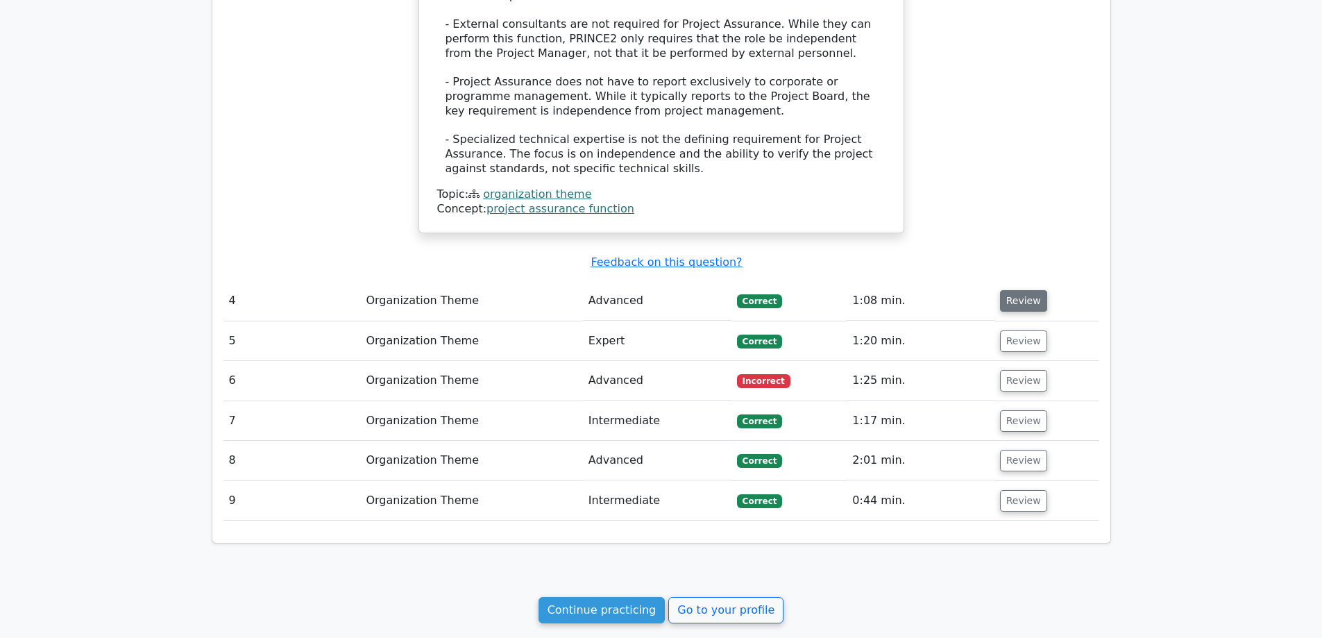
click at [1019, 290] on button "Review" at bounding box center [1023, 301] width 47 height 22
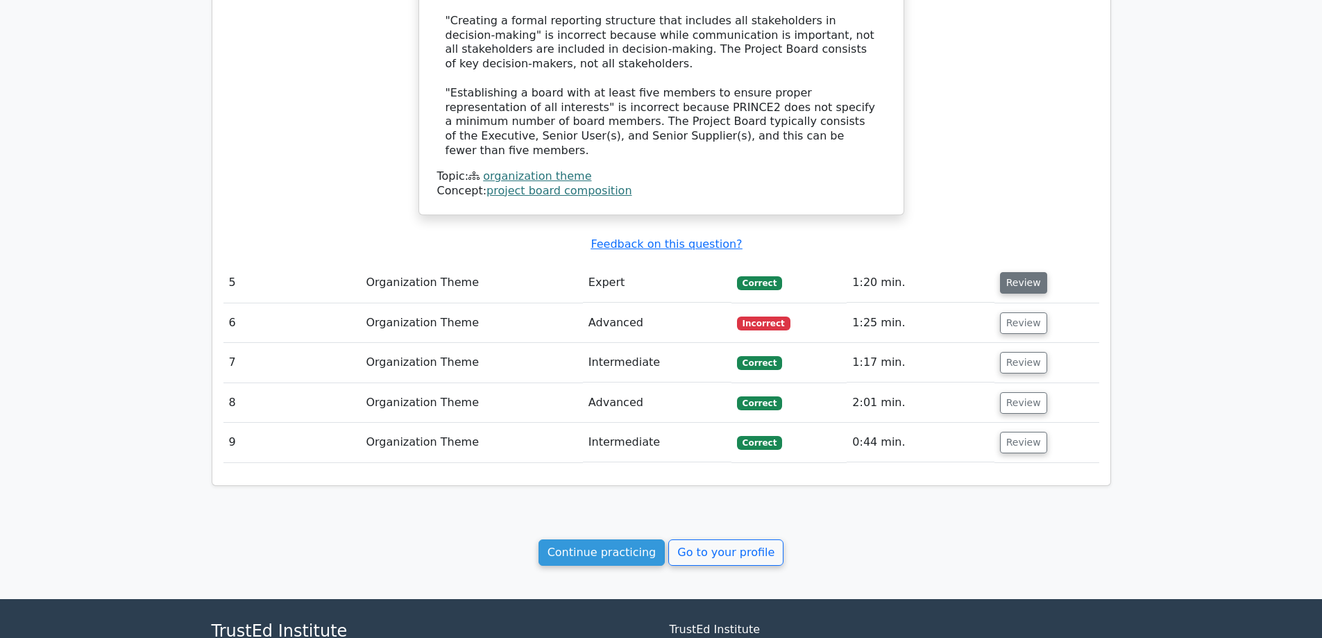
scroll to position [3246, 0]
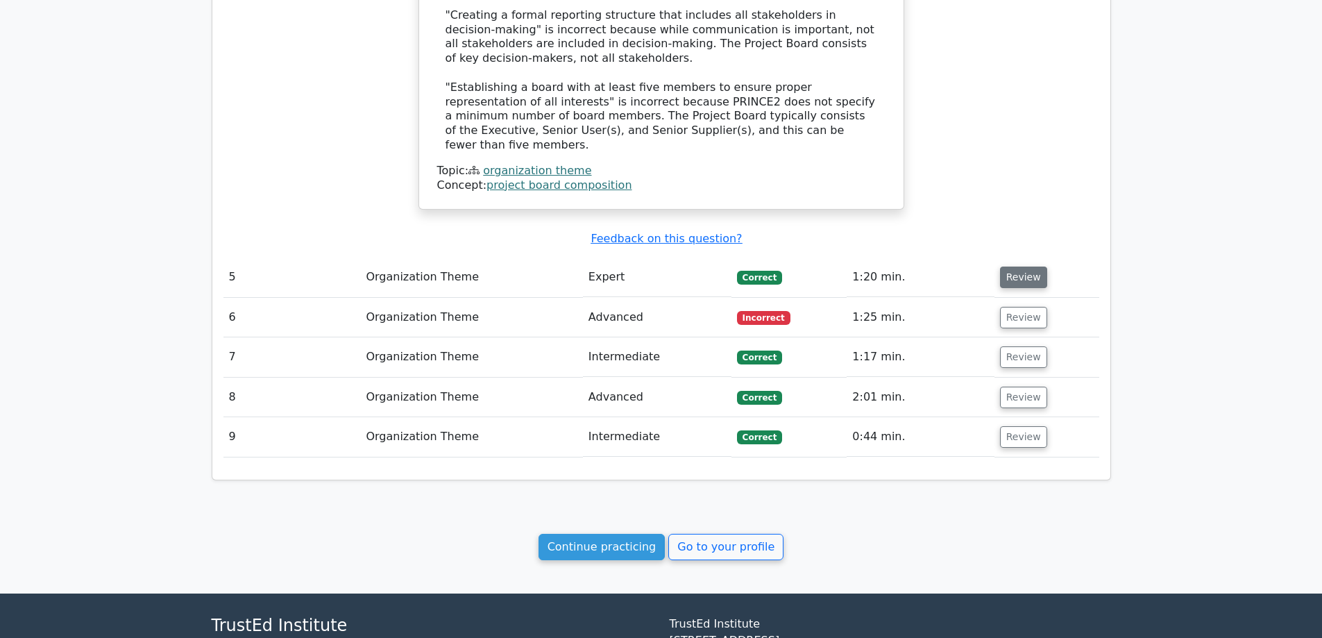
click at [1014, 266] on button "Review" at bounding box center [1023, 277] width 47 height 22
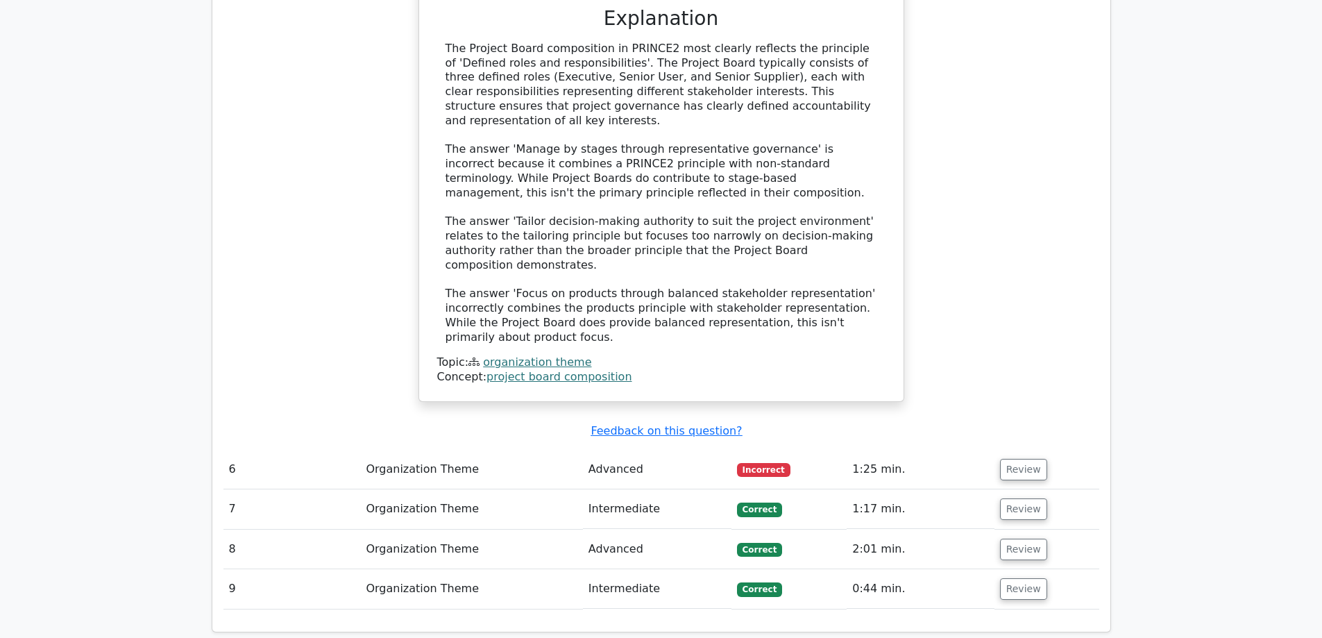
scroll to position [3910, 0]
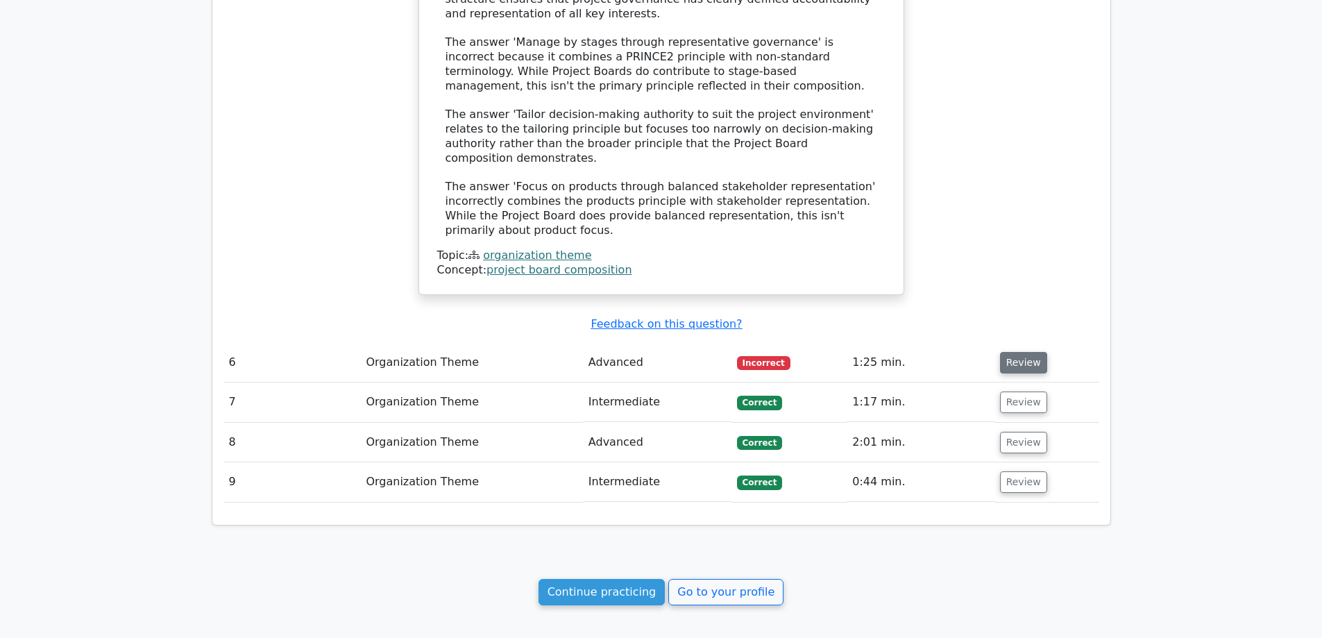
click at [1012, 352] on button "Review" at bounding box center [1023, 363] width 47 height 22
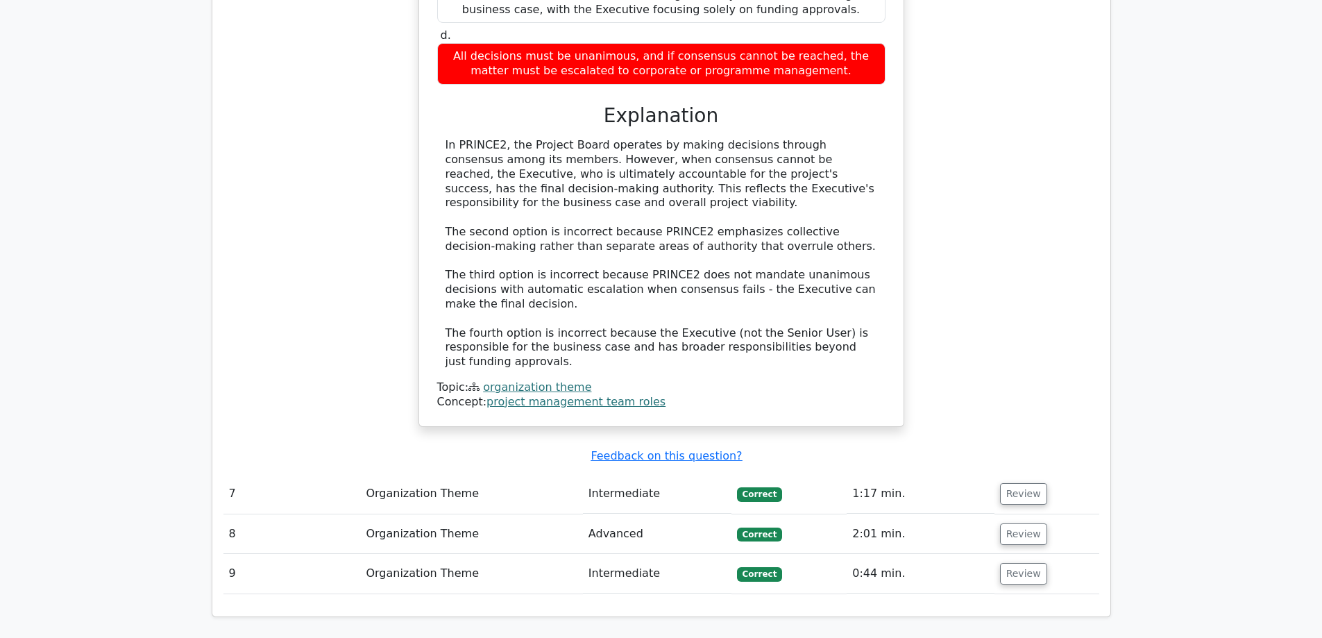
scroll to position [4534, 0]
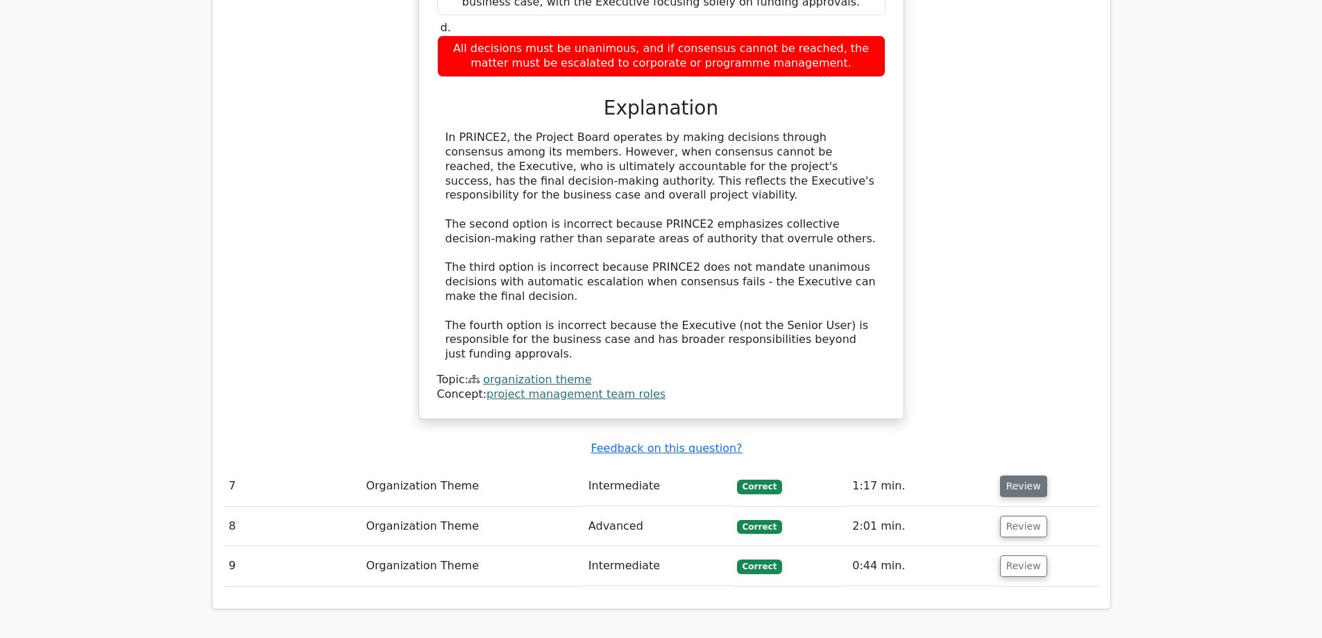
click at [1020, 475] on button "Review" at bounding box center [1023, 486] width 47 height 22
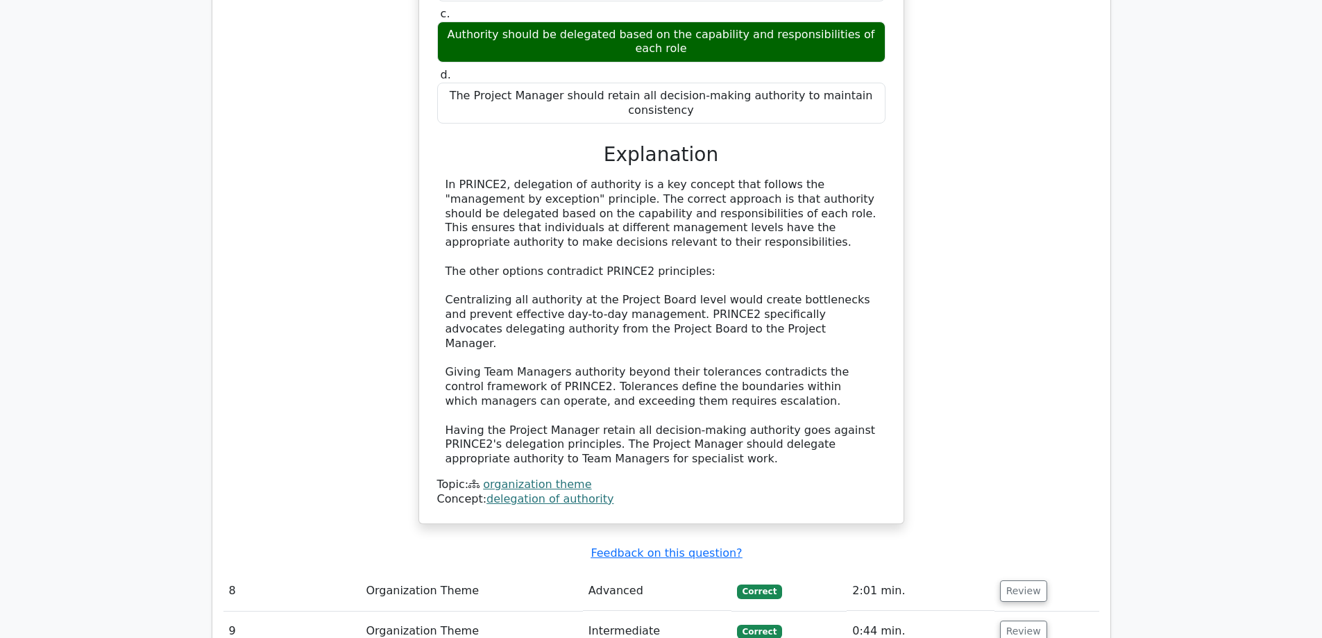
scroll to position [5297, 0]
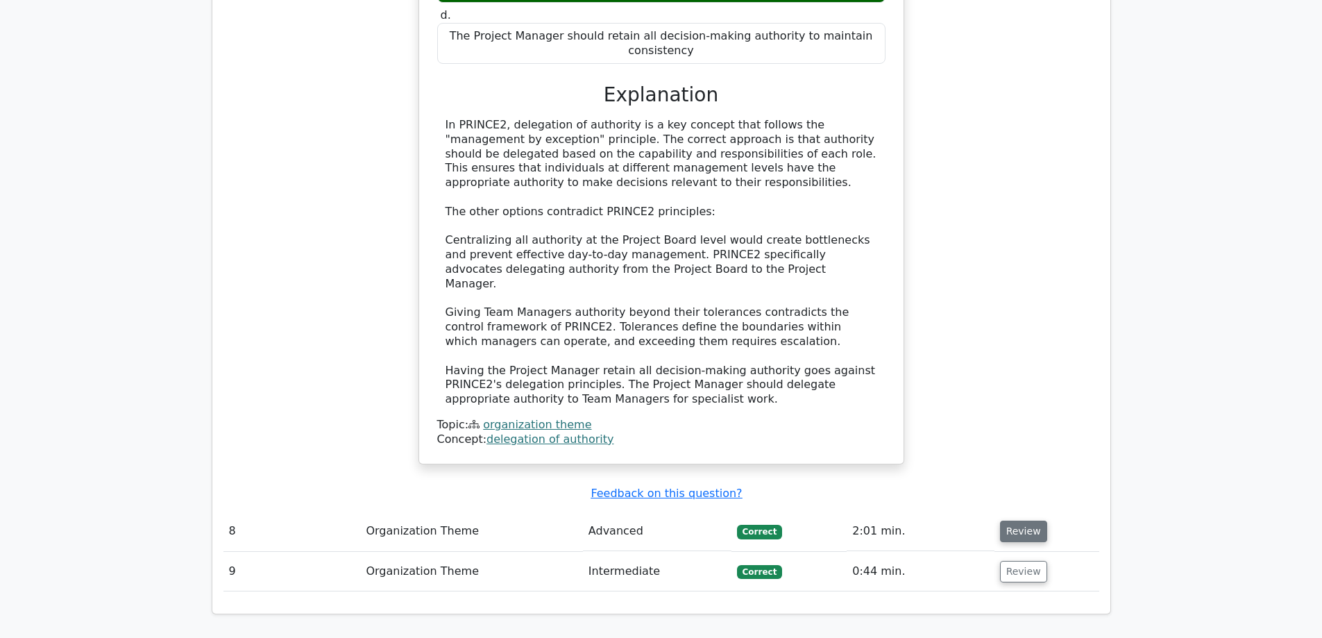
click at [1012, 520] on button "Review" at bounding box center [1023, 531] width 47 height 22
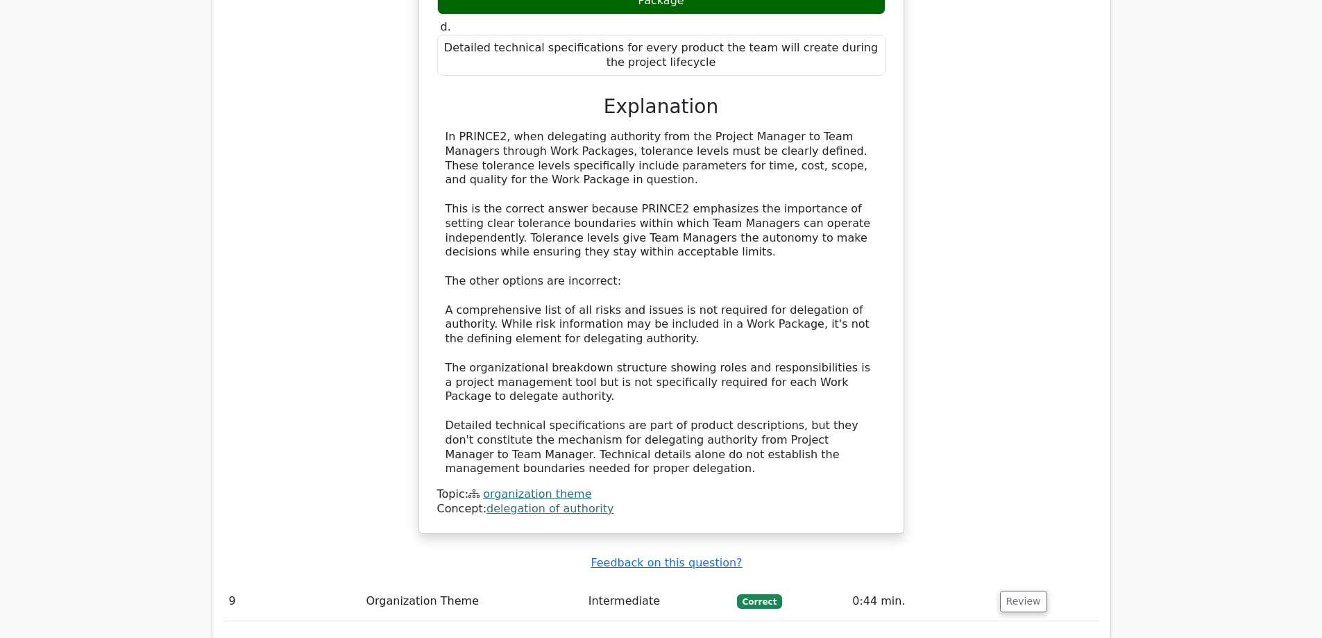
scroll to position [6093, 0]
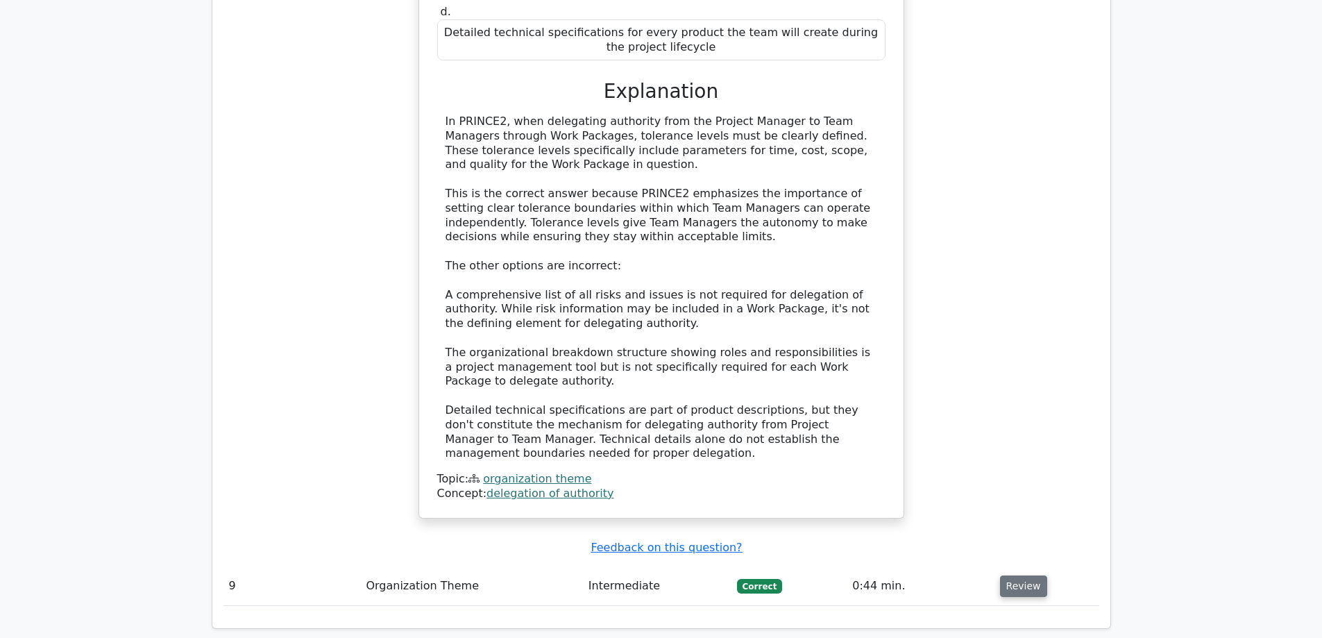
click at [1016, 575] on button "Review" at bounding box center [1023, 586] width 47 height 22
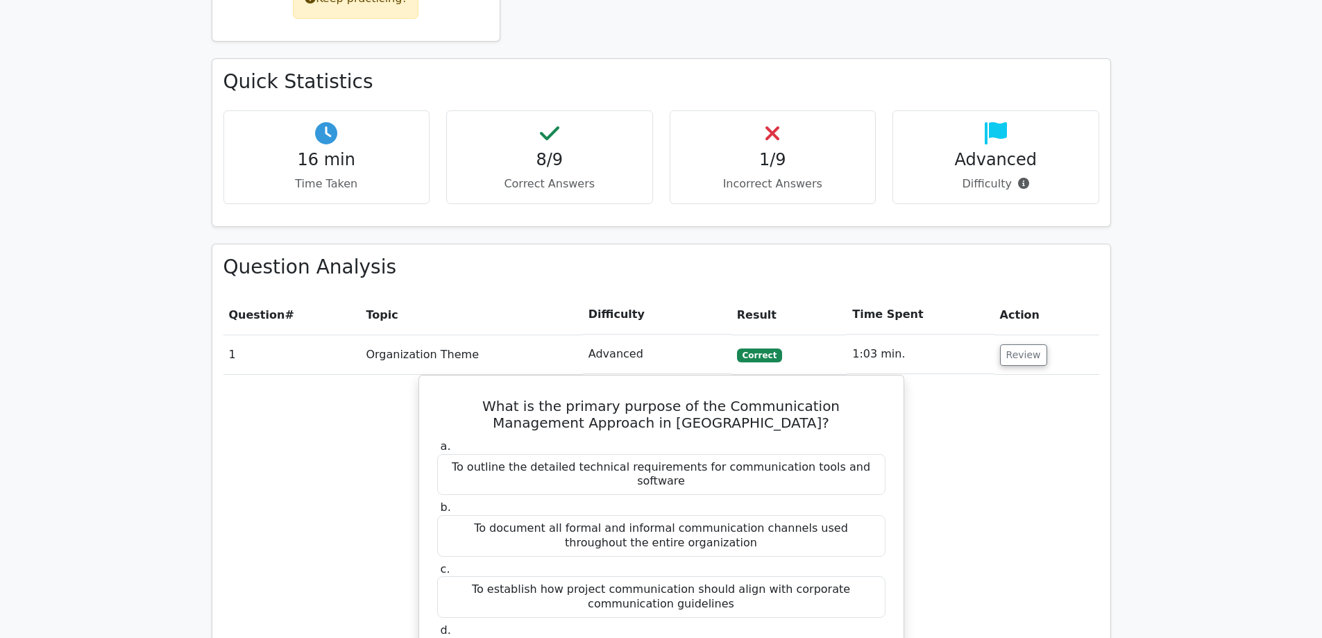
scroll to position [586, 0]
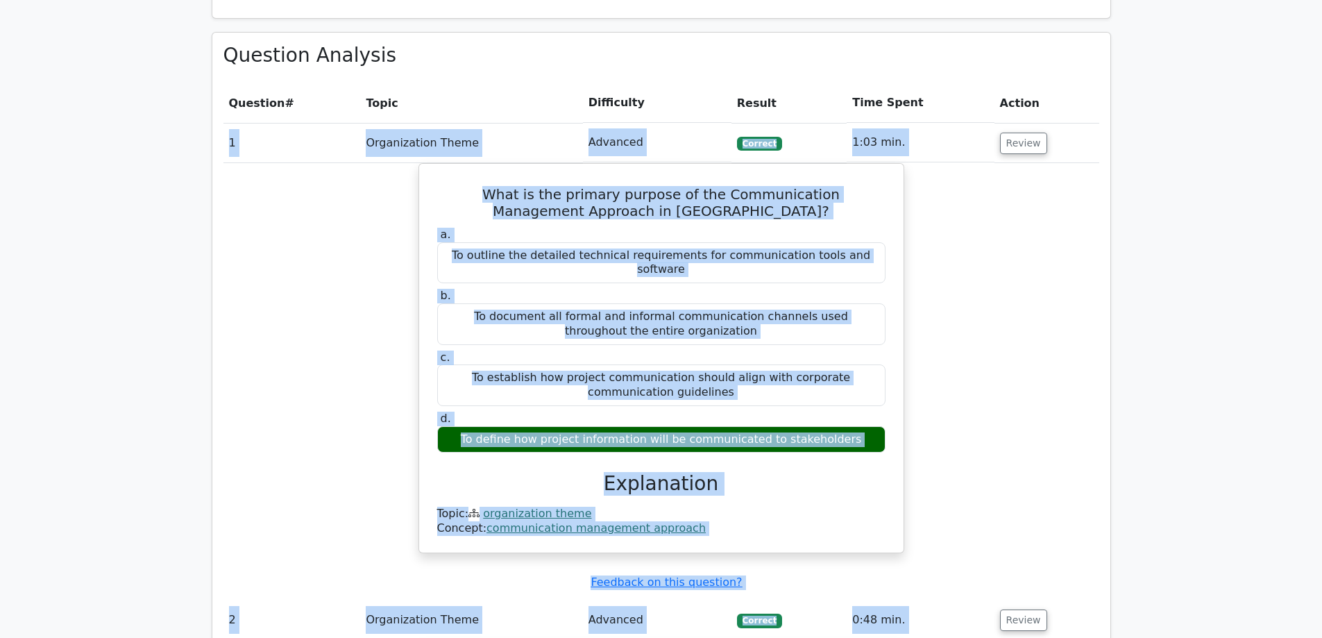
drag, startPoint x: 713, startPoint y: 341, endPoint x: 225, endPoint y: 141, distance: 527.8
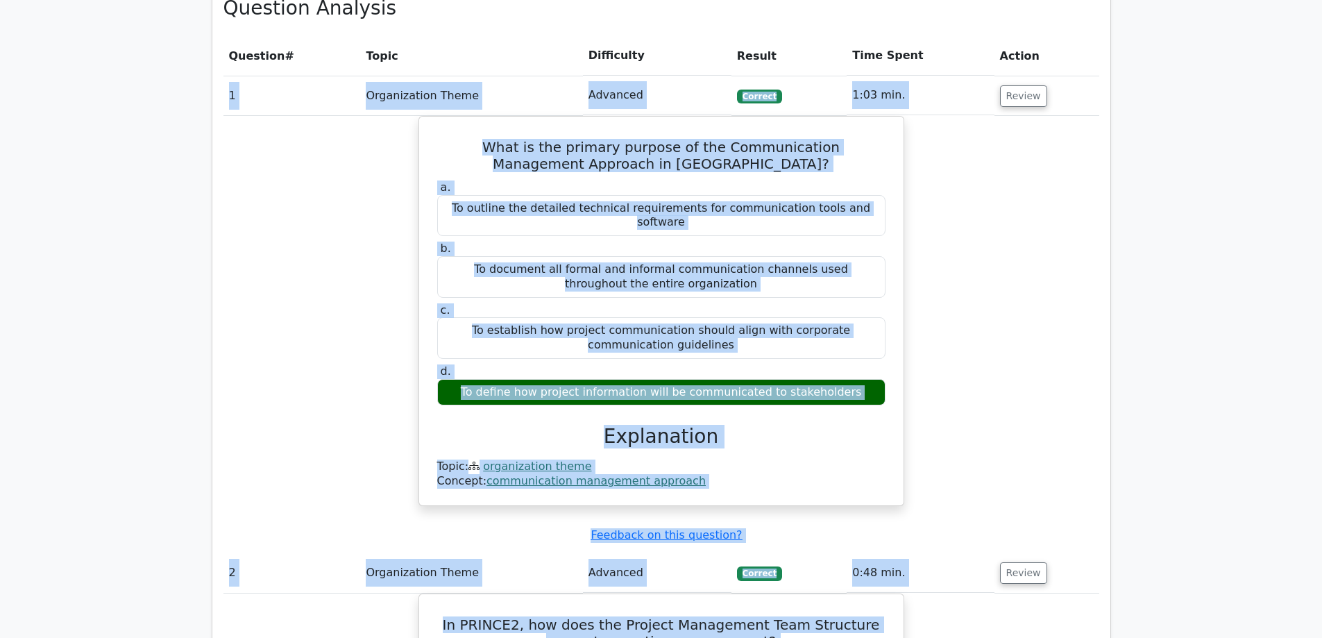
scroll to position [656, 0]
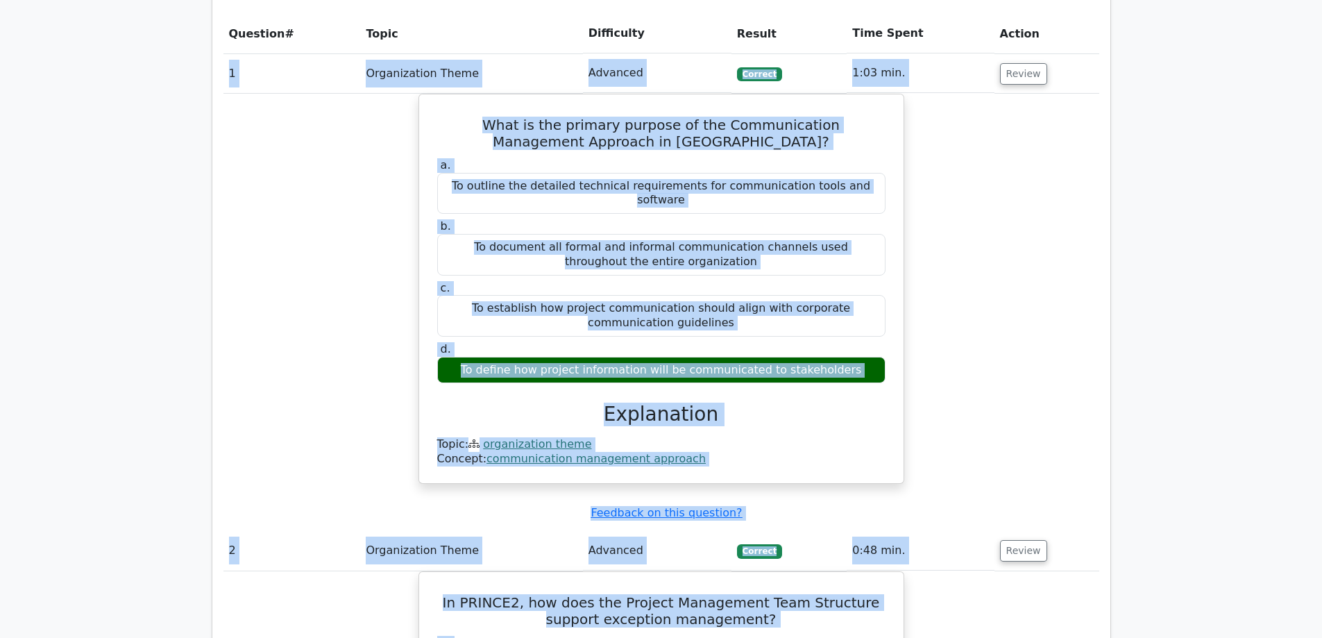
click at [950, 347] on div "What is the primary purpose of the Communication Management Approach in [GEOGRA…" at bounding box center [661, 297] width 876 height 407
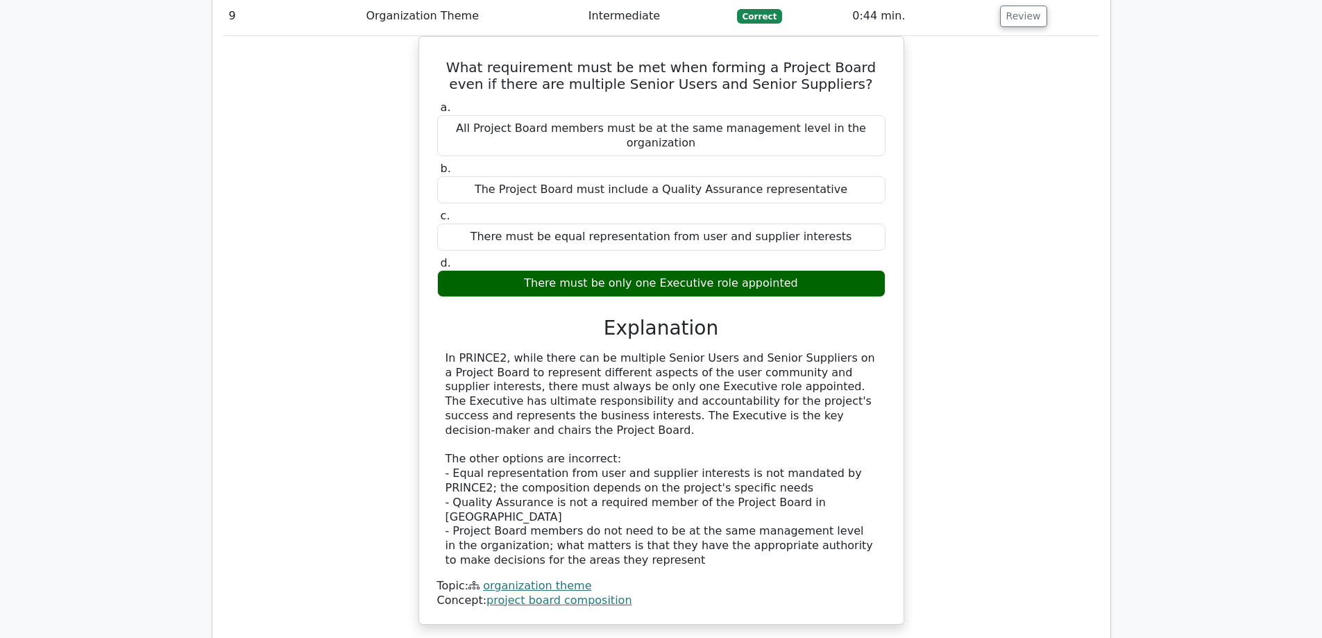
scroll to position [6686, 0]
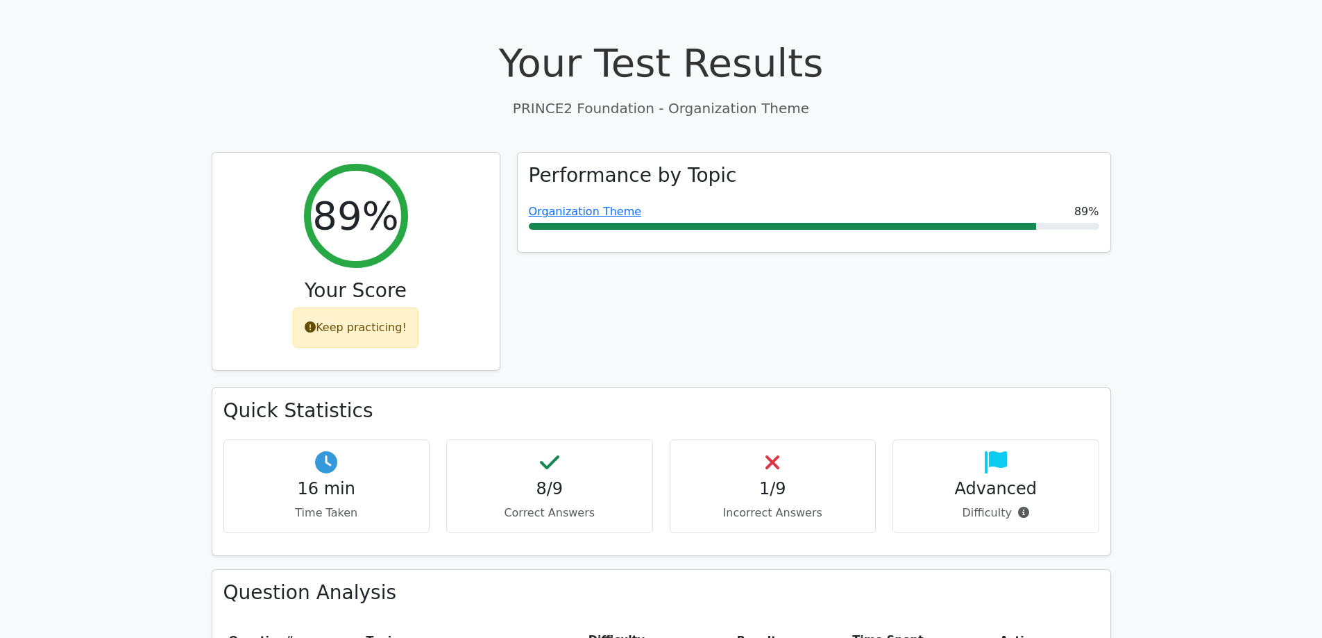
scroll to position [25, 0]
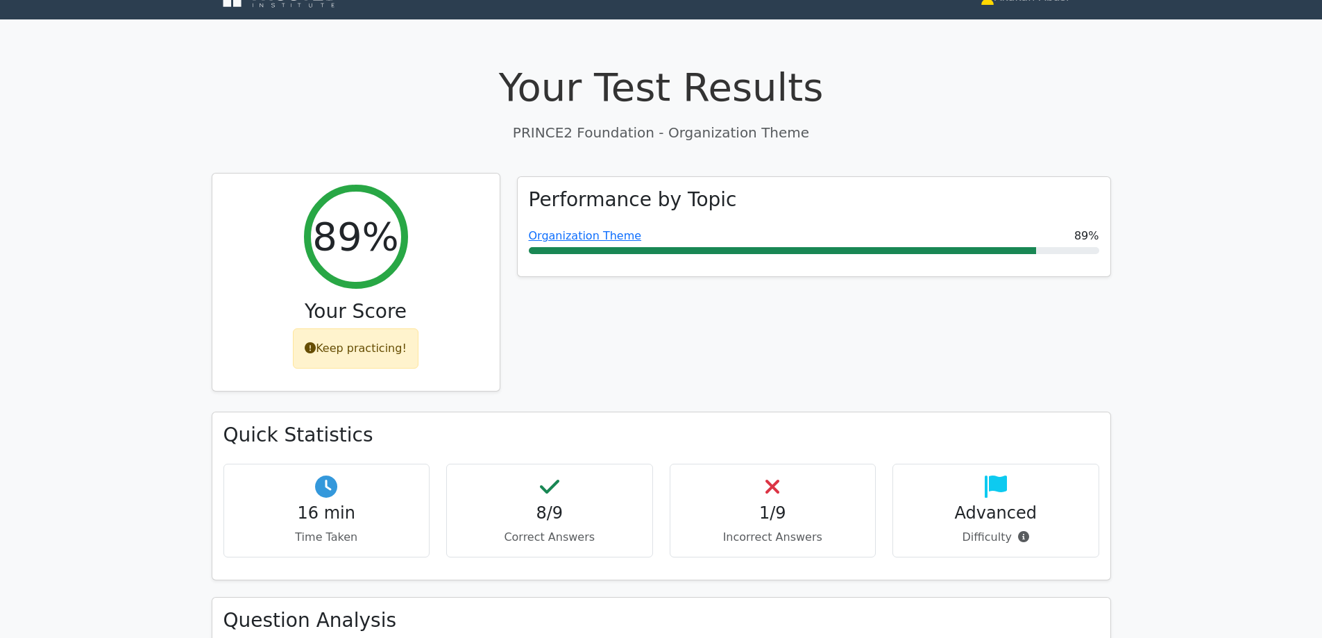
click at [314, 348] on icon at bounding box center [310, 347] width 11 height 11
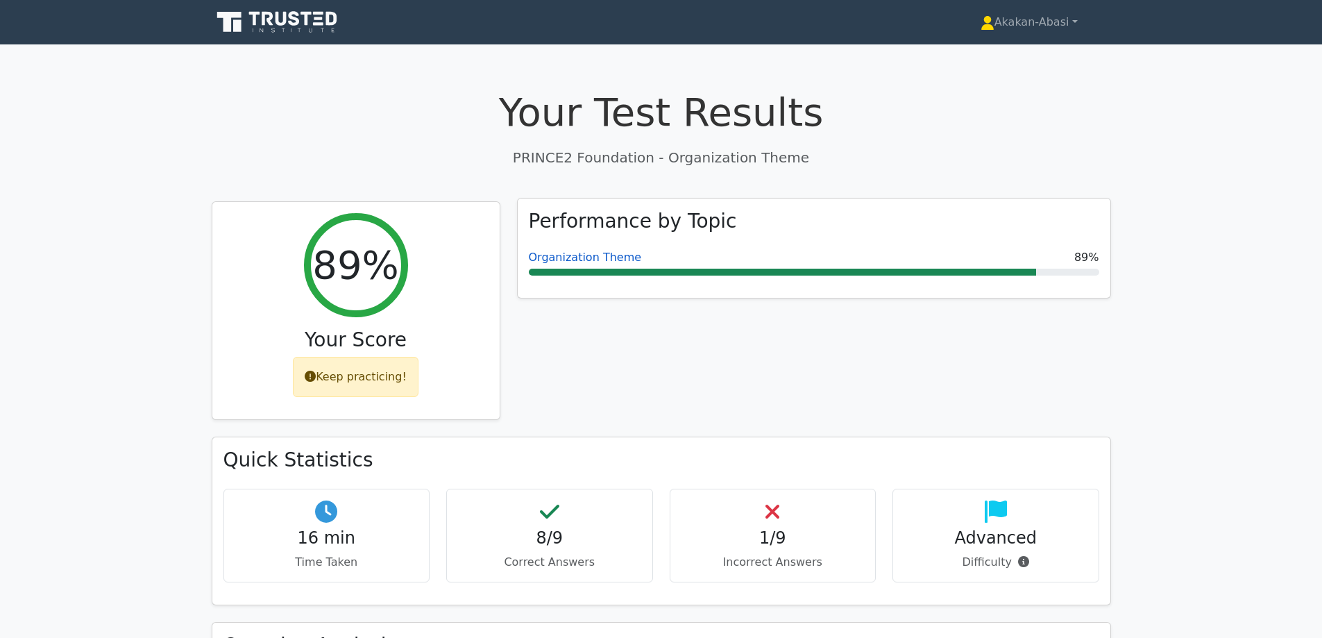
click at [611, 255] on link "Organization Theme" at bounding box center [585, 256] width 113 height 13
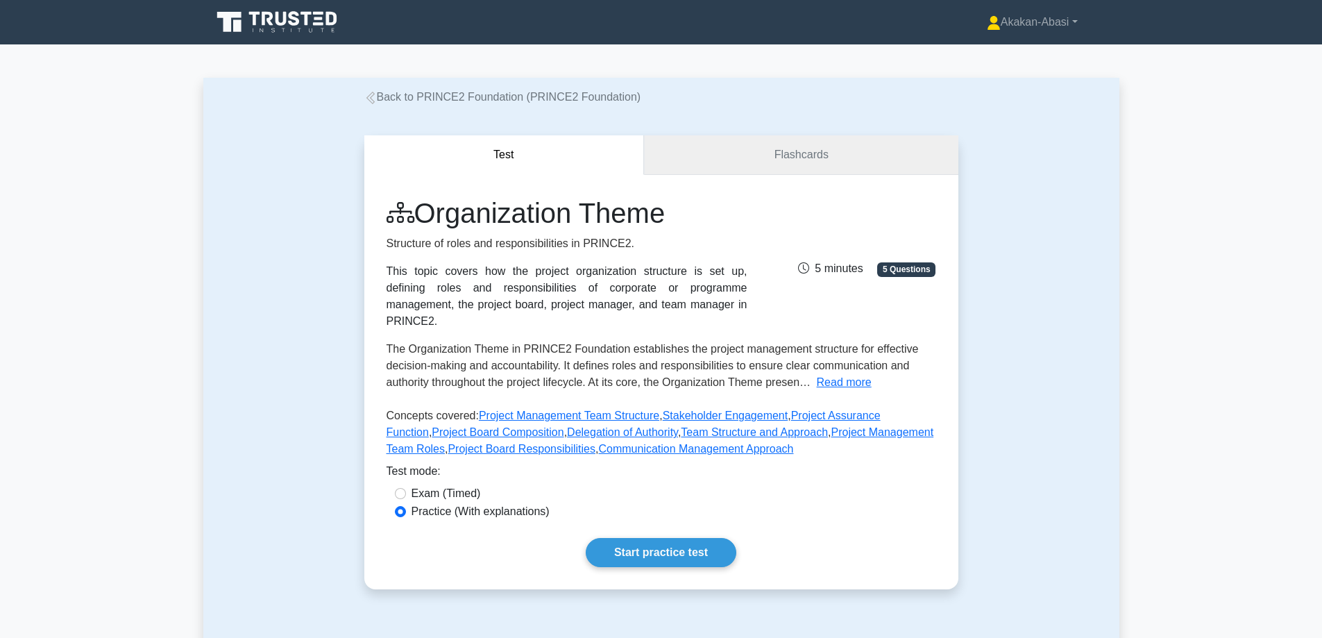
click at [738, 151] on link "Flashcards" at bounding box center [801, 155] width 314 height 40
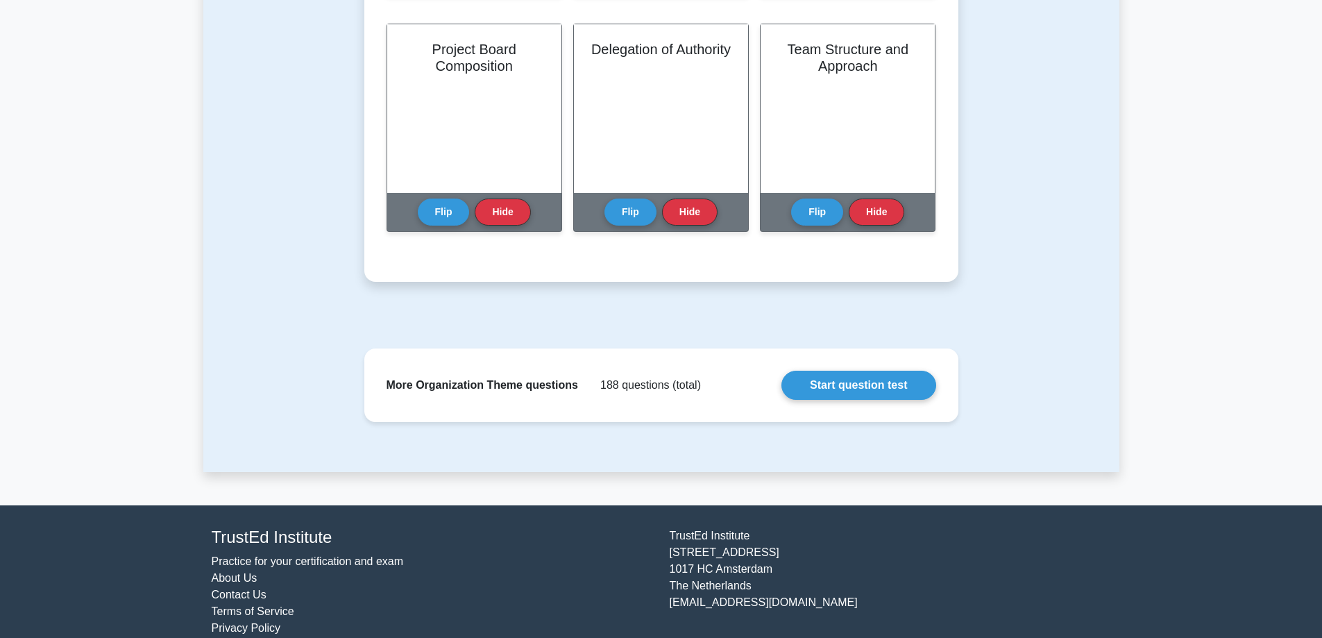
scroll to position [822, 0]
